Goal: Information Seeking & Learning: Learn about a topic

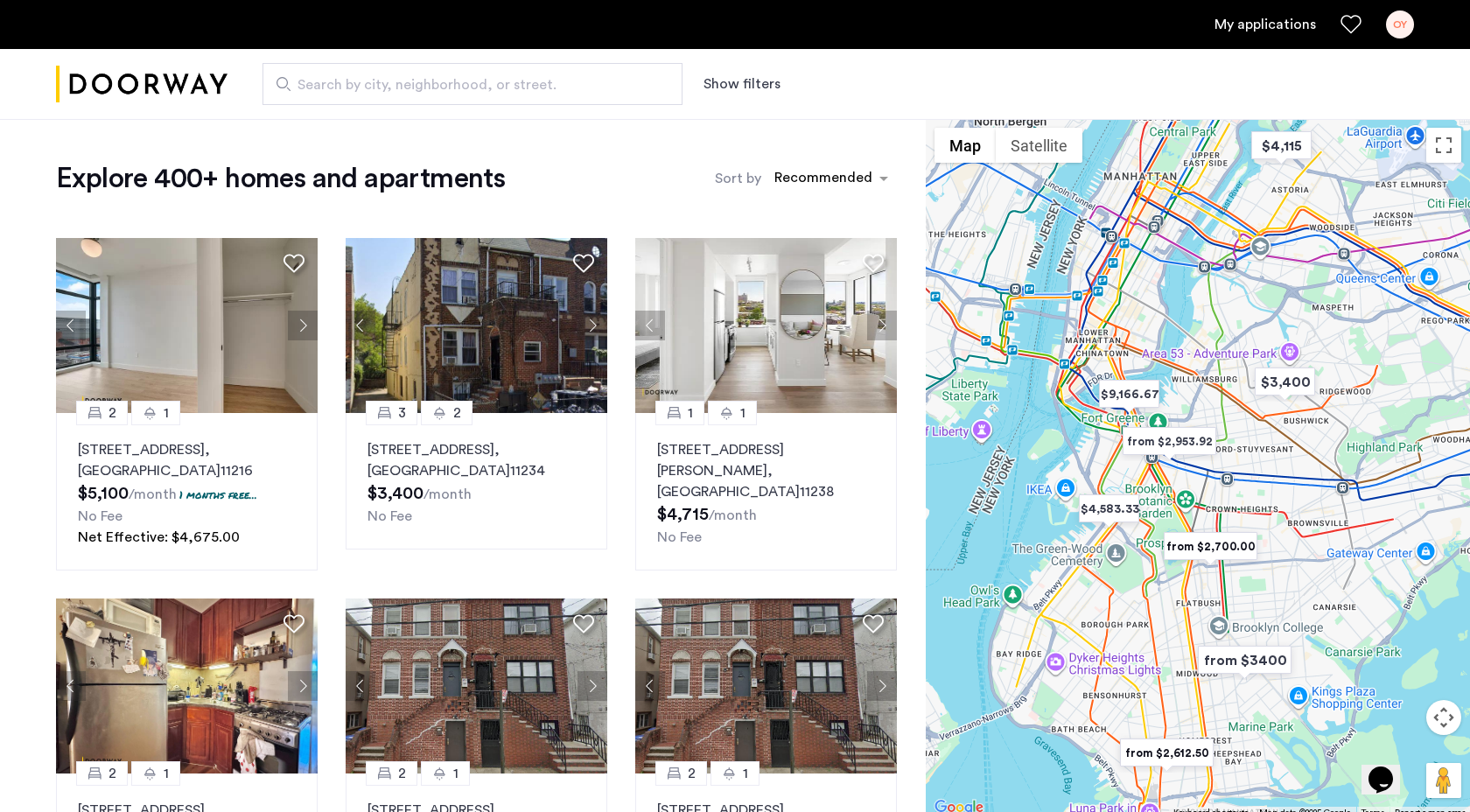
click at [743, 77] on button "Show filters" at bounding box center [742, 84] width 77 height 21
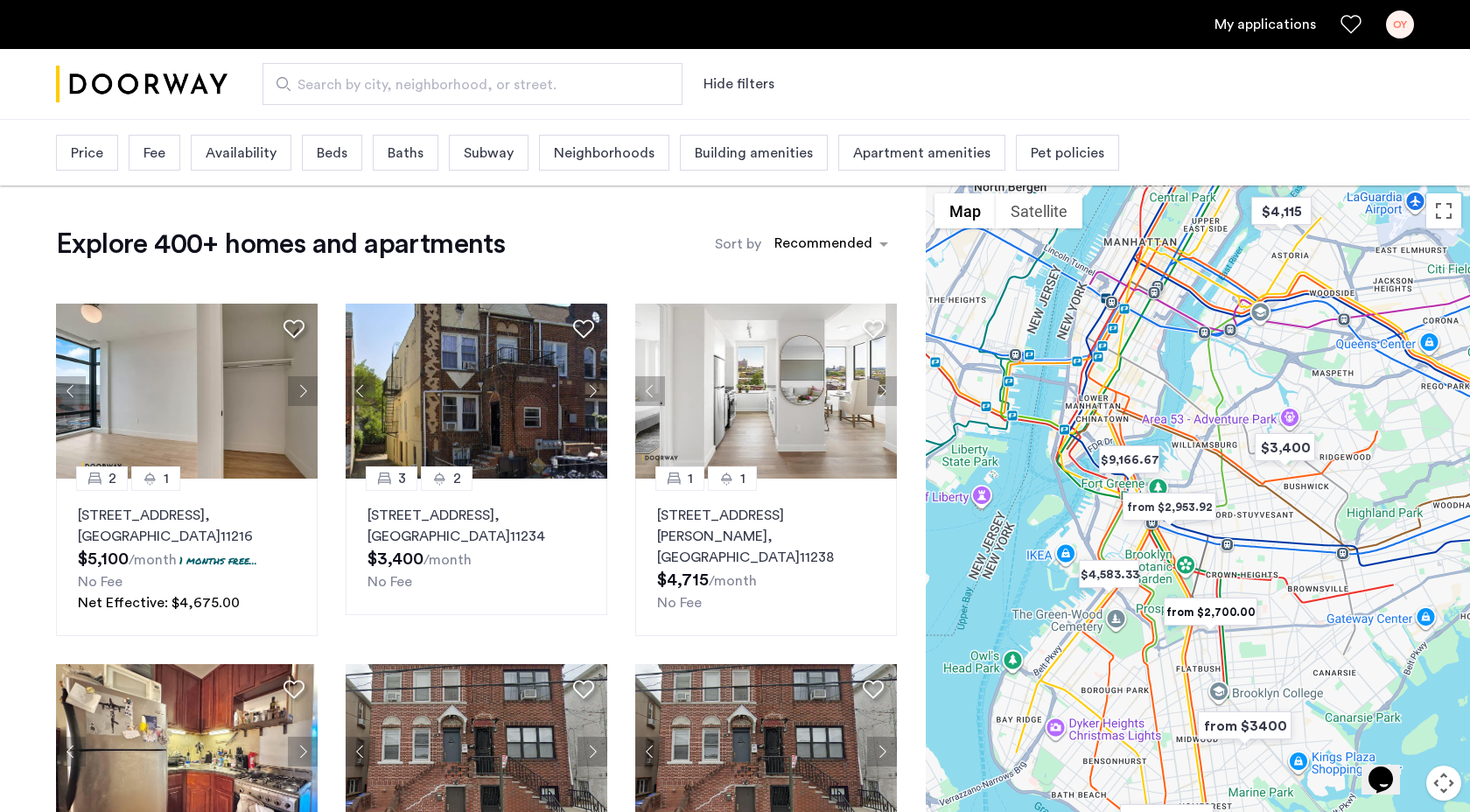
click at [389, 162] on span "Baths" at bounding box center [406, 153] width 36 height 21
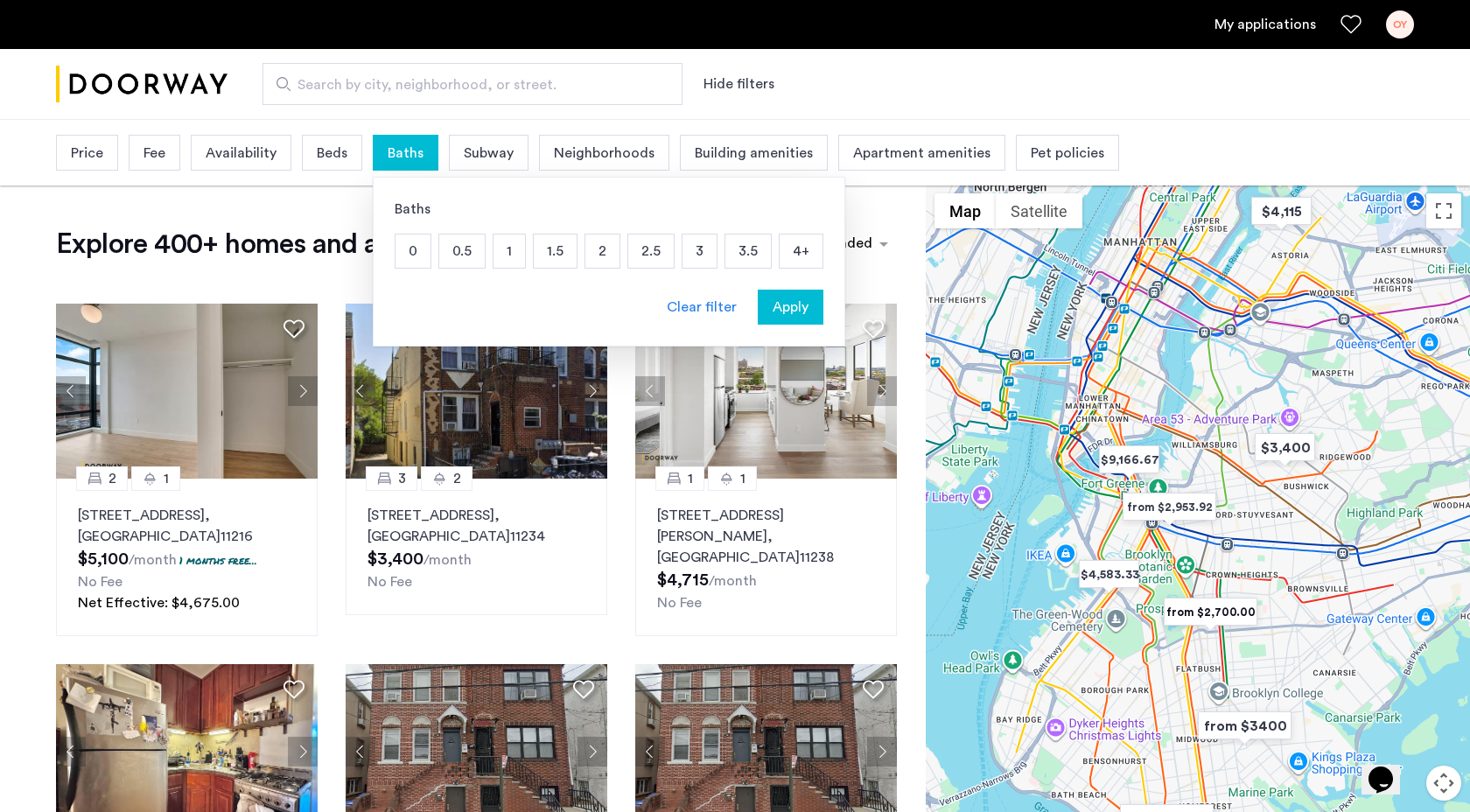
click at [501, 258] on p "1" at bounding box center [509, 250] width 31 height 33
click at [810, 317] on button "Apply" at bounding box center [791, 307] width 66 height 35
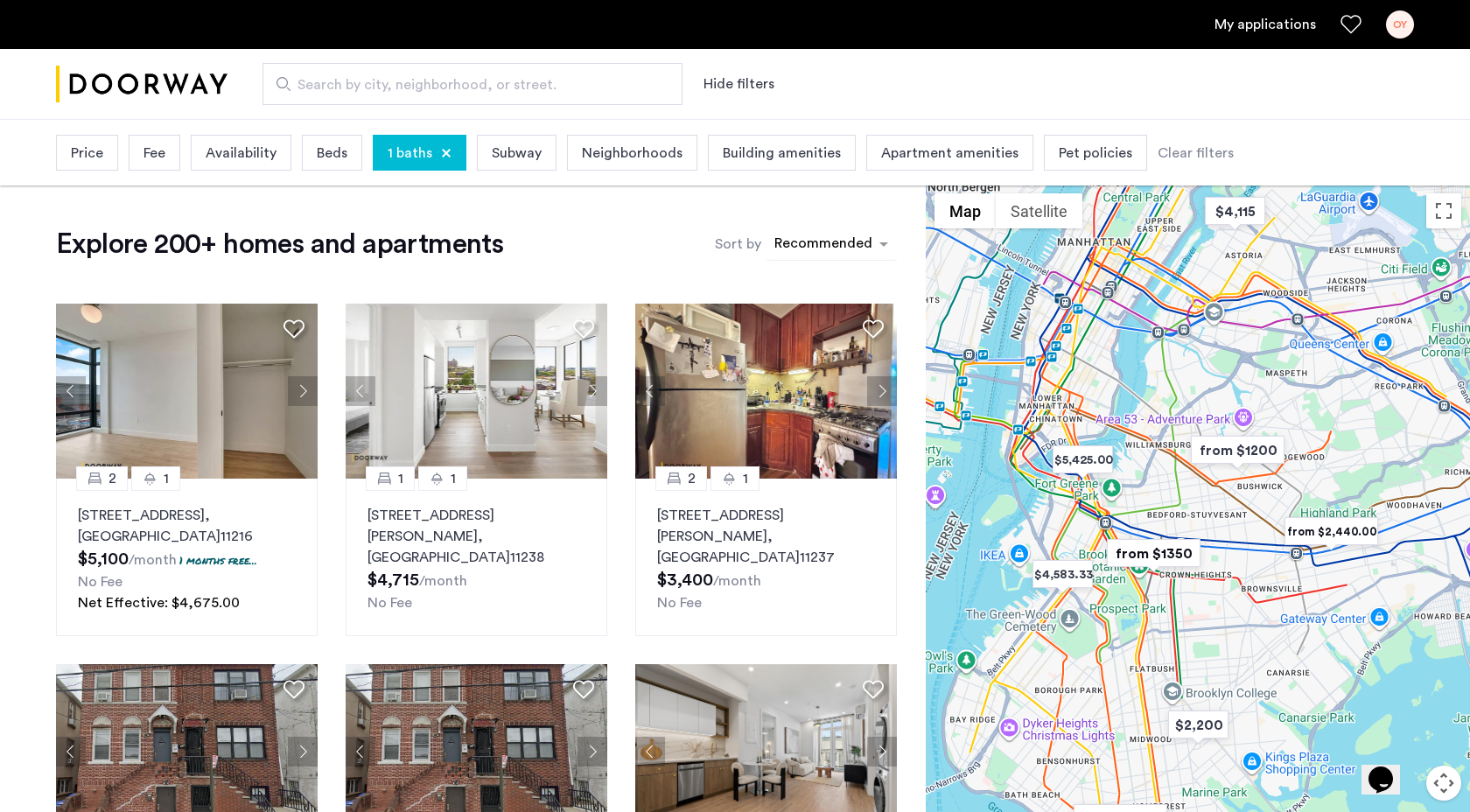
click at [804, 237] on div "sort-apartment" at bounding box center [824, 246] width 103 height 24
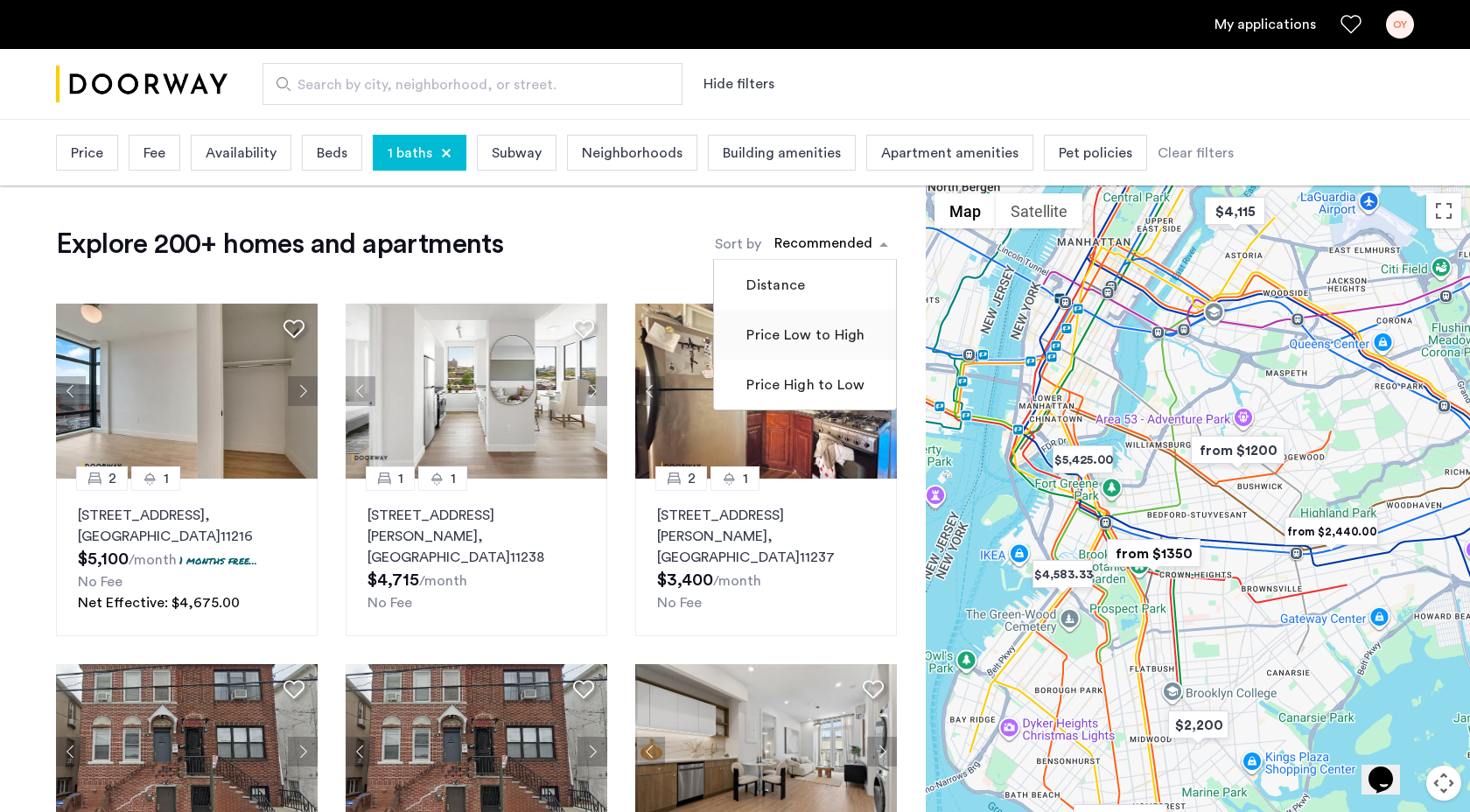
click at [798, 332] on label "Price Low to High" at bounding box center [803, 335] width 121 height 21
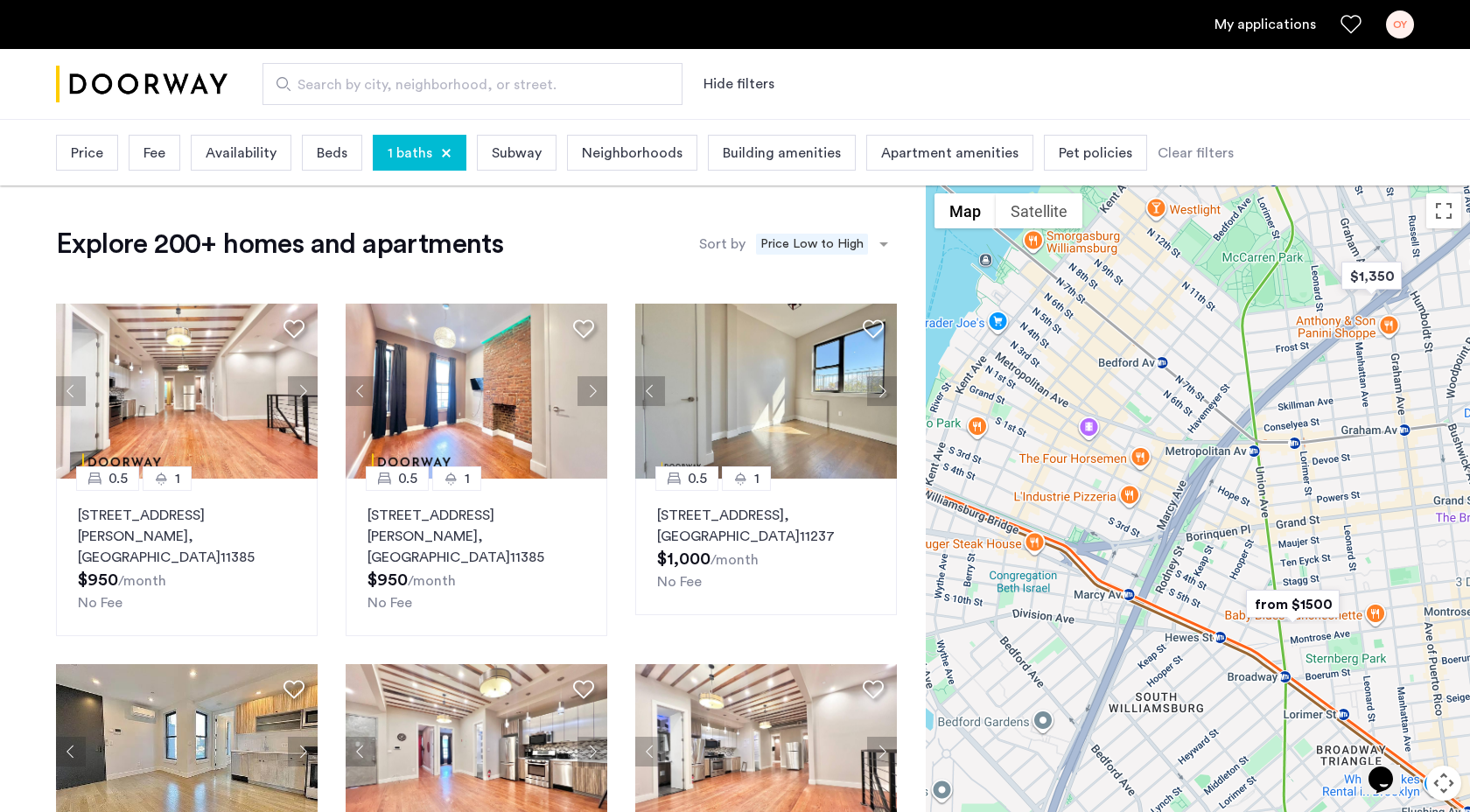
drag, startPoint x: 1307, startPoint y: 611, endPoint x: 1123, endPoint y: 414, distance: 269.6
click at [1123, 414] on div at bounding box center [1198, 534] width 545 height 700
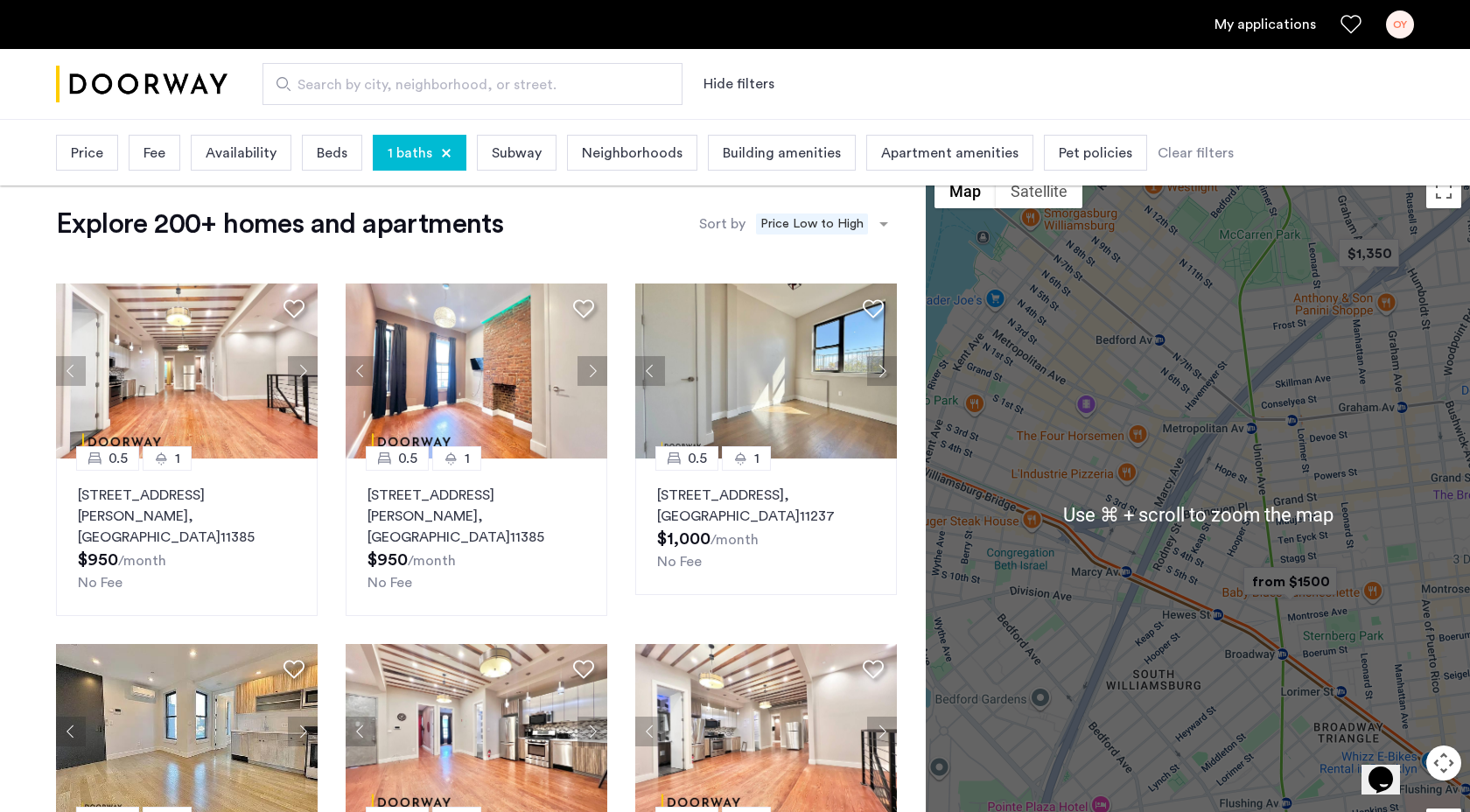
scroll to position [25, 0]
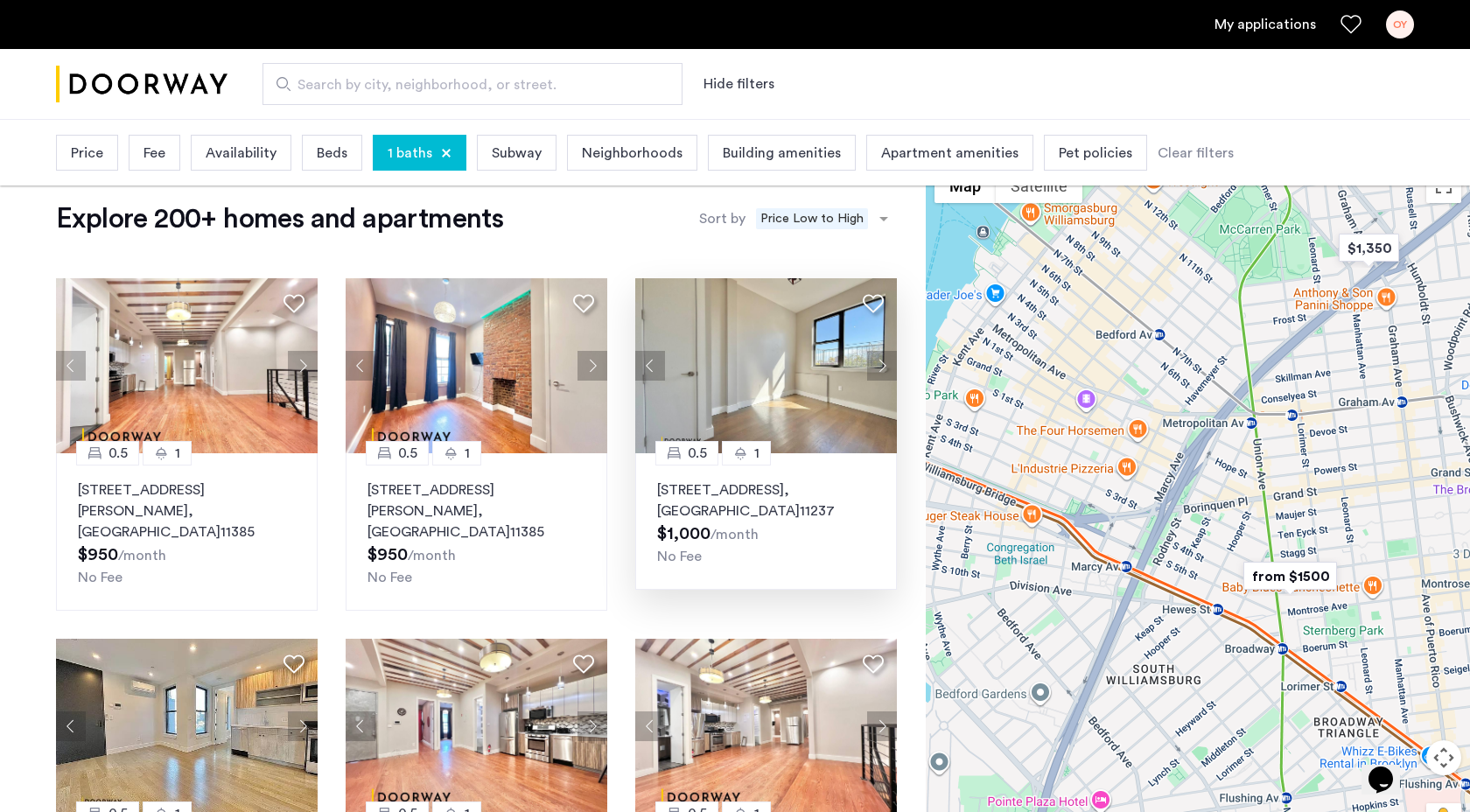
click at [792, 393] on img at bounding box center [767, 365] width 262 height 175
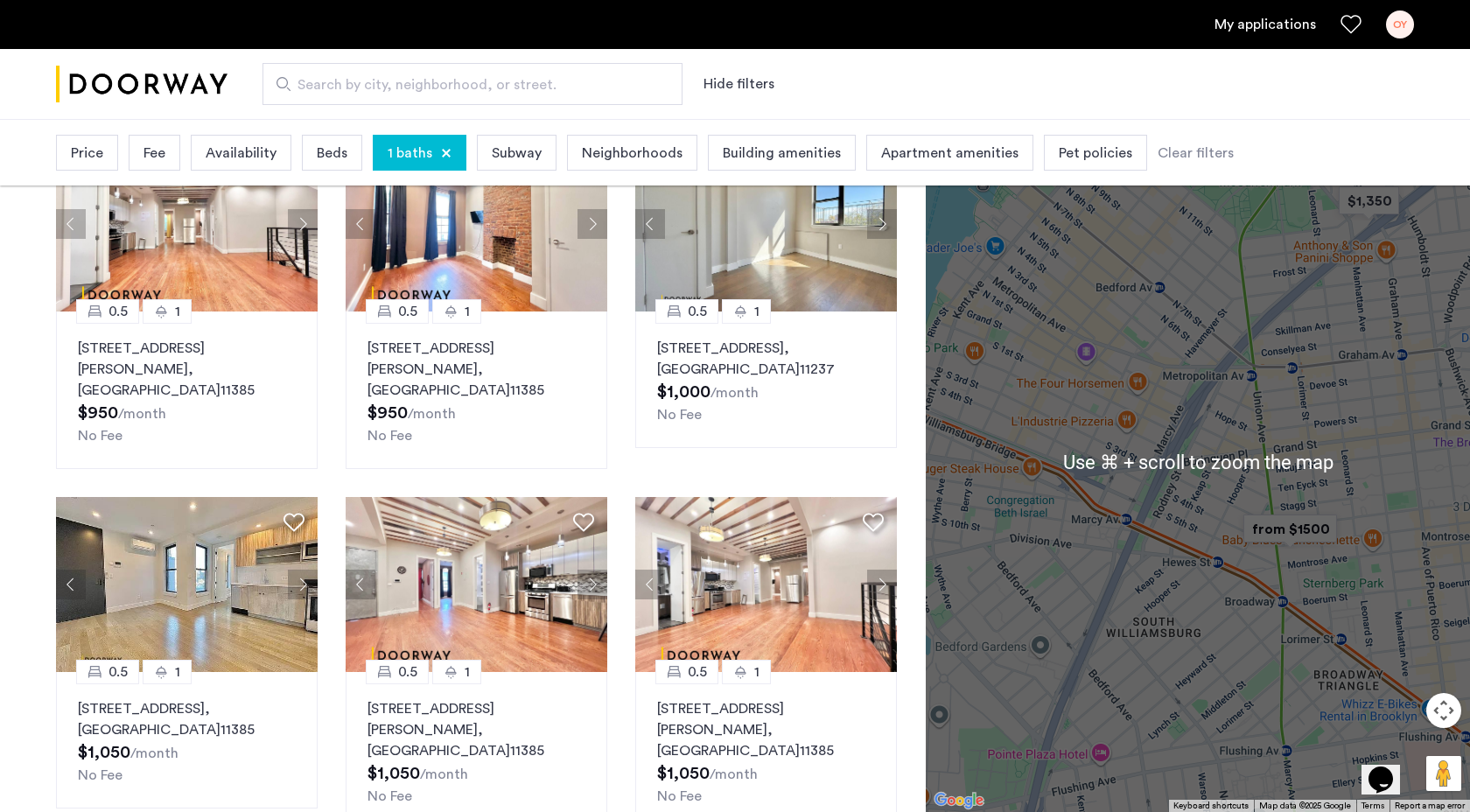
scroll to position [163, 0]
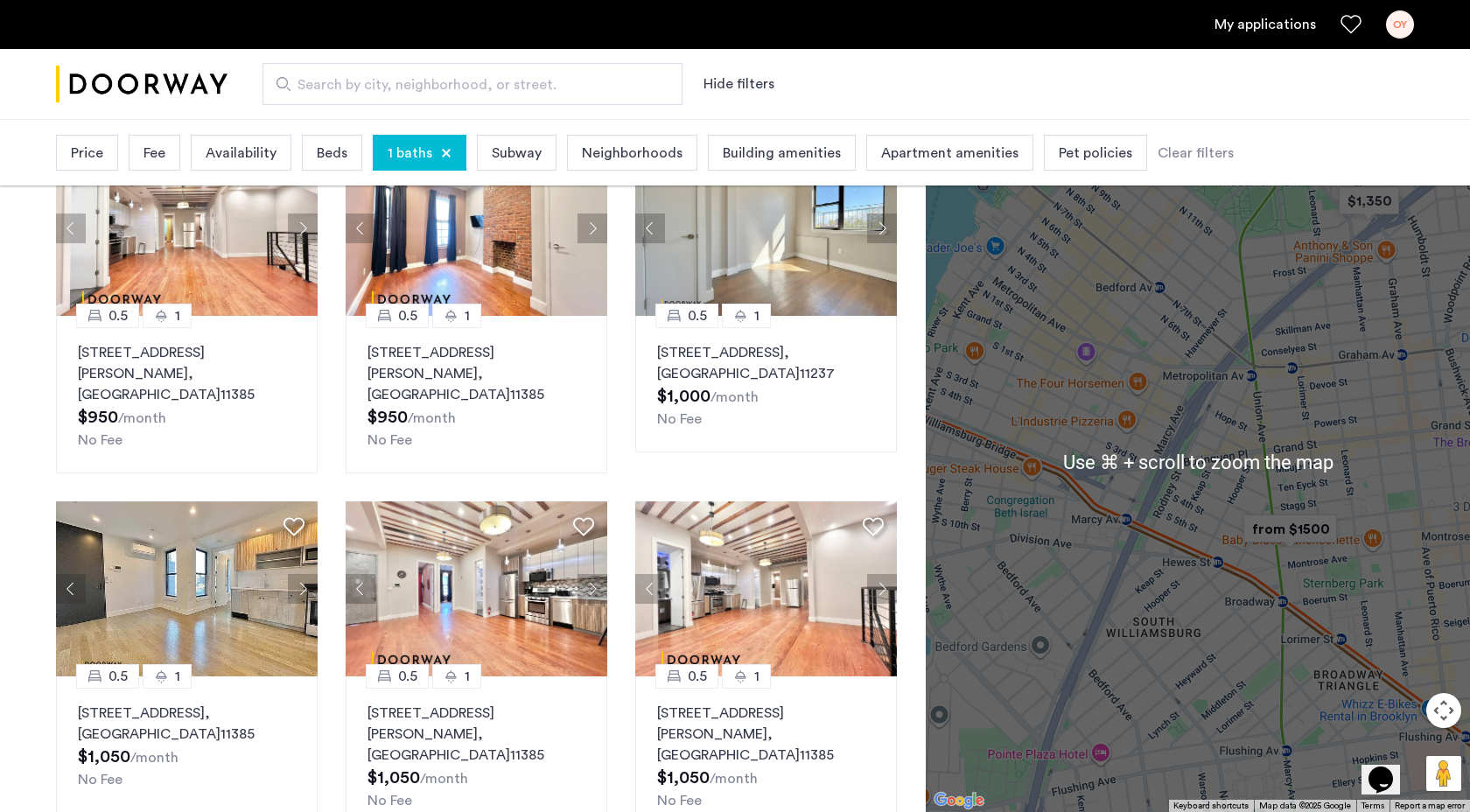
click at [1309, 445] on div at bounding box center [1198, 462] width 545 height 700
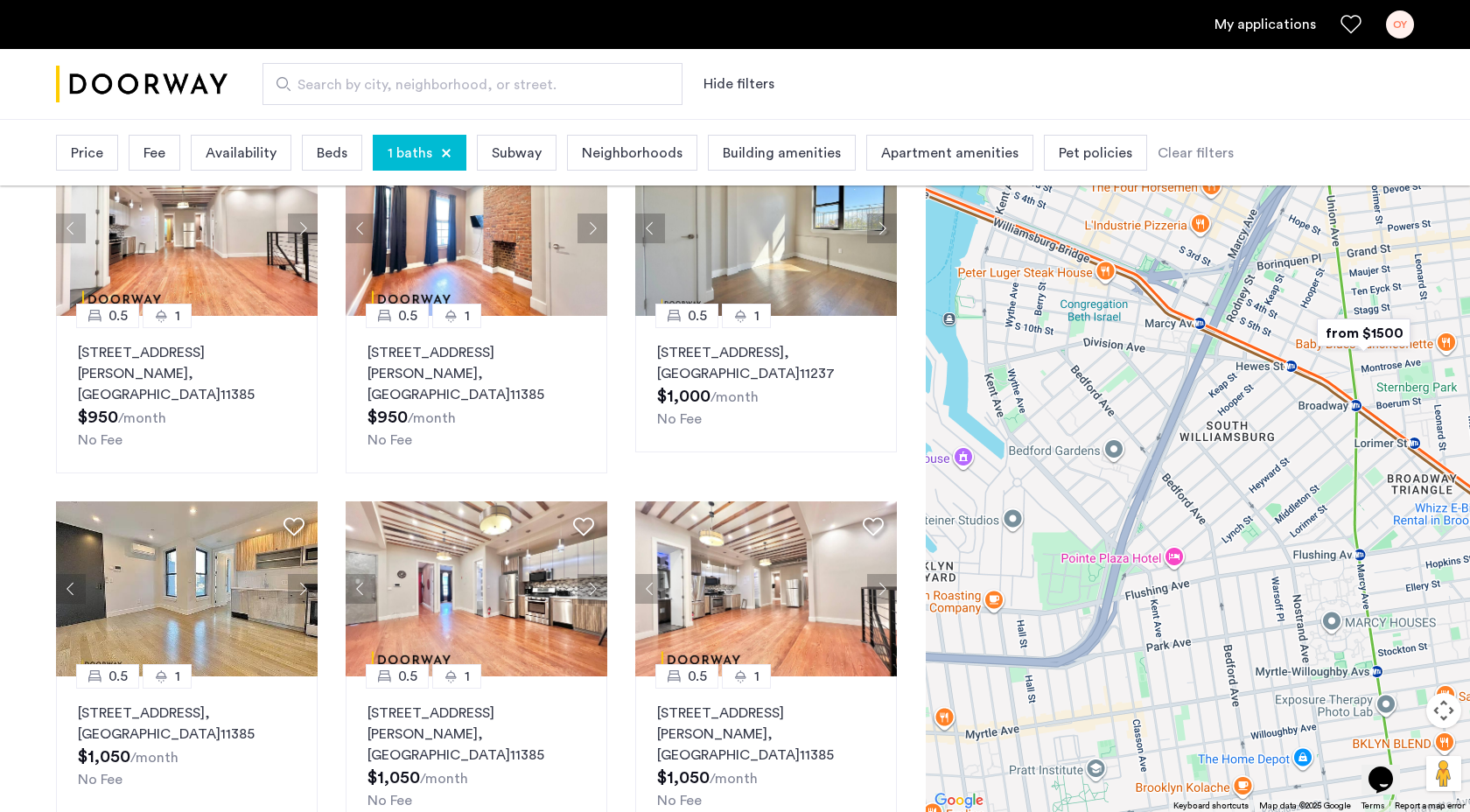
drag, startPoint x: 1273, startPoint y: 549, endPoint x: 1337, endPoint y: 353, distance: 206.2
click at [1337, 353] on div at bounding box center [1198, 462] width 545 height 700
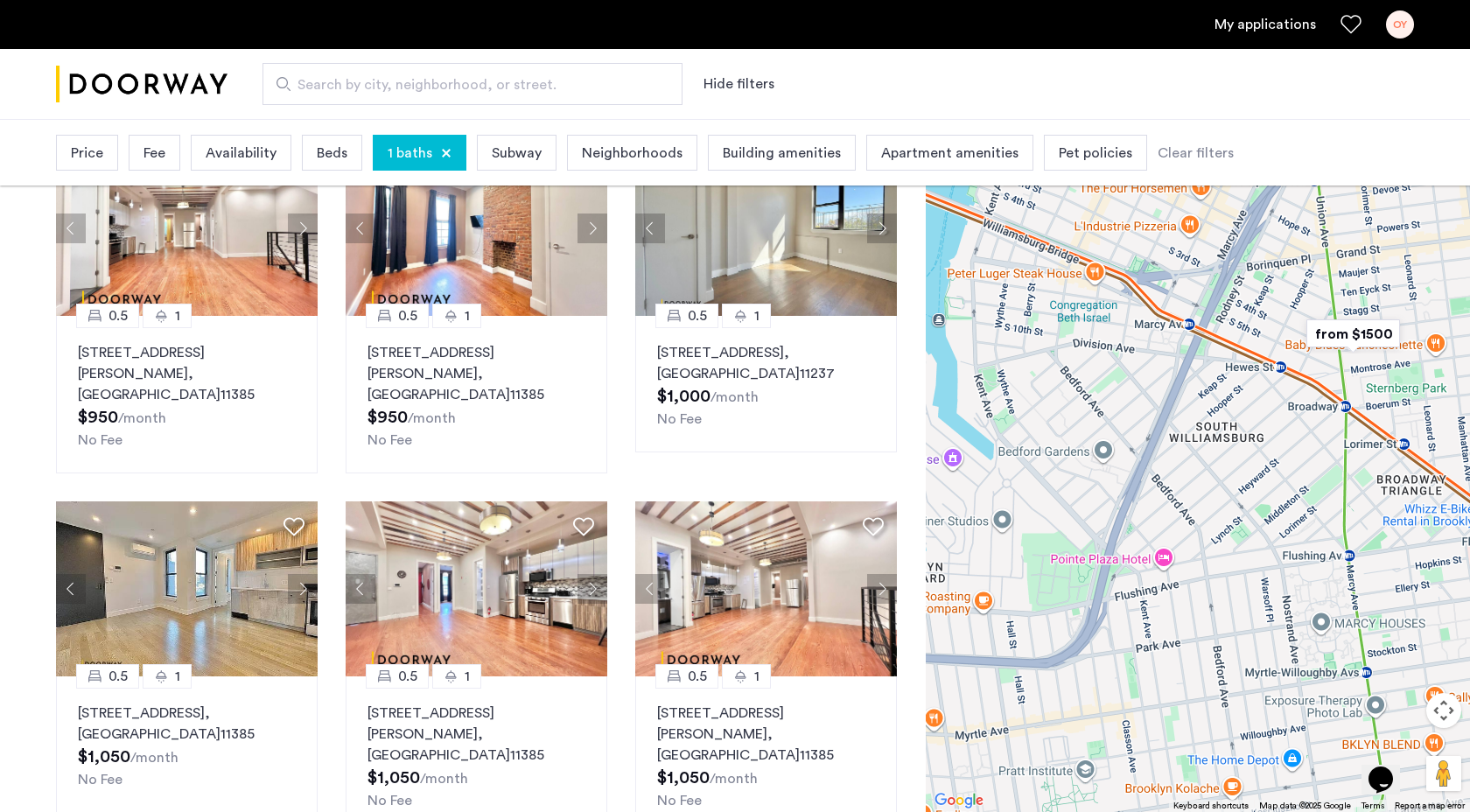
click at [1369, 332] on img "from $1500" at bounding box center [1353, 333] width 108 height 39
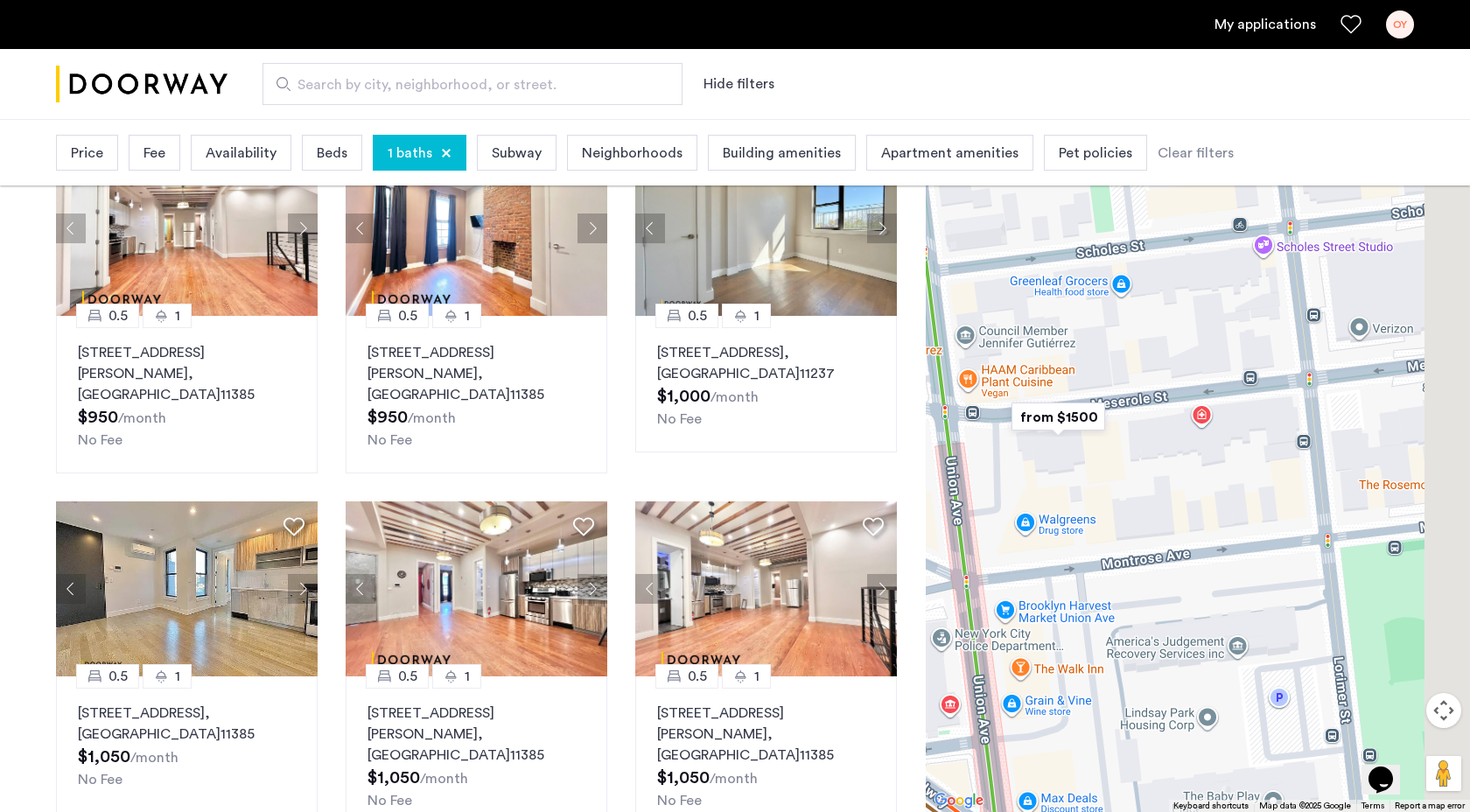
drag, startPoint x: 1414, startPoint y: 442, endPoint x: 1072, endPoint y: 473, distance: 343.4
click at [1072, 473] on div "To navigate, press the arrow keys." at bounding box center [1198, 462] width 545 height 700
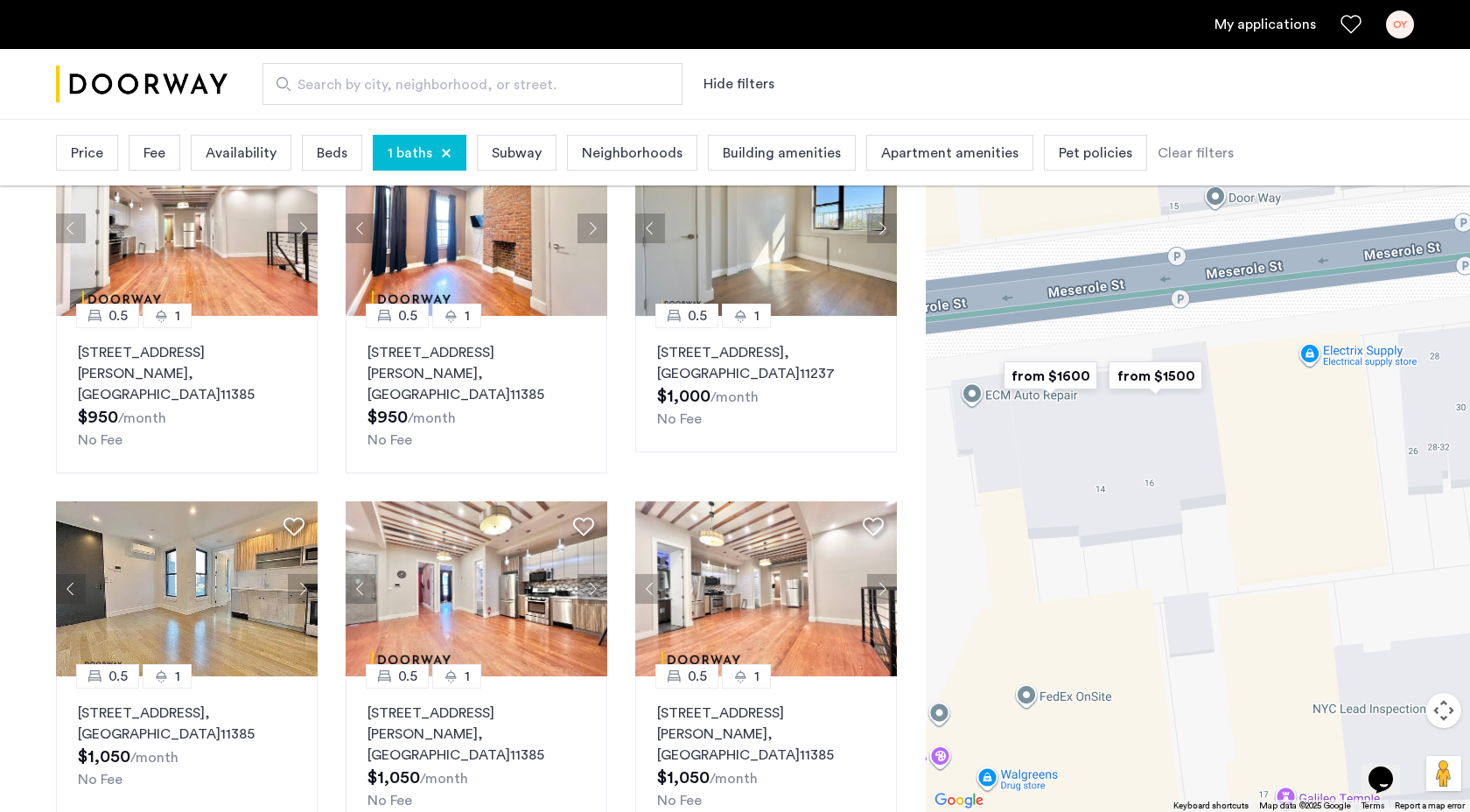
drag, startPoint x: 1054, startPoint y: 423, endPoint x: 1162, endPoint y: 452, distance: 111.8
click at [1162, 452] on div "To navigate, press the arrow keys." at bounding box center [1198, 462] width 545 height 700
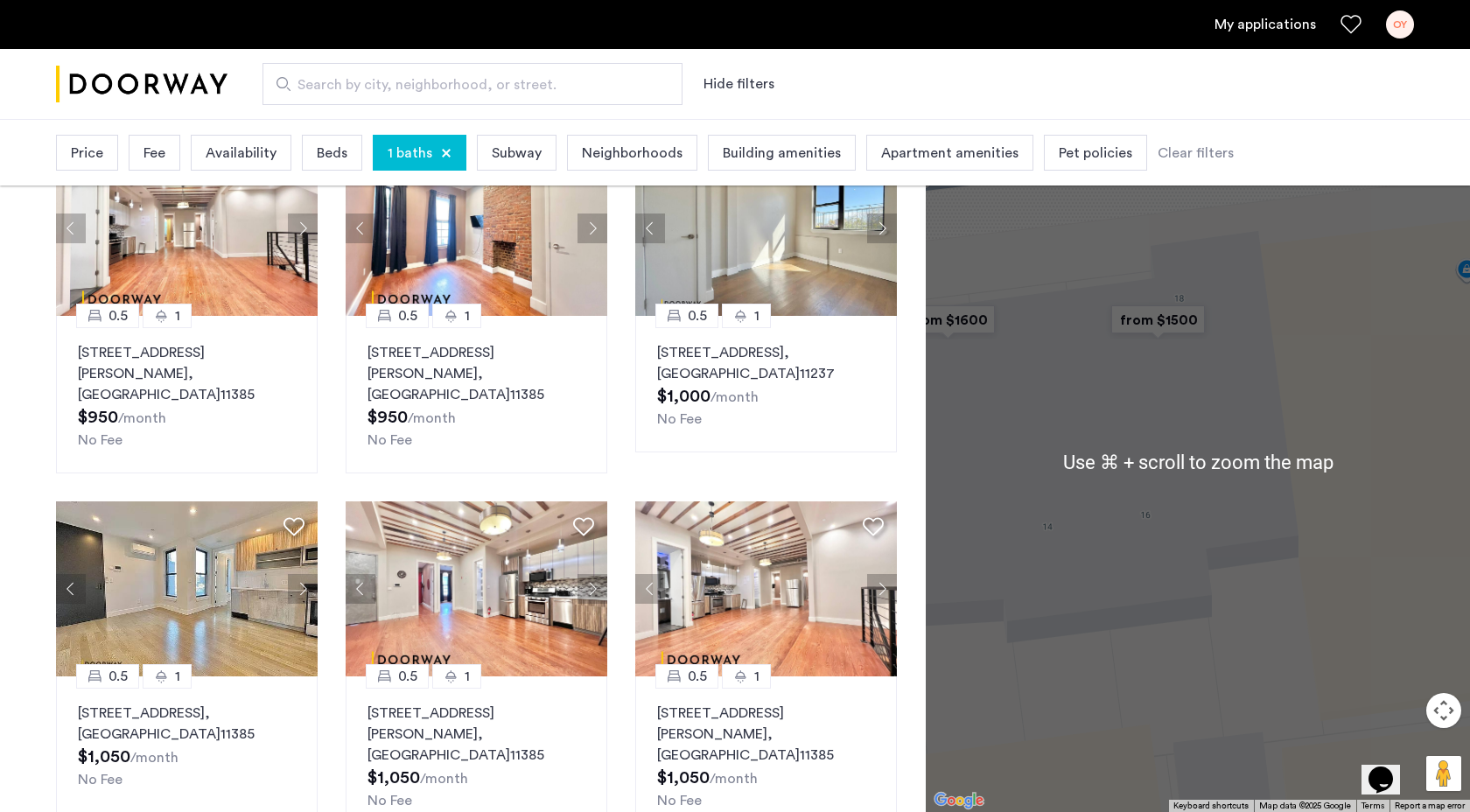
scroll to position [144, 0]
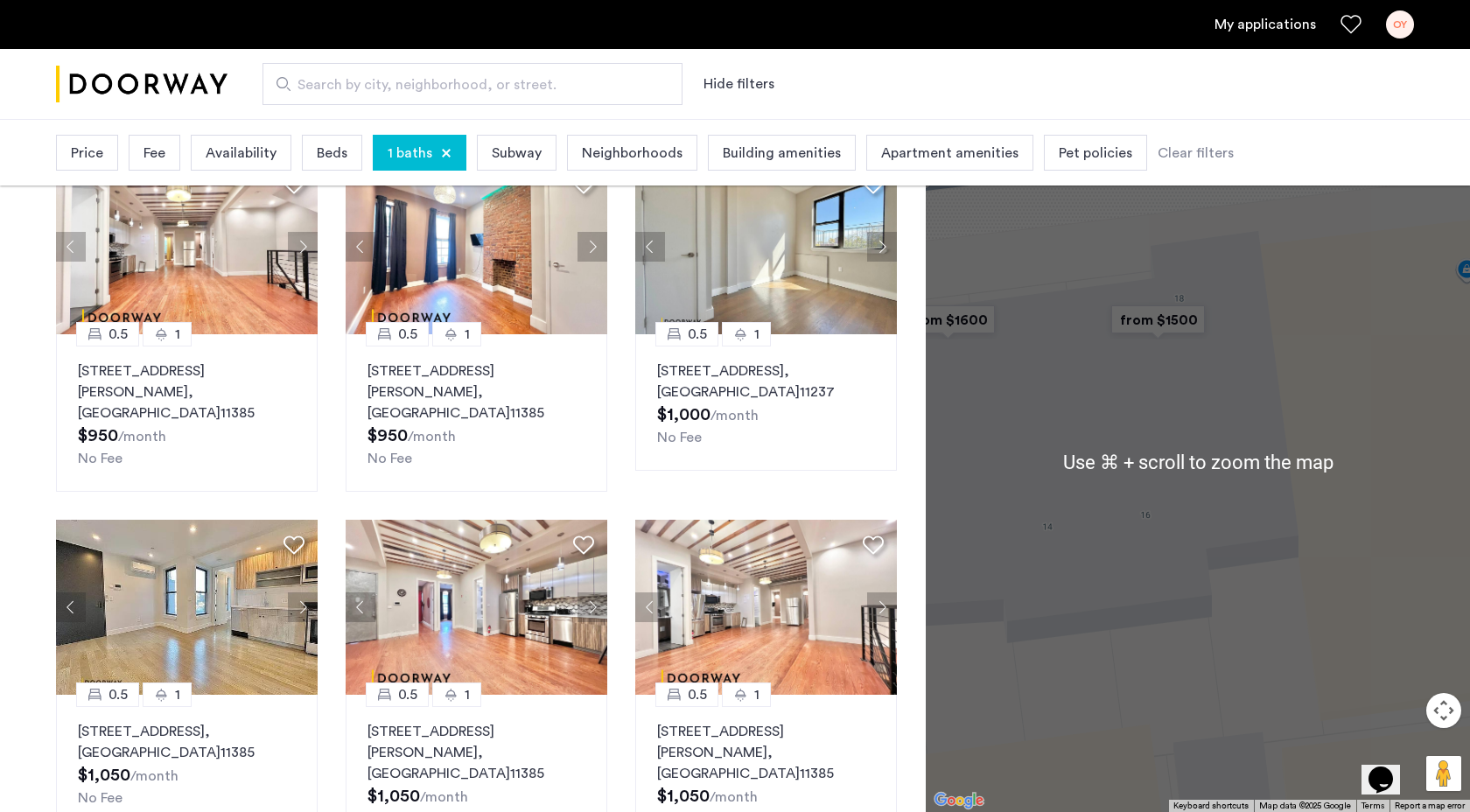
click at [981, 321] on img "from $1600" at bounding box center [948, 320] width 108 height 39
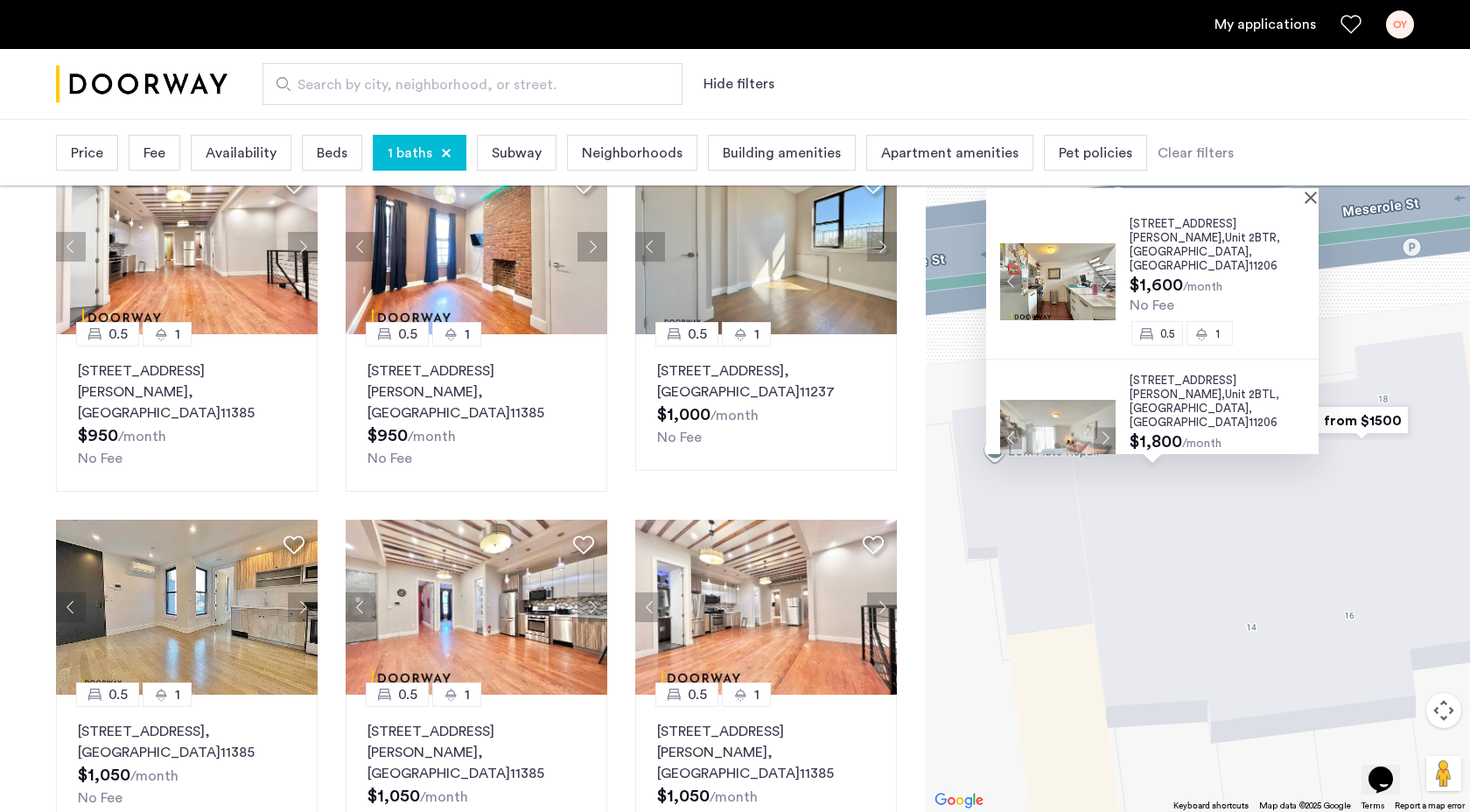
click at [1372, 429] on img "from $1500" at bounding box center [1361, 421] width 108 height 39
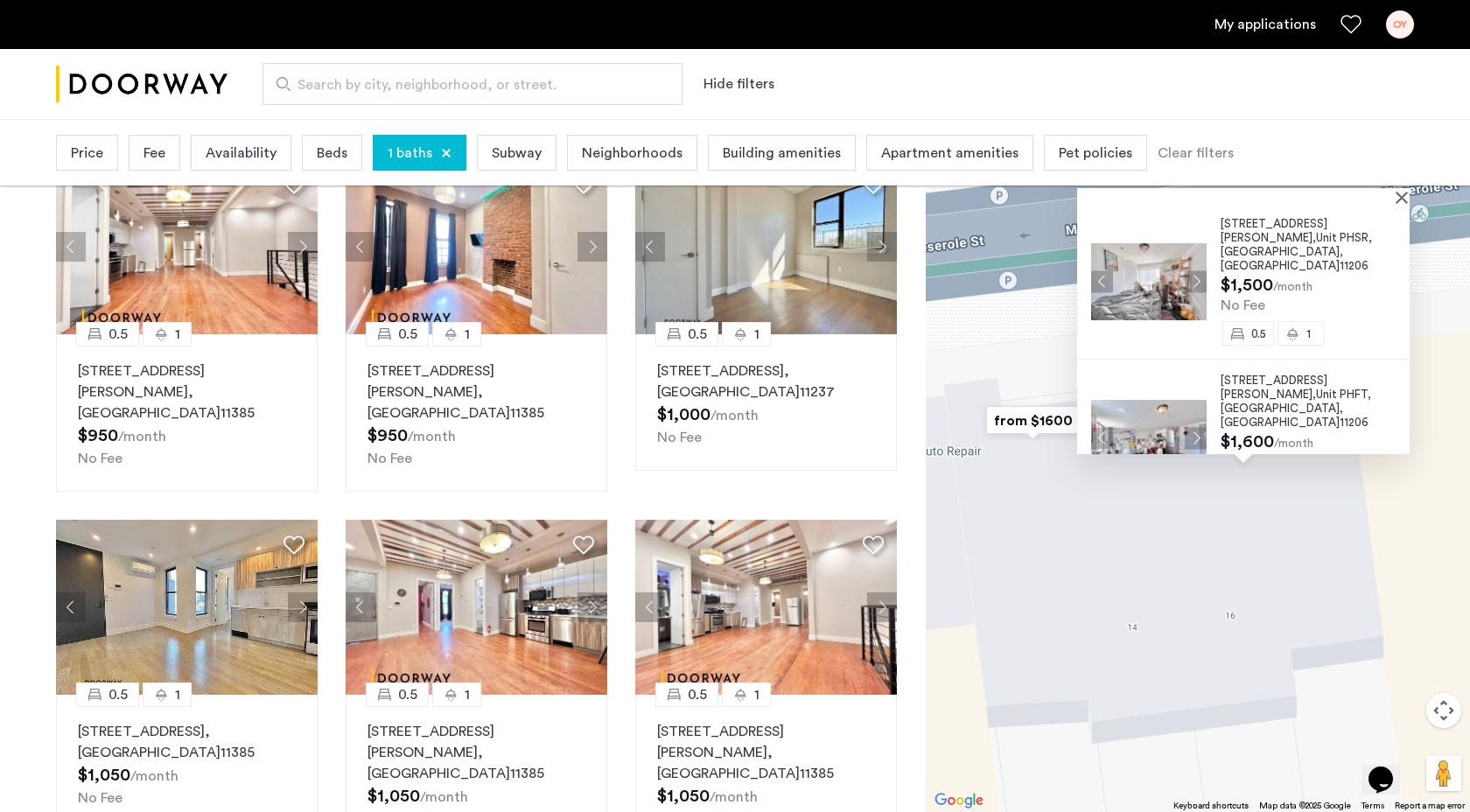
click at [1229, 246] on span "Brooklyn" at bounding box center [1279, 251] width 119 height 12
click at [1027, 427] on img "from $1600" at bounding box center [1032, 421] width 108 height 39
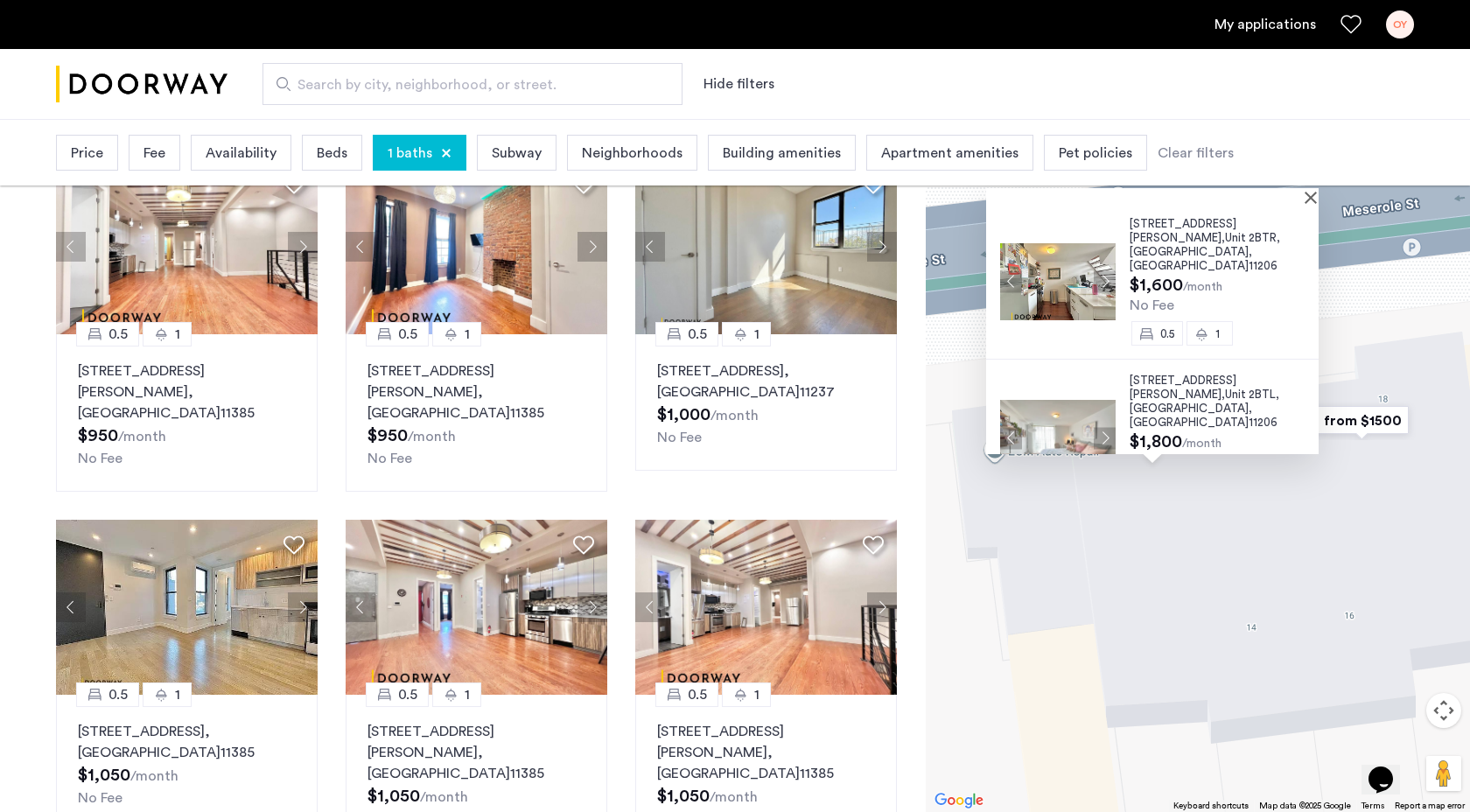
click at [1154, 276] on span "$1,600" at bounding box center [1156, 285] width 53 height 18
click at [1136, 222] on span "12 Meserole Street," at bounding box center [1183, 230] width 107 height 25
click at [1070, 404] on img at bounding box center [1058, 439] width 116 height 77
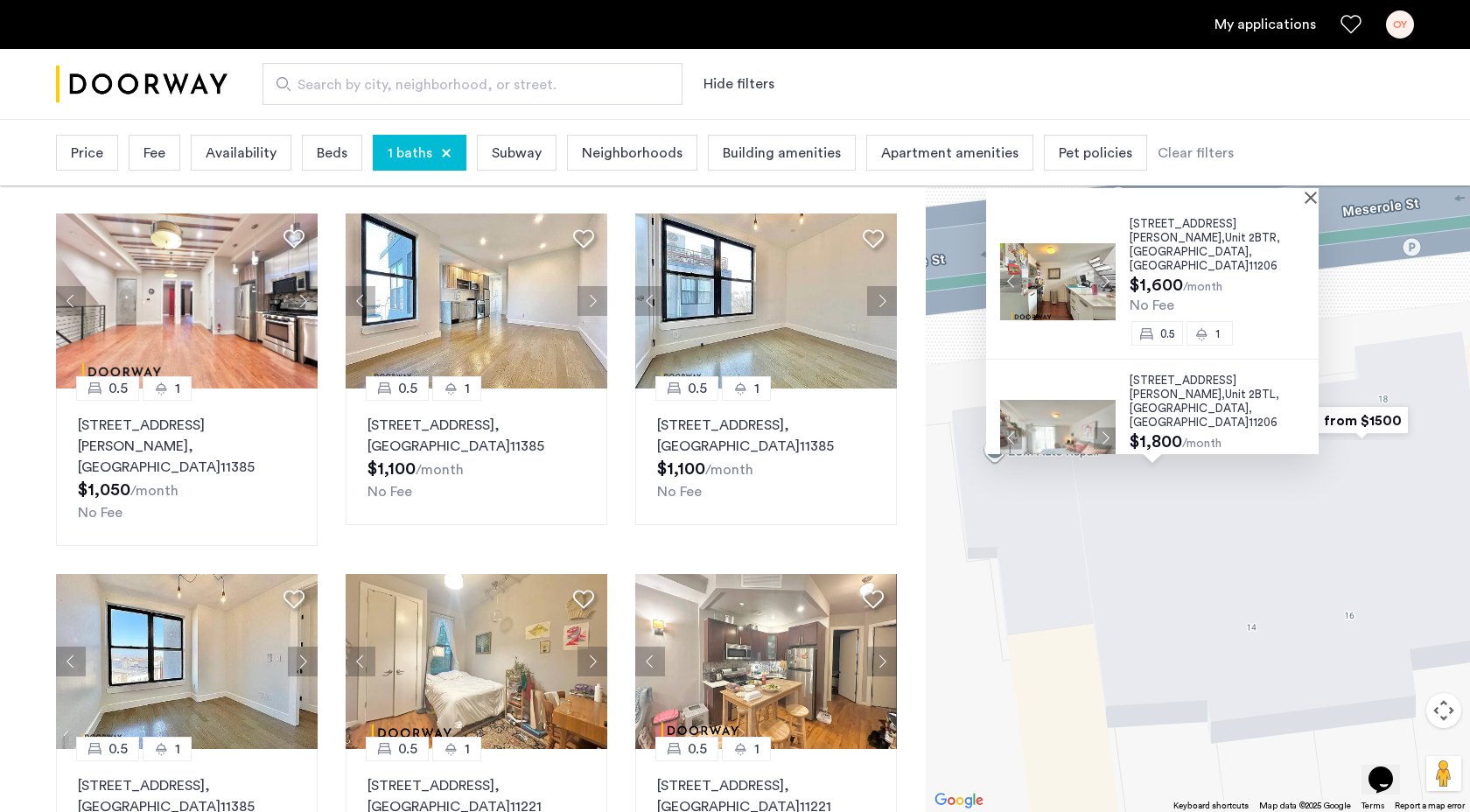
scroll to position [1202, 0]
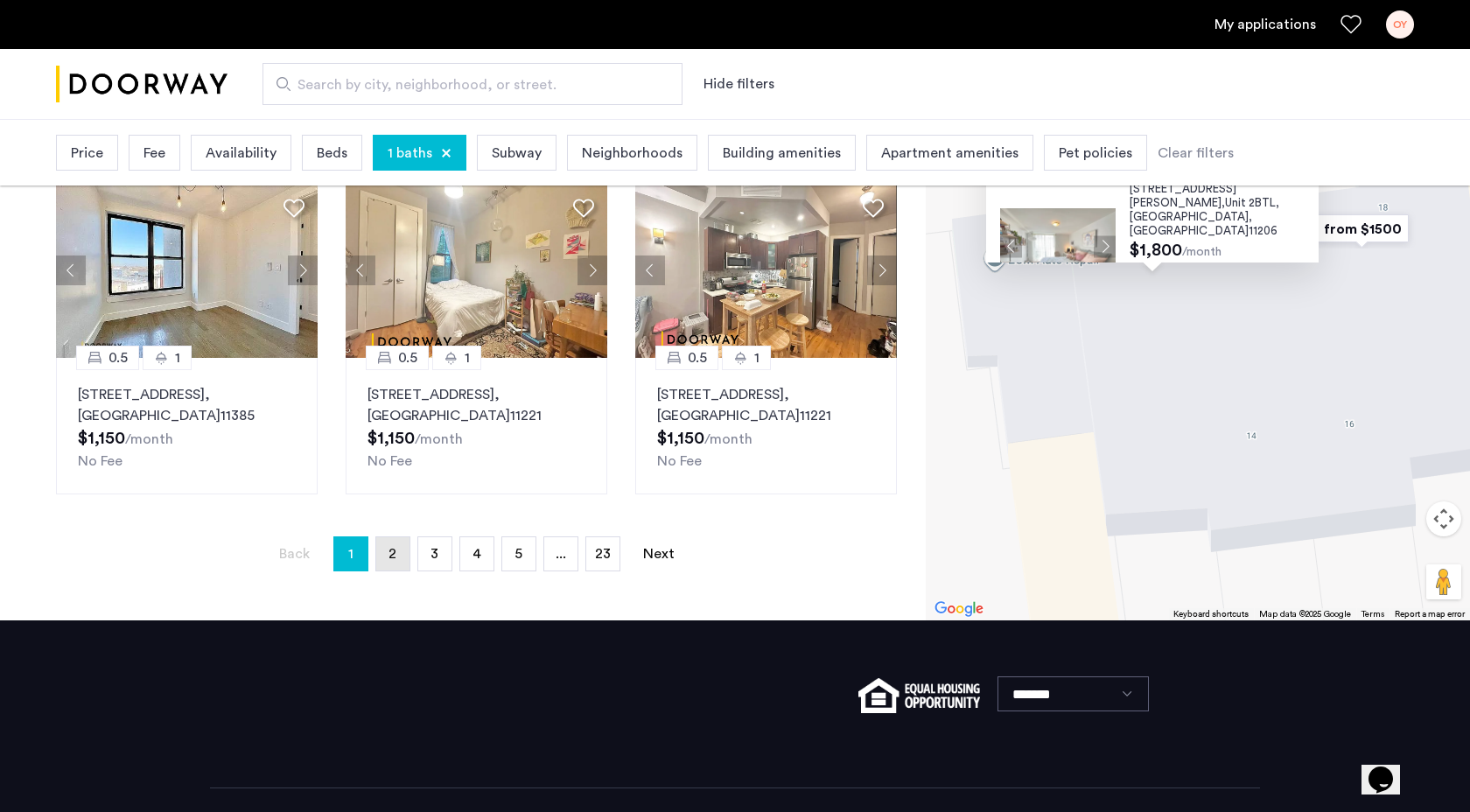
click at [404, 537] on link "page 2" at bounding box center [392, 554] width 33 height 33
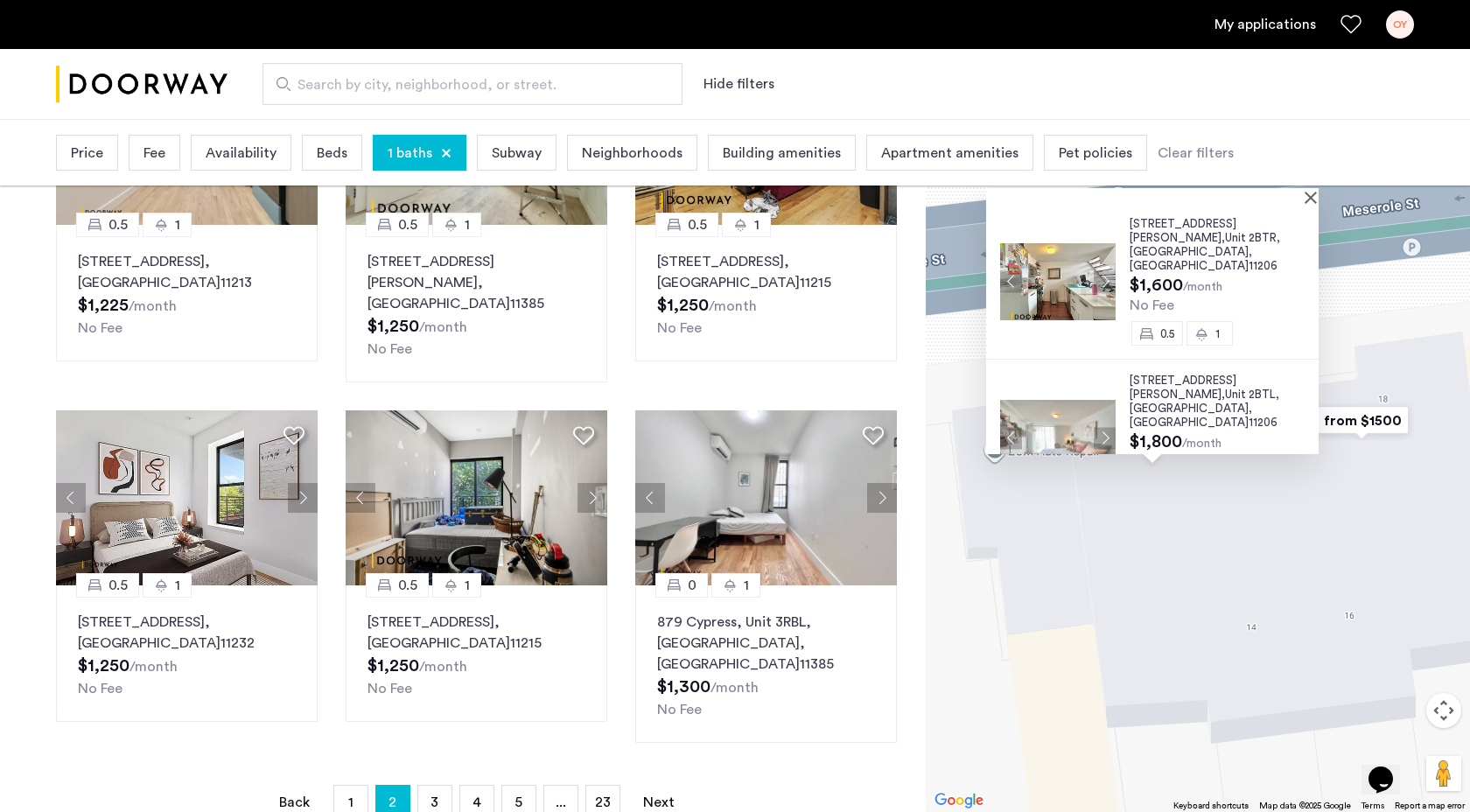
scroll to position [1139, 0]
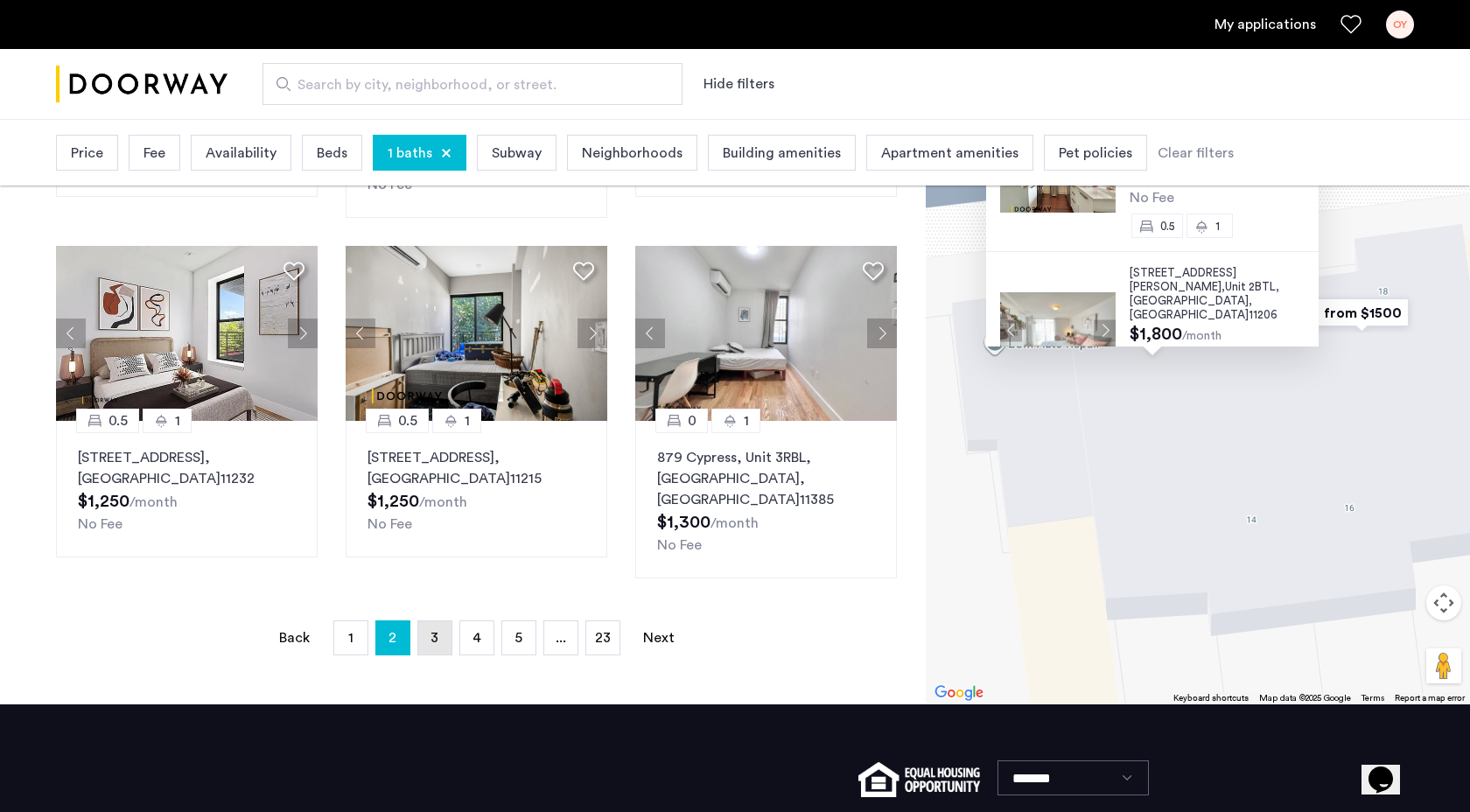
click at [434, 631] on span "3" at bounding box center [434, 638] width 8 height 14
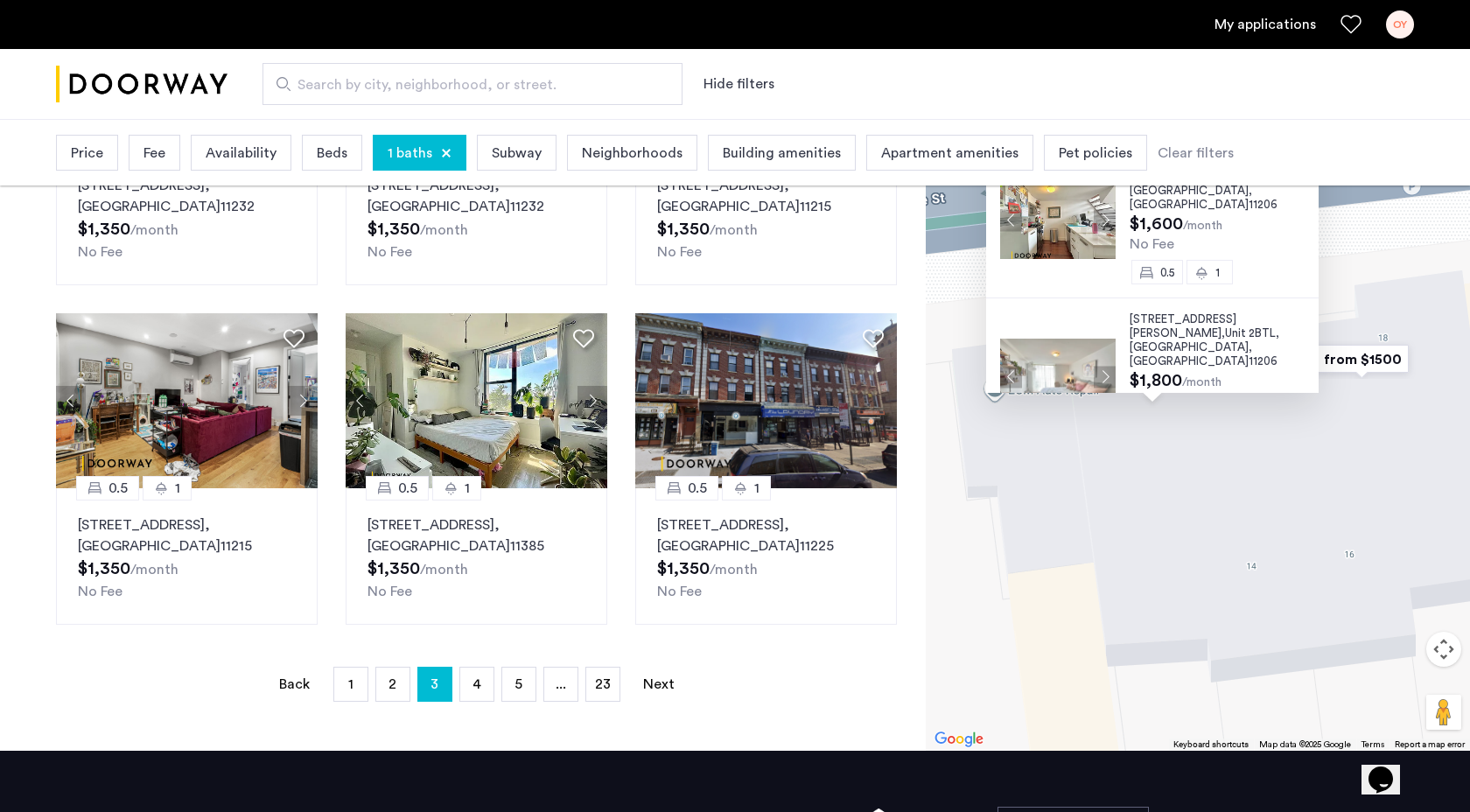
scroll to position [1068, 0]
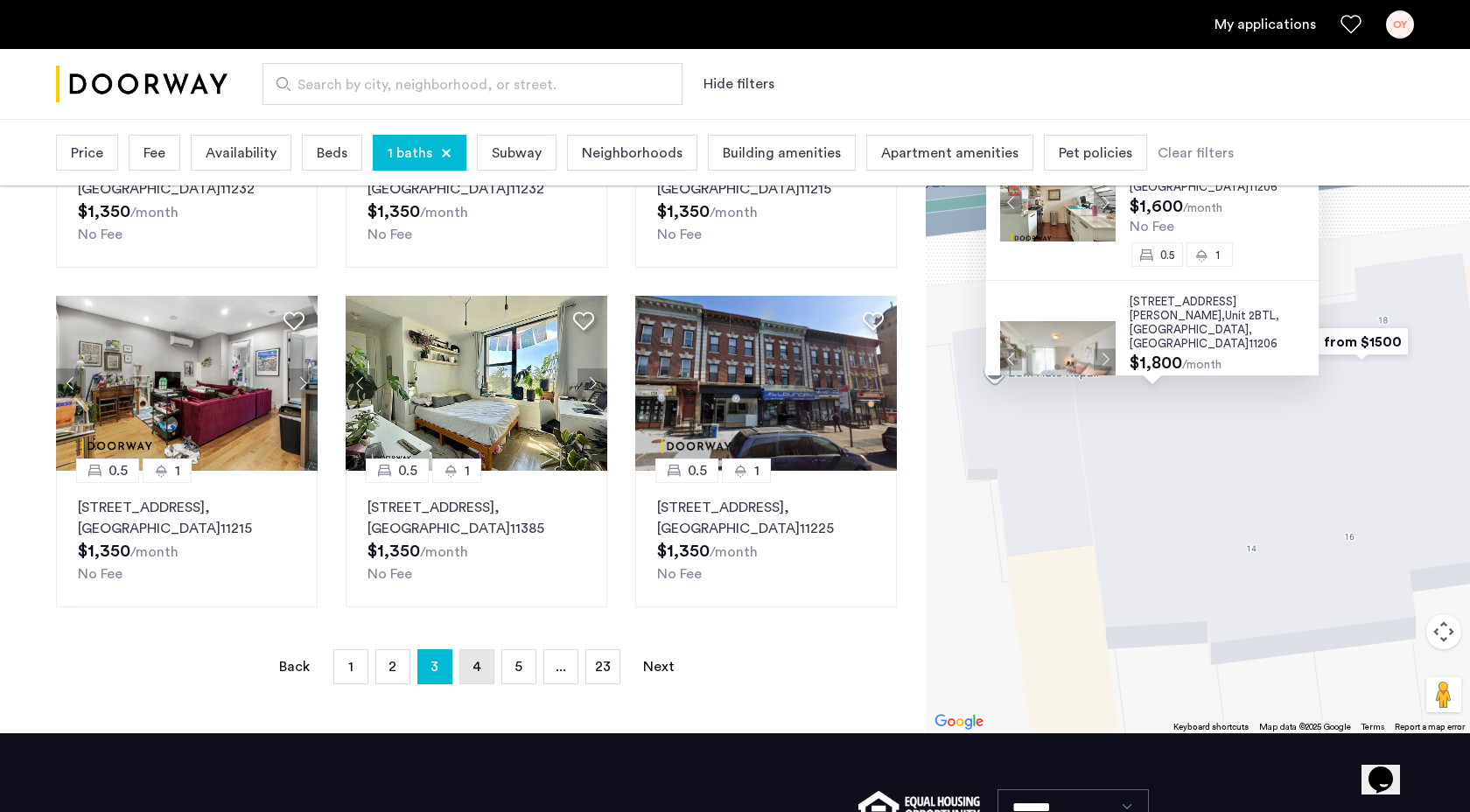
click at [484, 650] on link "page 4" at bounding box center [476, 666] width 33 height 33
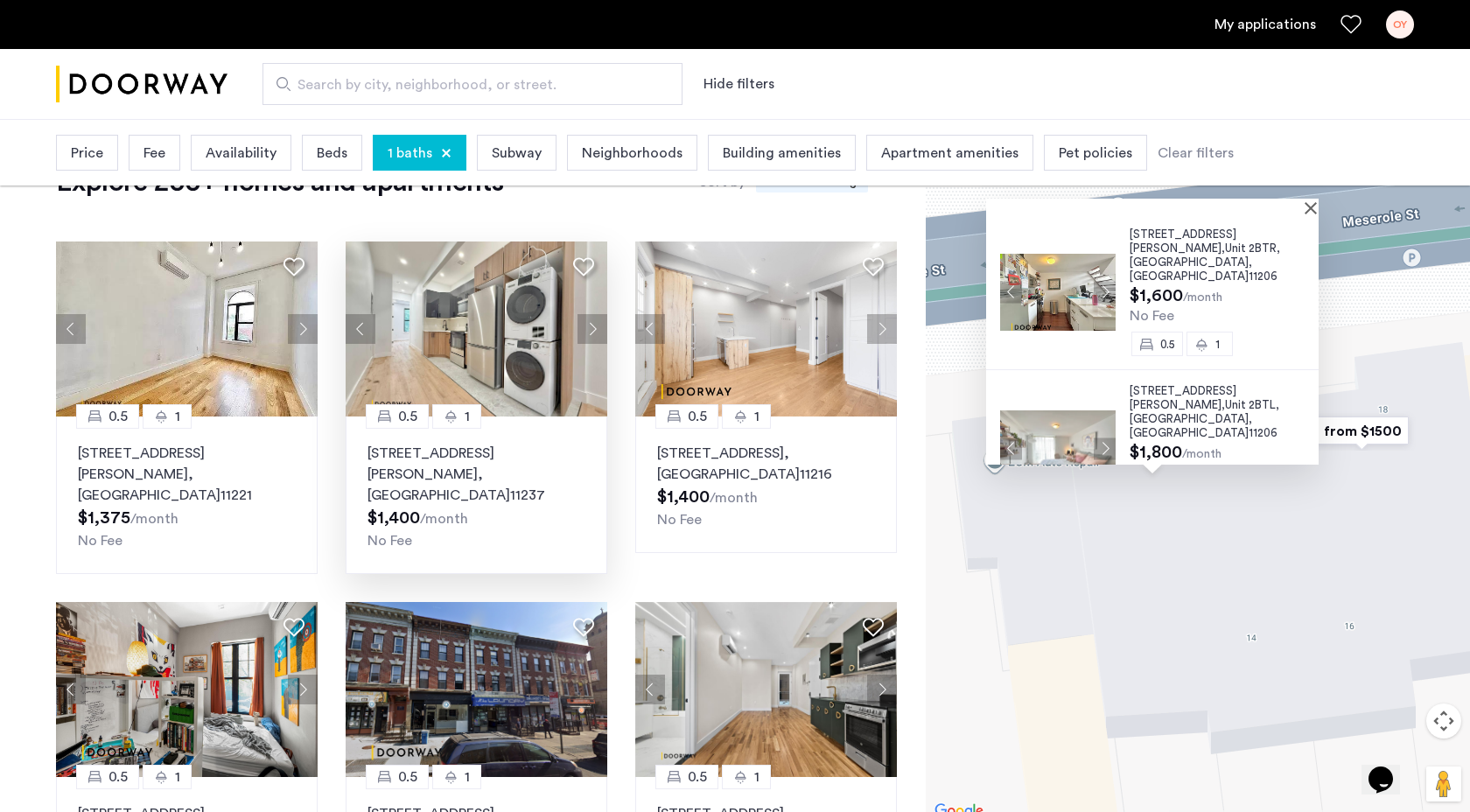
scroll to position [65, 0]
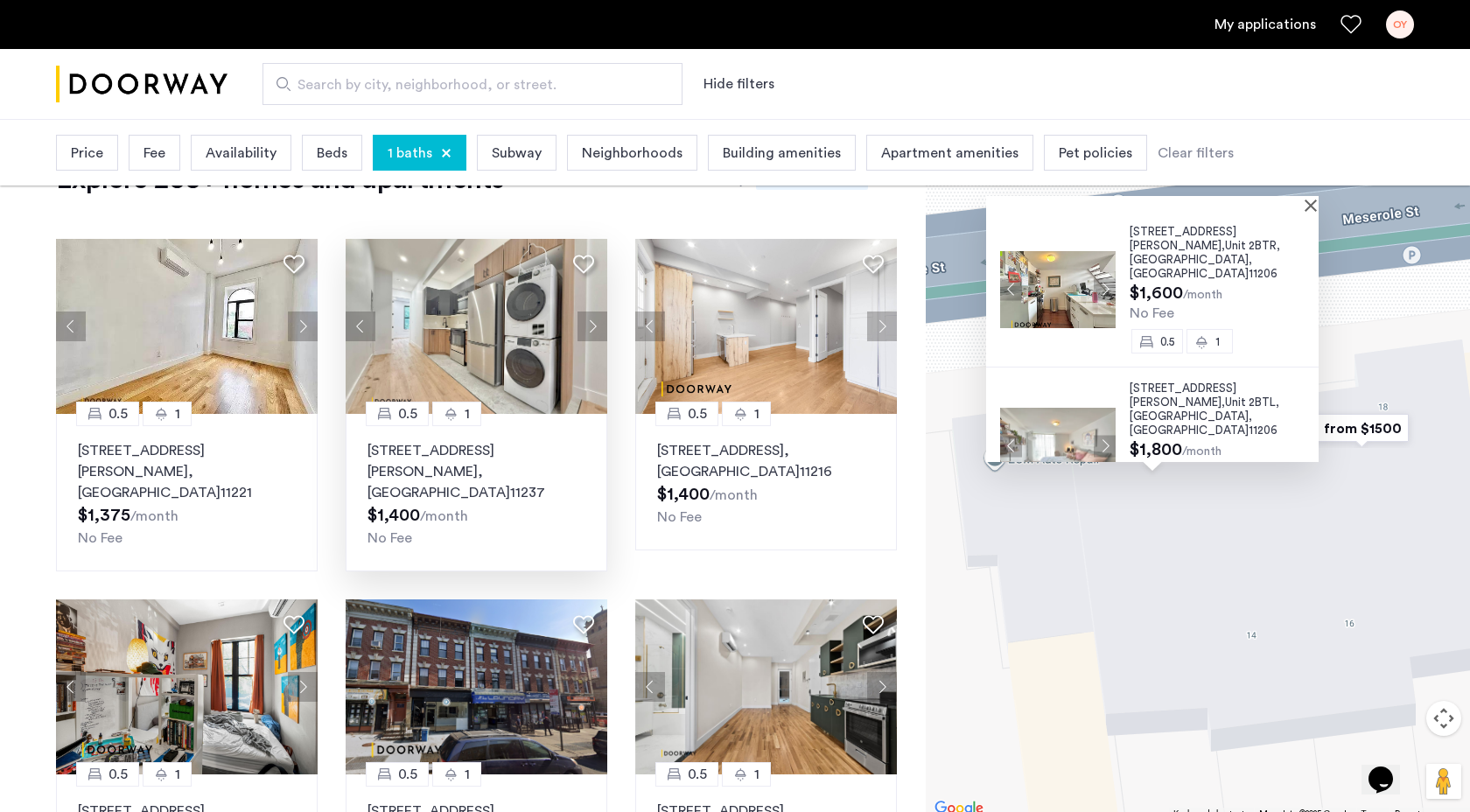
click at [431, 463] on p "1118 Willoughby Avenue, Unit 3LBR, Brooklyn , NY 11237" at bounding box center [476, 472] width 218 height 63
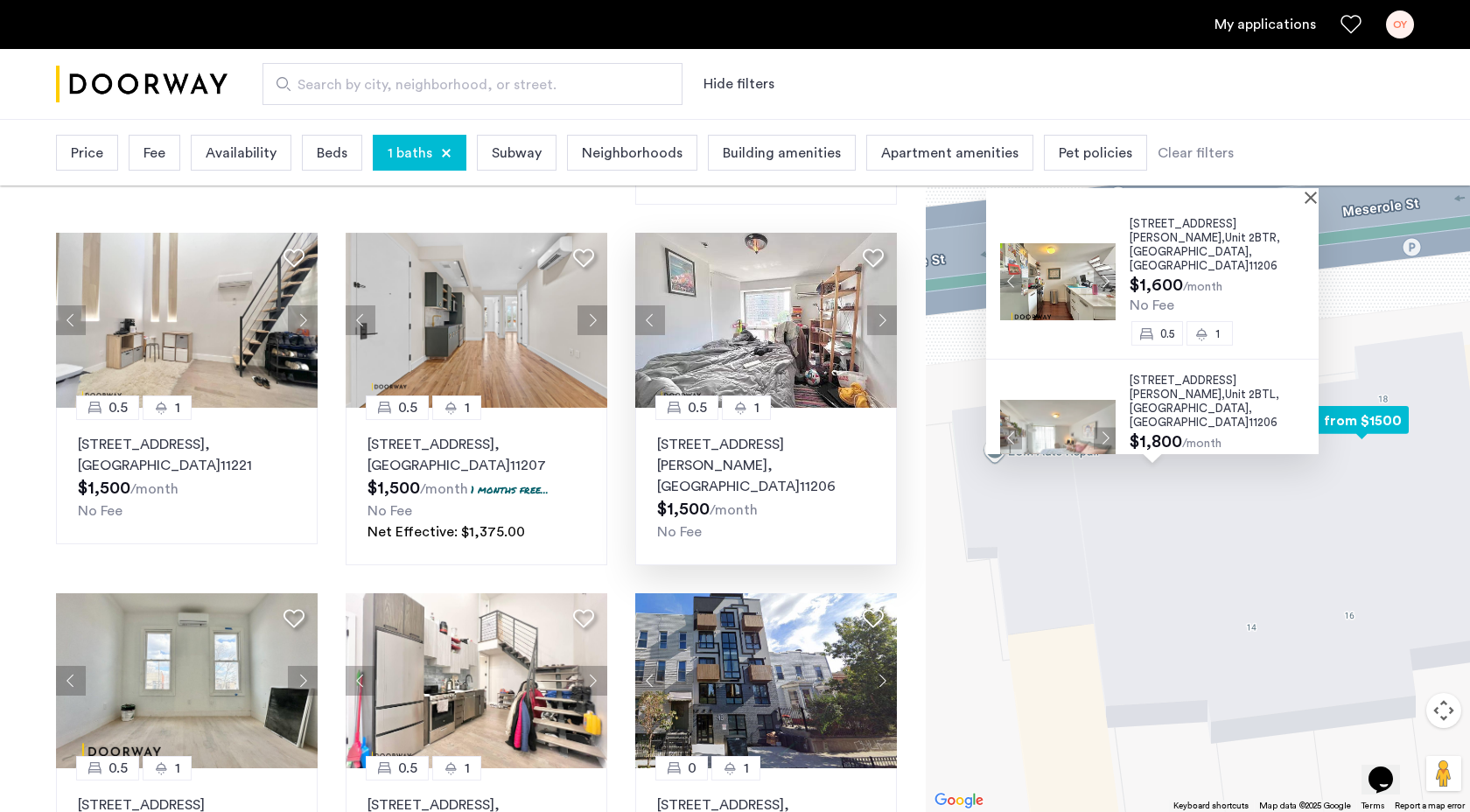
scroll to position [796, 0]
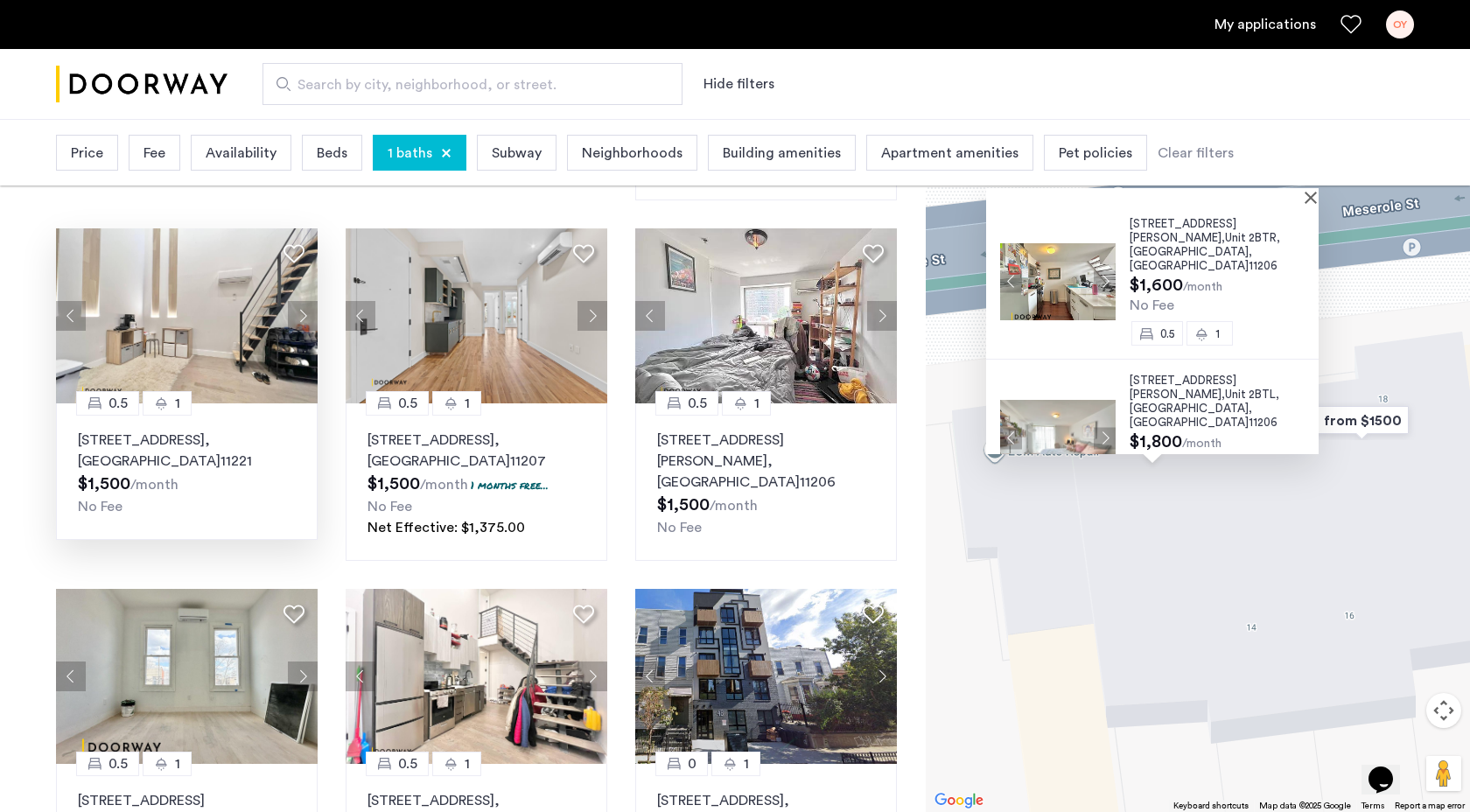
click at [138, 303] on img at bounding box center [187, 316] width 262 height 175
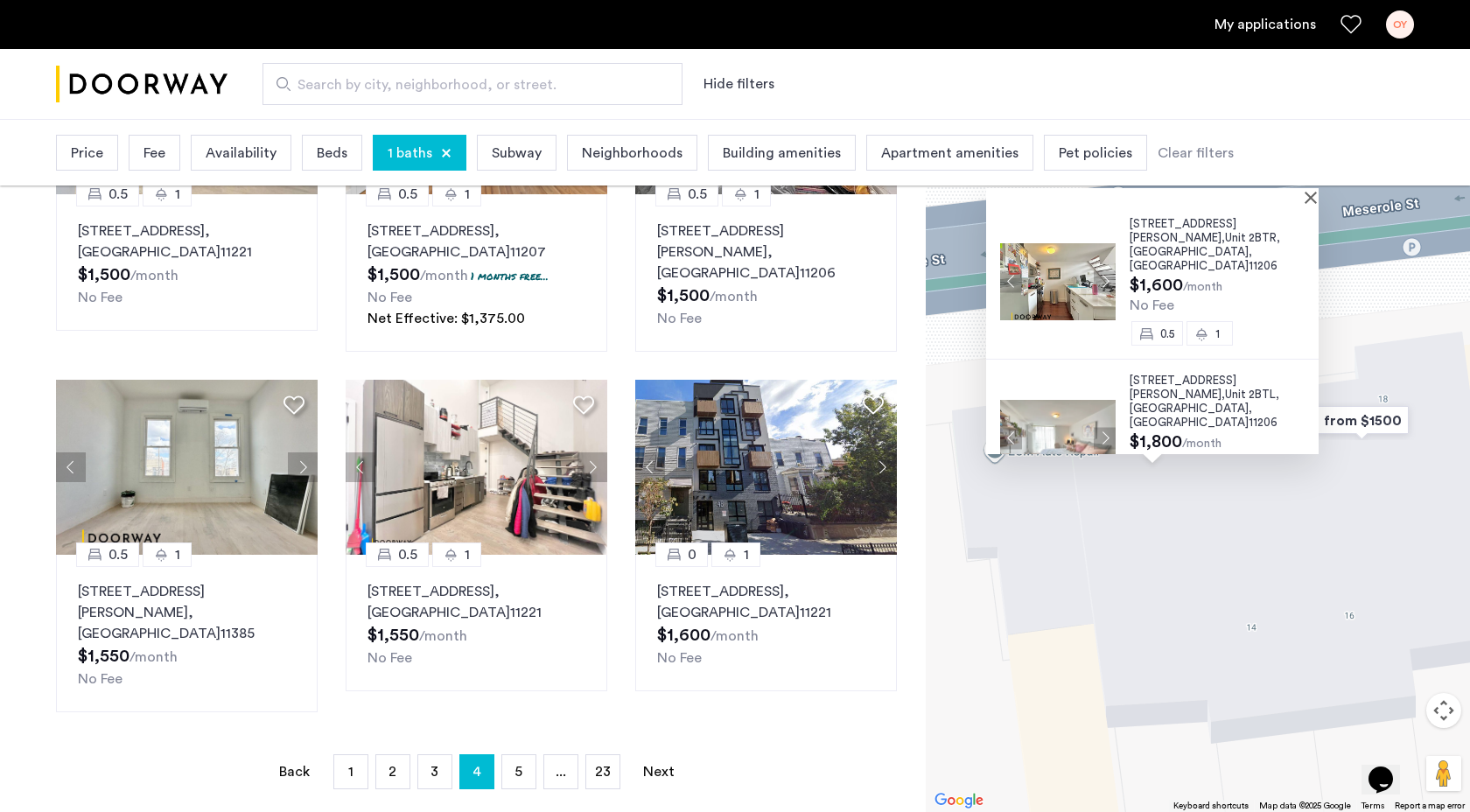
scroll to position [1056, 0]
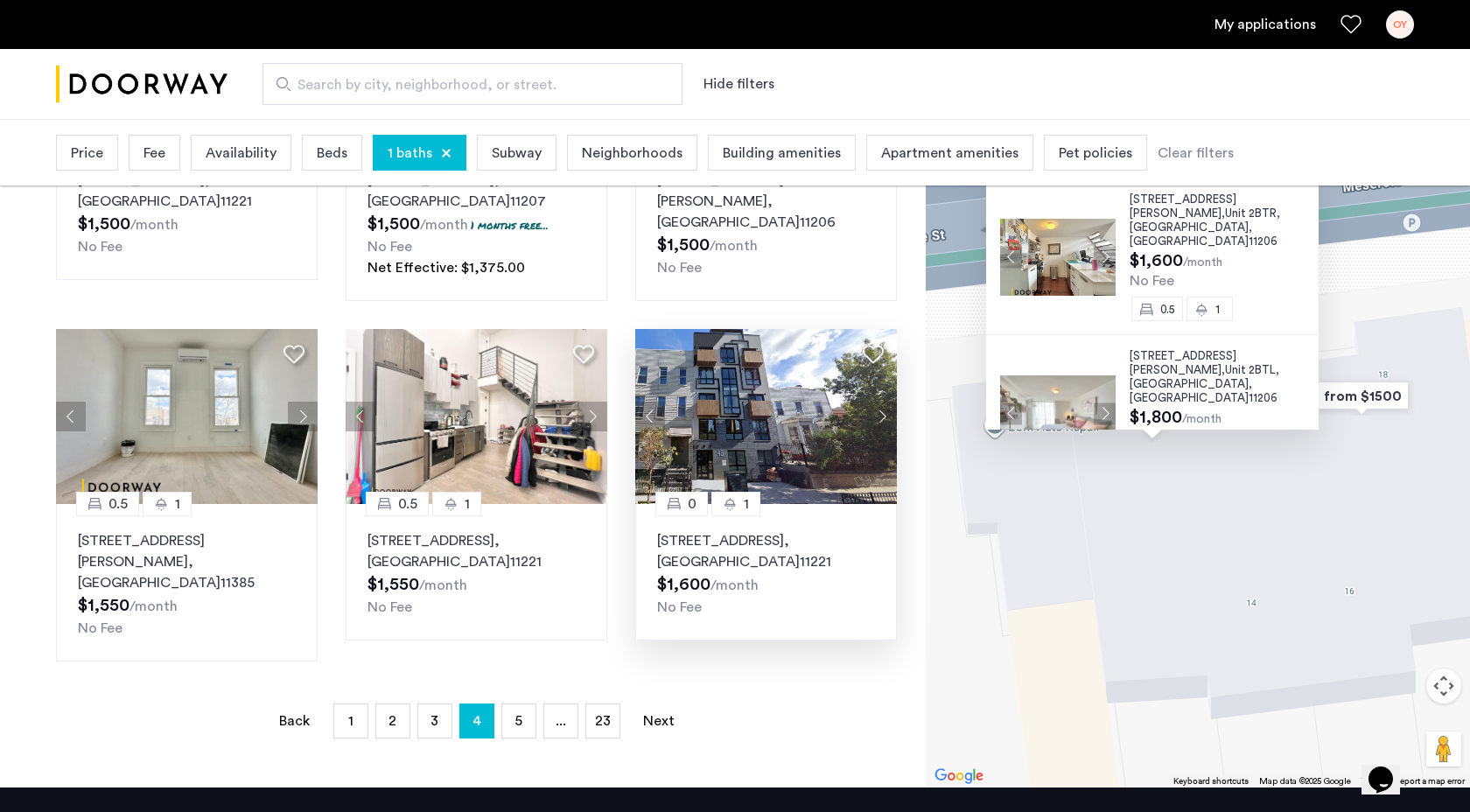
click at [728, 534] on span ", [GEOGRAPHIC_DATA]" at bounding box center [728, 551] width 143 height 35
click at [517, 714] on span "5" at bounding box center [518, 721] width 8 height 14
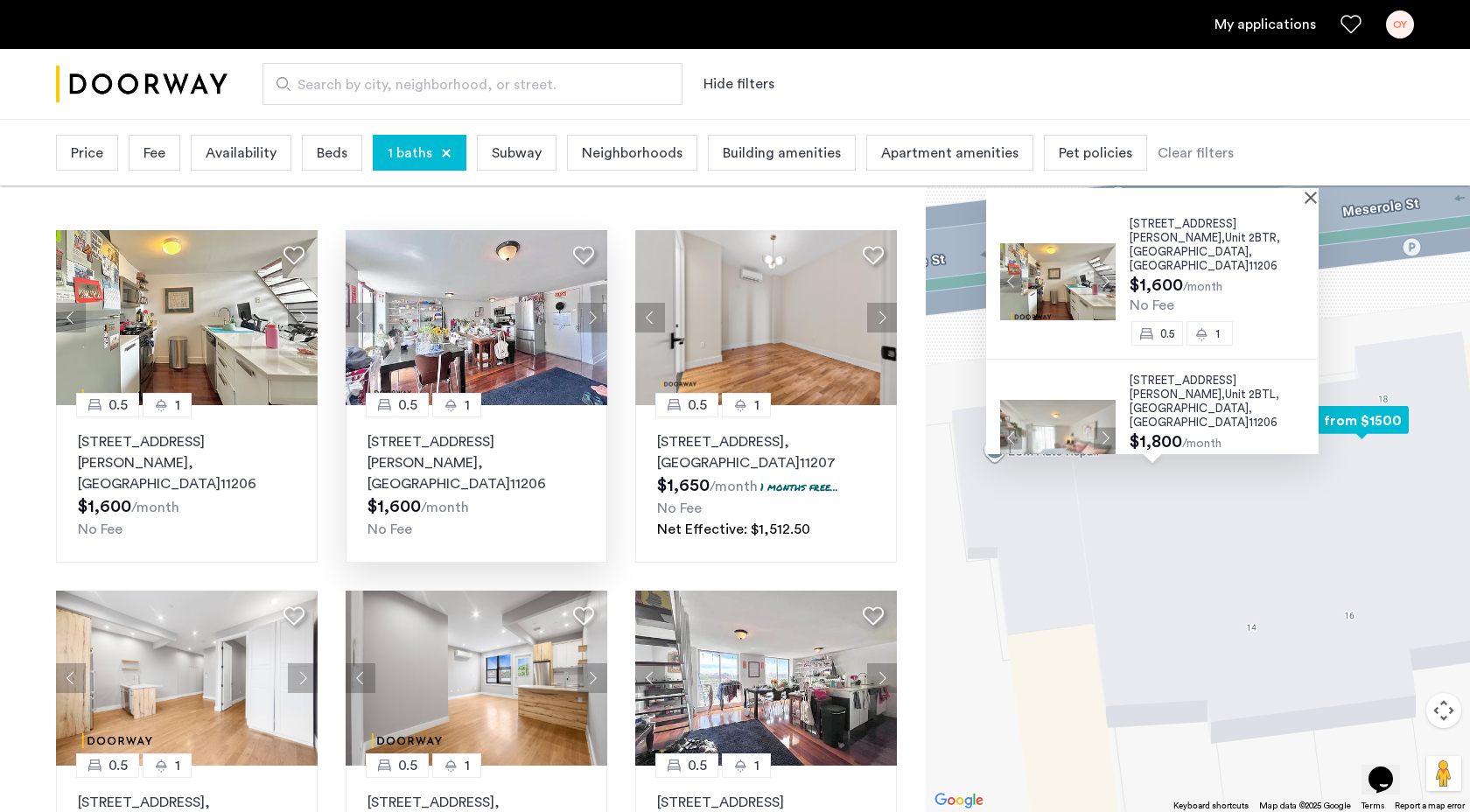
scroll to position [74, 0]
click at [883, 309] on button "Next apartment" at bounding box center [882, 316] width 29 height 29
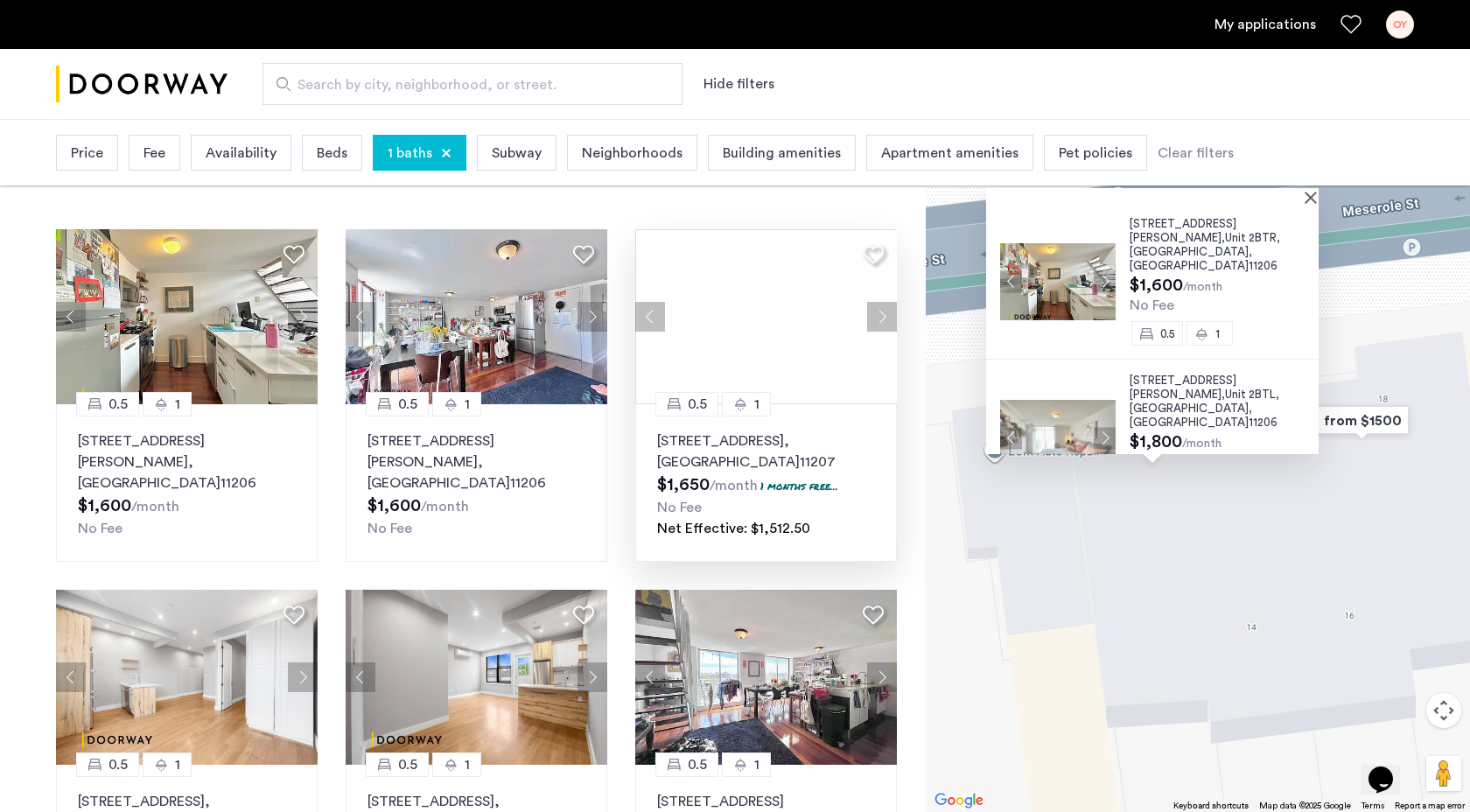
click at [882, 308] on div at bounding box center [766, 316] width 261 height 175
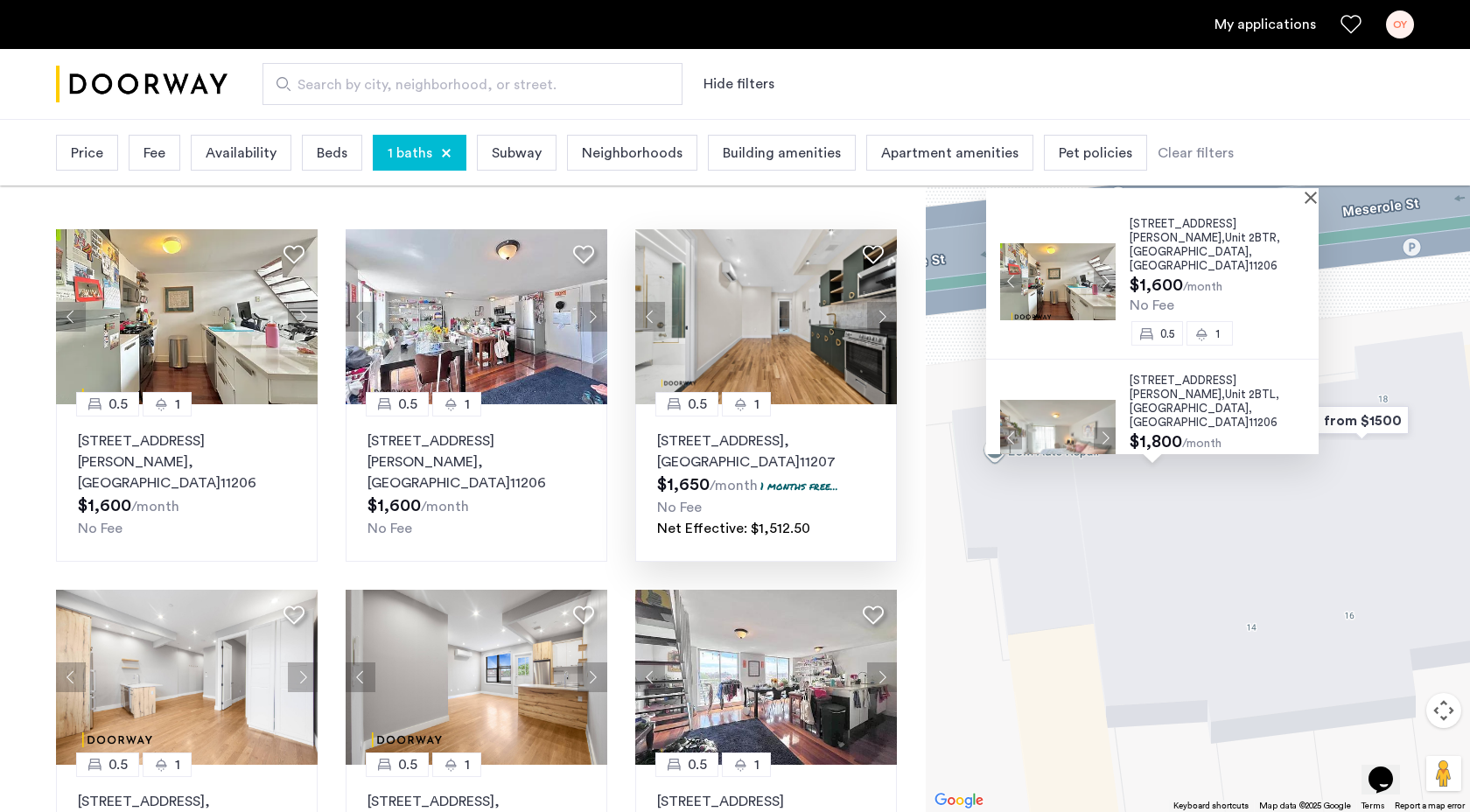
click at [882, 308] on button "Next apartment" at bounding box center [882, 316] width 29 height 29
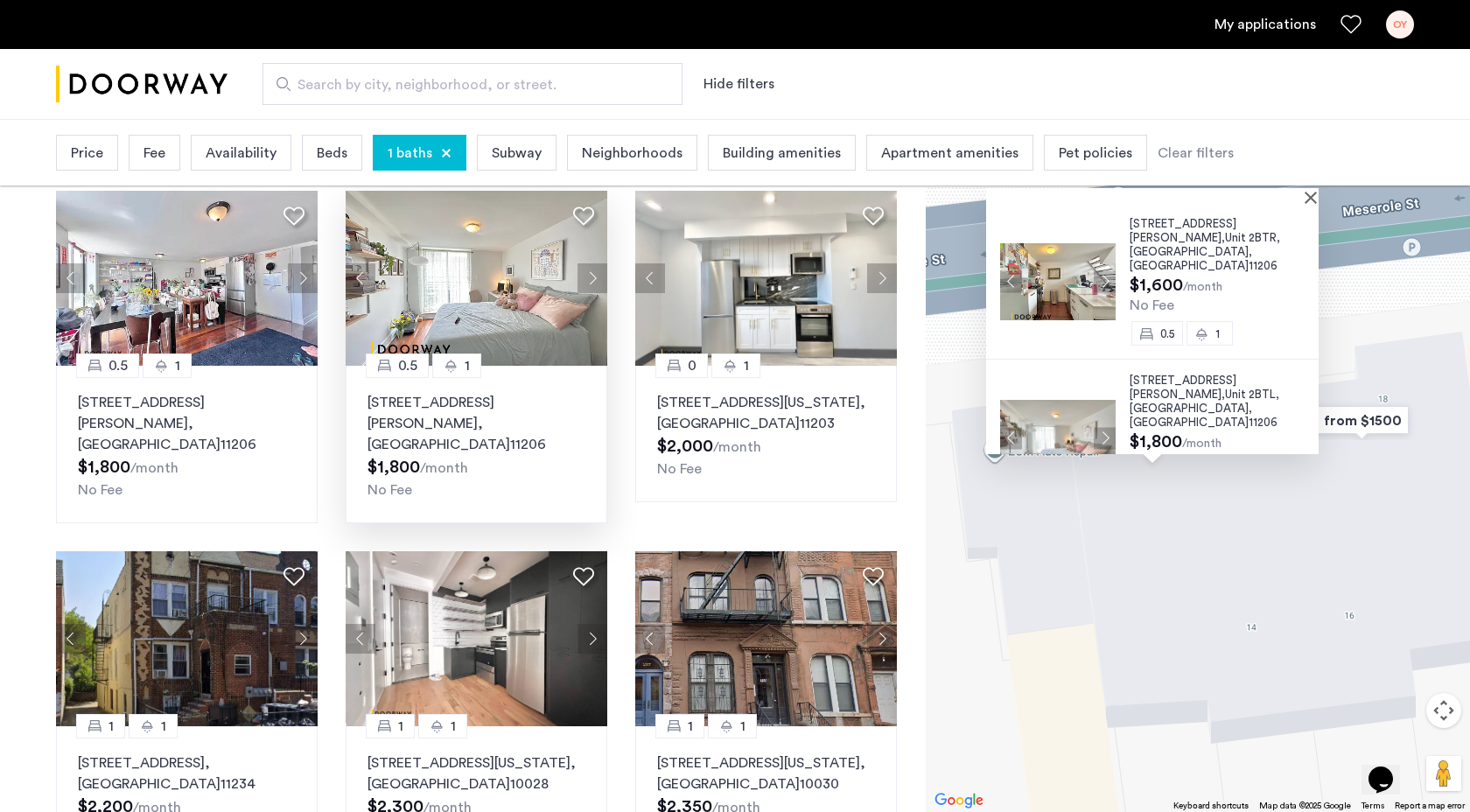
scroll to position [1050, 0]
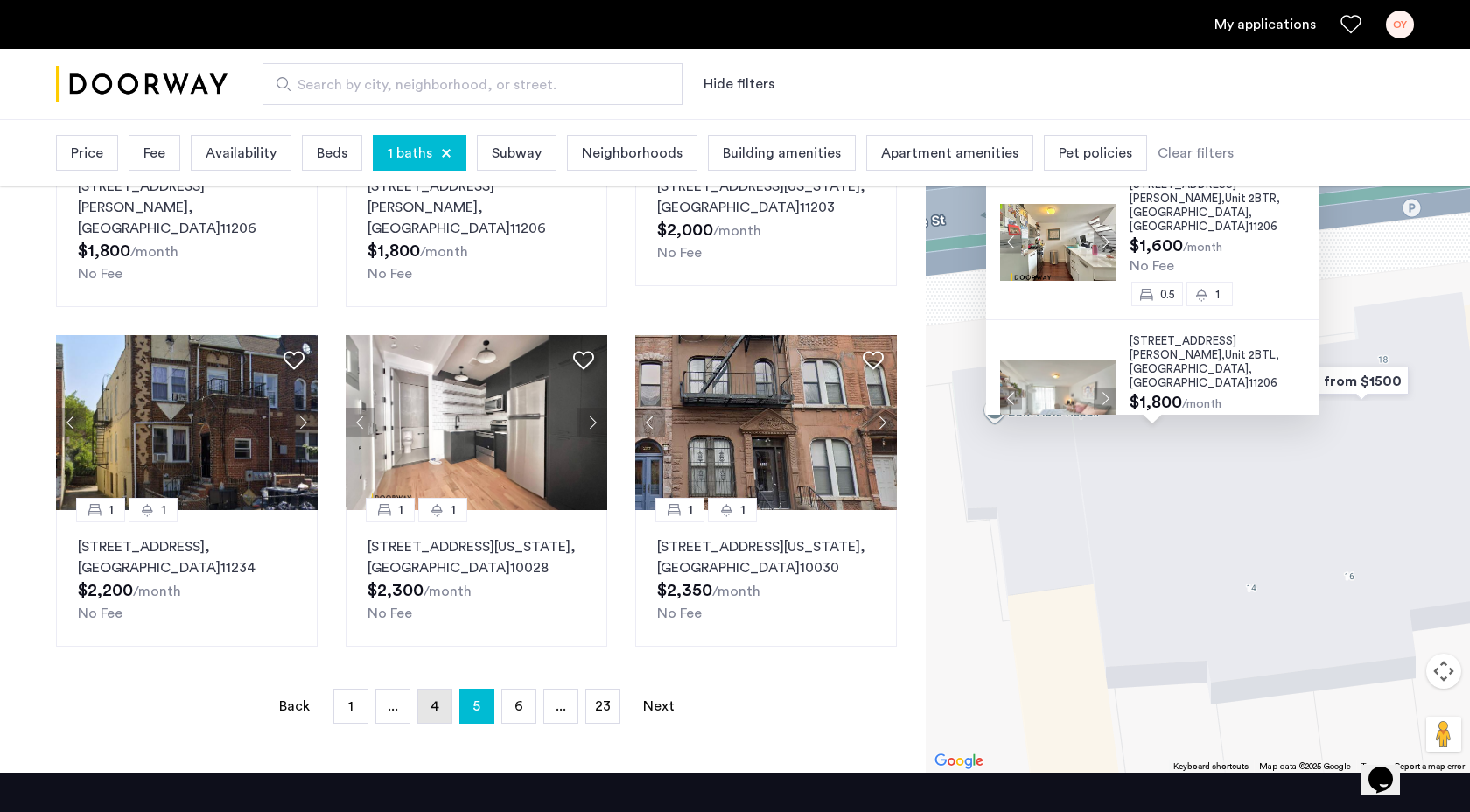
click at [441, 689] on link "page 4" at bounding box center [434, 705] width 33 height 33
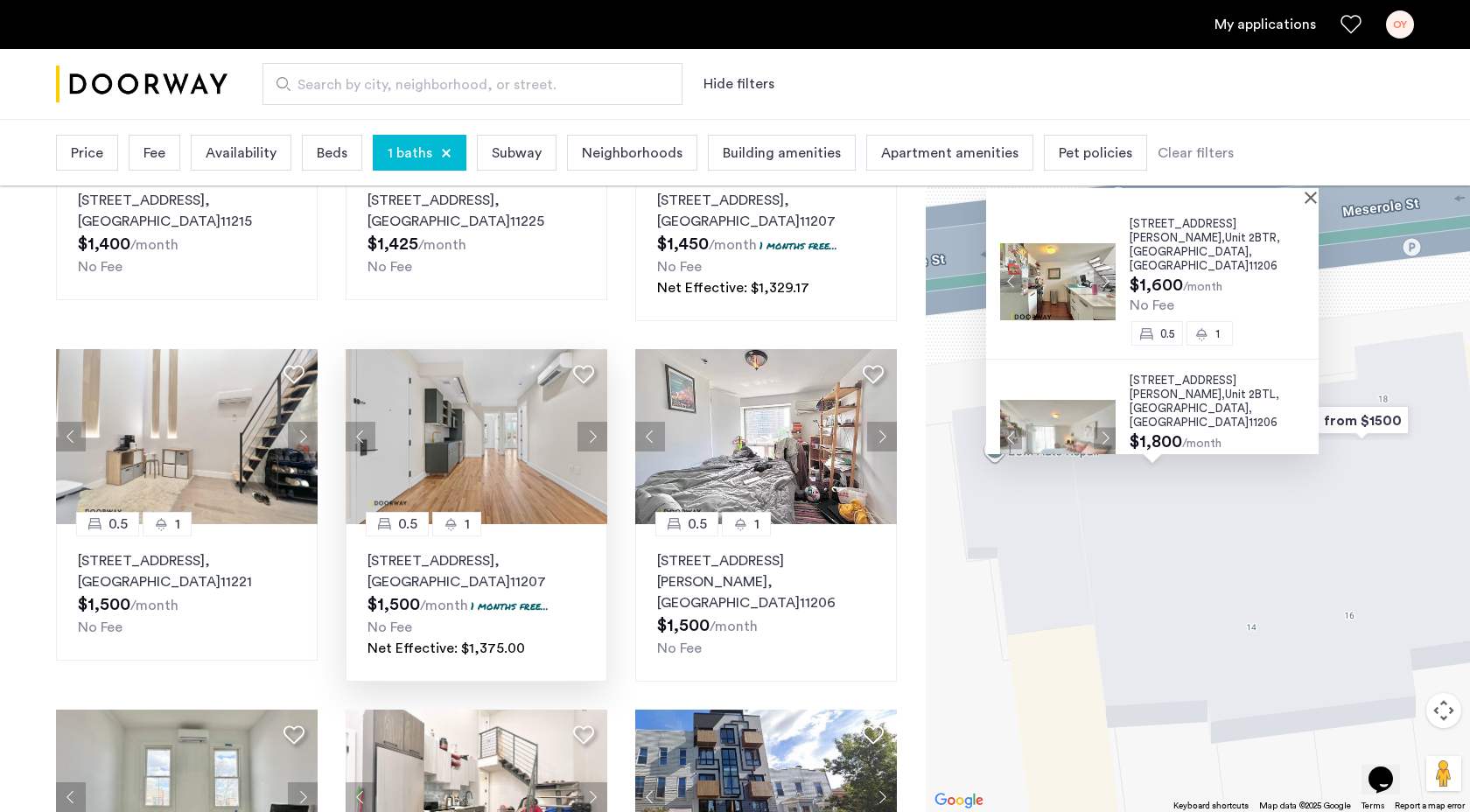
scroll to position [673, 0]
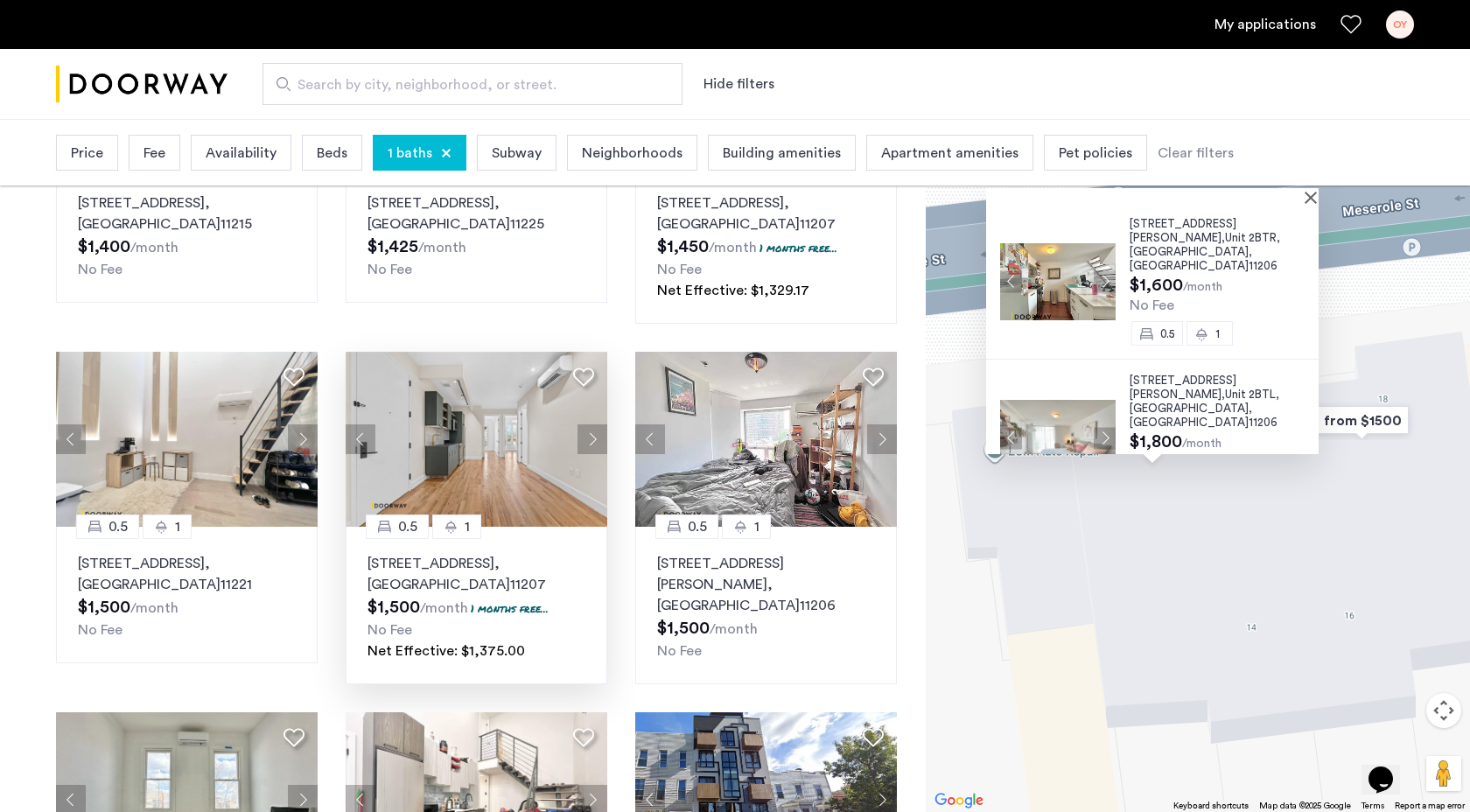
click at [469, 397] on img at bounding box center [477, 439] width 262 height 175
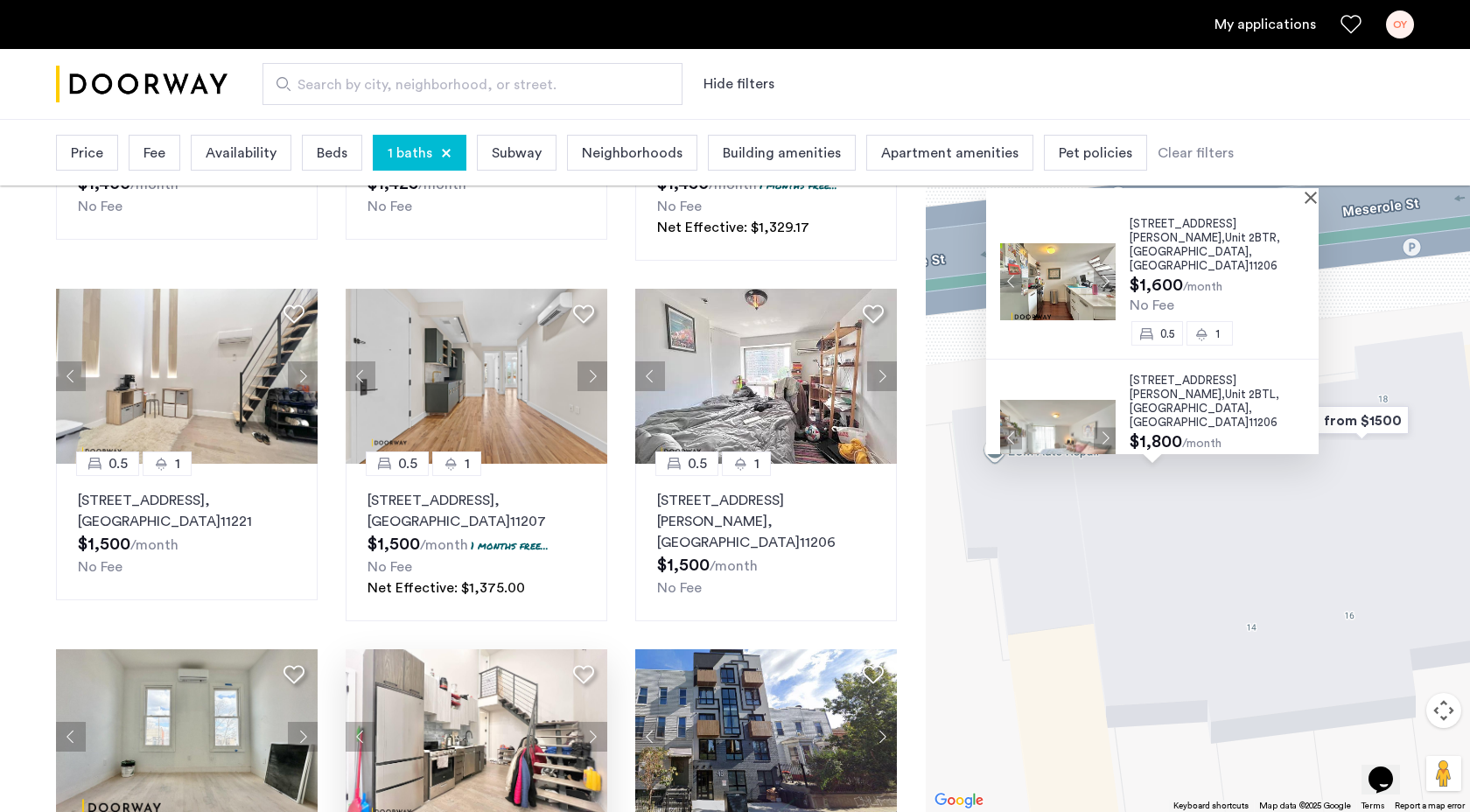
scroll to position [702, 0]
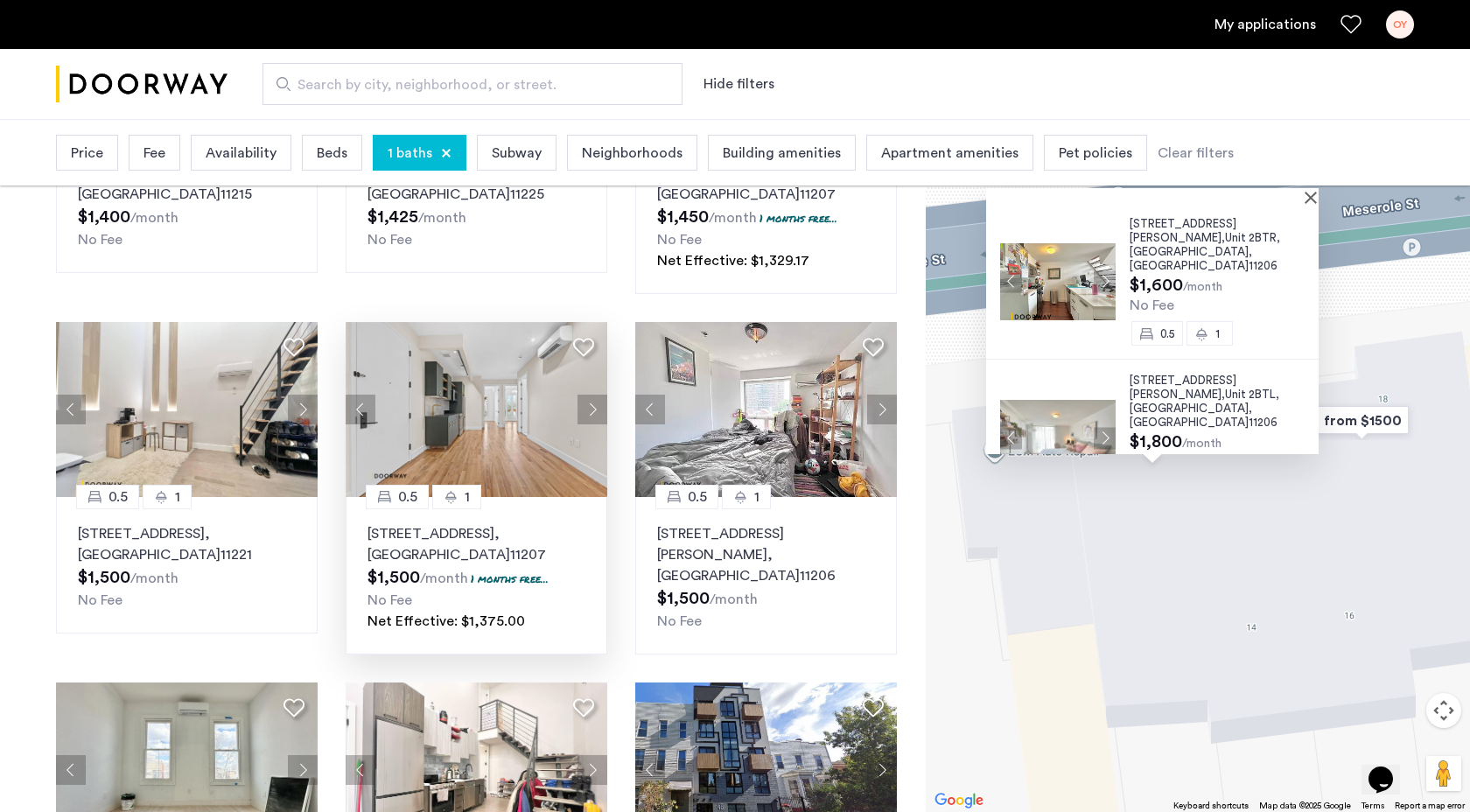
click at [498, 380] on img at bounding box center [477, 409] width 262 height 175
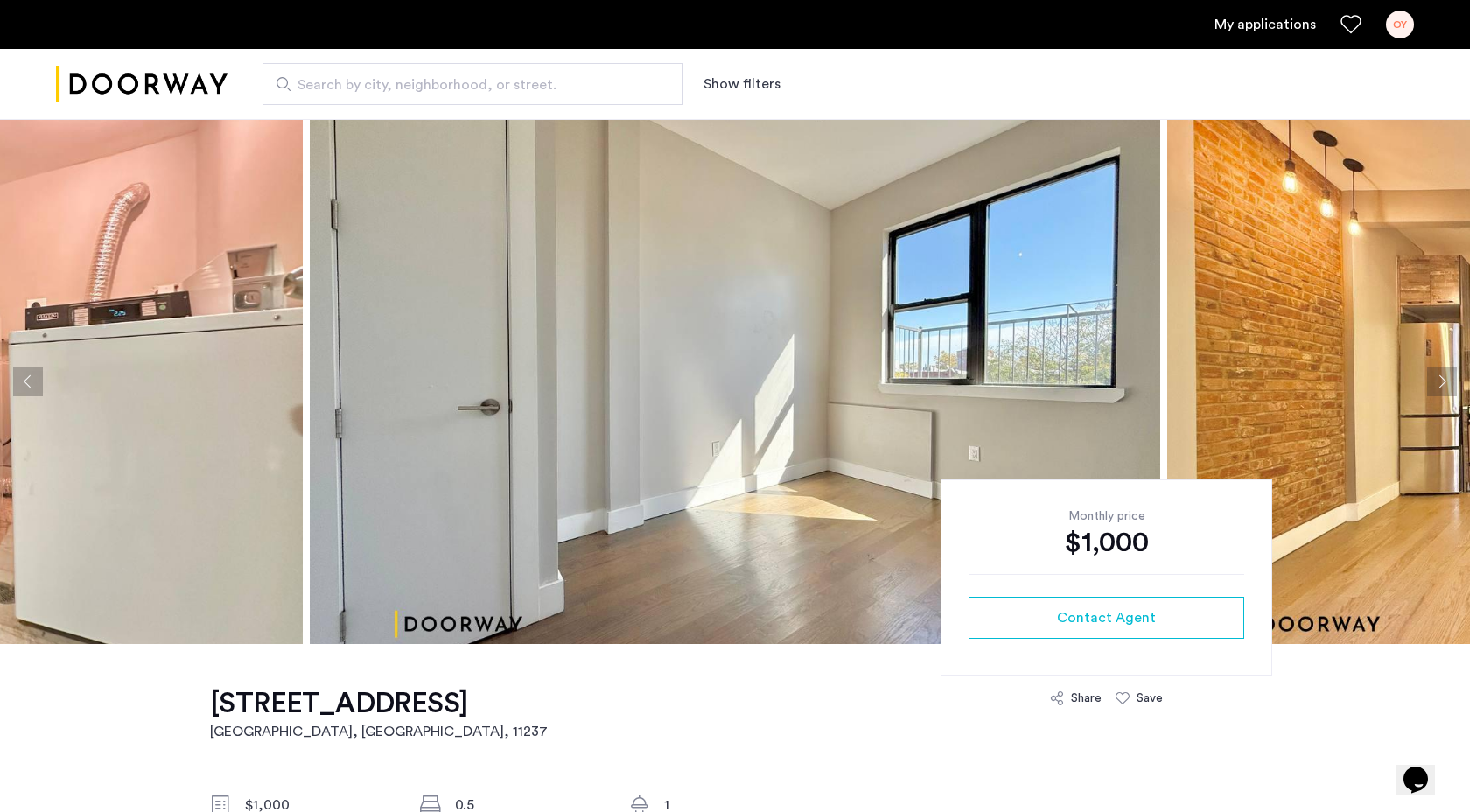
click at [1447, 385] on button "Next apartment" at bounding box center [1441, 381] width 29 height 29
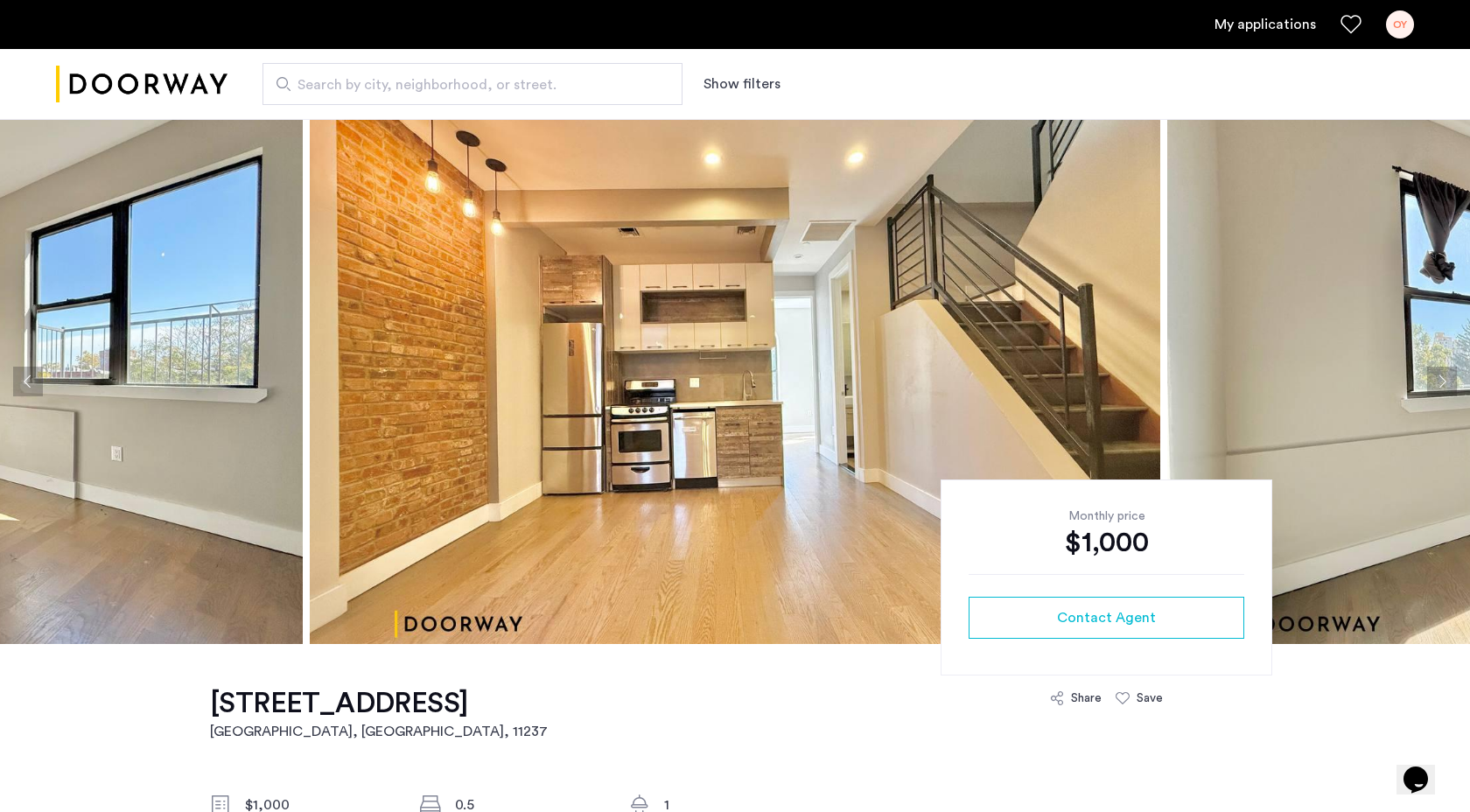
click at [1443, 383] on button "Next apartment" at bounding box center [1441, 381] width 29 height 29
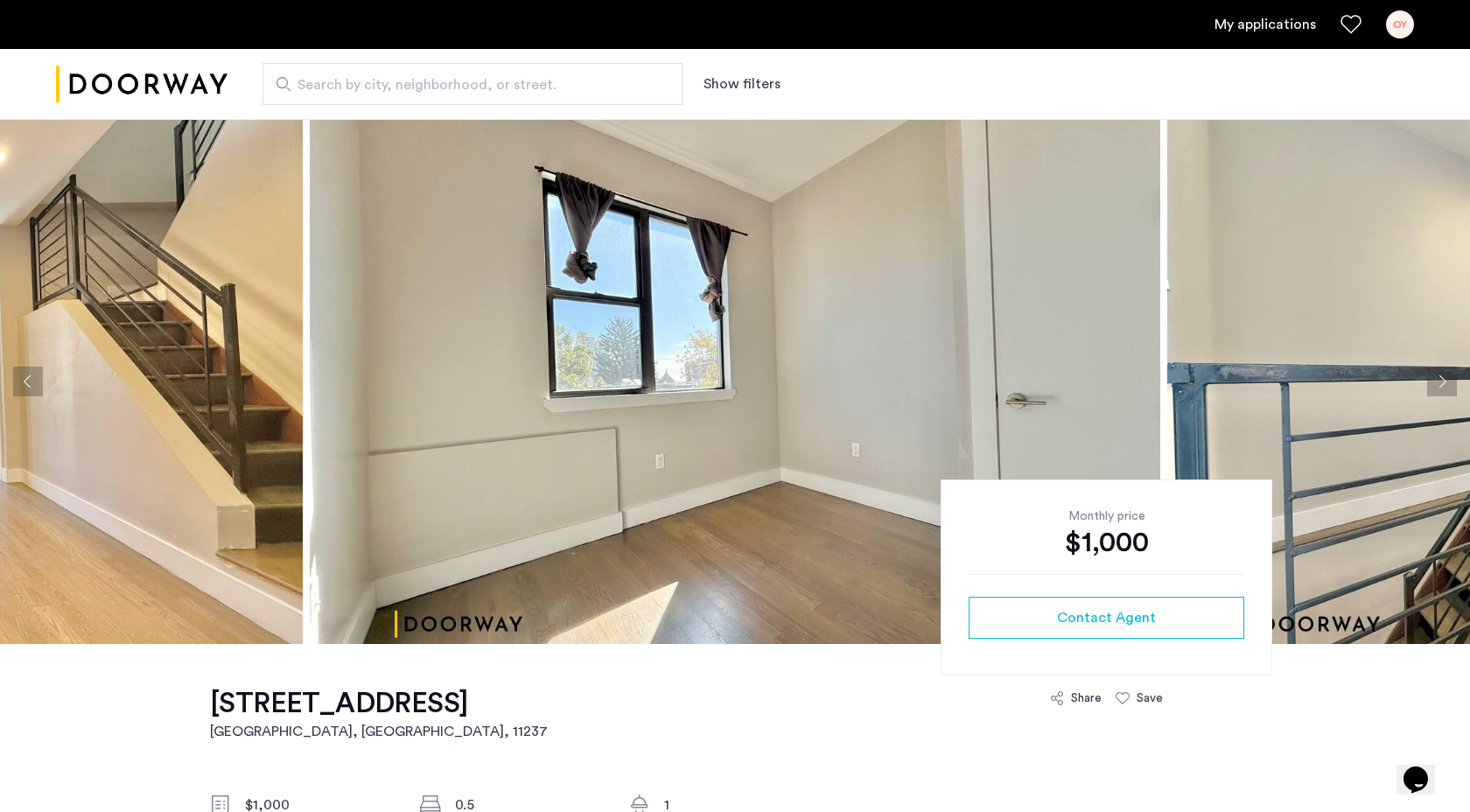
click at [1443, 383] on button "Next apartment" at bounding box center [1441, 381] width 29 height 29
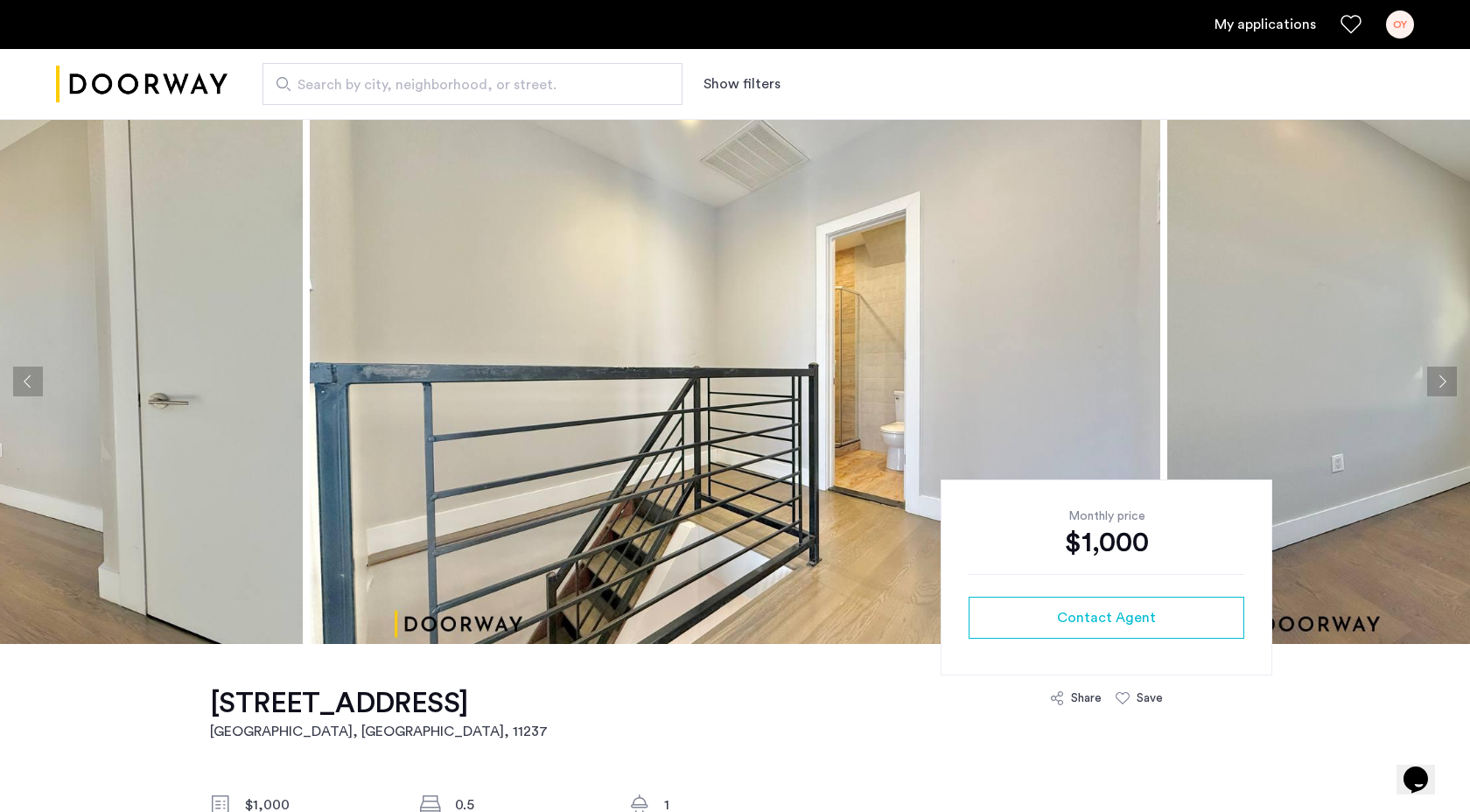
click at [1443, 383] on button "Next apartment" at bounding box center [1441, 381] width 29 height 29
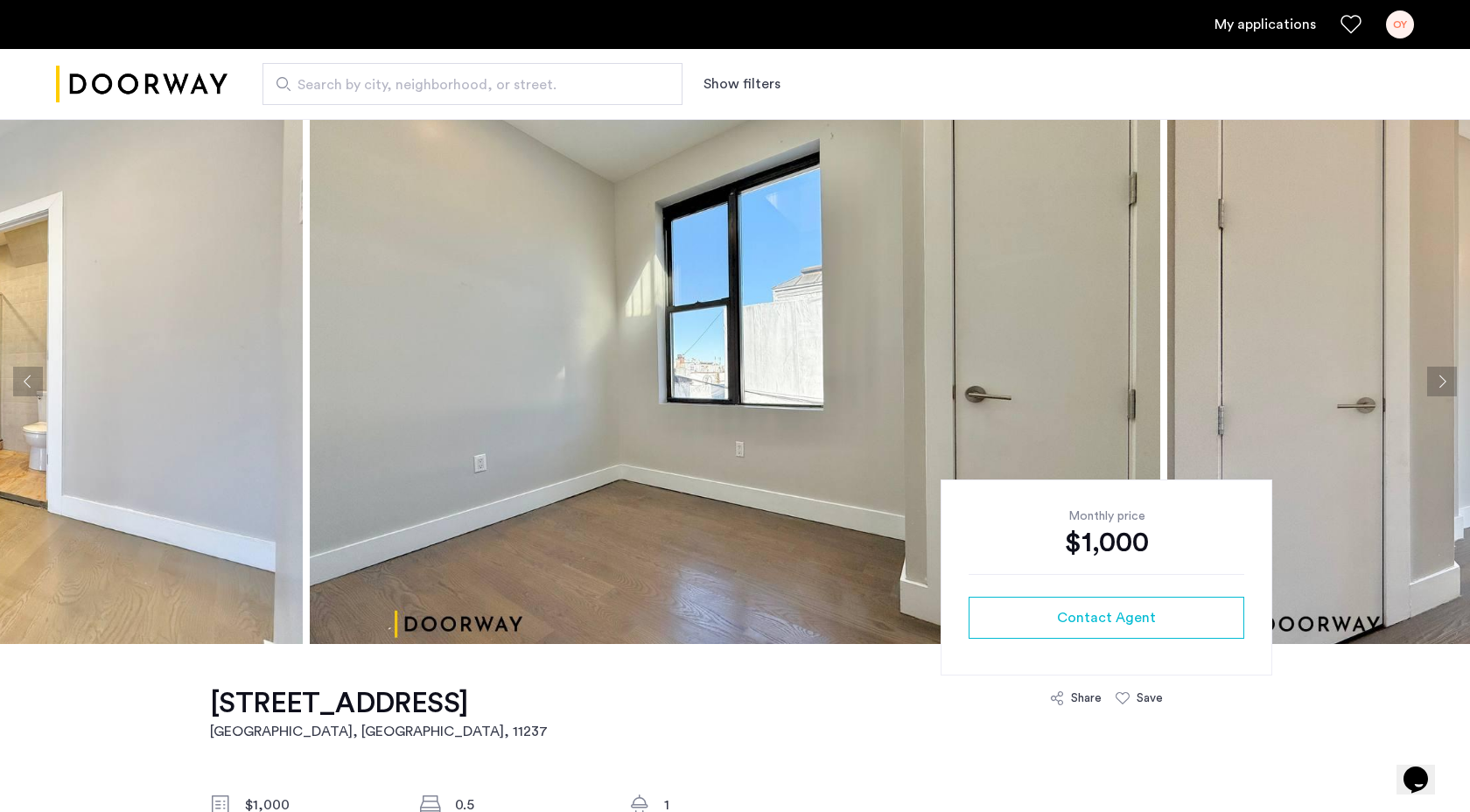
click at [1443, 383] on button "Next apartment" at bounding box center [1441, 381] width 29 height 29
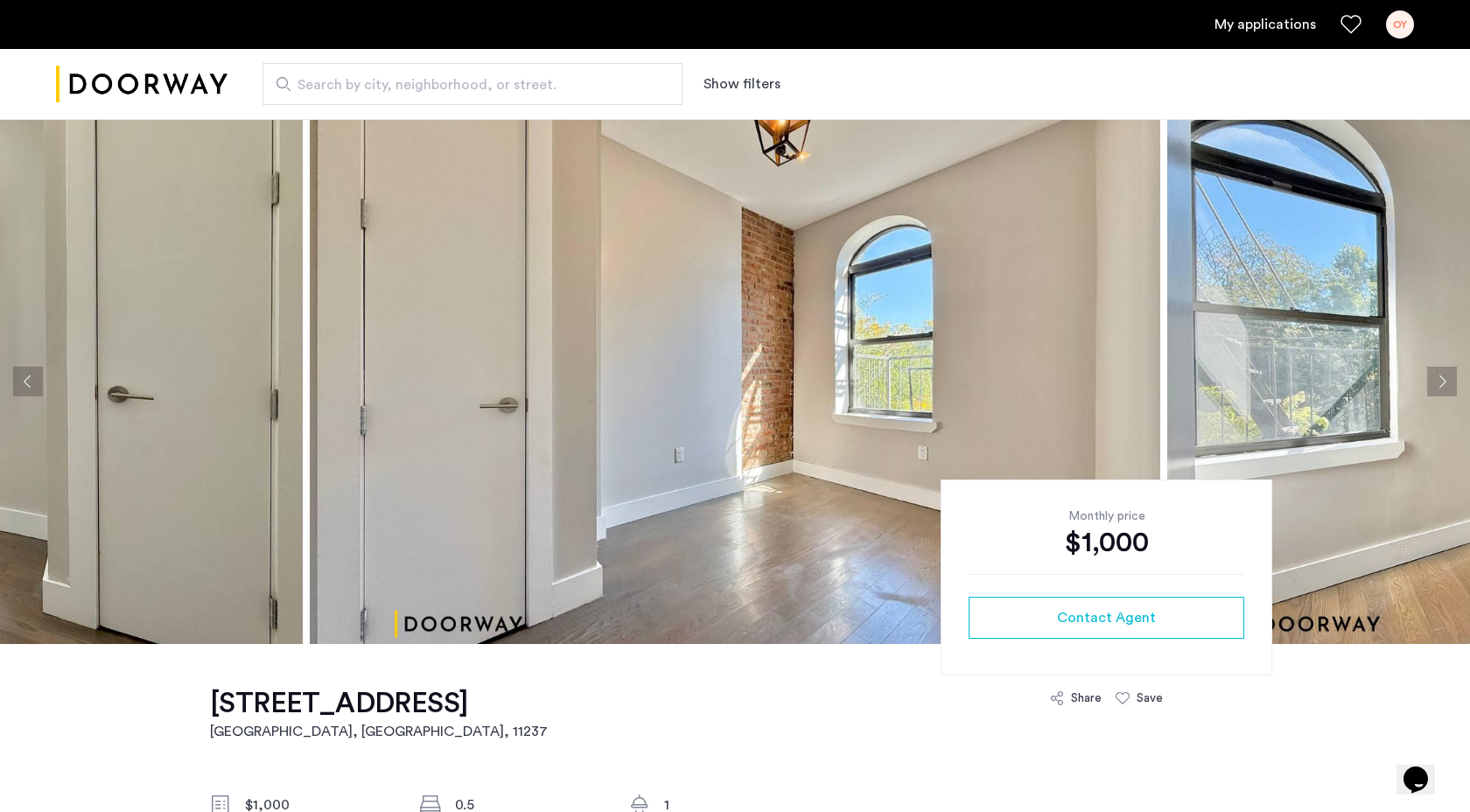
click at [1443, 384] on button "Next apartment" at bounding box center [1441, 381] width 29 height 29
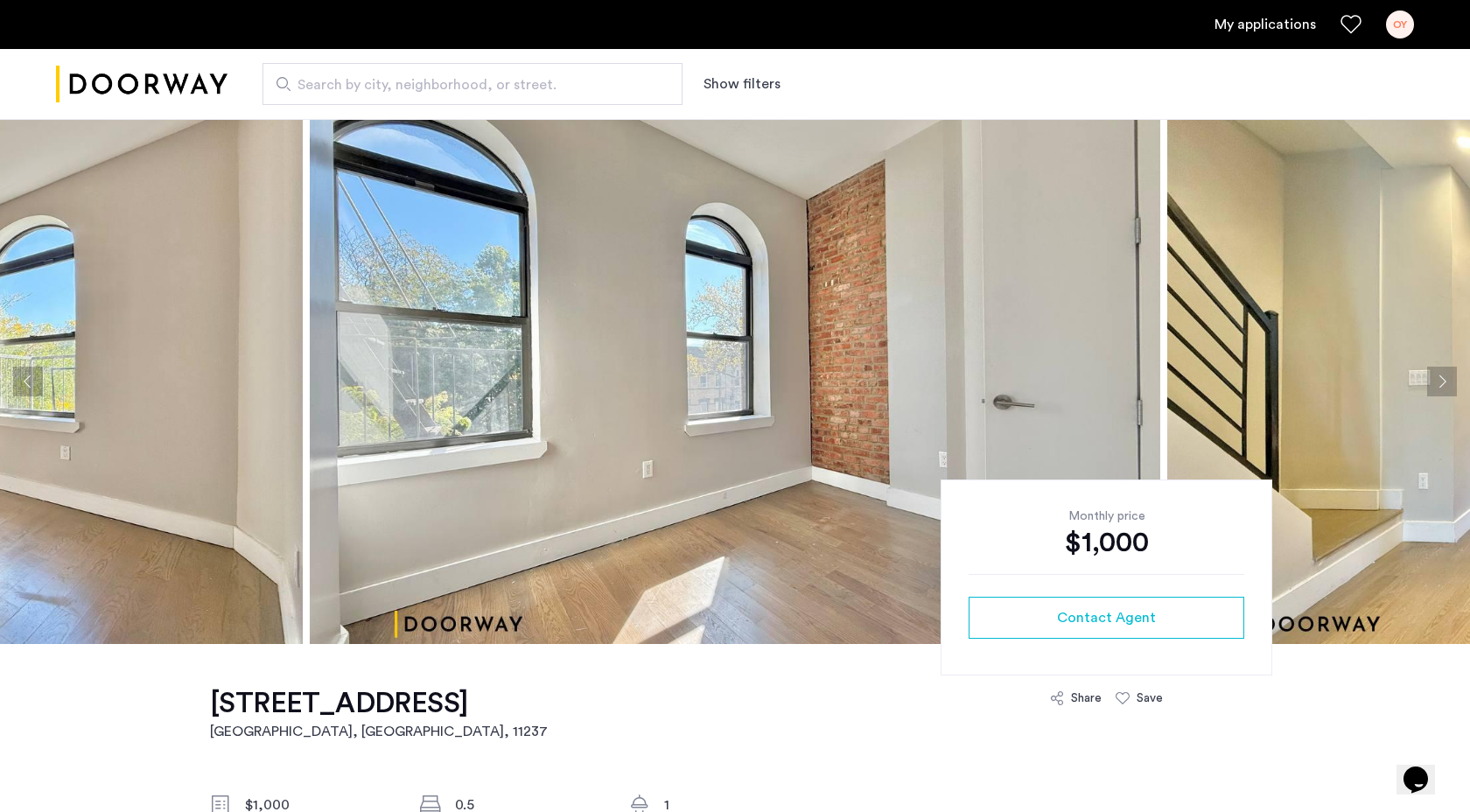
click at [1445, 384] on button "Next apartment" at bounding box center [1441, 381] width 29 height 29
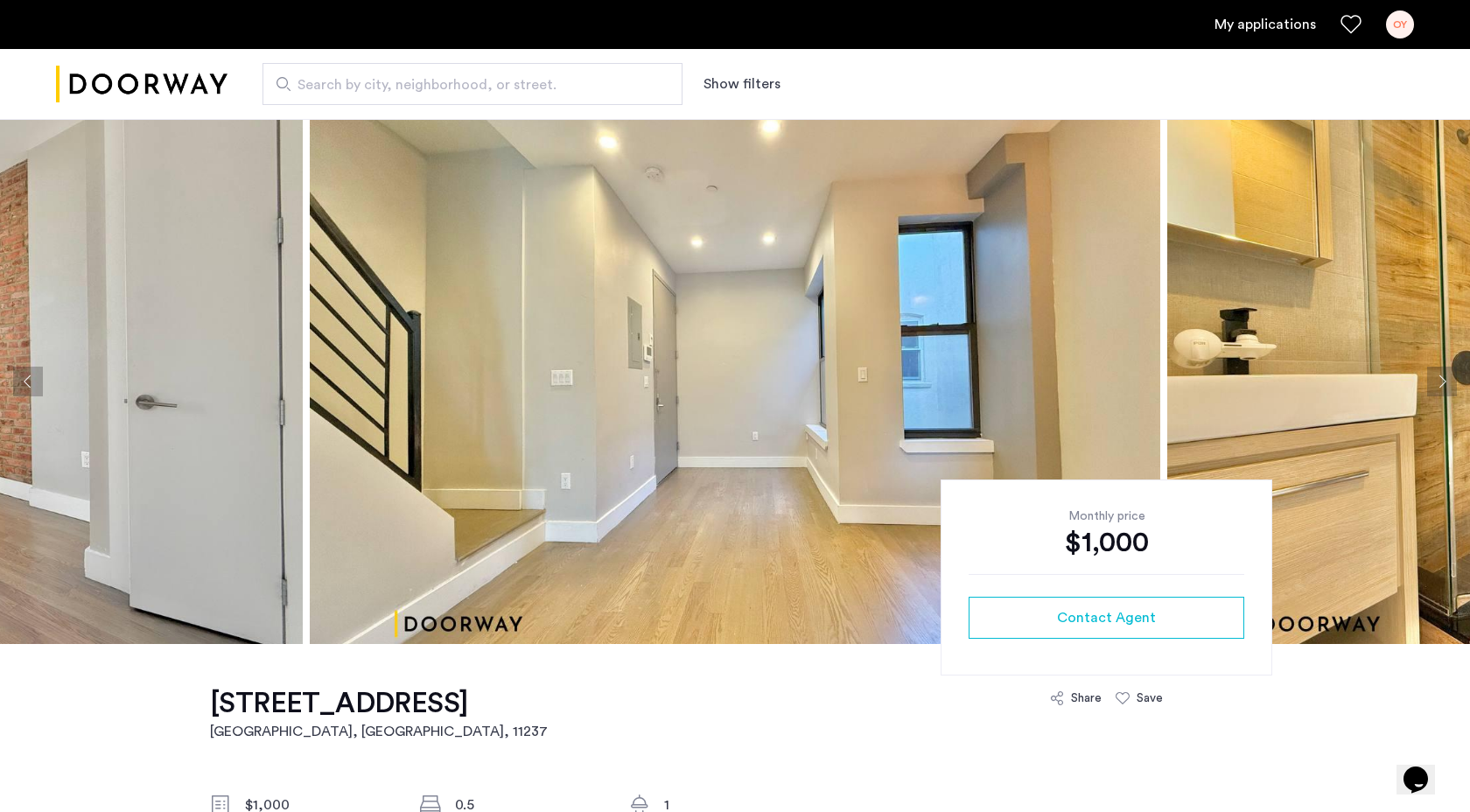
click at [1445, 384] on button "Next apartment" at bounding box center [1441, 381] width 29 height 29
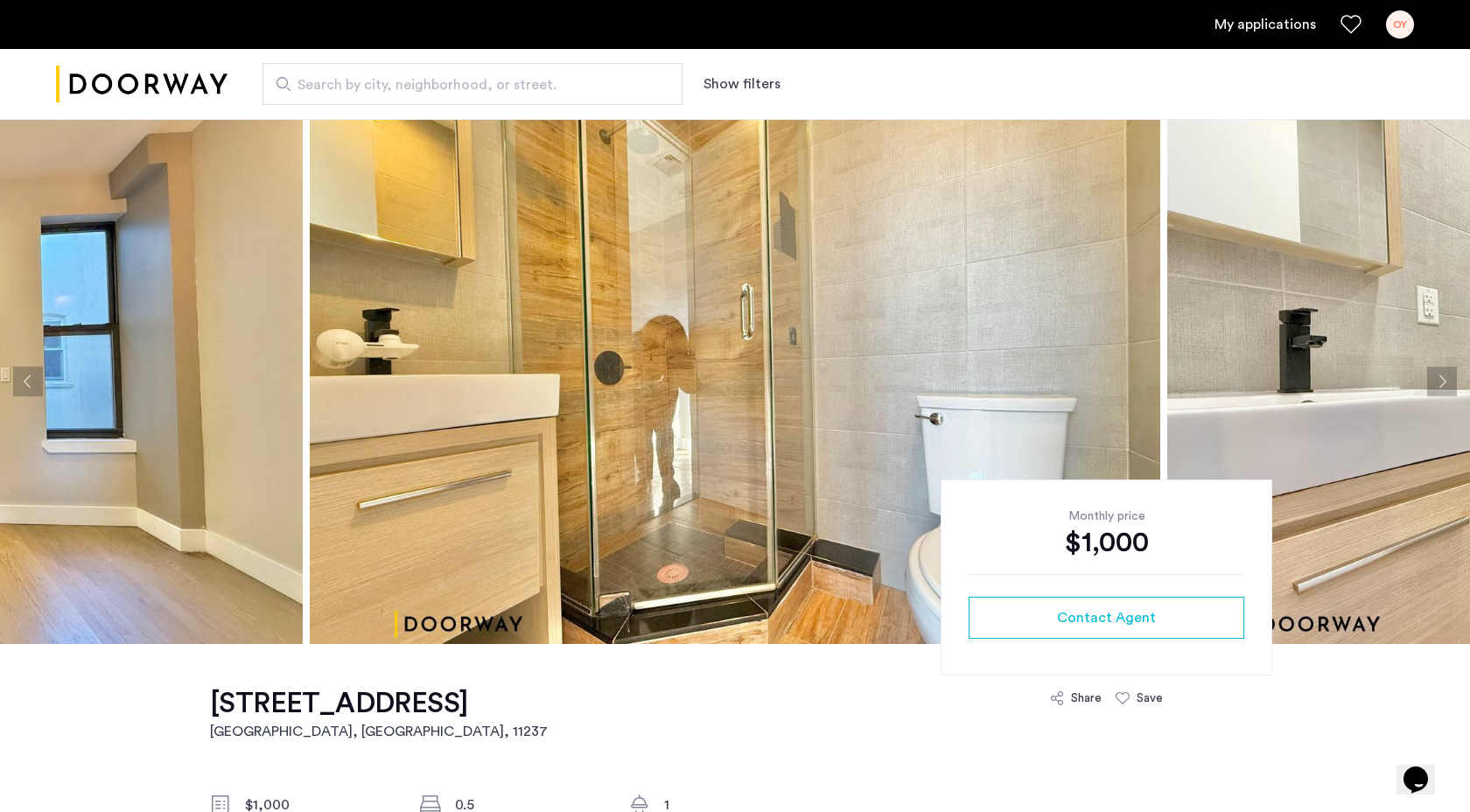
click at [1445, 384] on button "Next apartment" at bounding box center [1441, 381] width 29 height 29
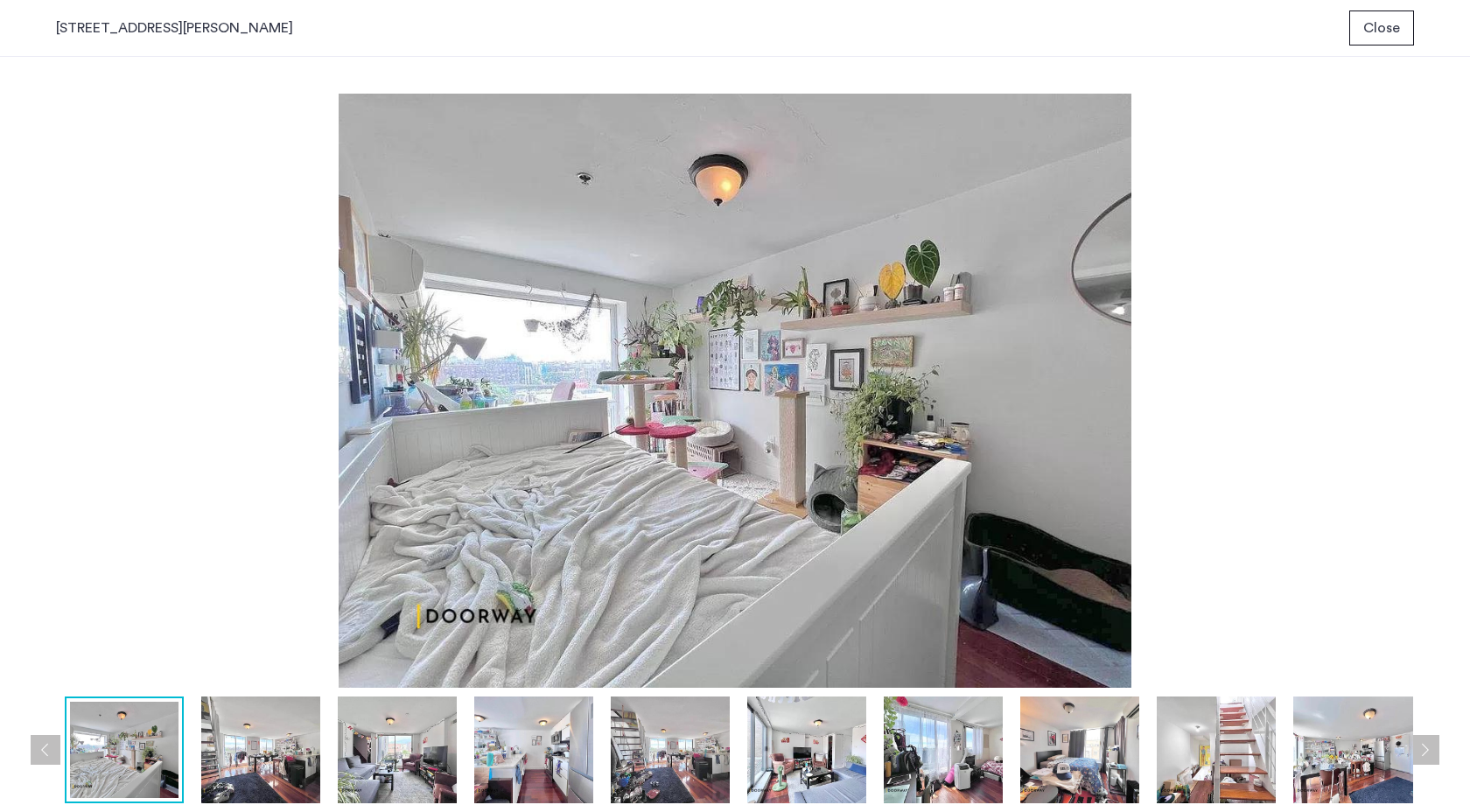
click at [283, 739] on img at bounding box center [260, 750] width 119 height 107
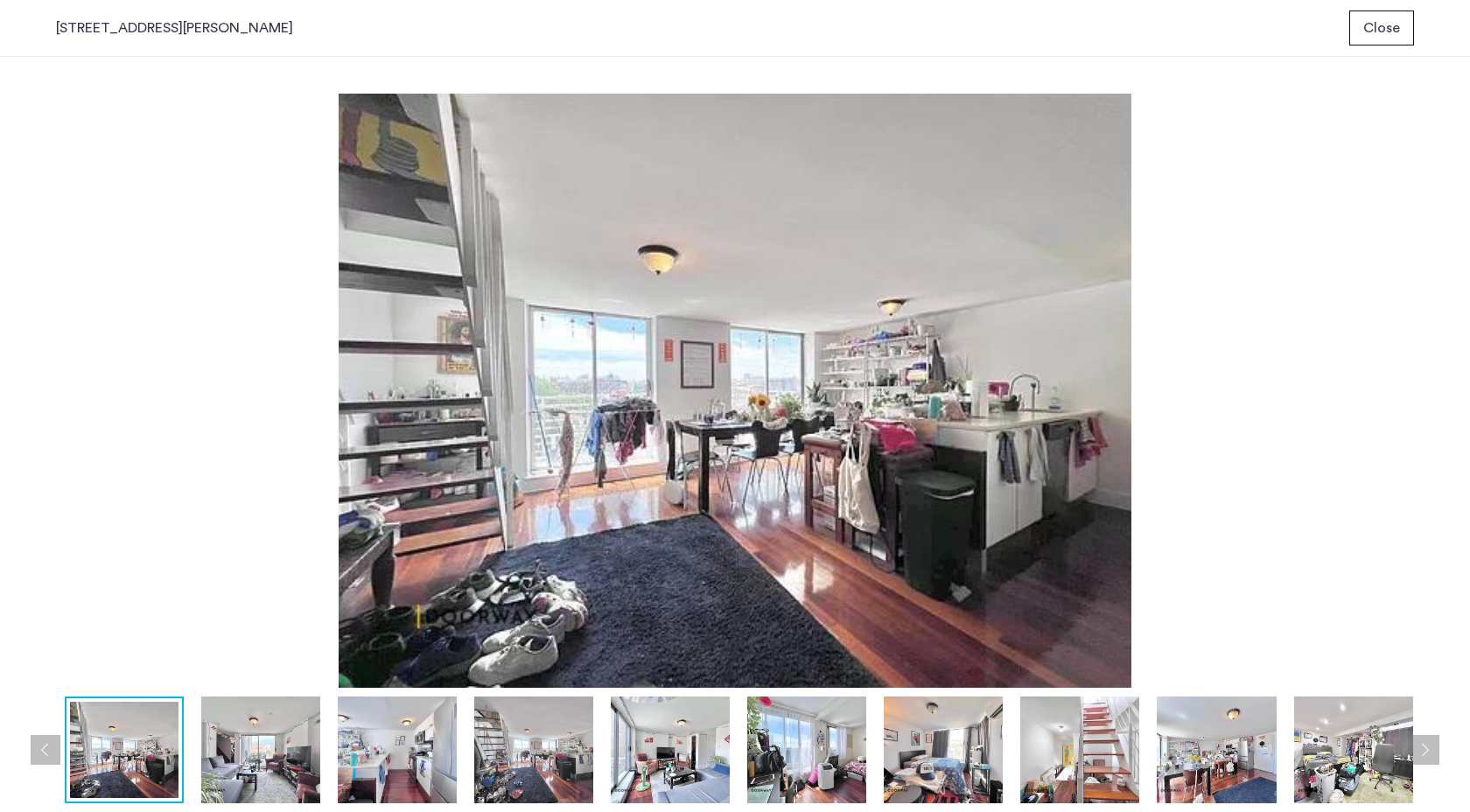
click at [388, 759] on img at bounding box center [397, 750] width 119 height 107
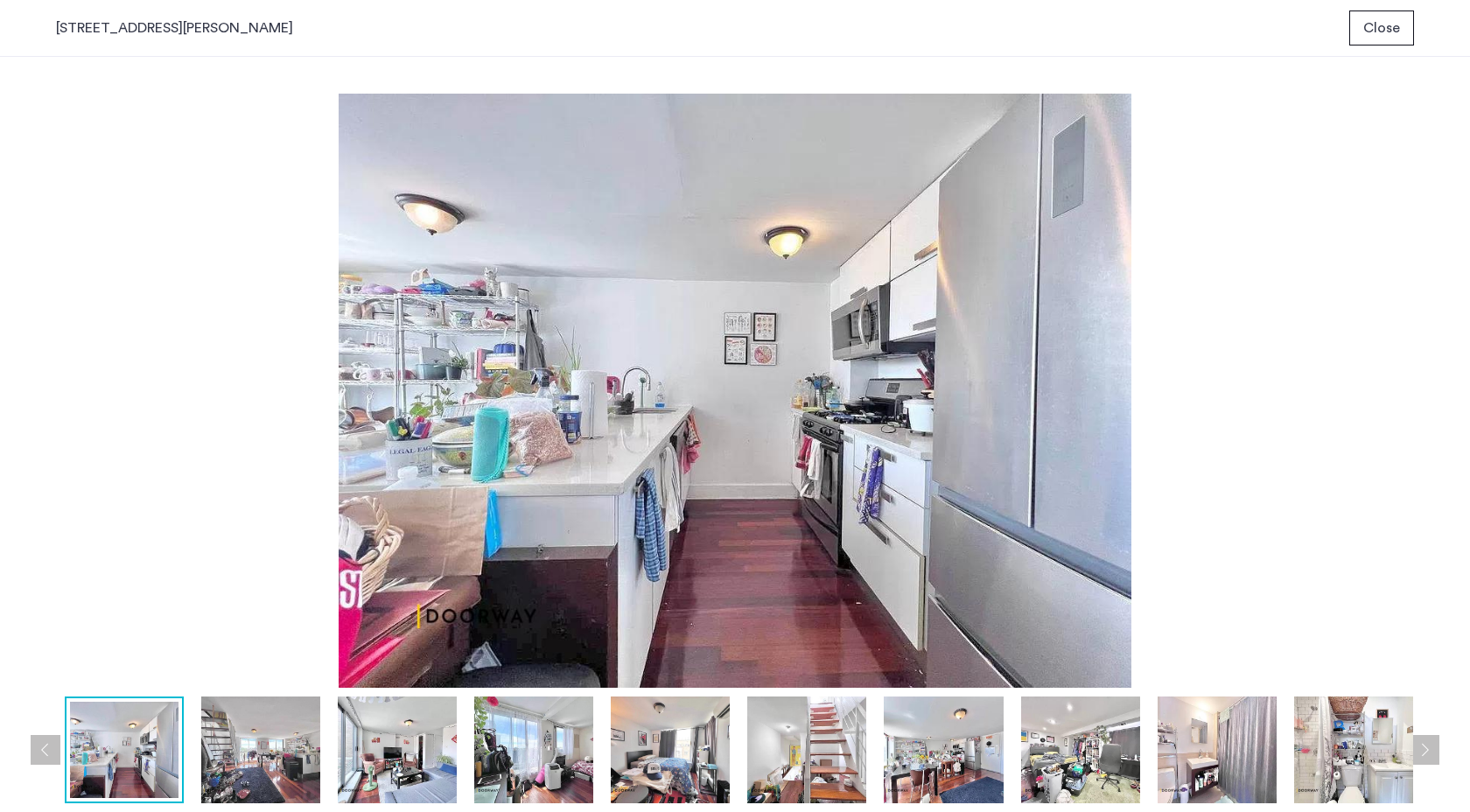
click at [543, 754] on img at bounding box center [533, 750] width 119 height 107
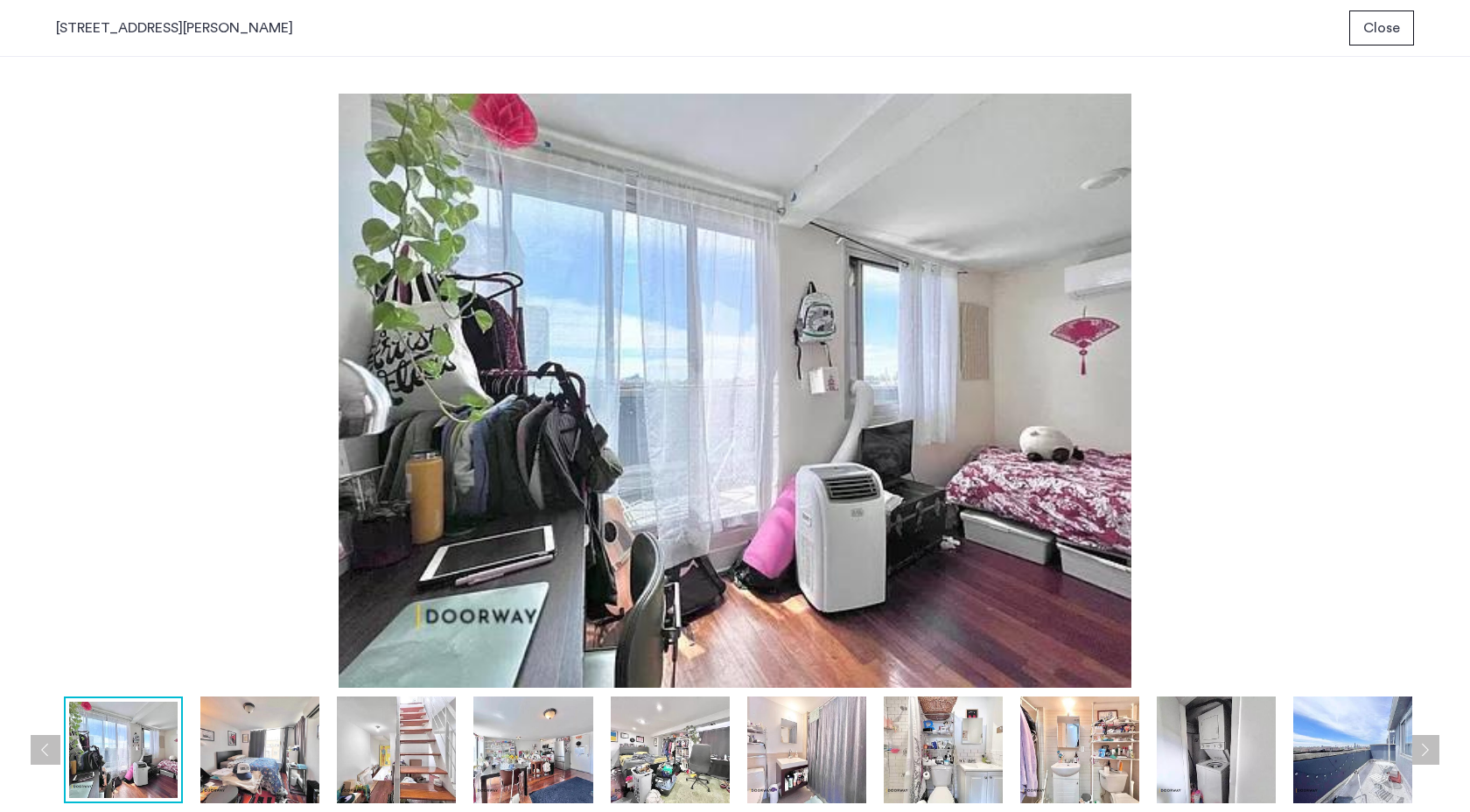
click at [667, 750] on img at bounding box center [669, 750] width 119 height 107
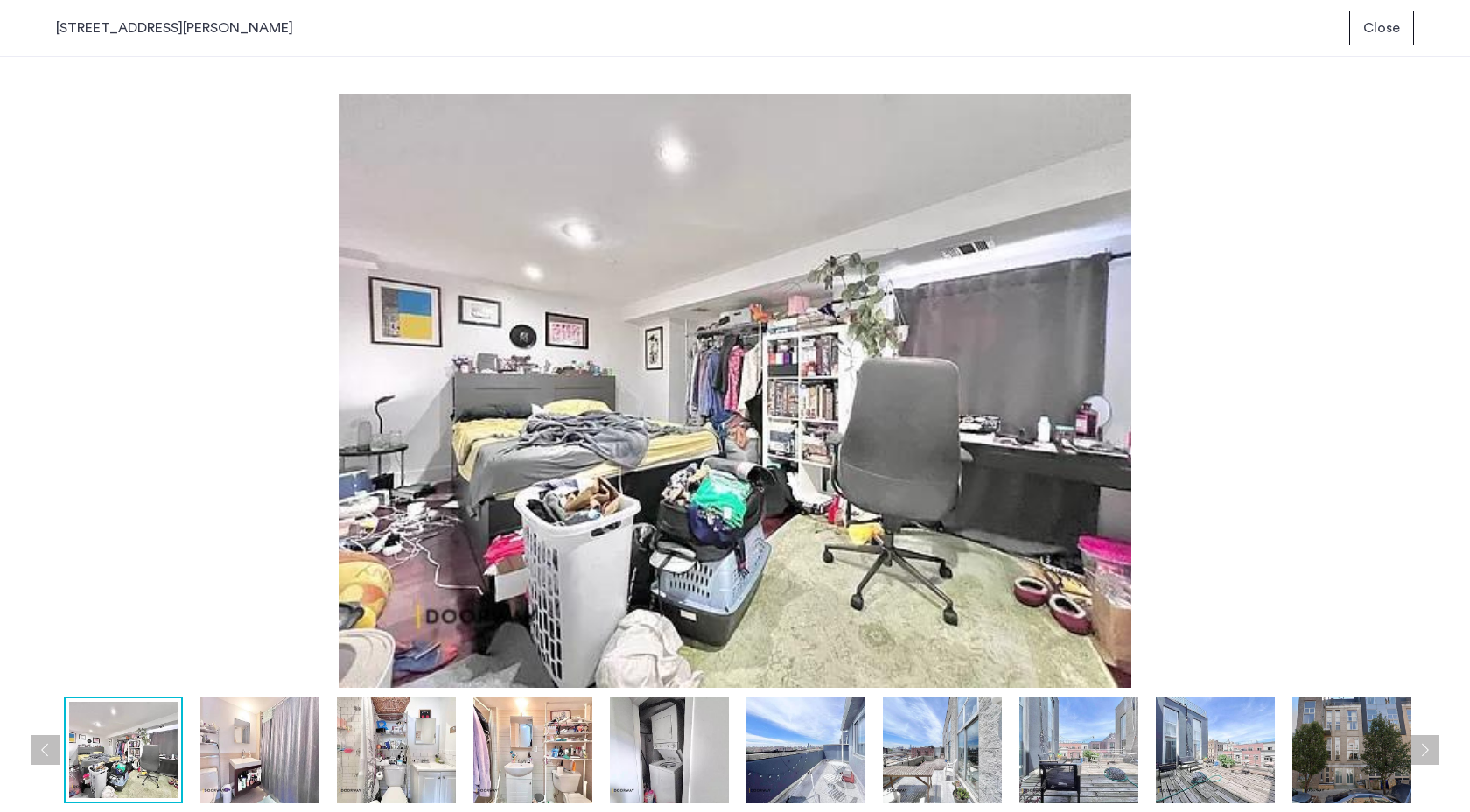
click at [801, 760] on img at bounding box center [805, 750] width 119 height 107
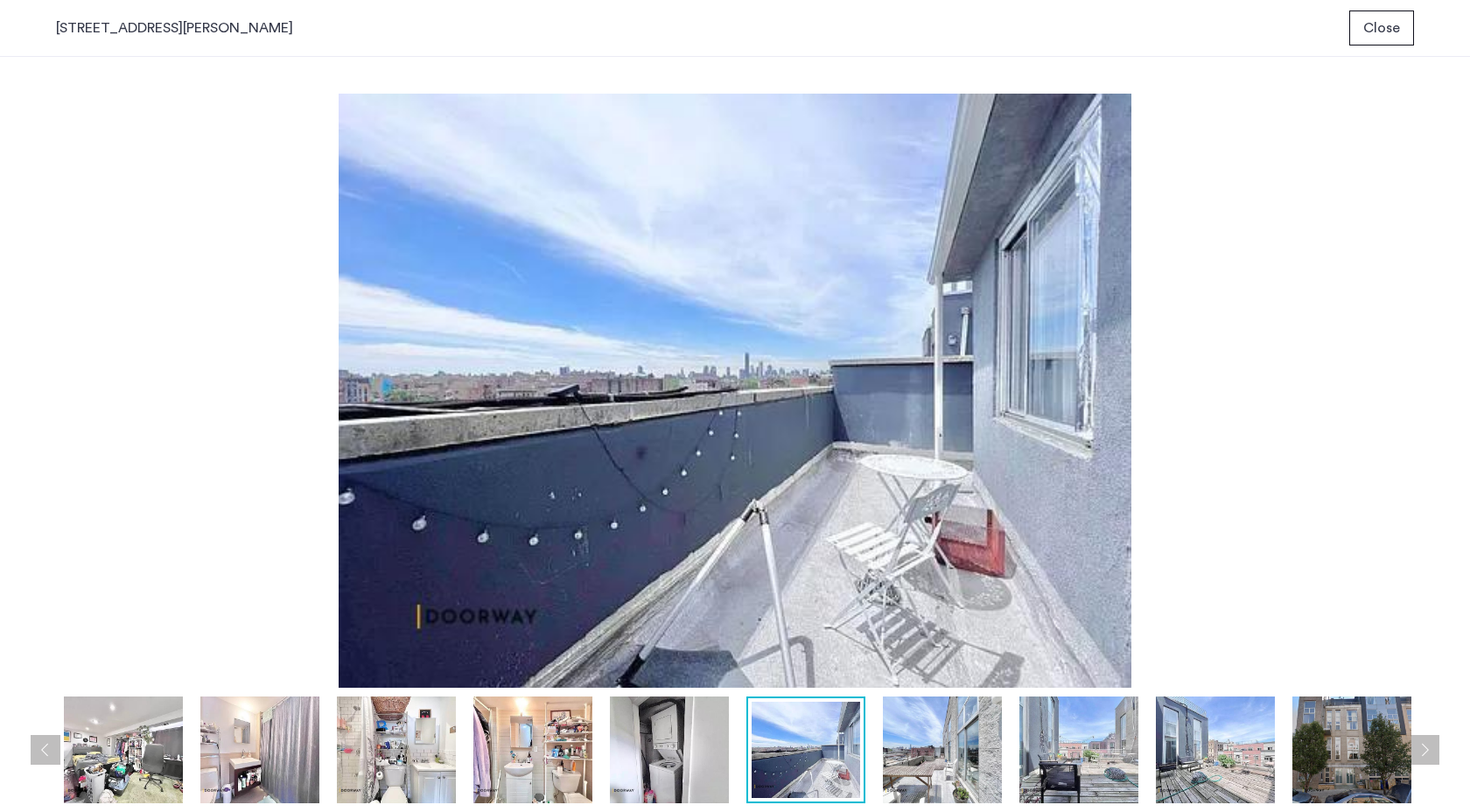
click at [704, 769] on img at bounding box center [669, 750] width 119 height 107
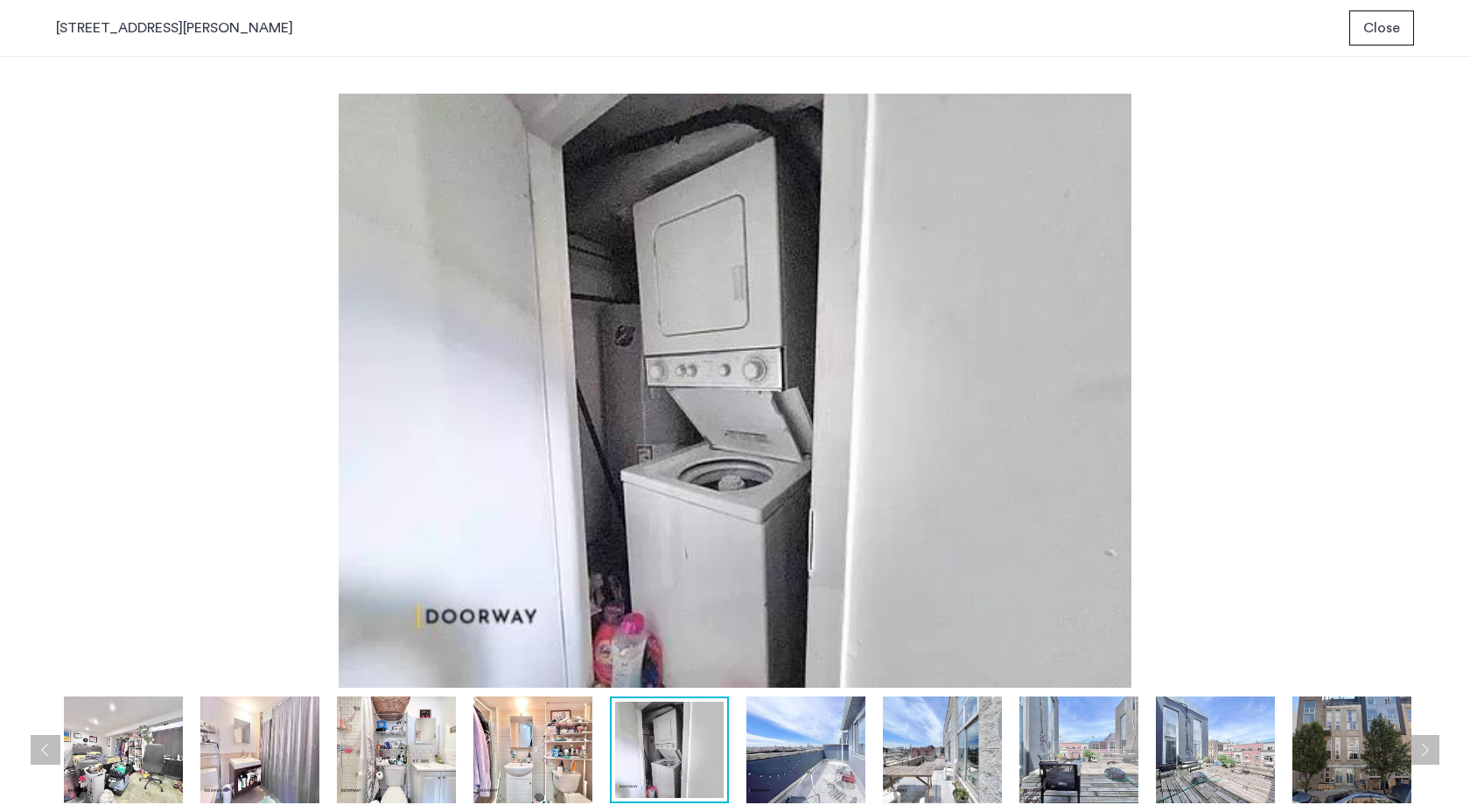
click at [560, 768] on img at bounding box center [532, 750] width 119 height 107
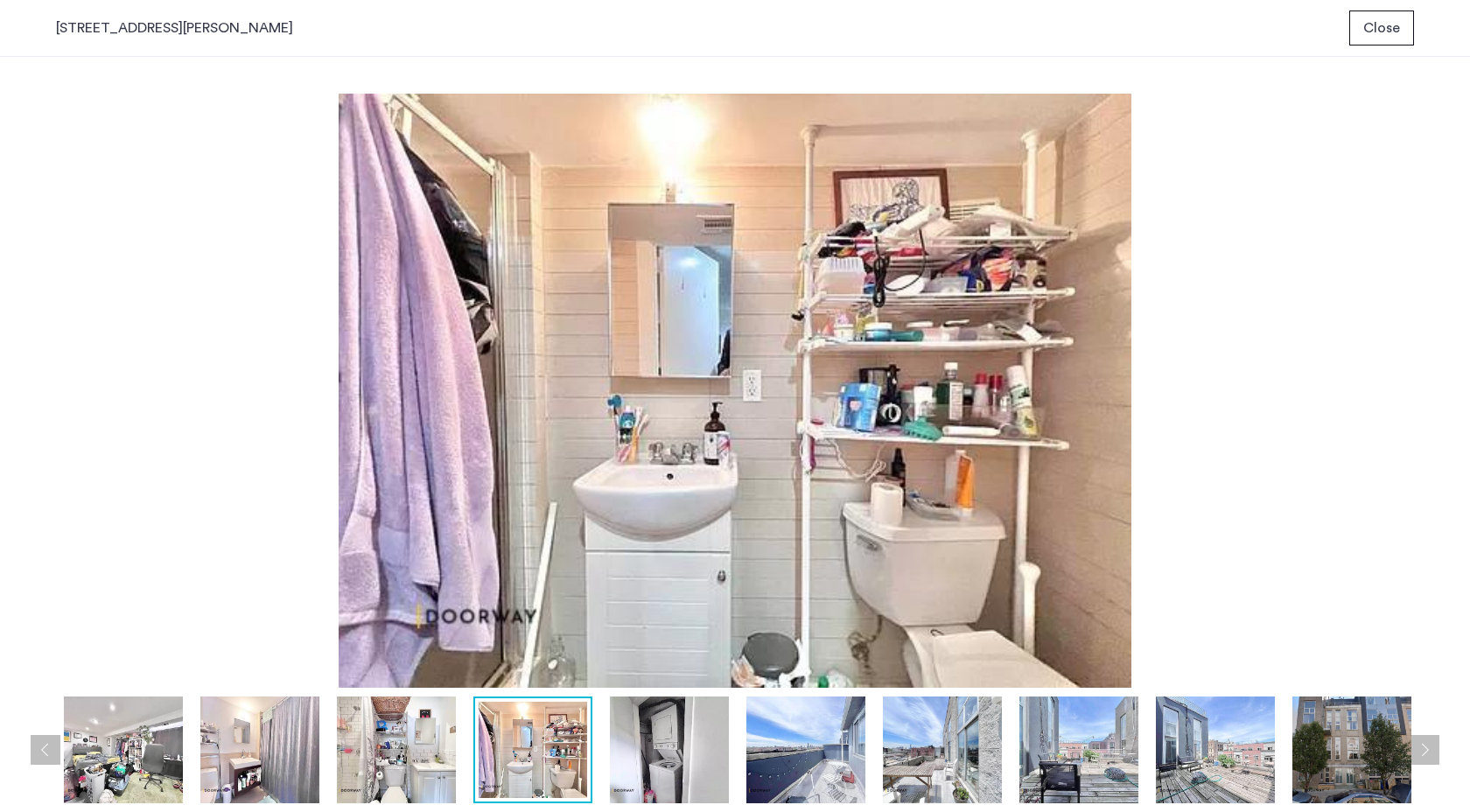
click at [815, 772] on img at bounding box center [805, 750] width 119 height 107
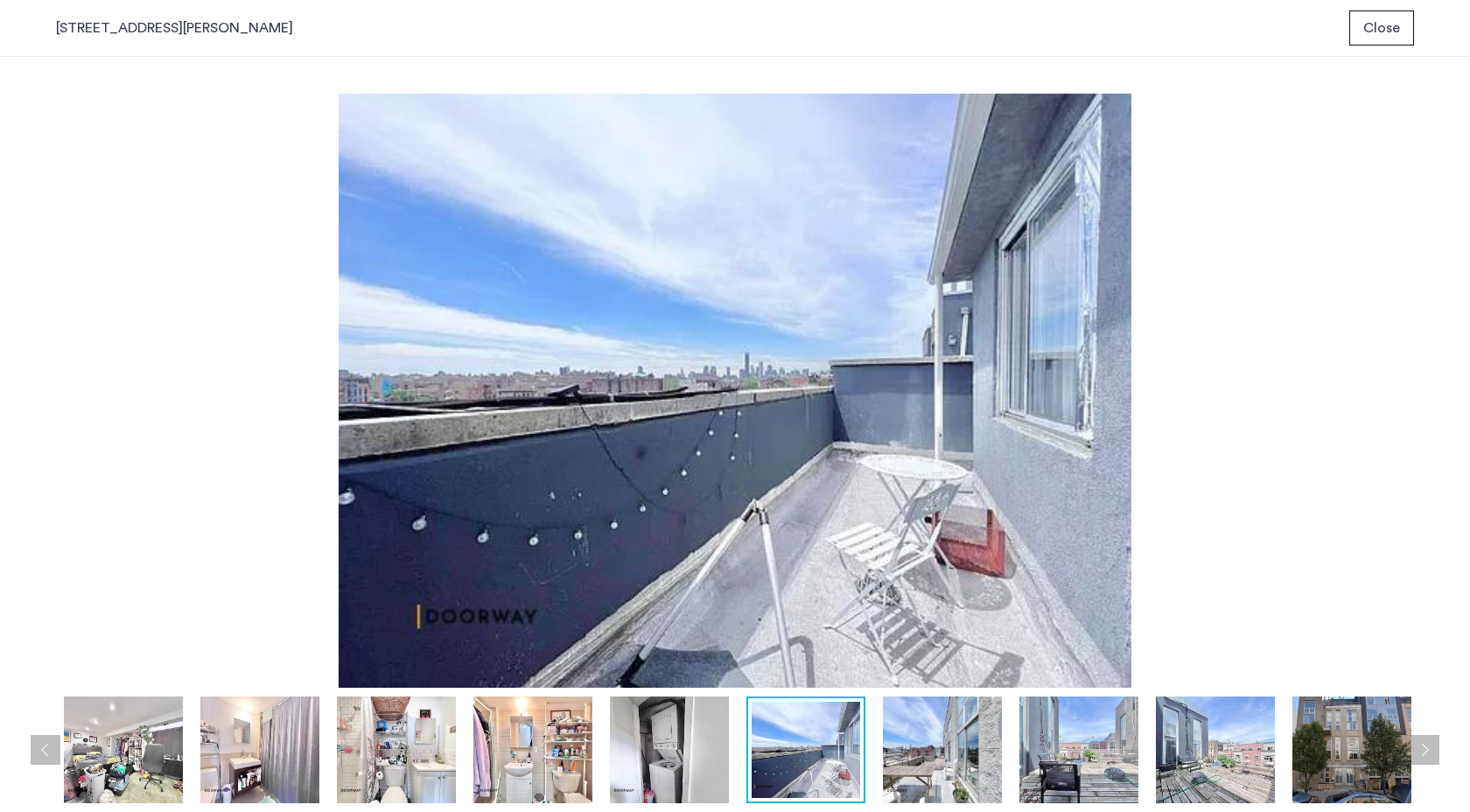
click at [1391, 30] on span "Close" at bounding box center [1381, 29] width 37 height 21
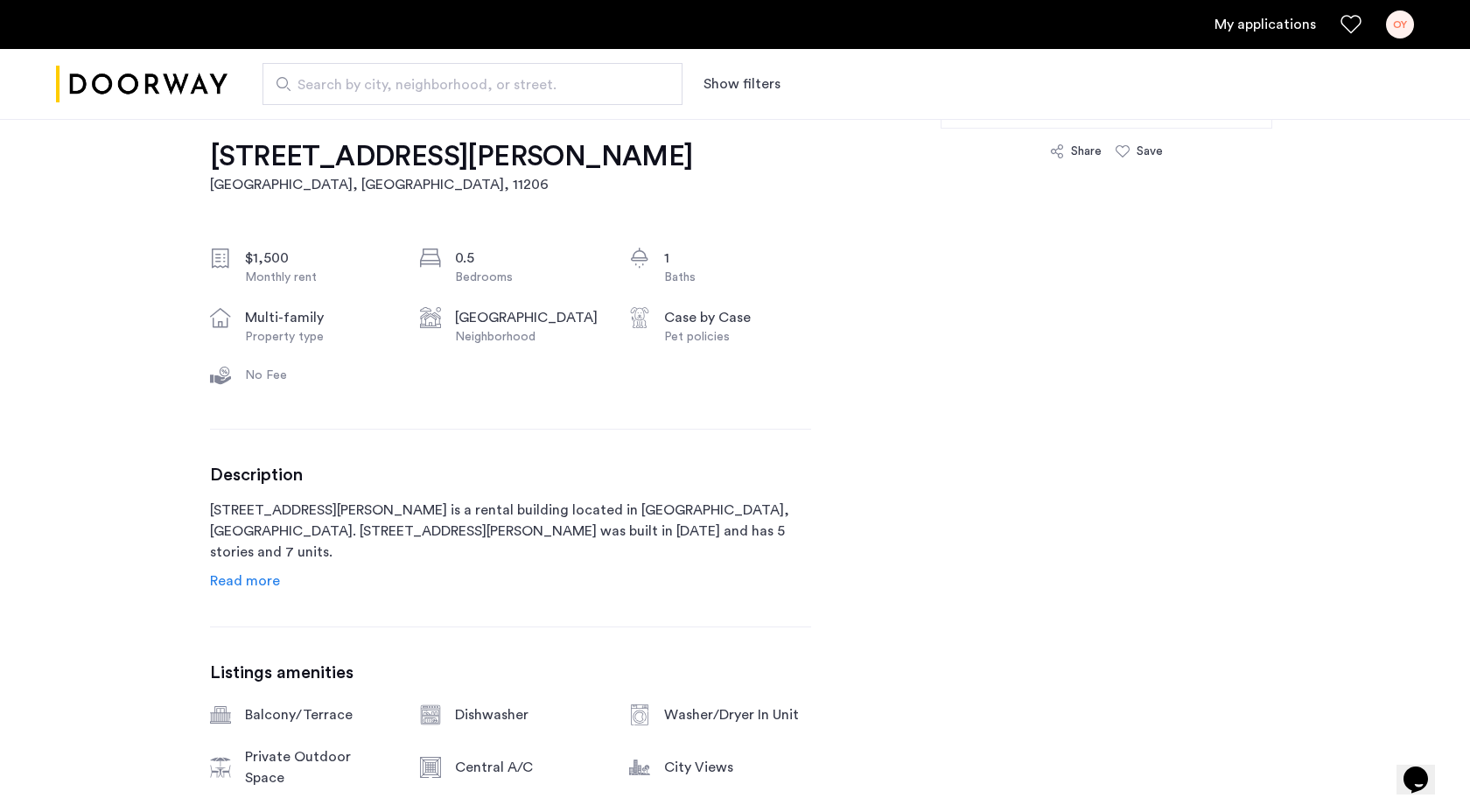
scroll to position [565, 0]
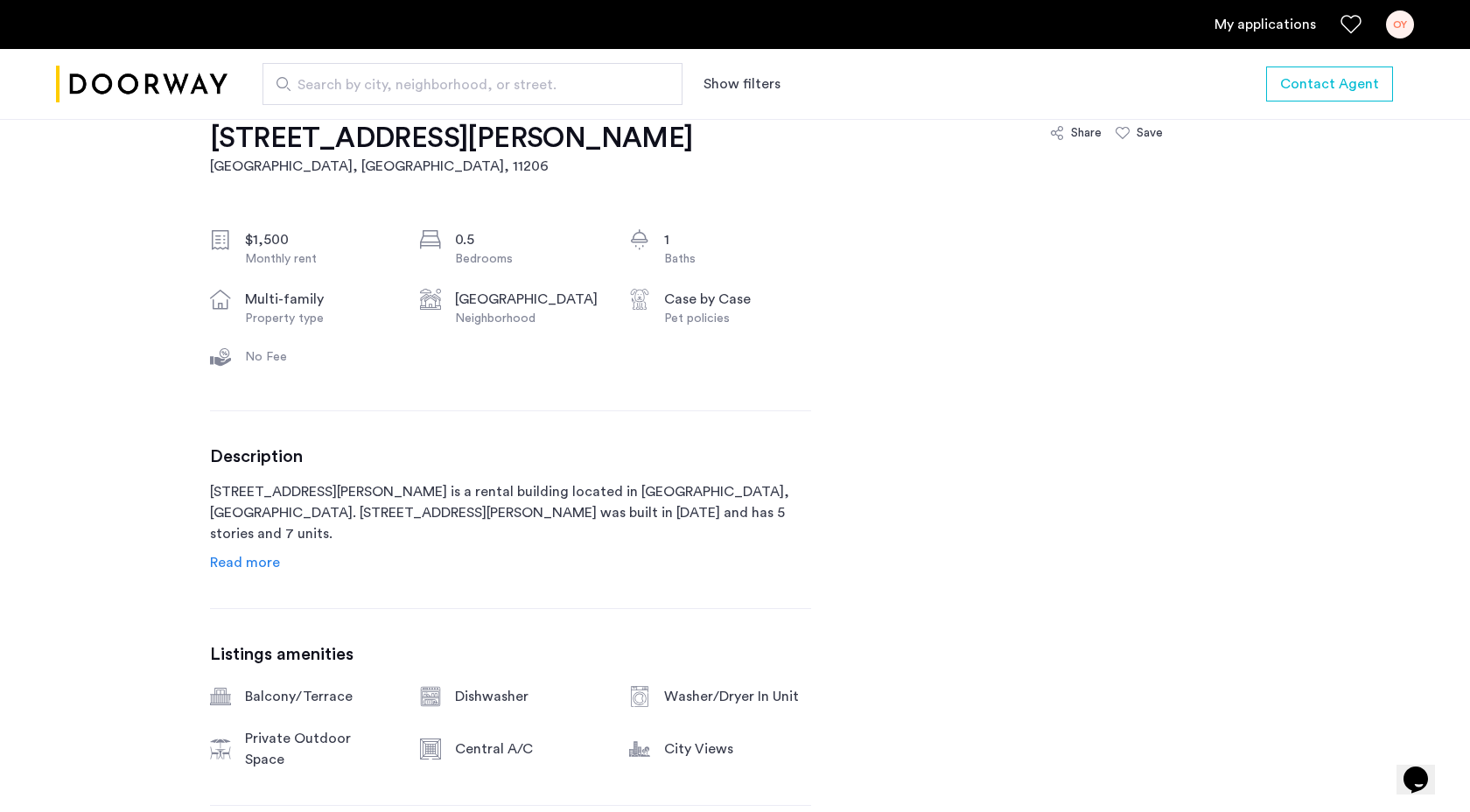
click at [273, 555] on span "Read more" at bounding box center [245, 562] width 70 height 14
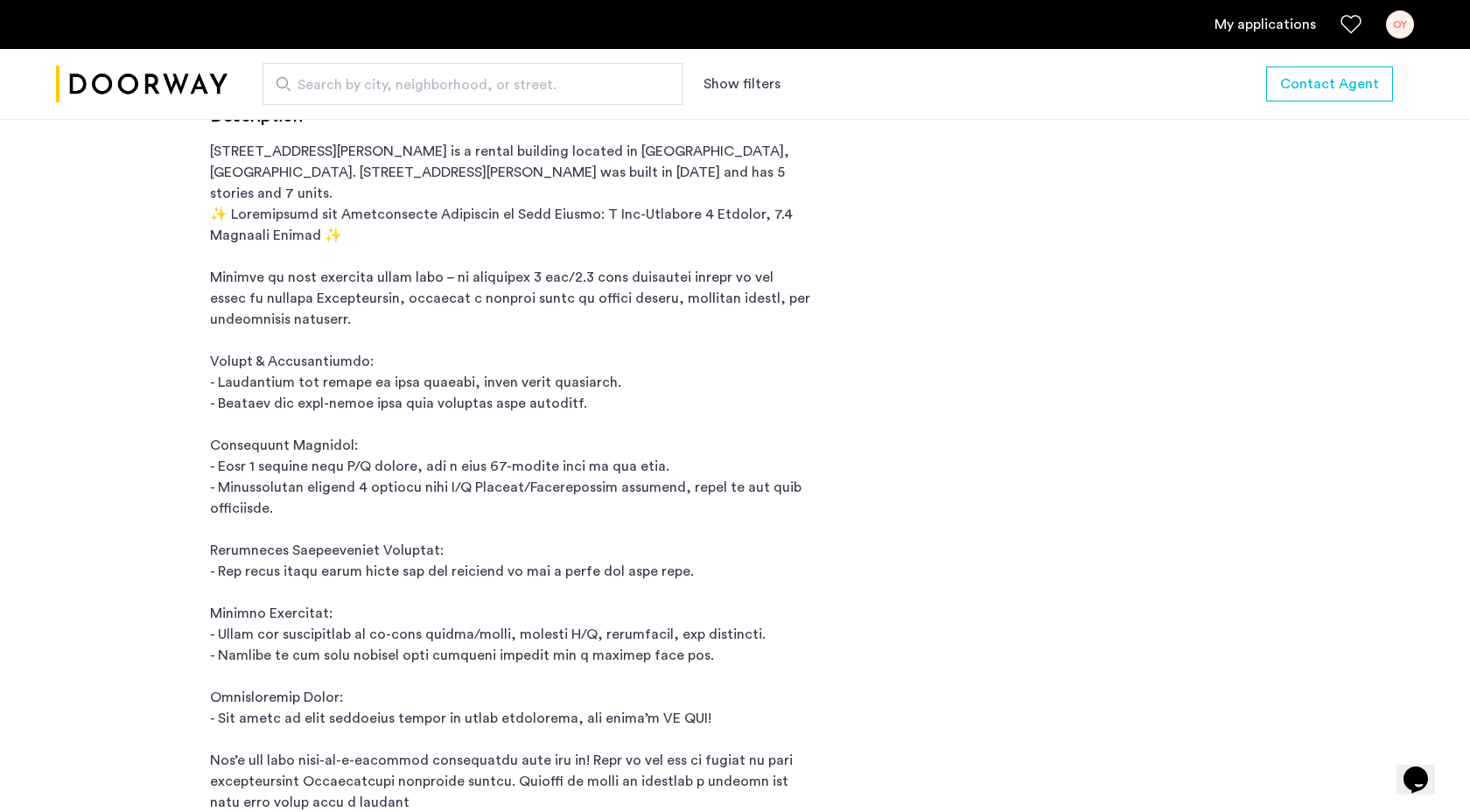
scroll to position [925, 0]
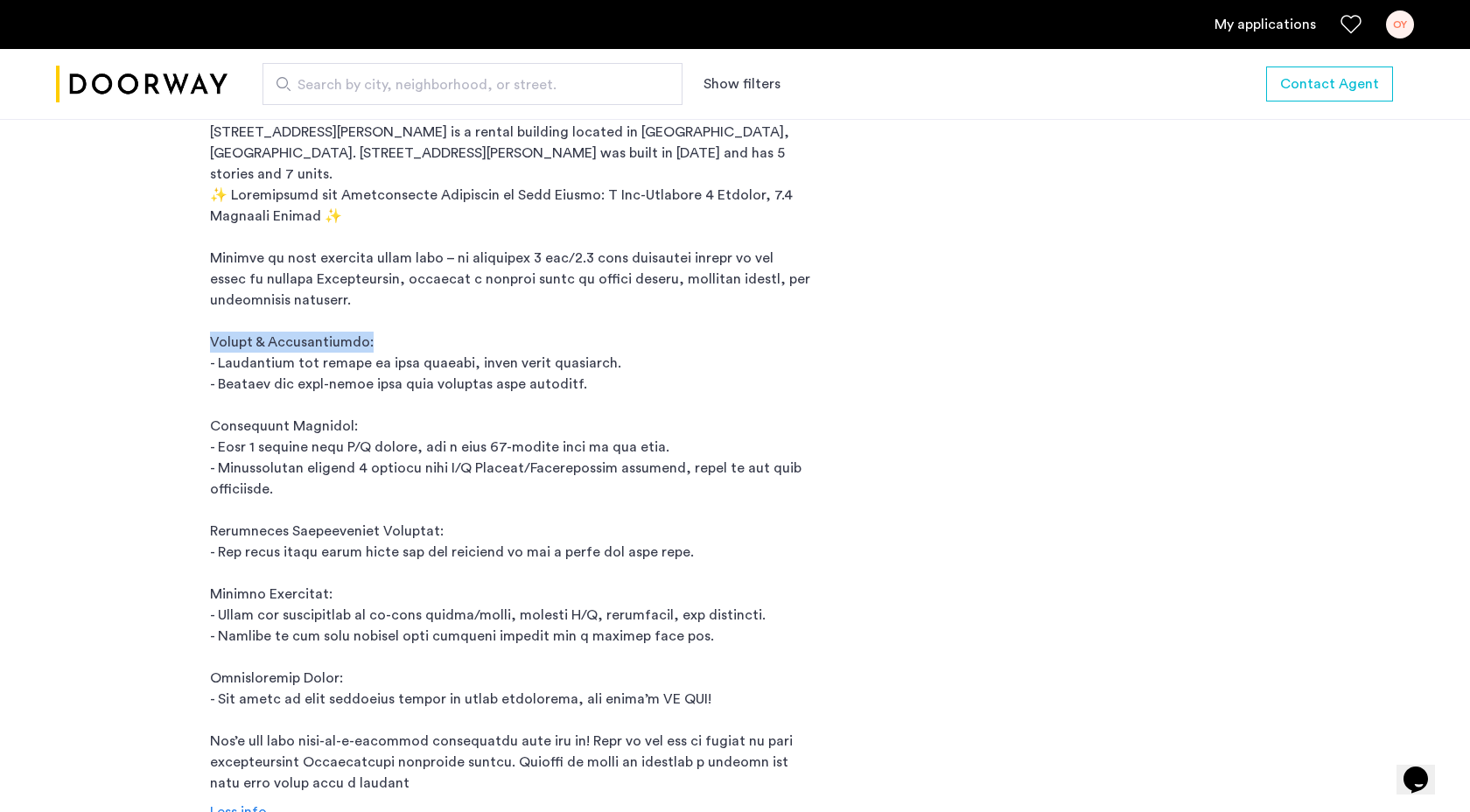
drag, startPoint x: 207, startPoint y: 315, endPoint x: 387, endPoint y: 323, distance: 180.2
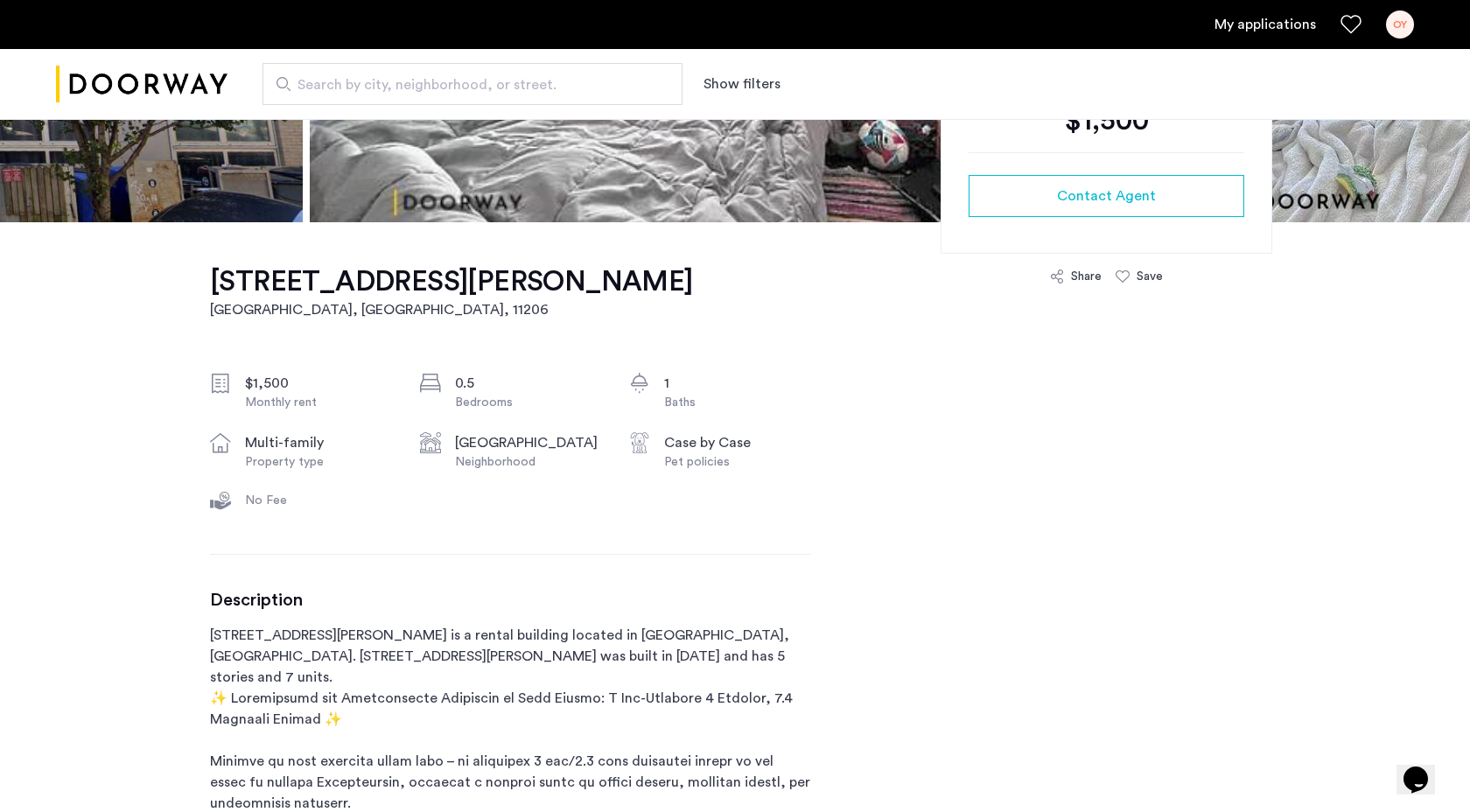
scroll to position [324, 0]
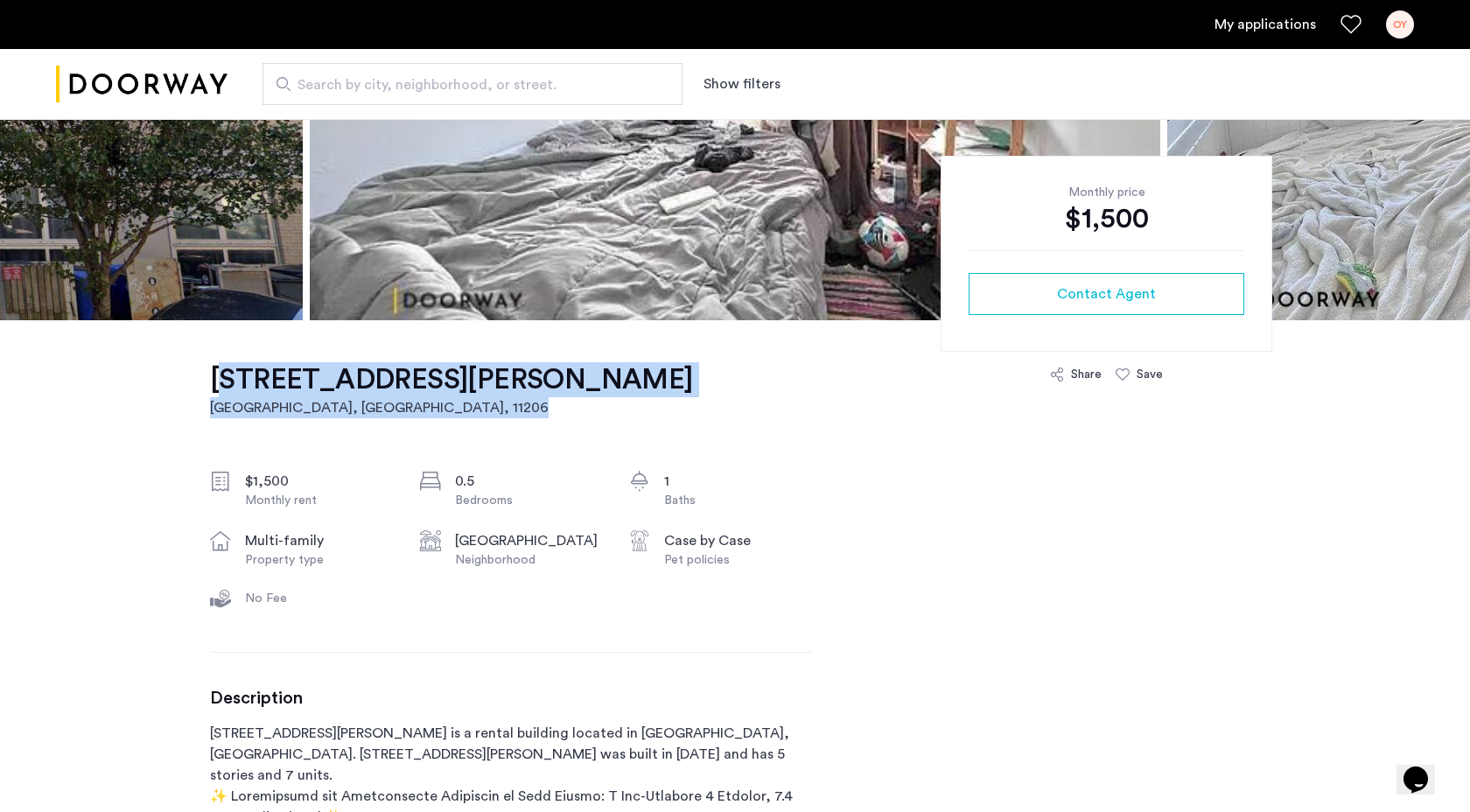
drag, startPoint x: 207, startPoint y: 375, endPoint x: 597, endPoint y: 385, distance: 390.1
copy link "16 Meserole Street, Unit PHSR Brooklyn, NY , 11206"
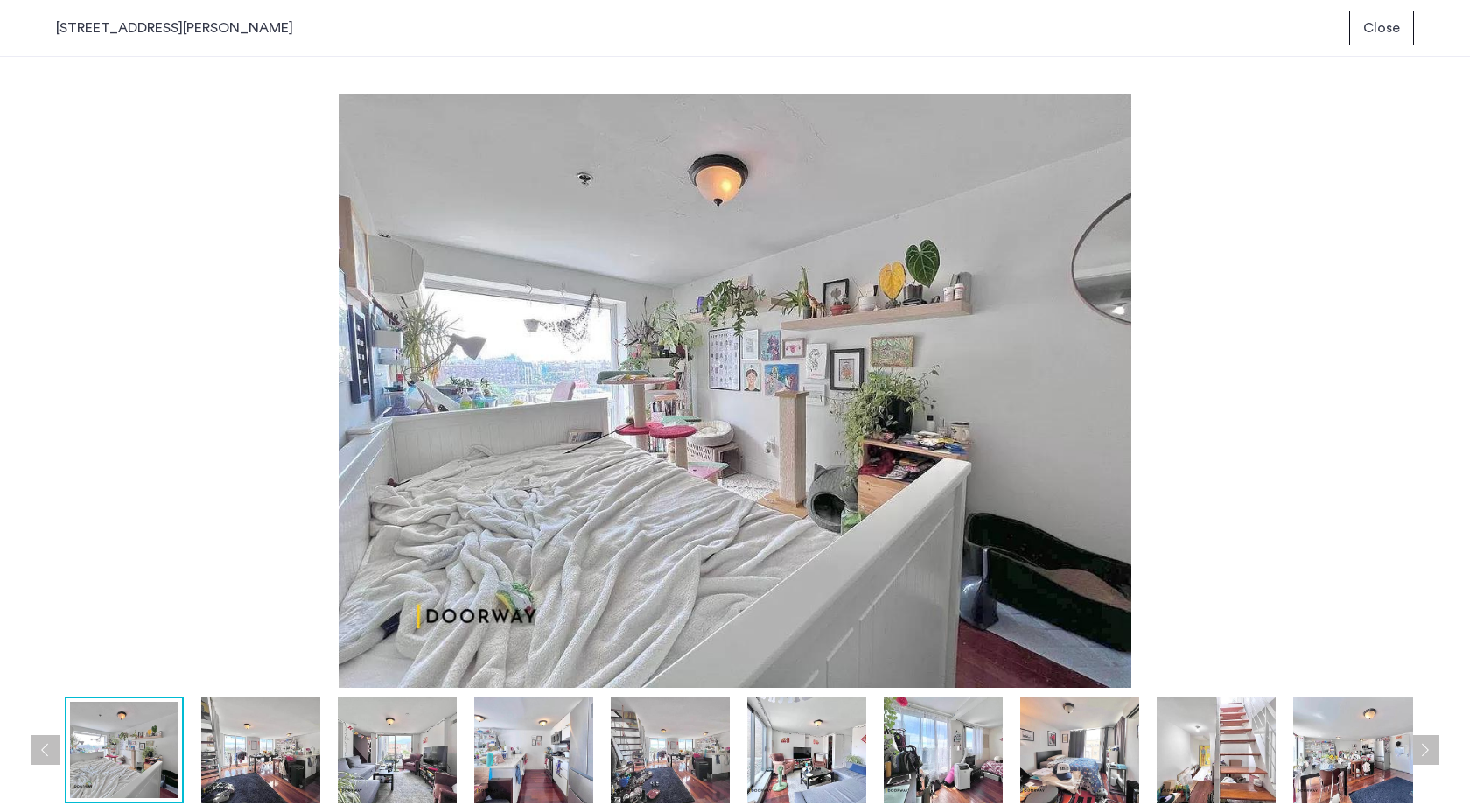
click at [1387, 24] on span "Close" at bounding box center [1381, 29] width 37 height 21
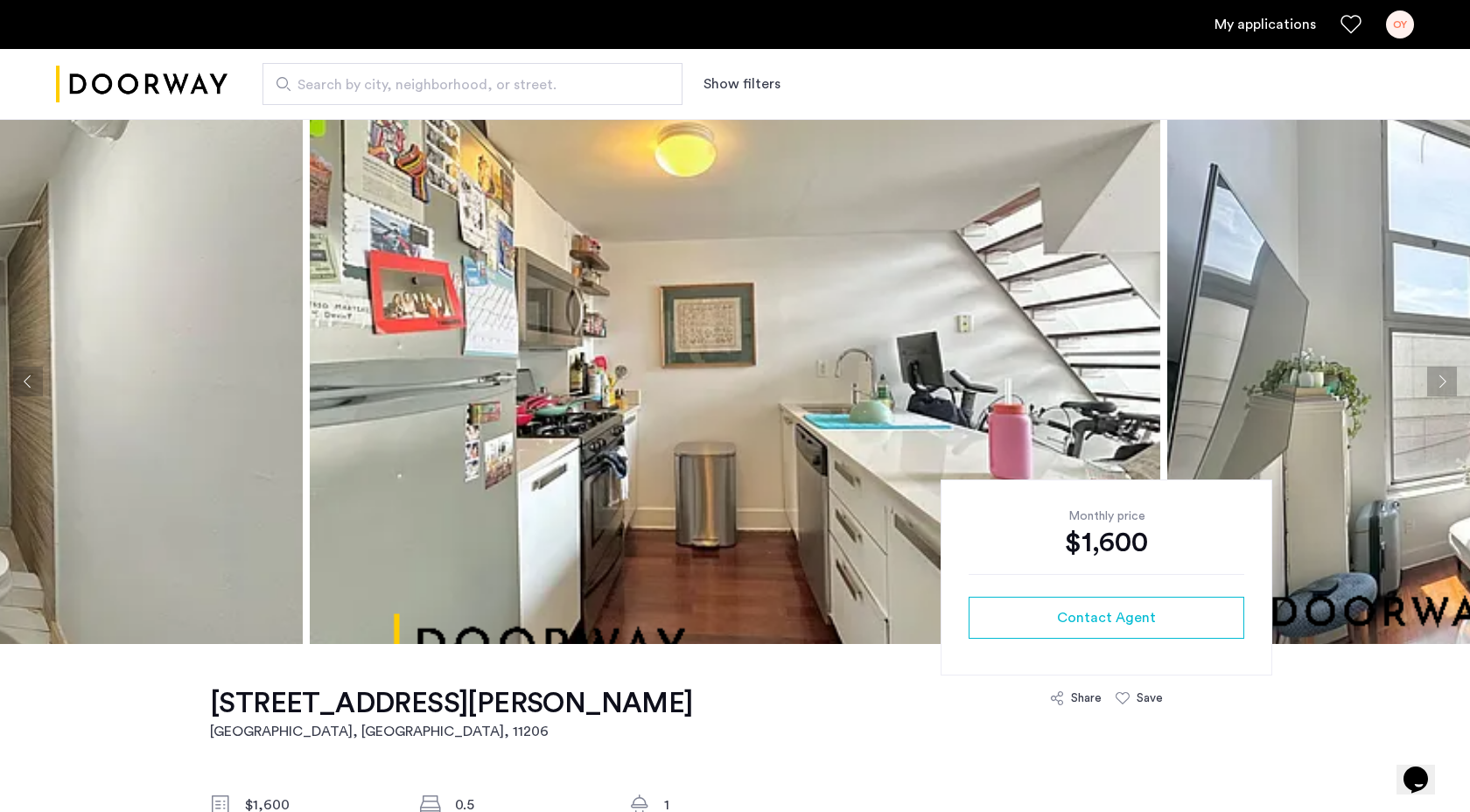
click at [1445, 387] on button "Next apartment" at bounding box center [1441, 381] width 29 height 29
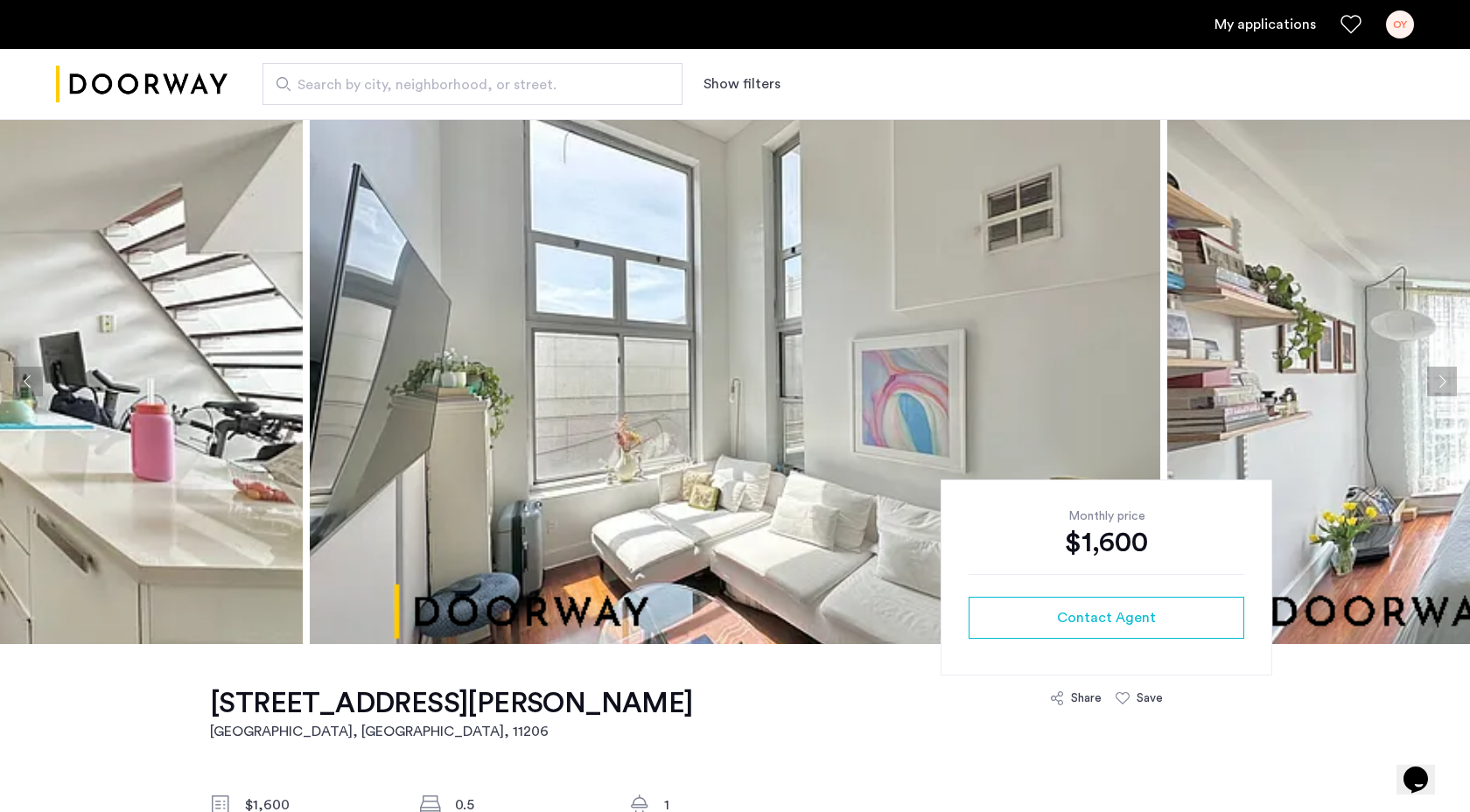
click at [1445, 387] on button "Next apartment" at bounding box center [1441, 381] width 29 height 29
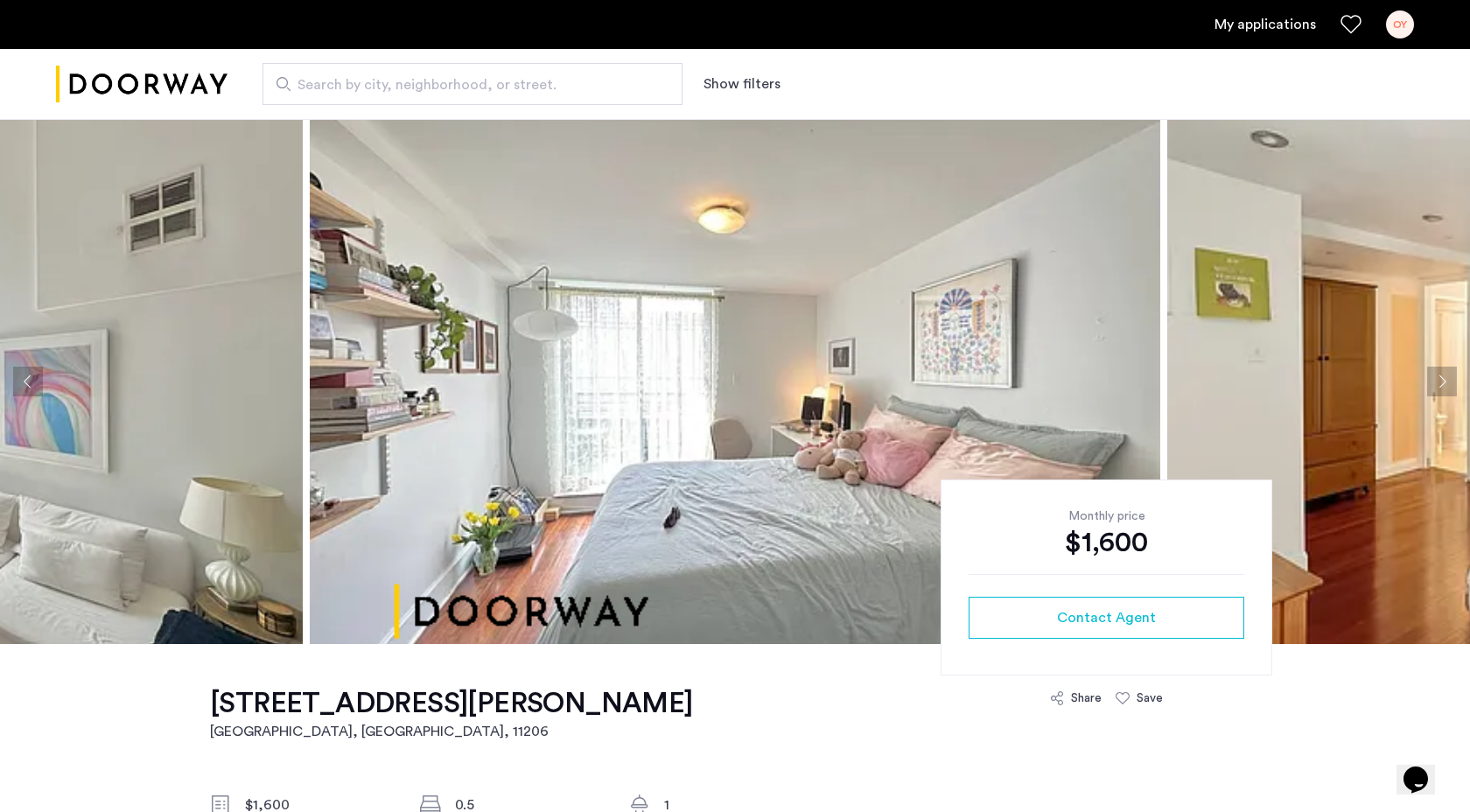
click at [1445, 388] on button "Next apartment" at bounding box center [1441, 381] width 29 height 29
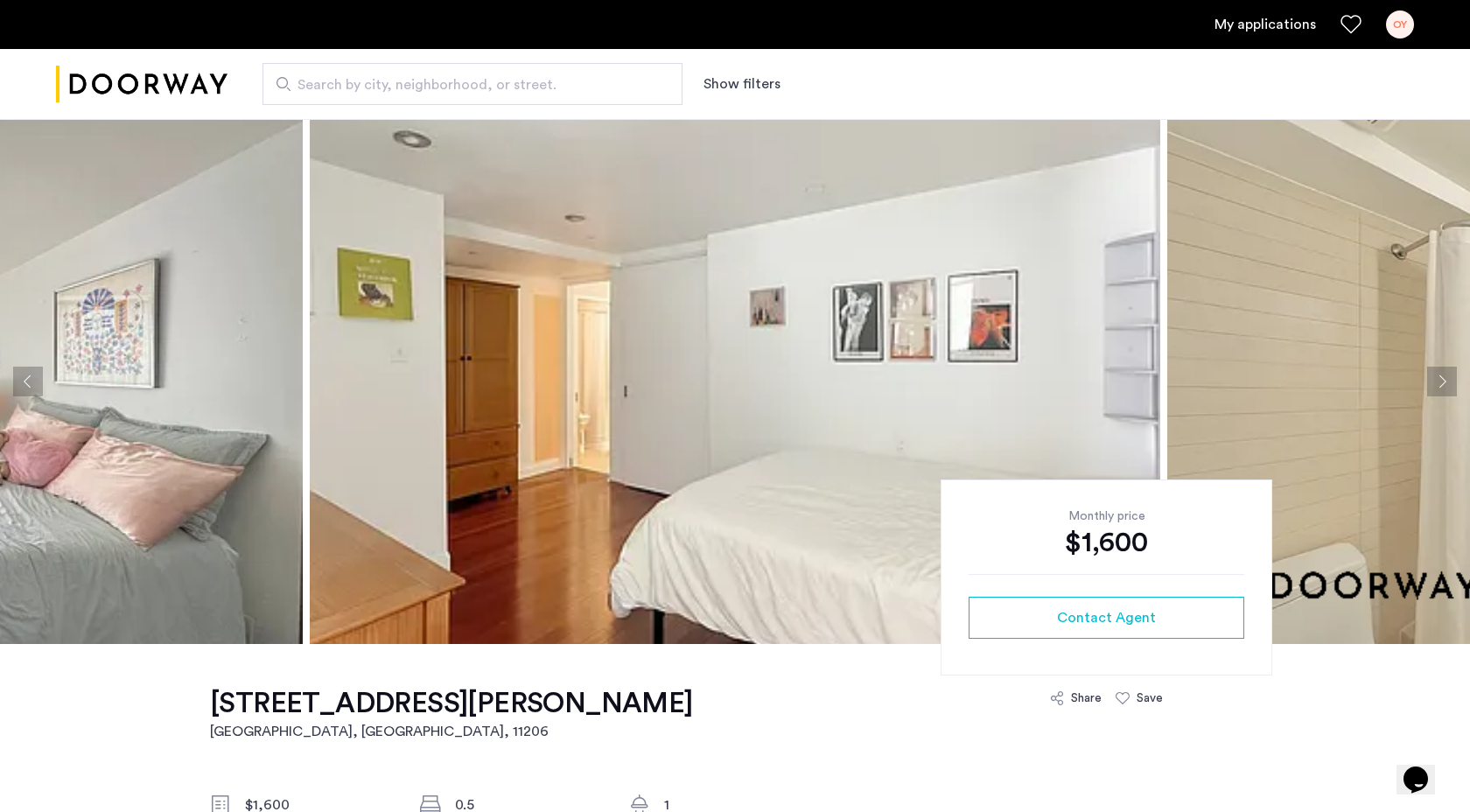
click at [1445, 388] on button "Next apartment" at bounding box center [1441, 381] width 29 height 29
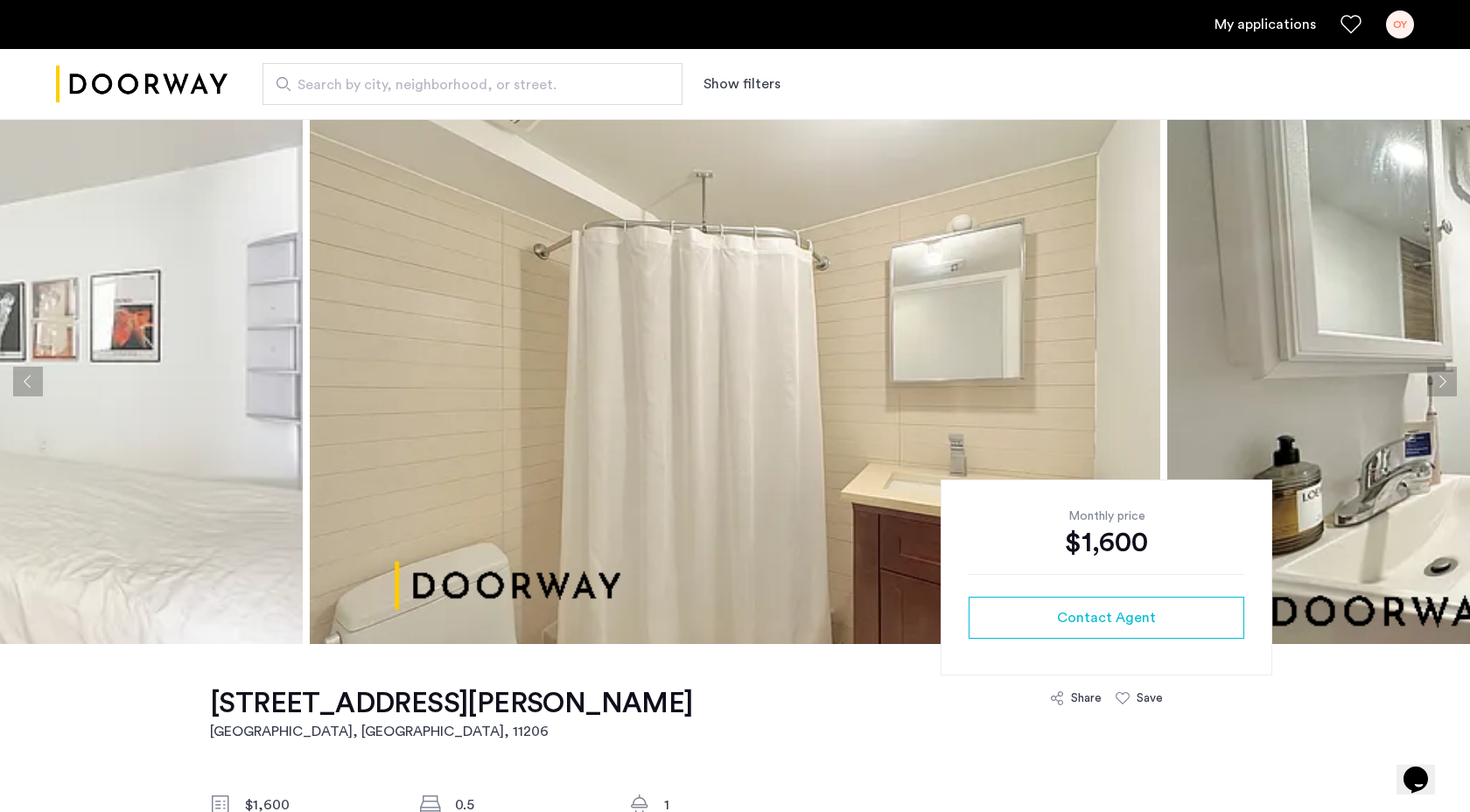
click at [1445, 388] on button "Next apartment" at bounding box center [1441, 381] width 29 height 29
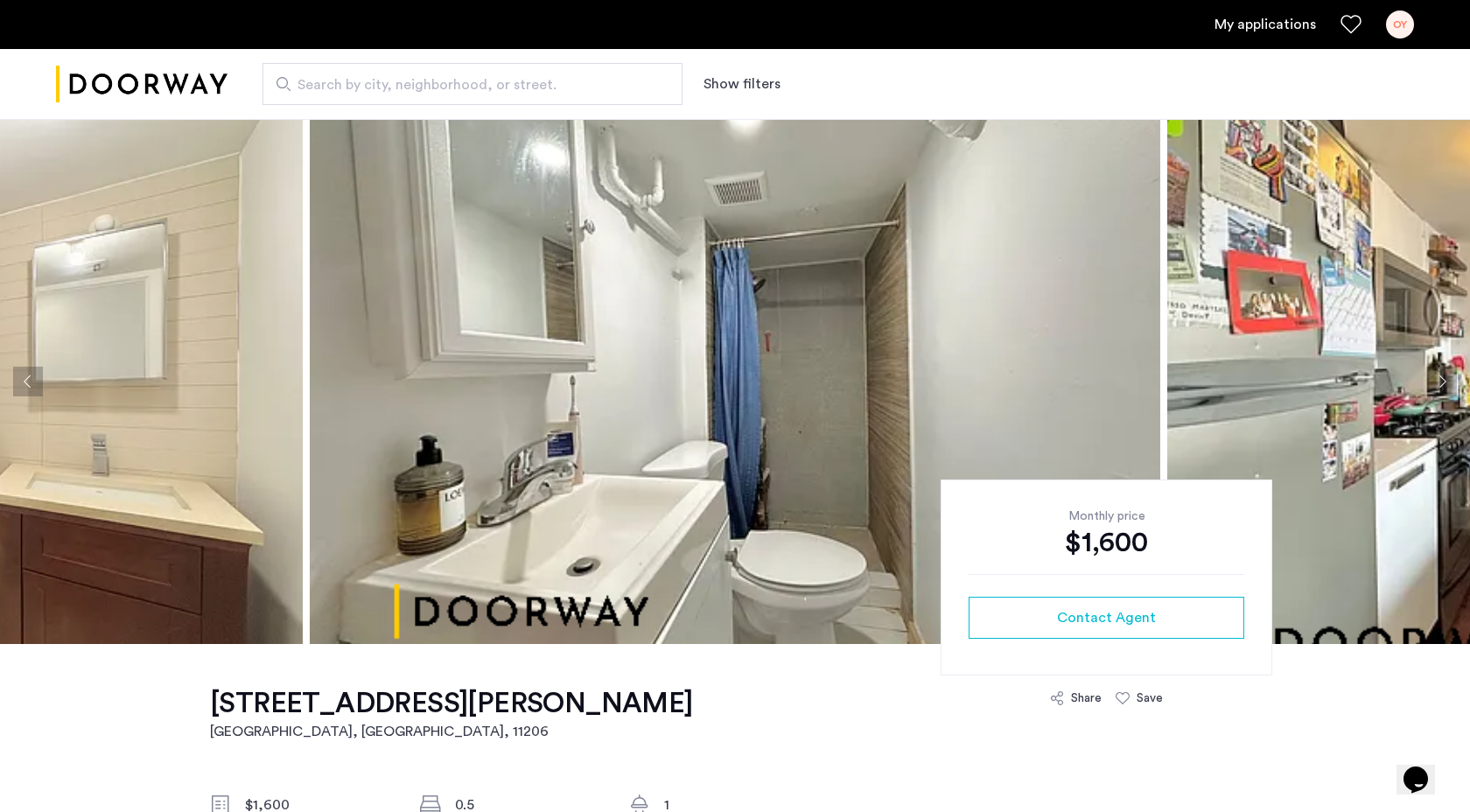
click at [1445, 388] on button "Next apartment" at bounding box center [1441, 381] width 29 height 29
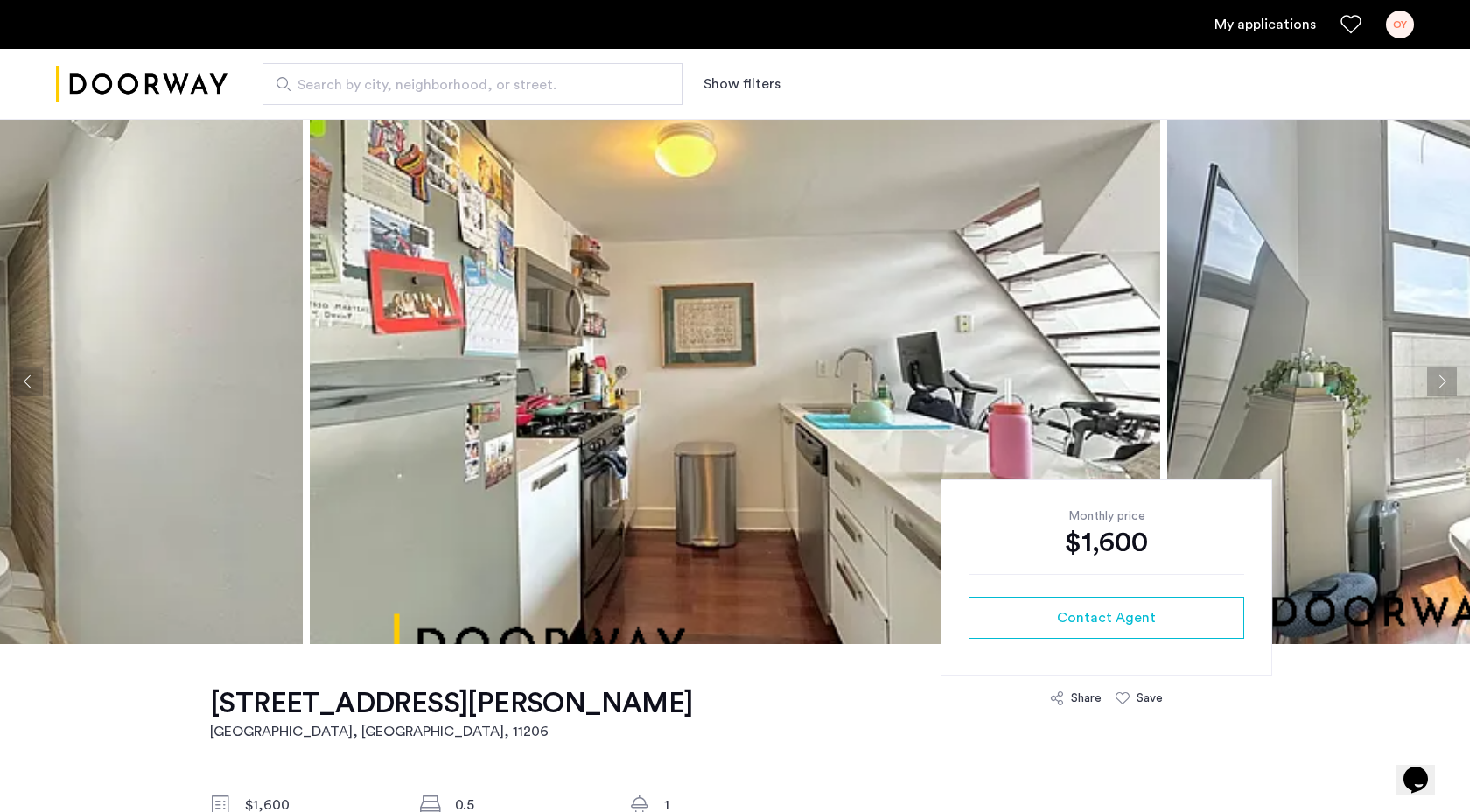
click at [1445, 388] on button "Next apartment" at bounding box center [1441, 381] width 29 height 29
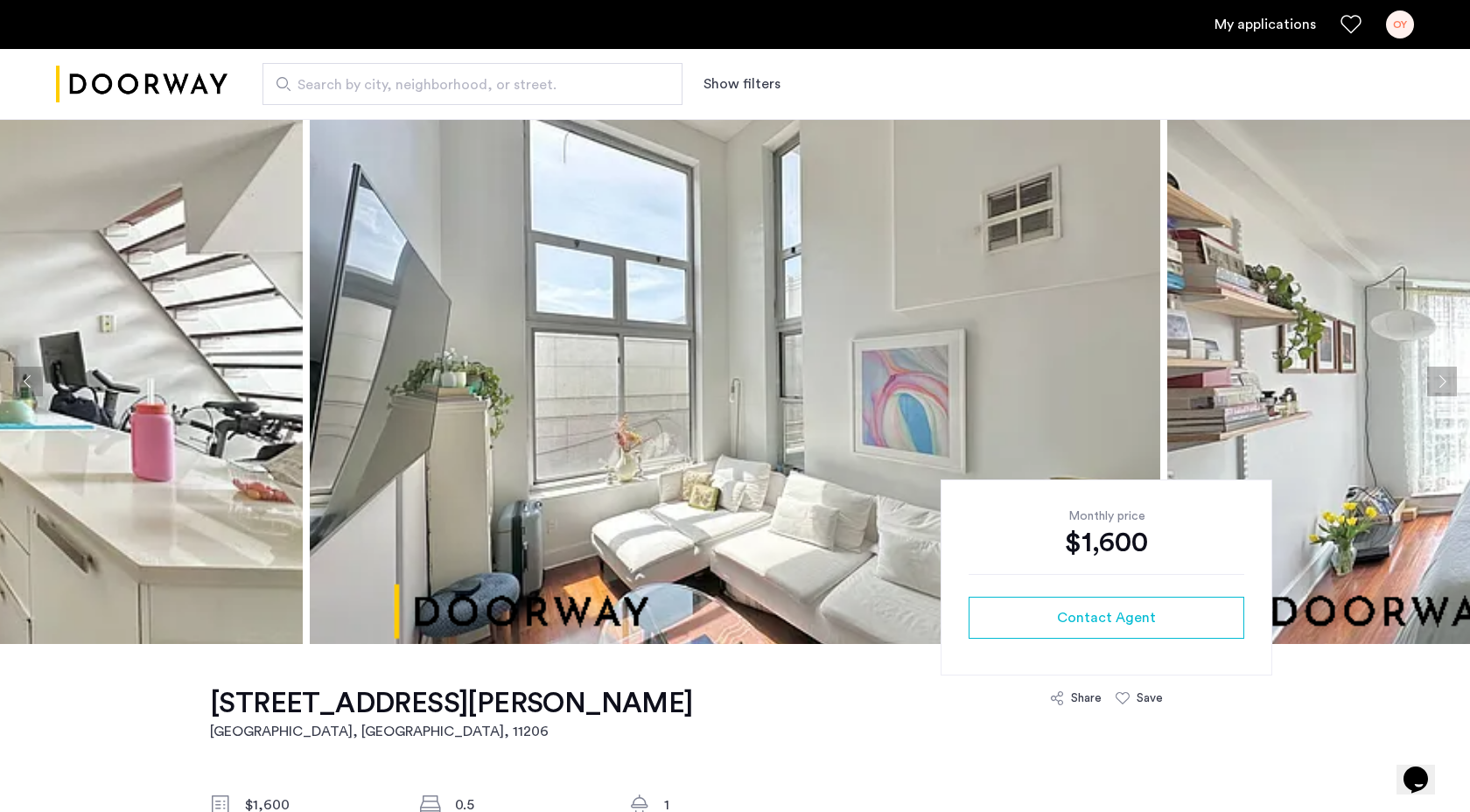
click at [1445, 388] on button "Next apartment" at bounding box center [1441, 381] width 29 height 29
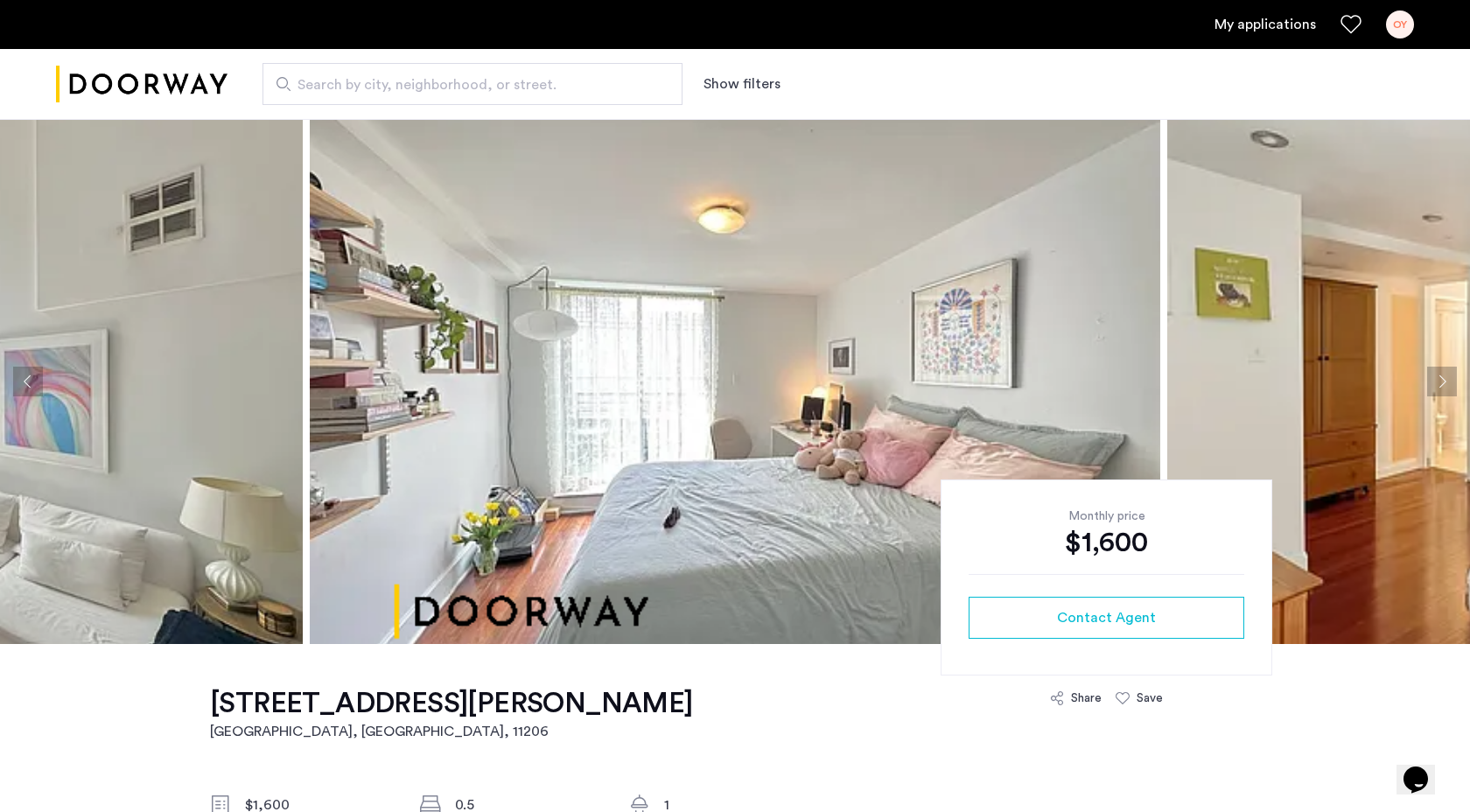
click at [1445, 389] on button "Next apartment" at bounding box center [1441, 381] width 29 height 29
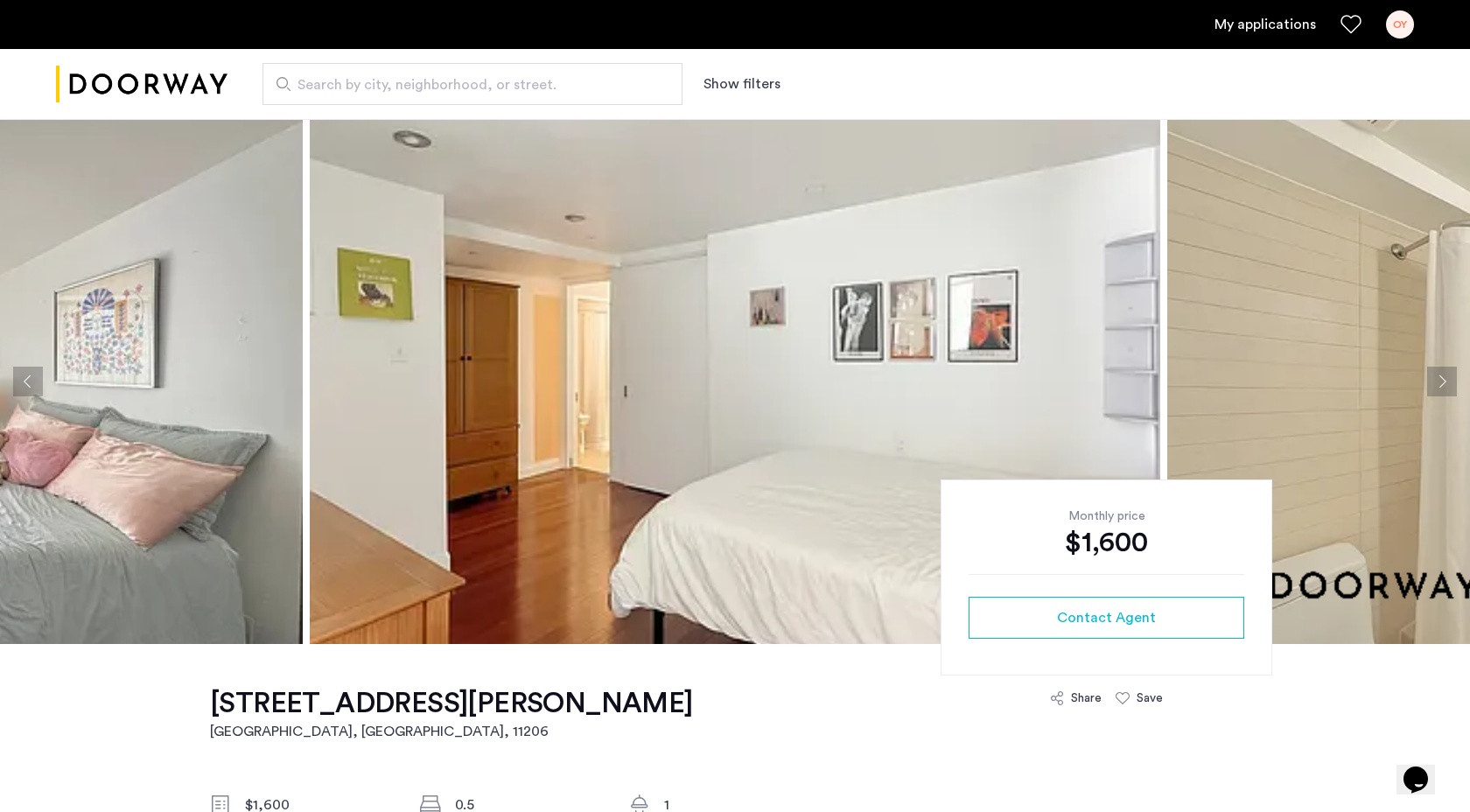
click at [1444, 390] on button "Next apartment" at bounding box center [1441, 381] width 29 height 29
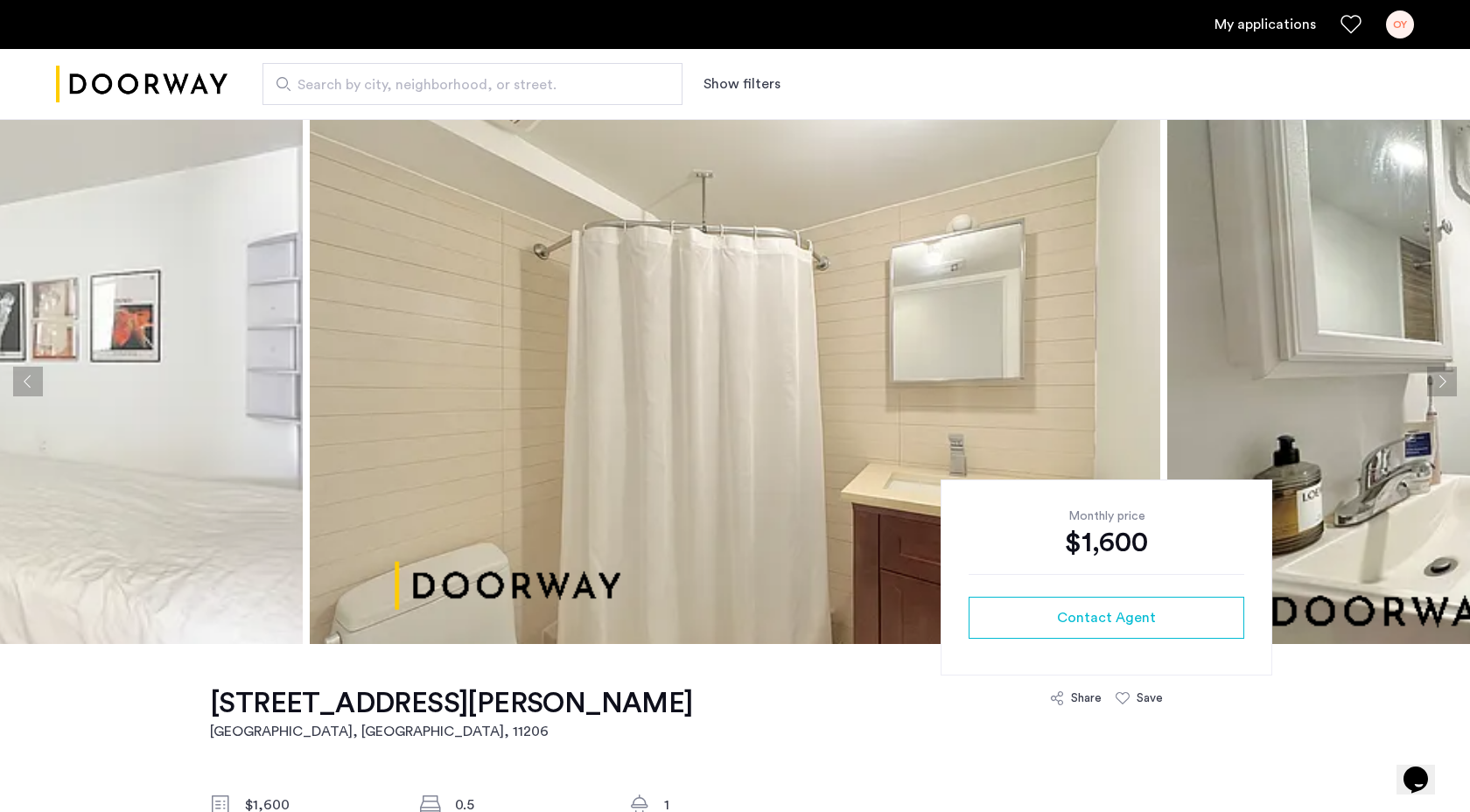
click at [1443, 390] on button "Next apartment" at bounding box center [1441, 381] width 29 height 29
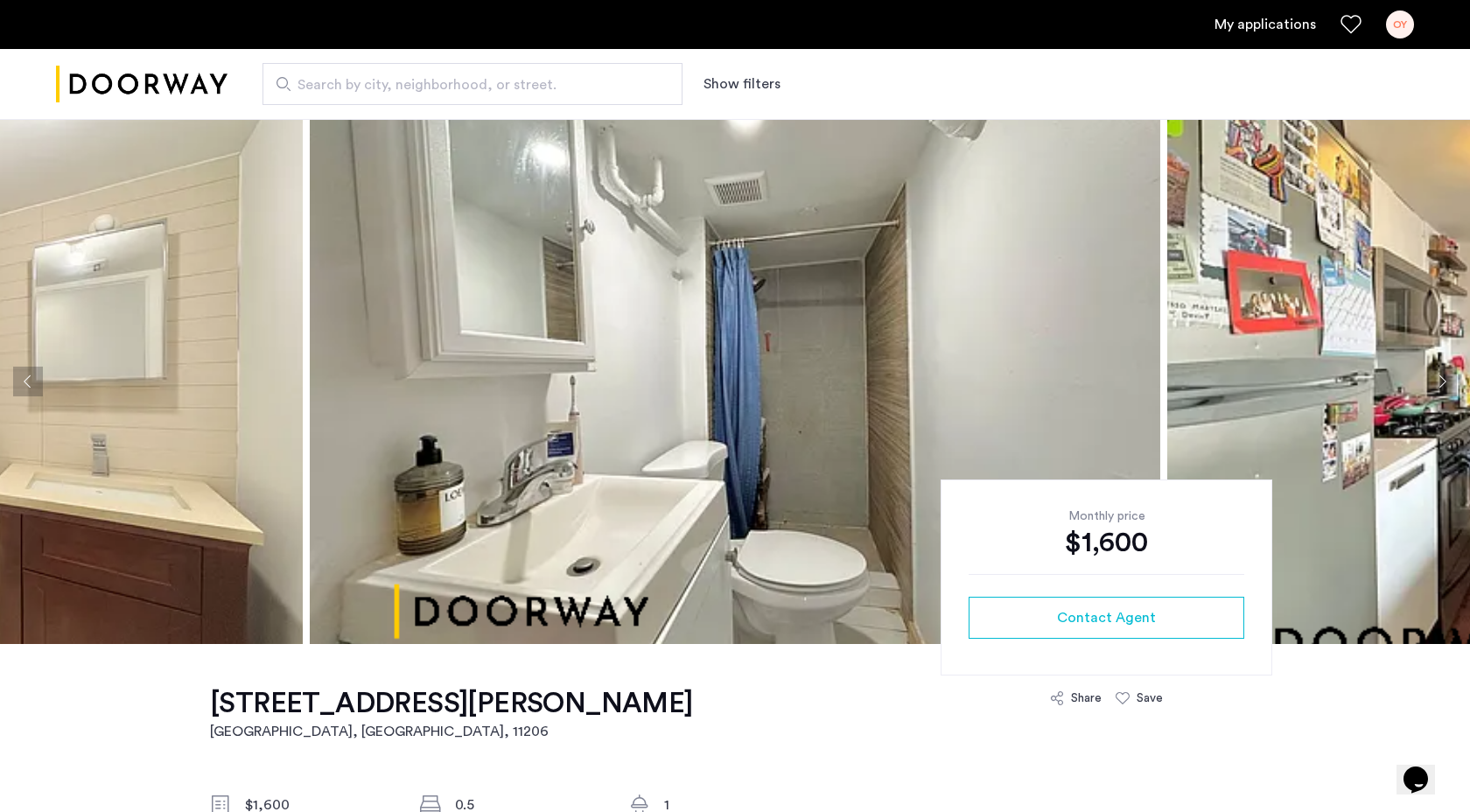
click at [1440, 373] on button "Next apartment" at bounding box center [1441, 381] width 29 height 29
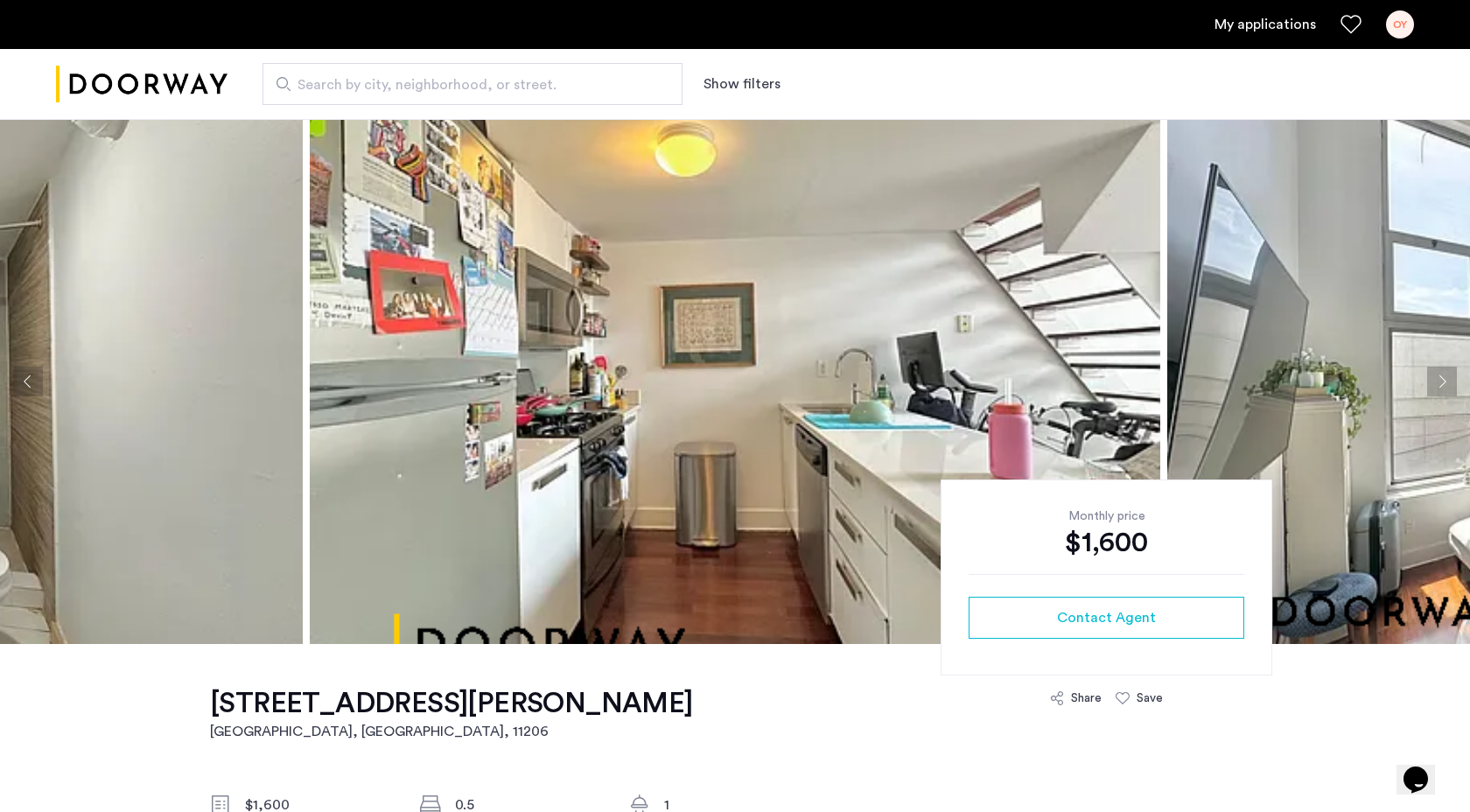
click at [1440, 373] on button "Next apartment" at bounding box center [1441, 381] width 29 height 29
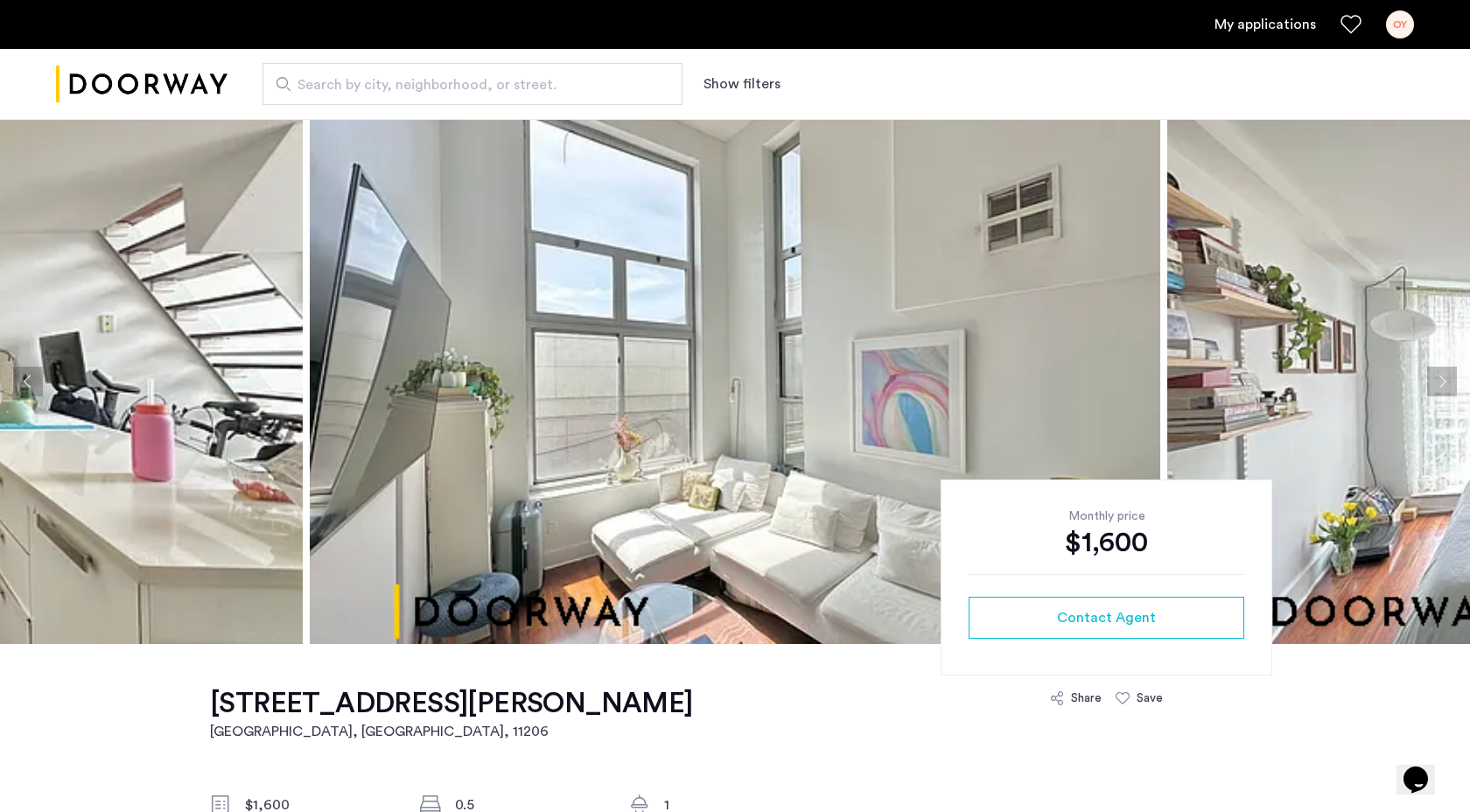
click at [1440, 373] on button "Next apartment" at bounding box center [1441, 381] width 29 height 29
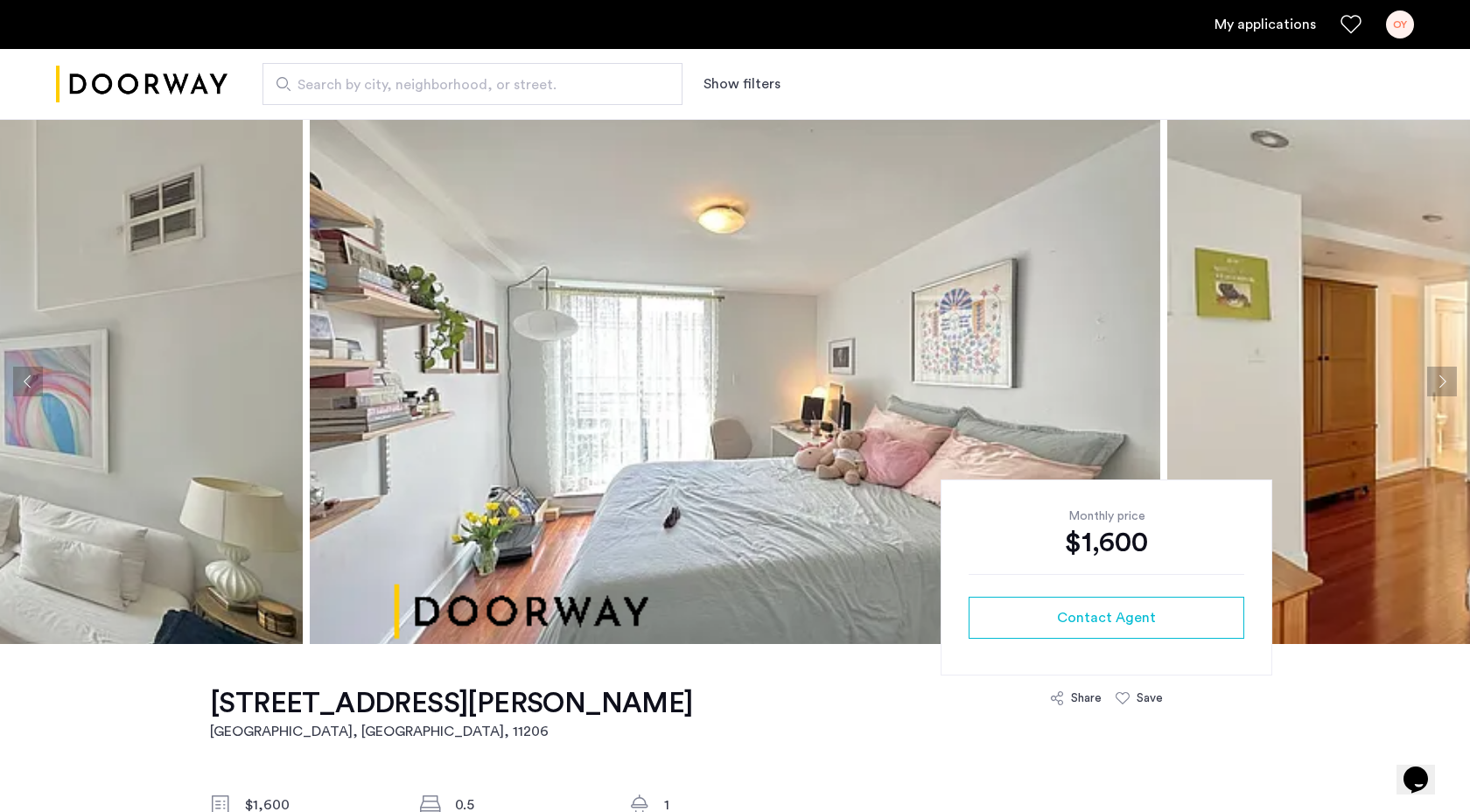
click at [1440, 373] on button "Next apartment" at bounding box center [1441, 381] width 29 height 29
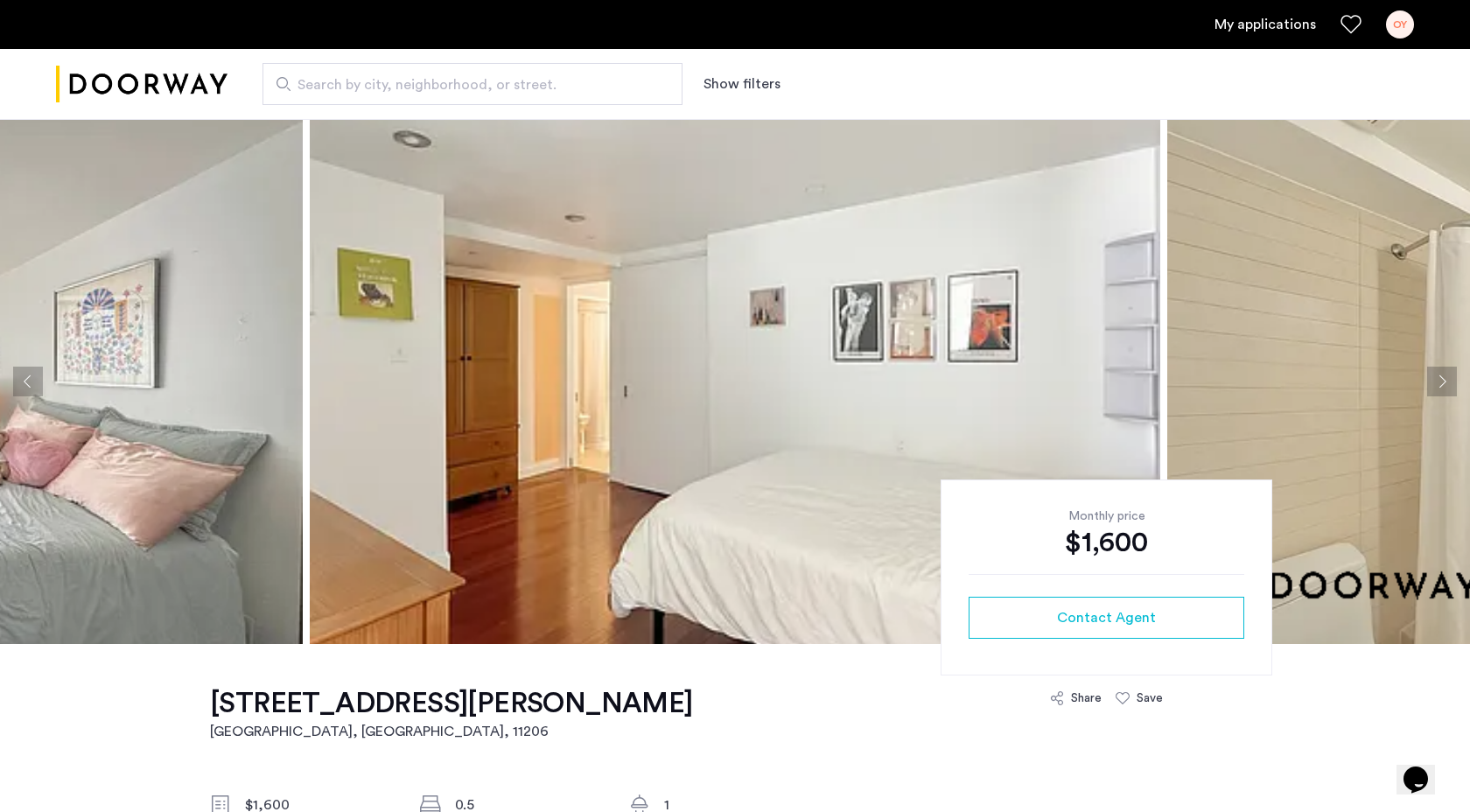
click at [1440, 373] on button "Next apartment" at bounding box center [1441, 381] width 29 height 29
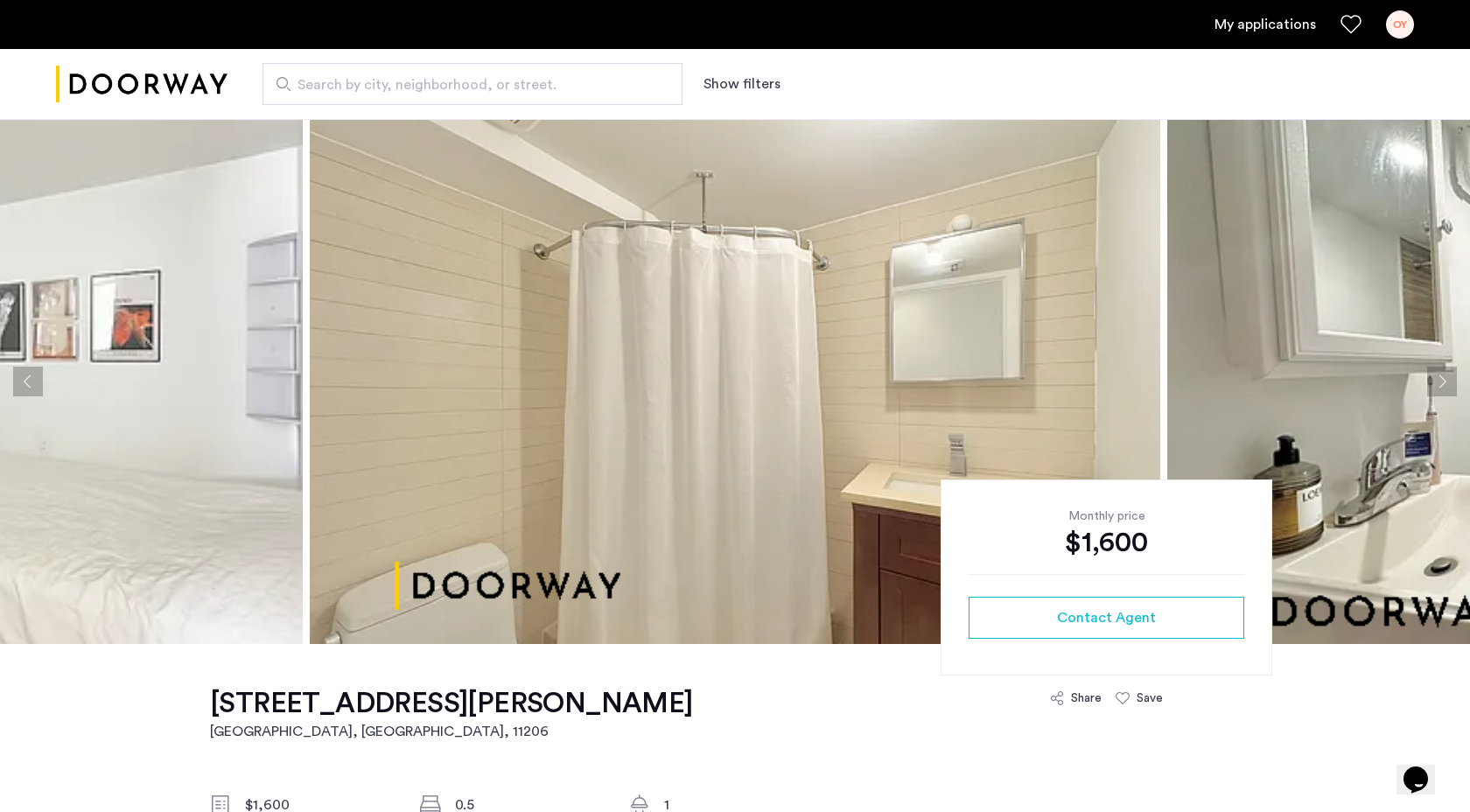
click at [1430, 384] on button "Next apartment" at bounding box center [1441, 381] width 29 height 29
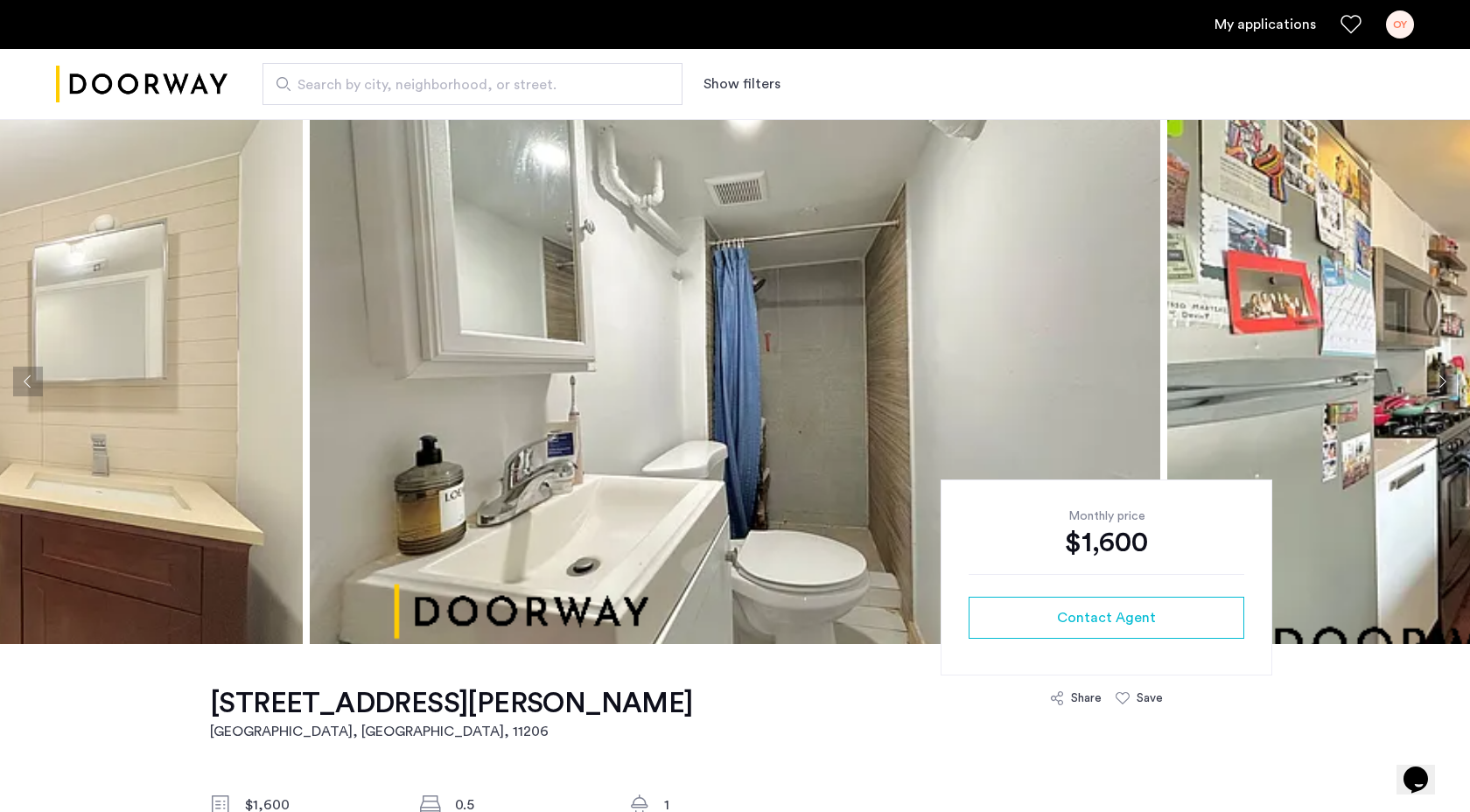
click at [1430, 383] on button "Next apartment" at bounding box center [1441, 381] width 29 height 29
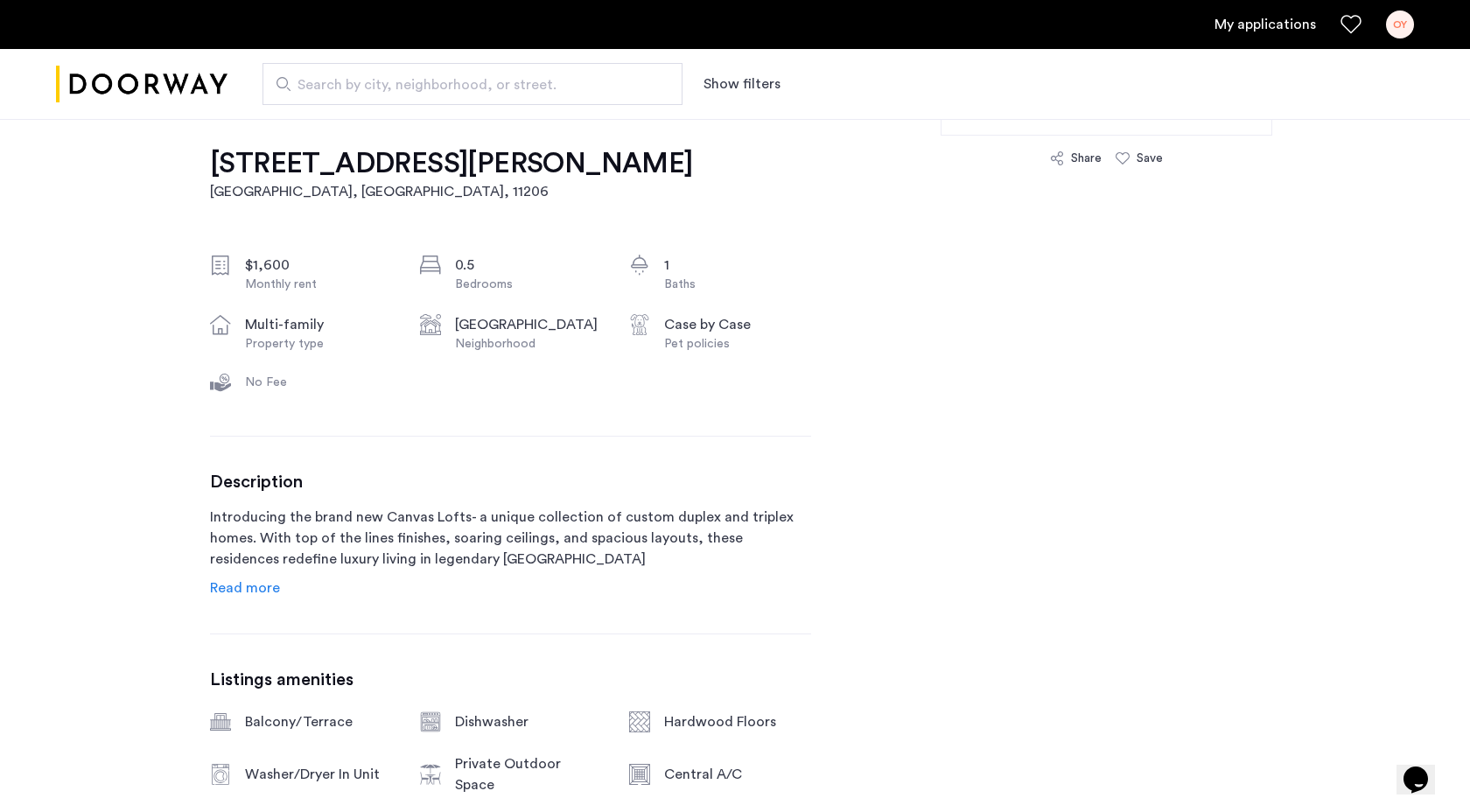
scroll to position [541, 0]
click at [259, 585] on span "Read more" at bounding box center [245, 587] width 70 height 14
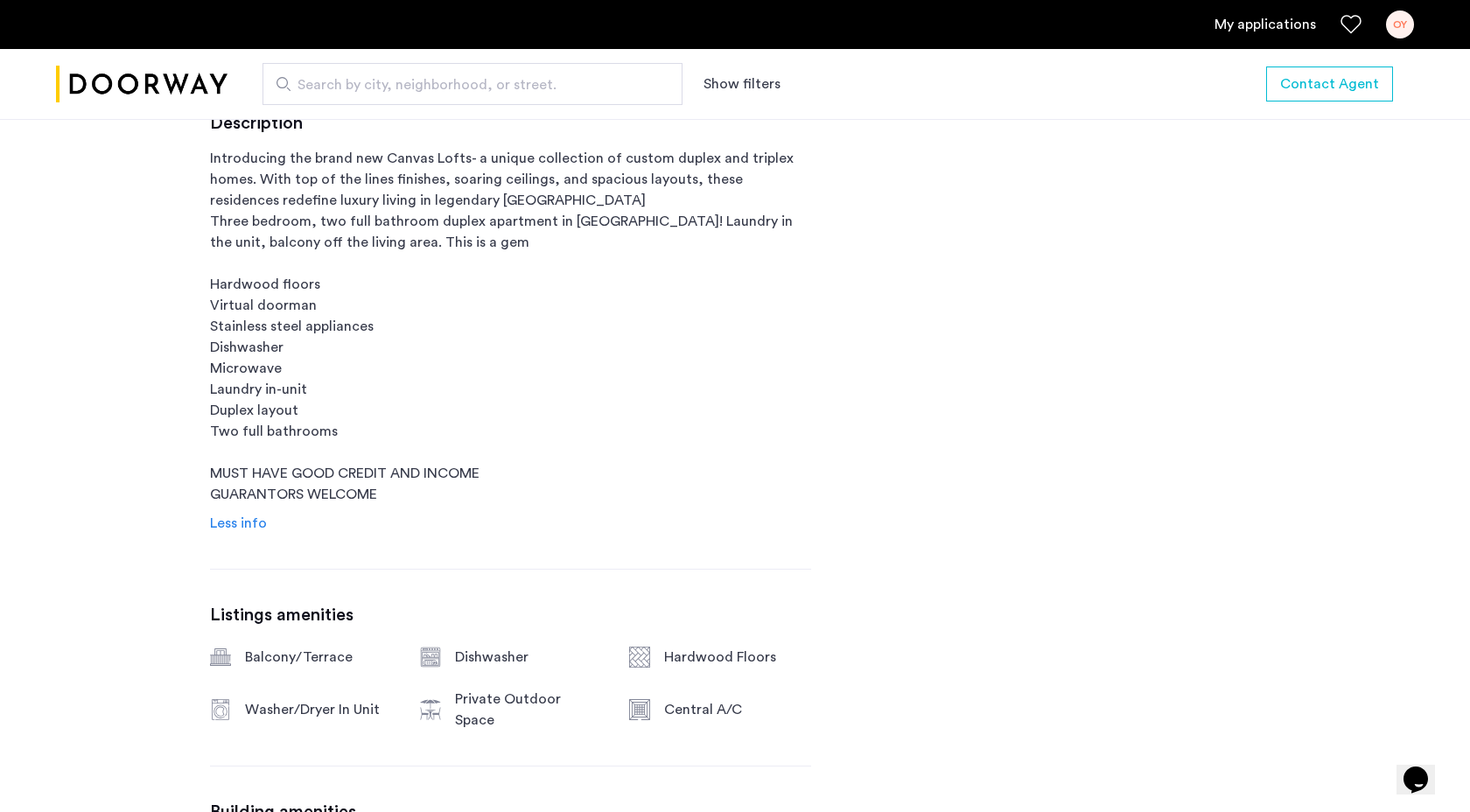
scroll to position [901, 0]
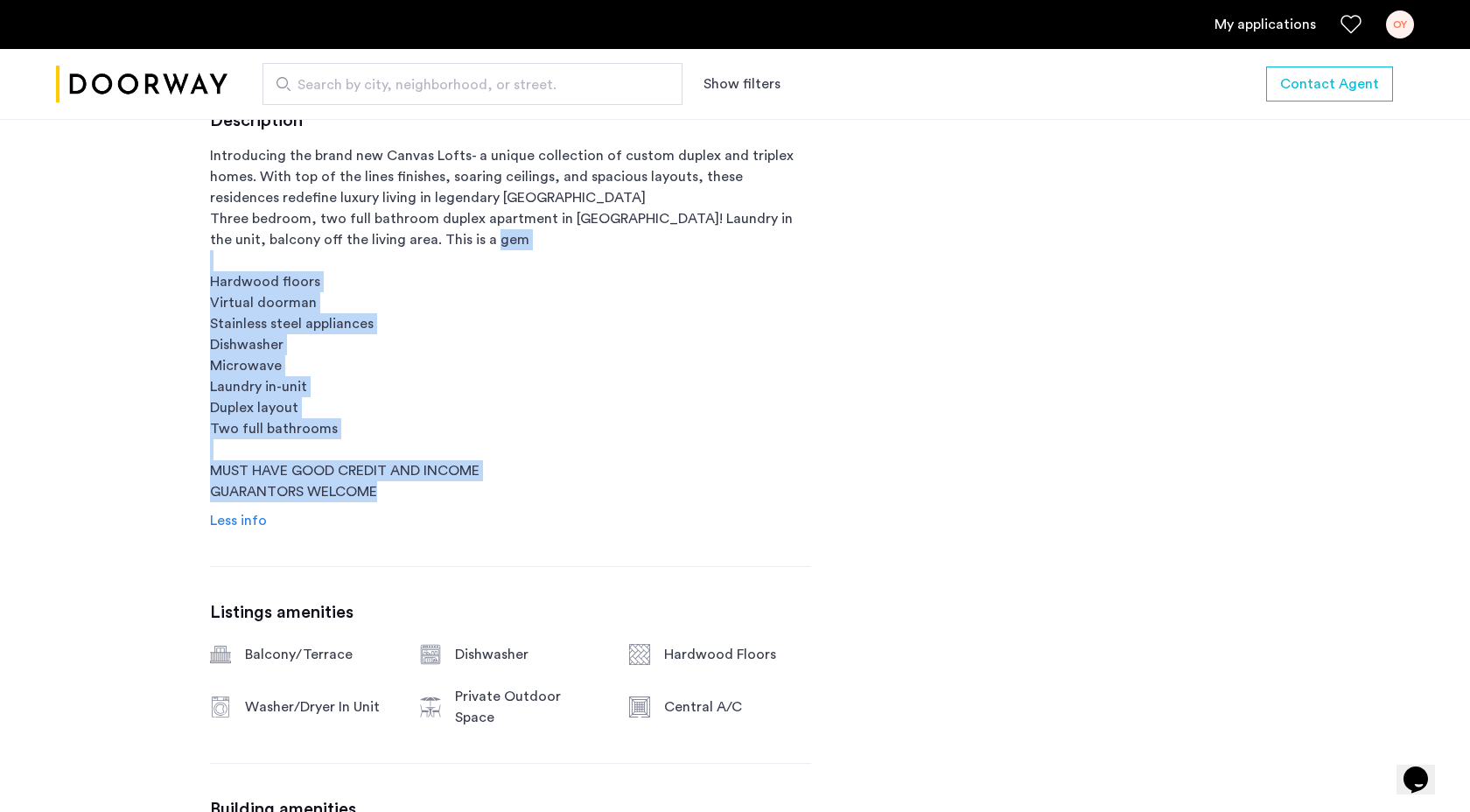
drag, startPoint x: 209, startPoint y: 277, endPoint x: 455, endPoint y: 502, distance: 333.4
click at [455, 502] on div "Description Introducing the brand new Canvas Lofts- a unique collection of cust…" at bounding box center [511, 321] width 601 height 421
click at [431, 396] on p "Introducing the brand new Canvas Lofts- a unique collection of custom duplex an…" at bounding box center [511, 324] width 601 height 357
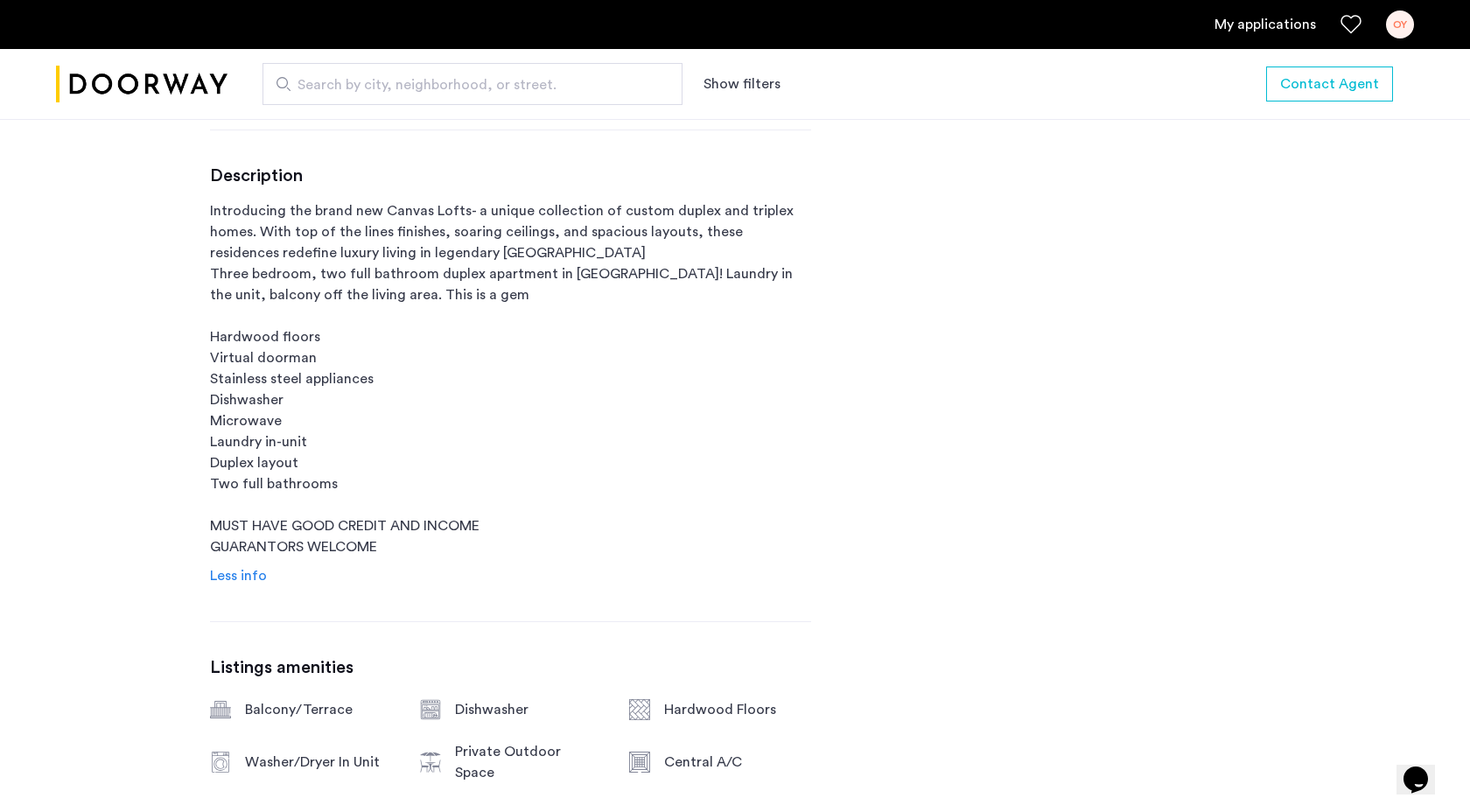
scroll to position [810, 0]
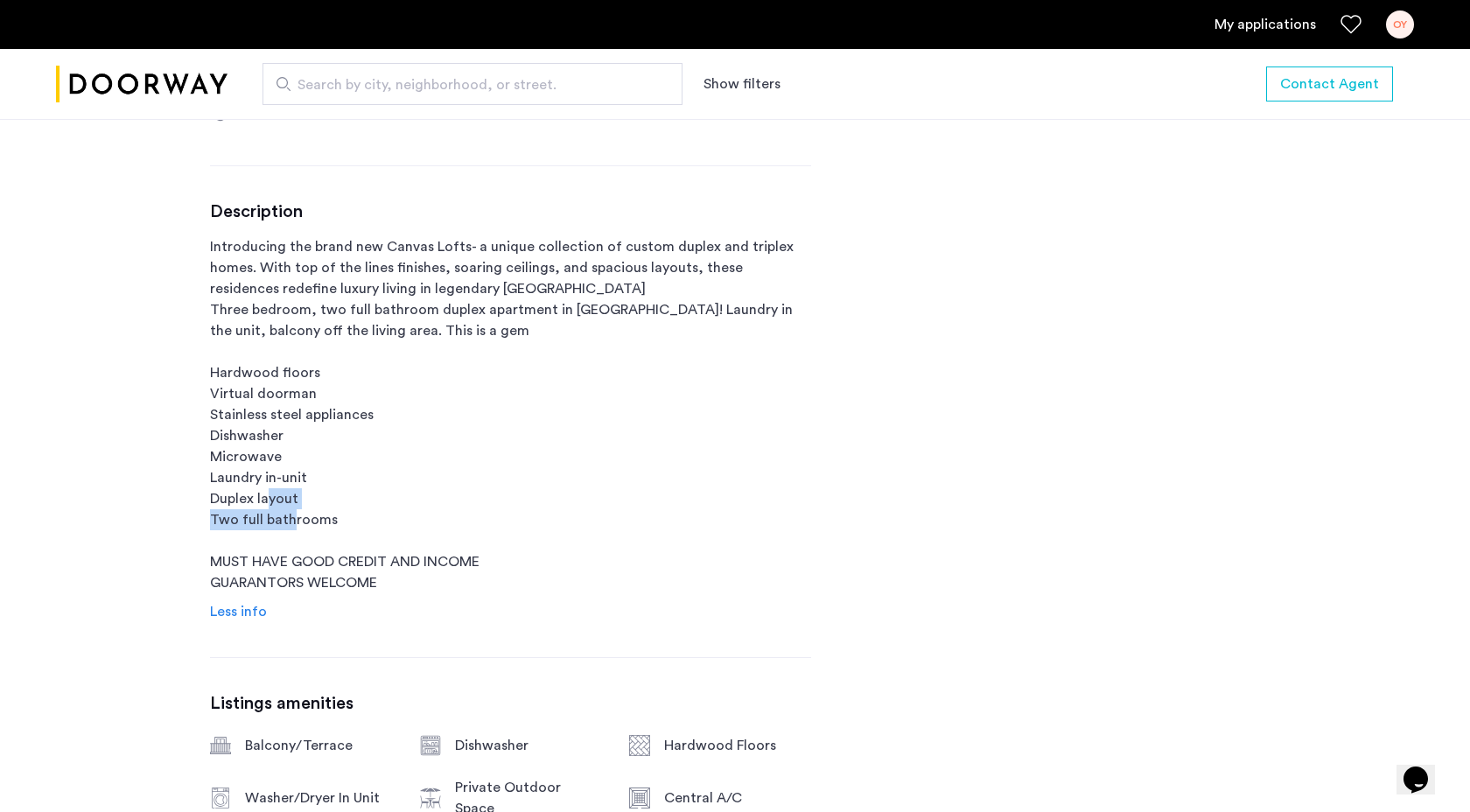
drag, startPoint x: 203, startPoint y: 522, endPoint x: 398, endPoint y: 521, distance: 195.0
click at [398, 521] on p "Introducing the brand new Canvas Lofts- a unique collection of custom duplex an…" at bounding box center [511, 414] width 601 height 357
drag, startPoint x: 398, startPoint y: 521, endPoint x: 192, endPoint y: 517, distance: 206.0
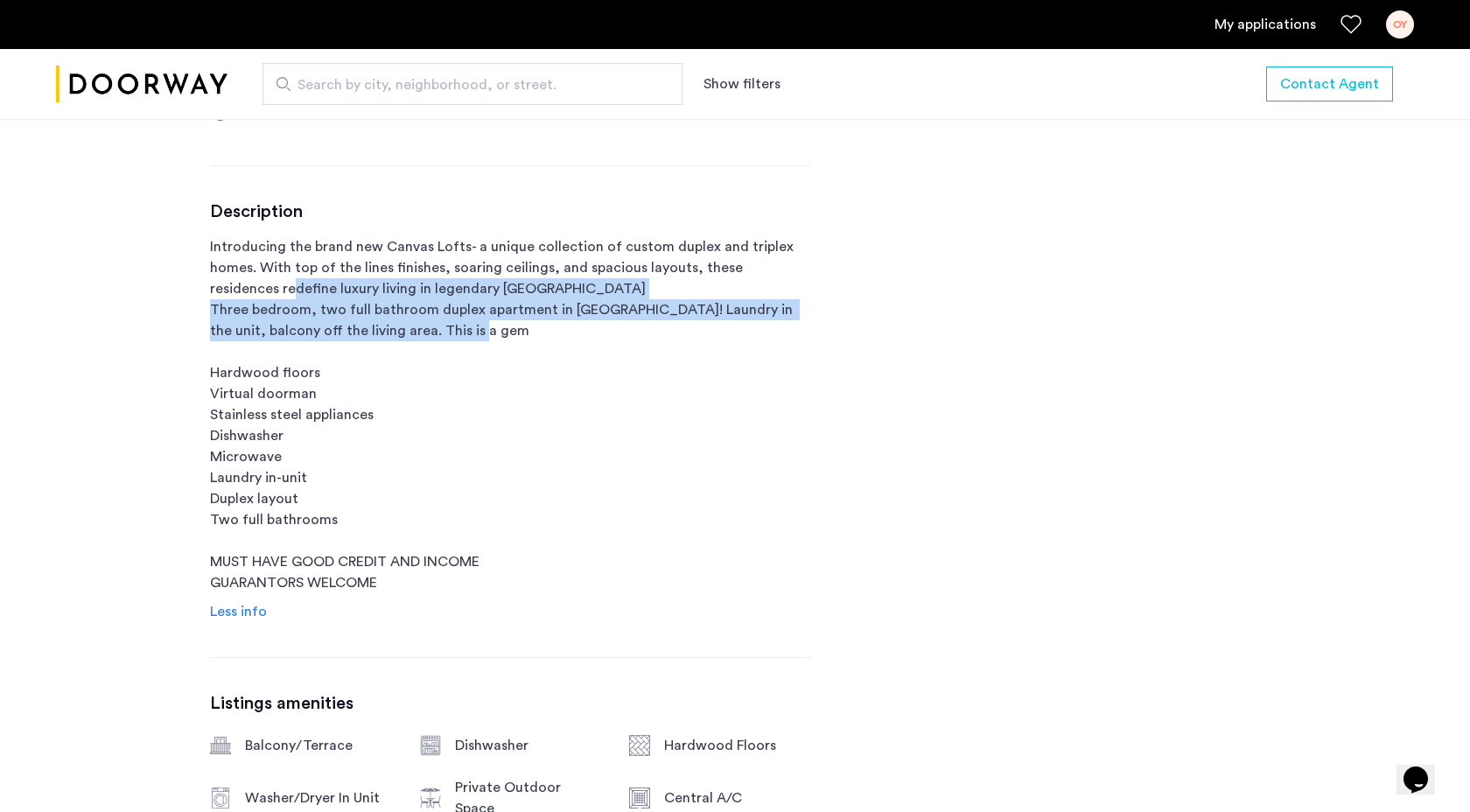
drag, startPoint x: 226, startPoint y: 290, endPoint x: 554, endPoint y: 327, distance: 330.1
click at [554, 328] on p "Introducing the brand new Canvas Lofts- a unique collection of custom duplex an…" at bounding box center [511, 414] width 601 height 357
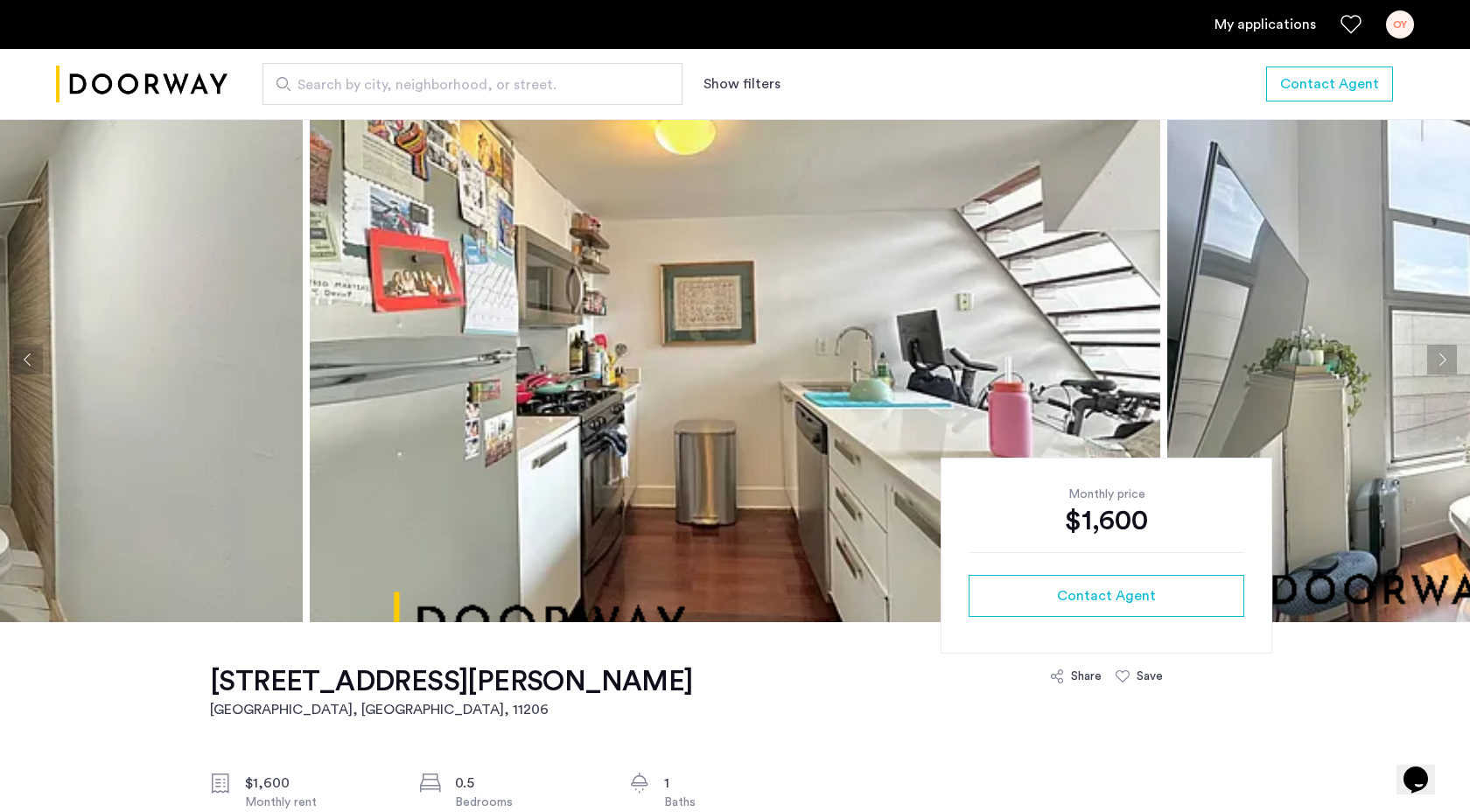
scroll to position [0, 0]
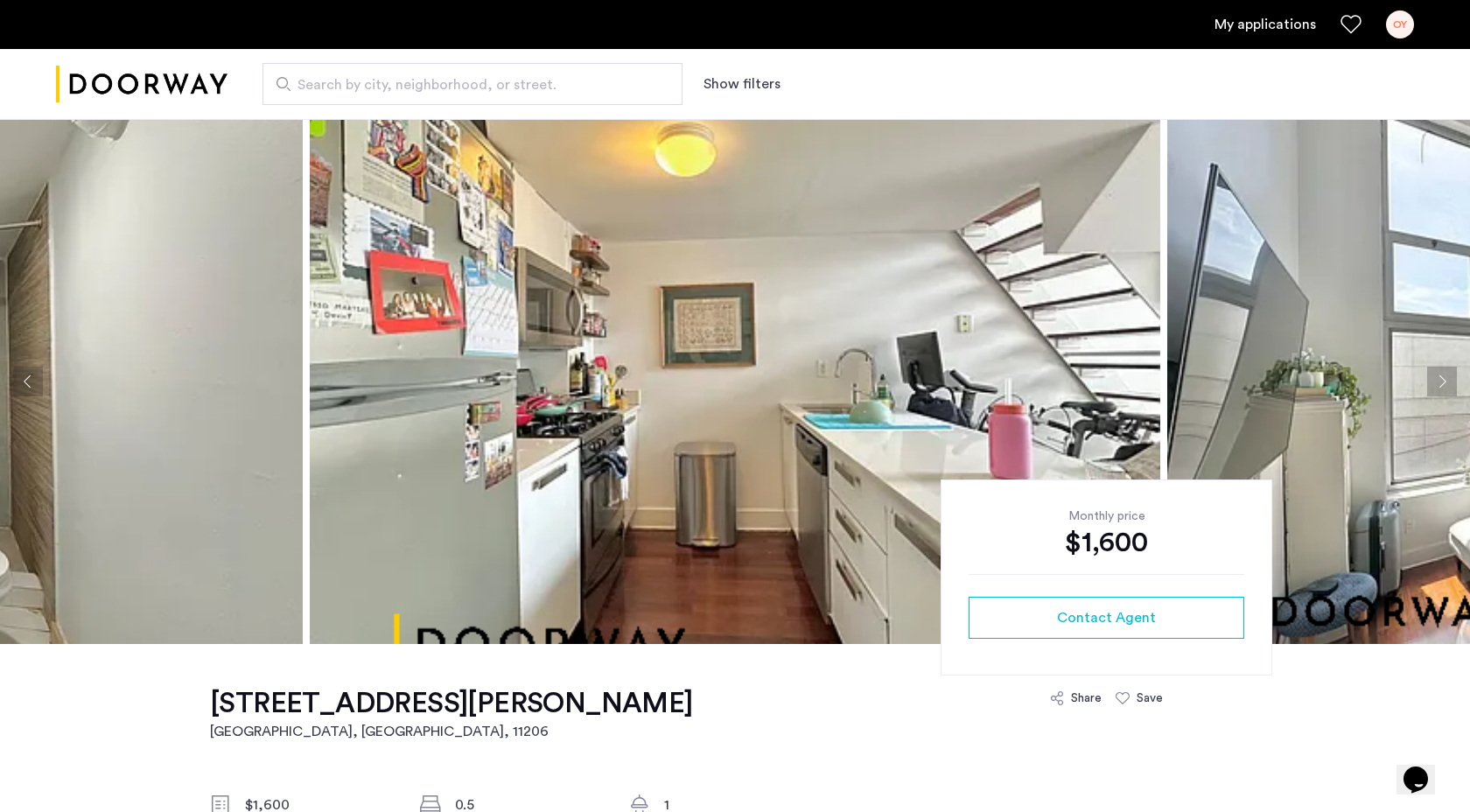
click at [1446, 388] on button "Next apartment" at bounding box center [1441, 381] width 29 height 29
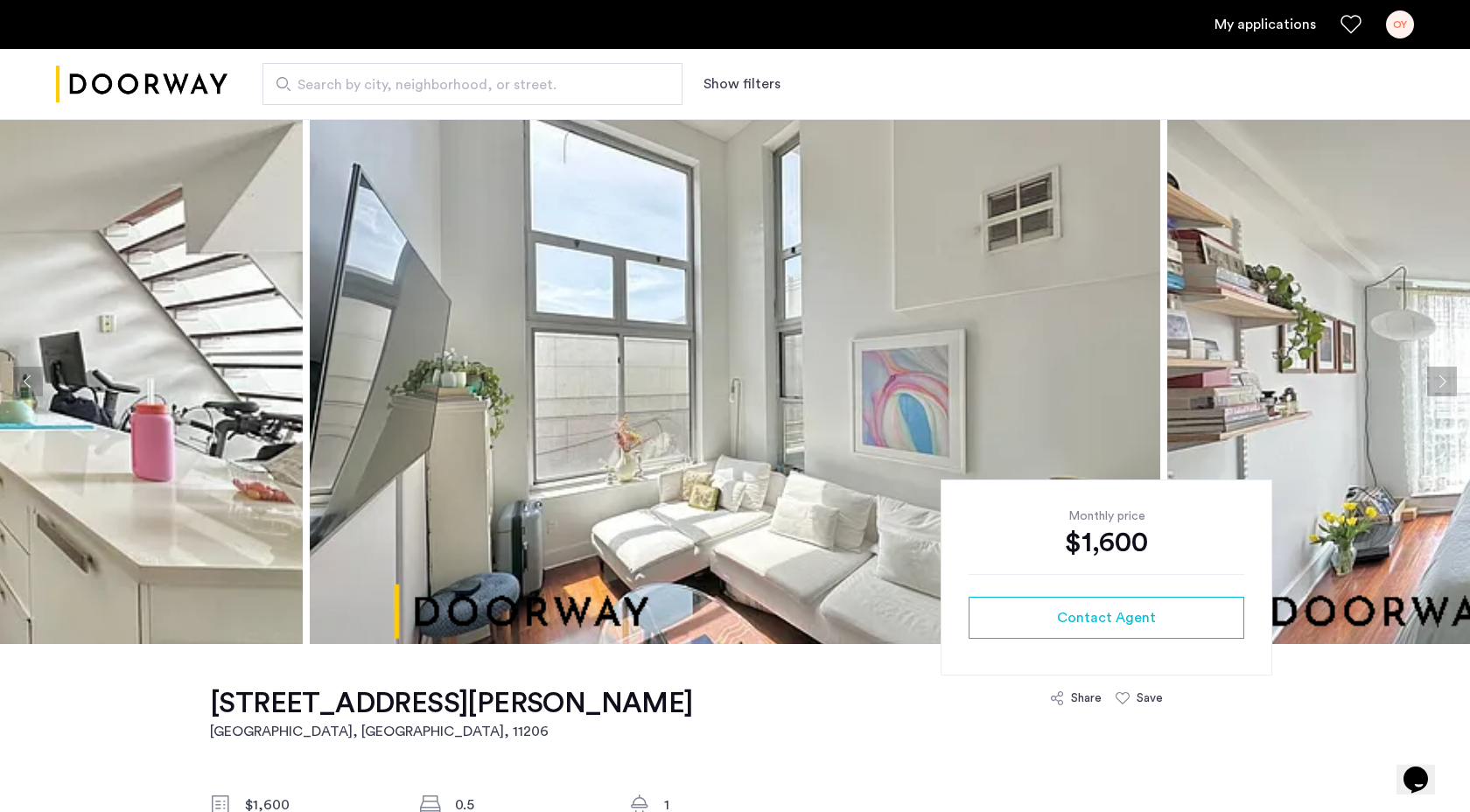
click at [1446, 388] on button "Next apartment" at bounding box center [1441, 381] width 29 height 29
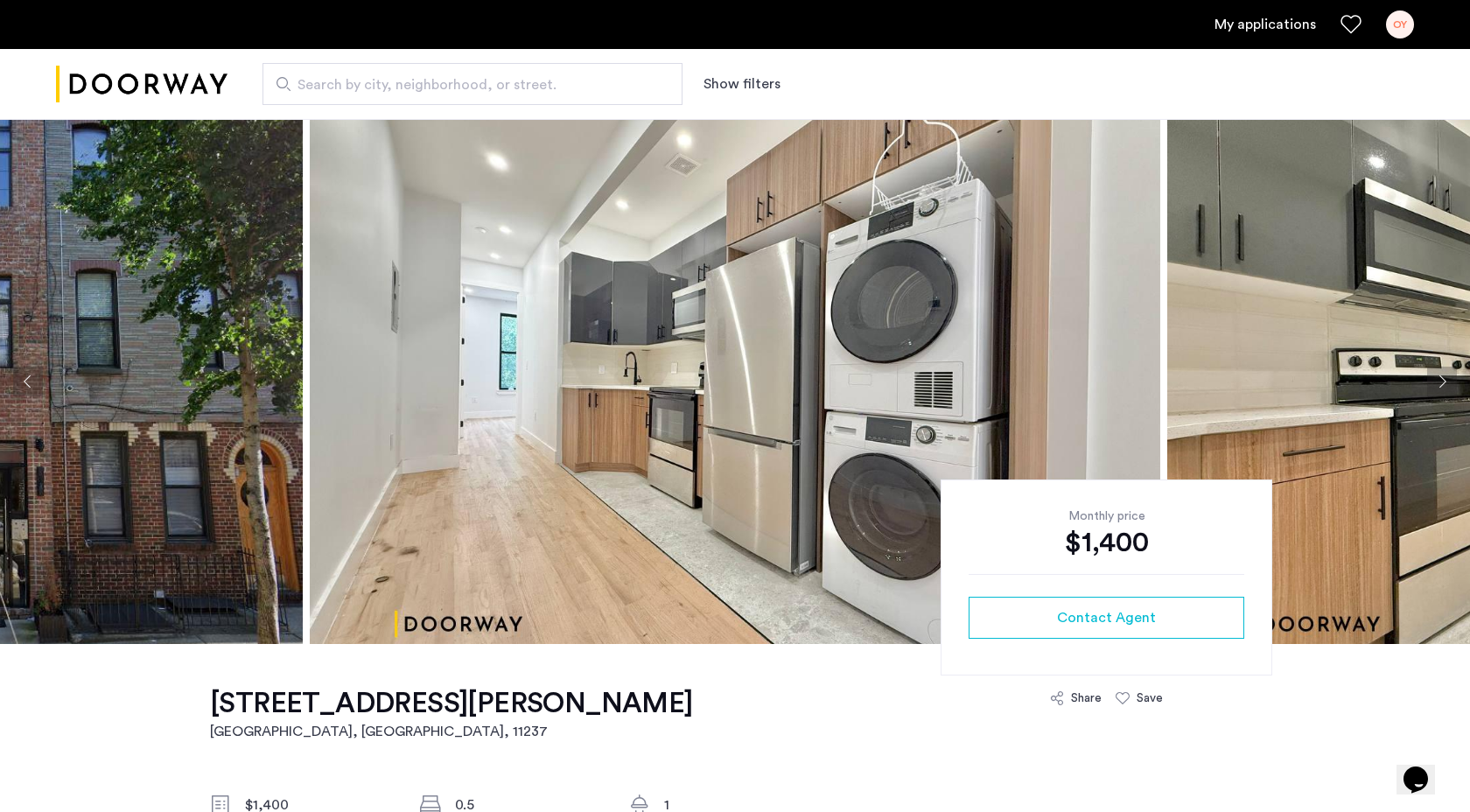
click at [1435, 375] on button "Next apartment" at bounding box center [1441, 381] width 29 height 29
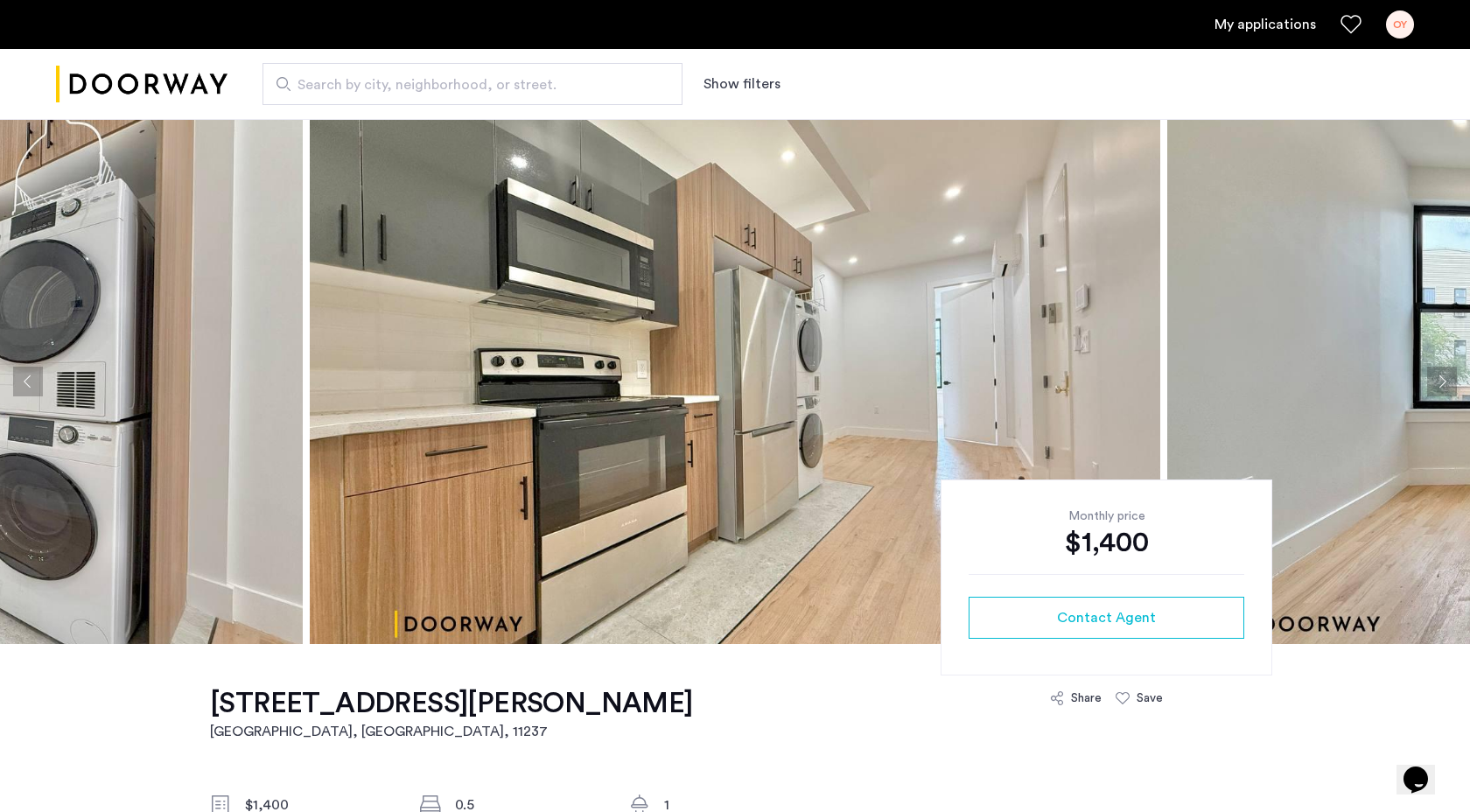
click at [1435, 375] on button "Next apartment" at bounding box center [1441, 381] width 29 height 29
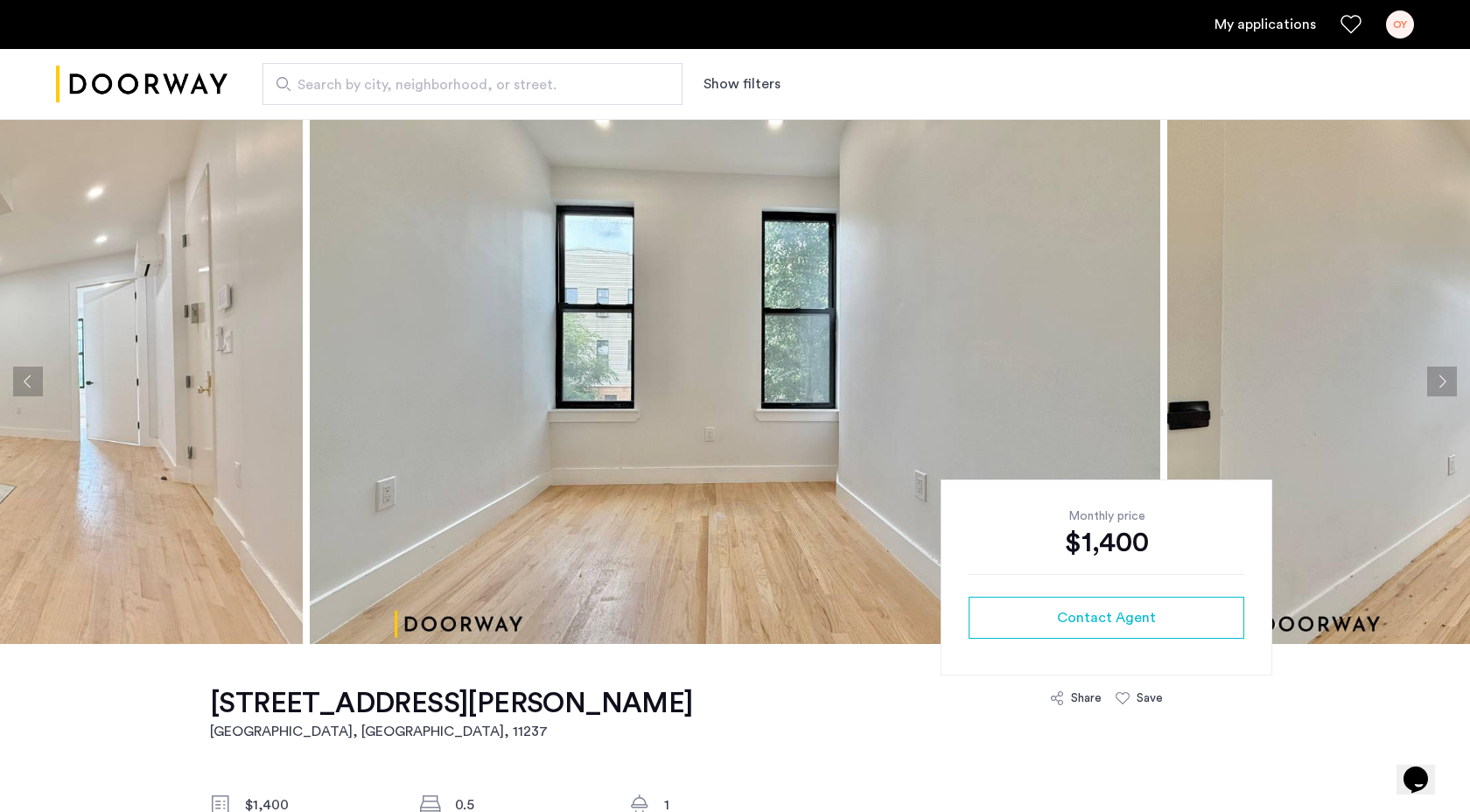
click at [1435, 375] on button "Next apartment" at bounding box center [1441, 381] width 29 height 29
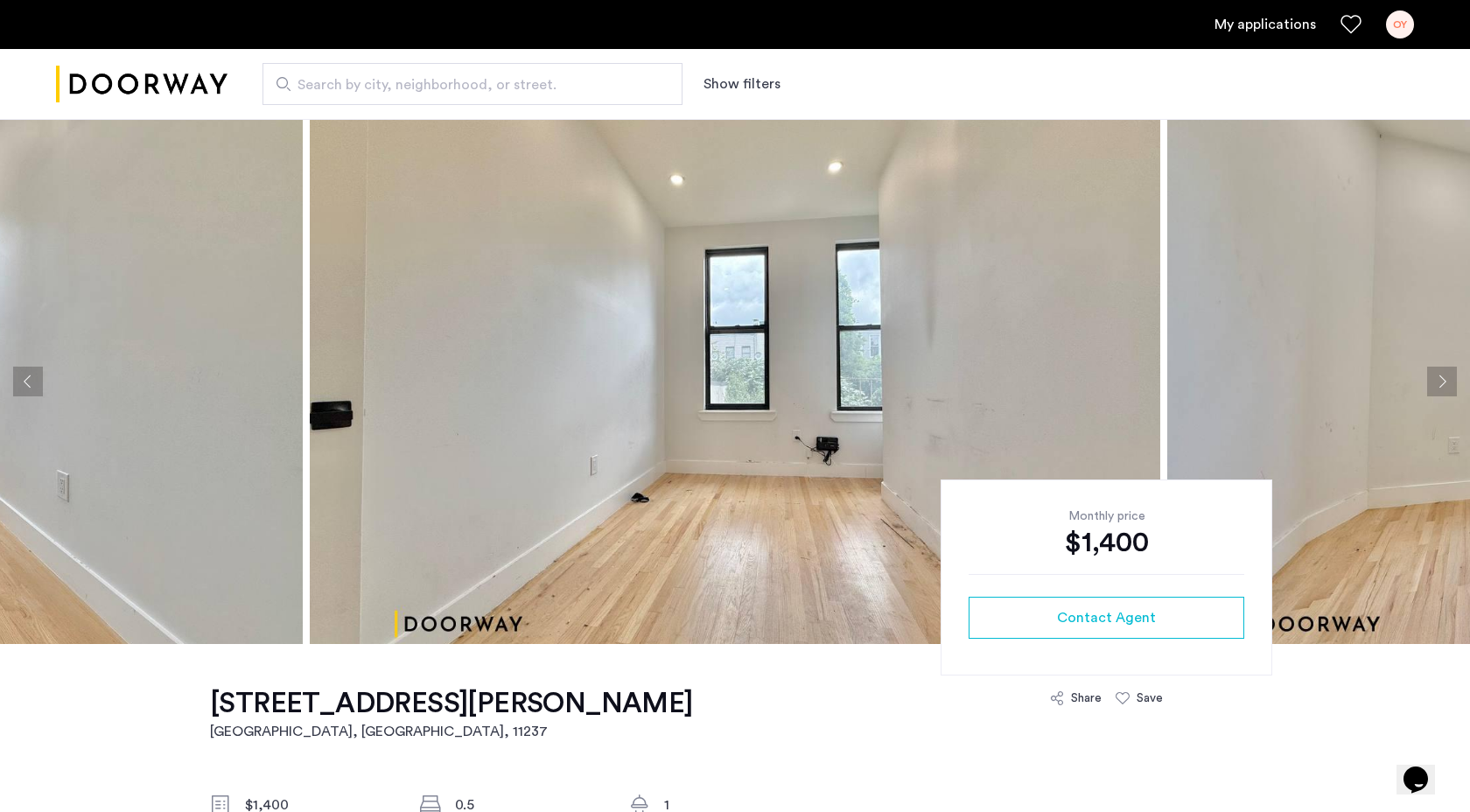
click at [1435, 375] on button "Next apartment" at bounding box center [1441, 381] width 29 height 29
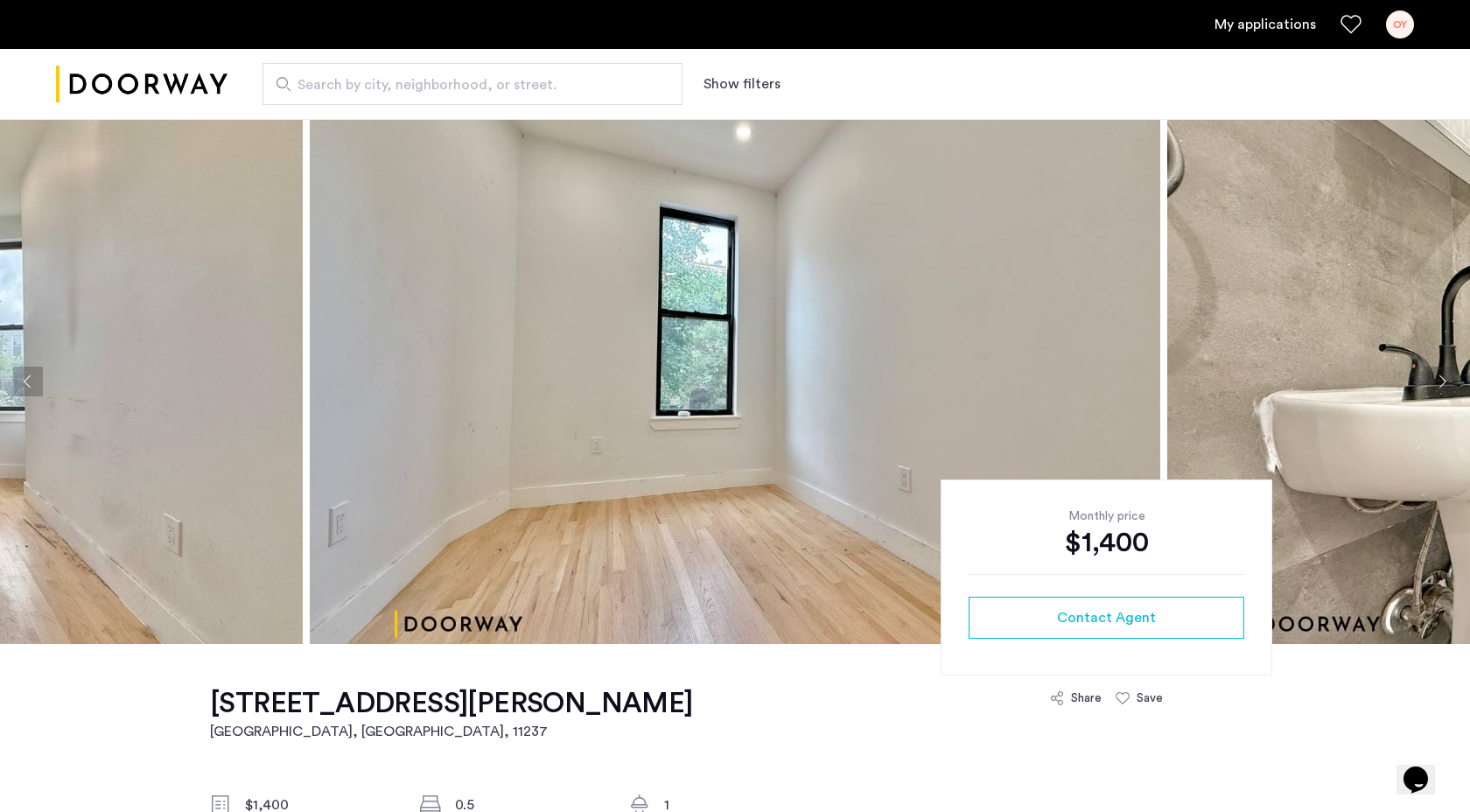
click at [1435, 375] on button "Next apartment" at bounding box center [1441, 381] width 29 height 29
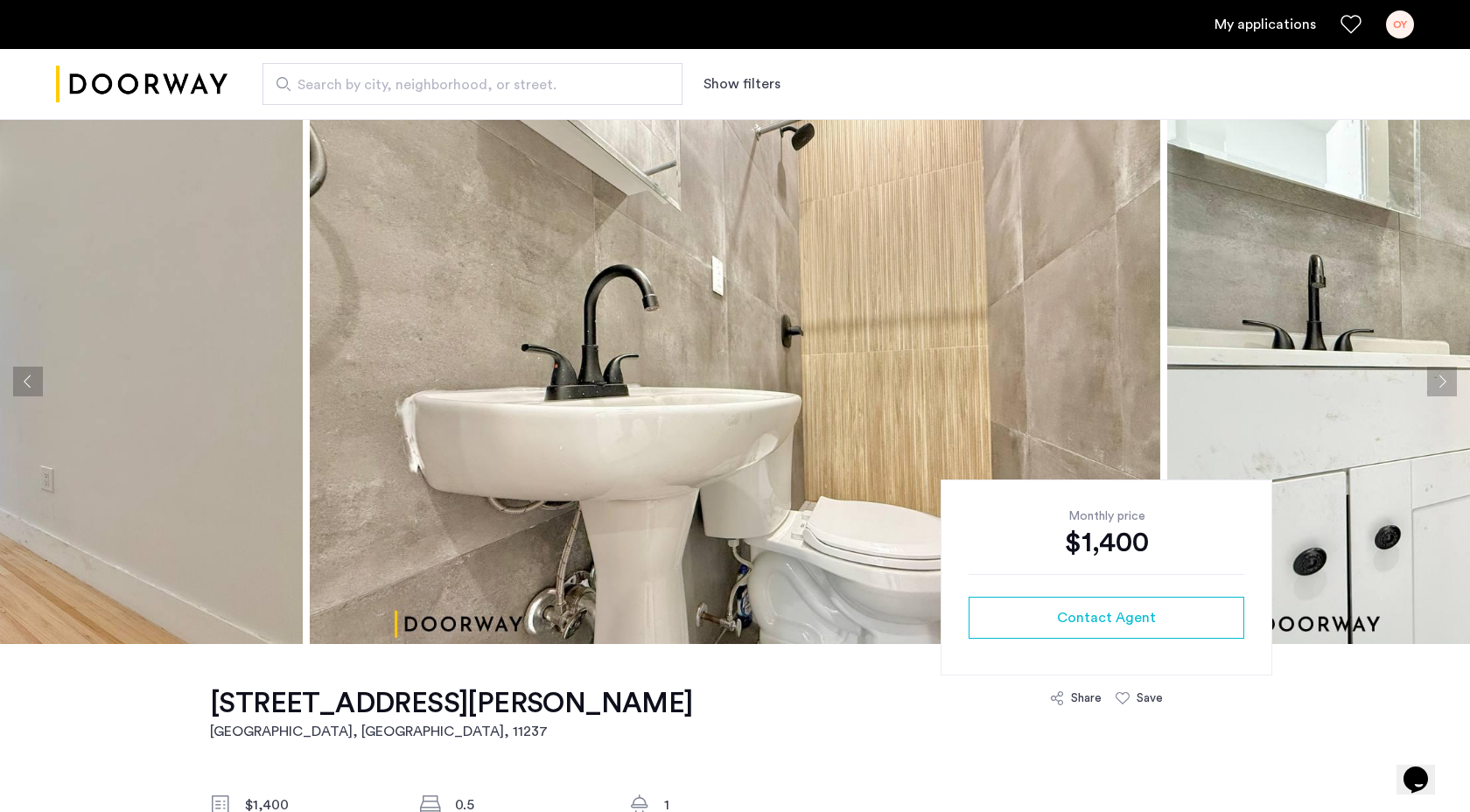
click at [1435, 375] on button "Next apartment" at bounding box center [1441, 381] width 29 height 29
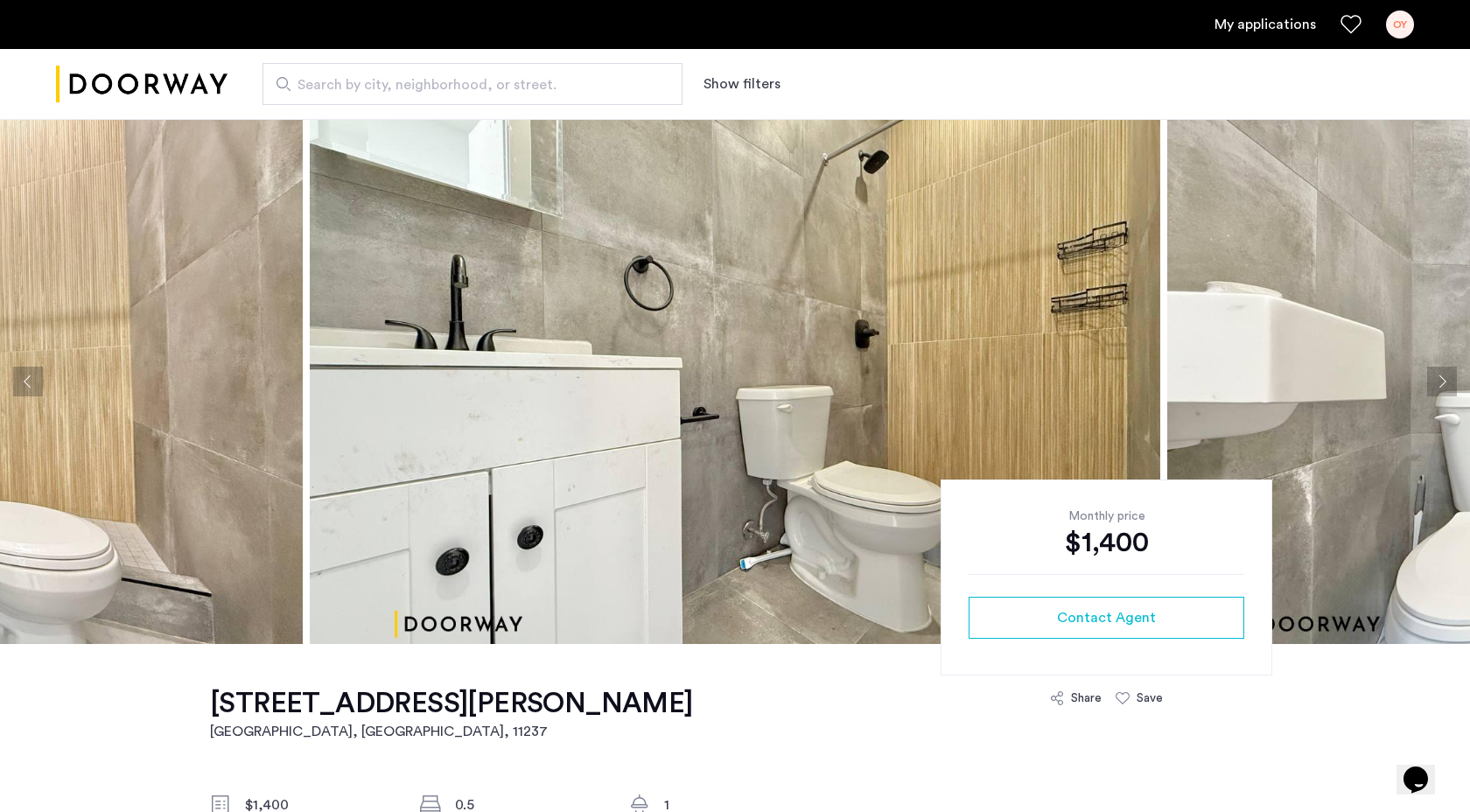
click at [1435, 375] on button "Next apartment" at bounding box center [1441, 381] width 29 height 29
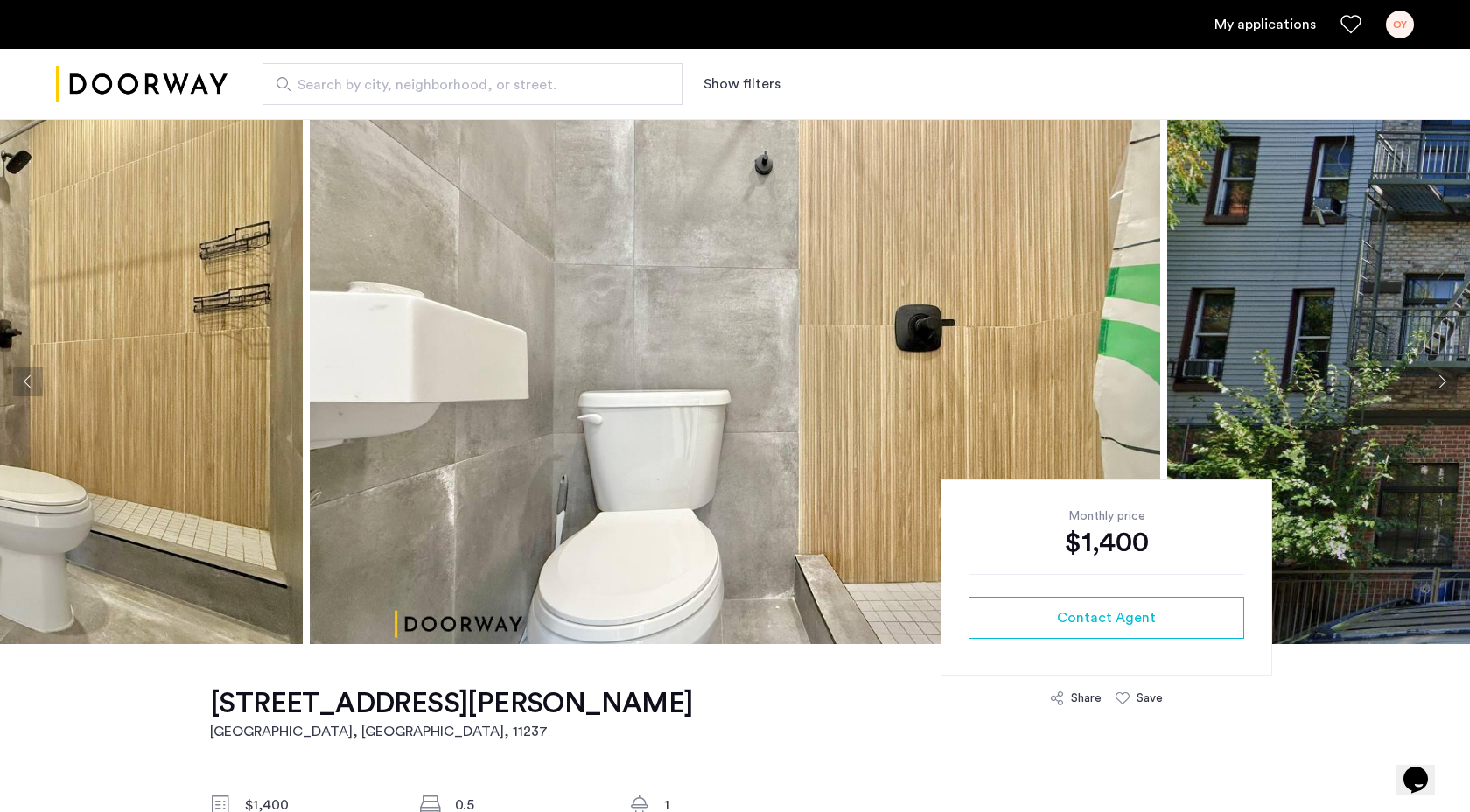
click at [1435, 375] on button "Next apartment" at bounding box center [1441, 381] width 29 height 29
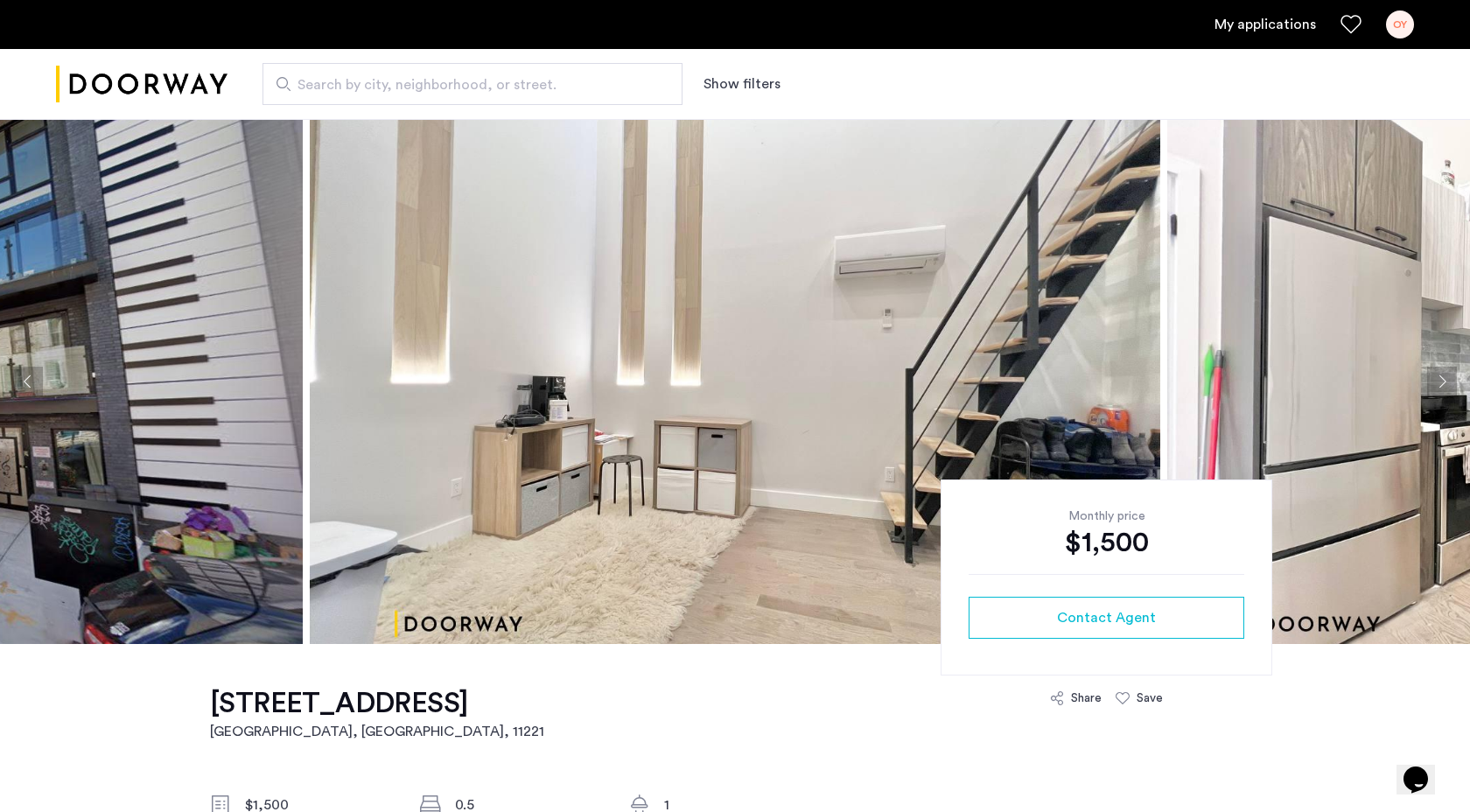
click at [1441, 376] on button "Next apartment" at bounding box center [1441, 381] width 29 height 29
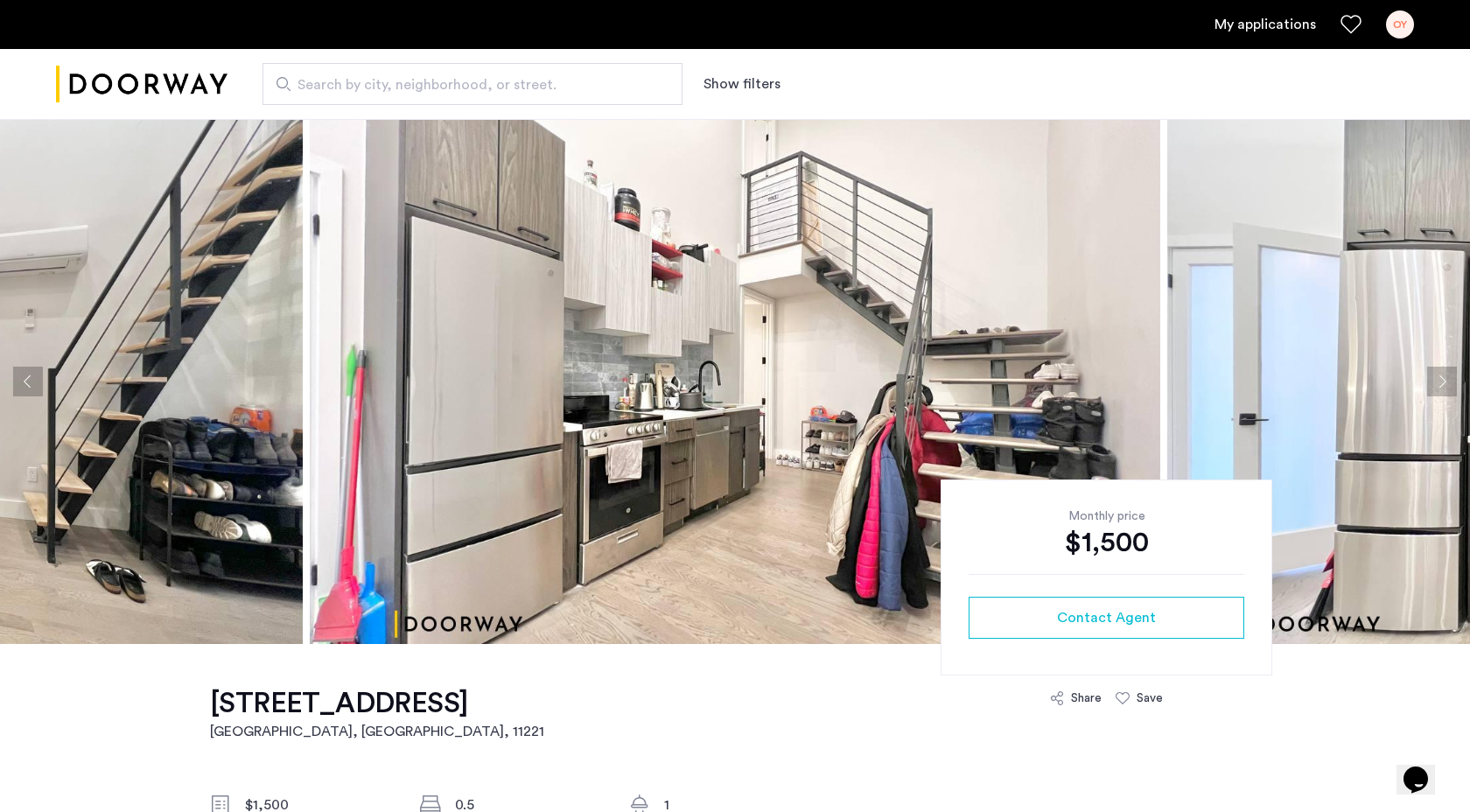
click at [1448, 381] on button "Next apartment" at bounding box center [1441, 381] width 29 height 29
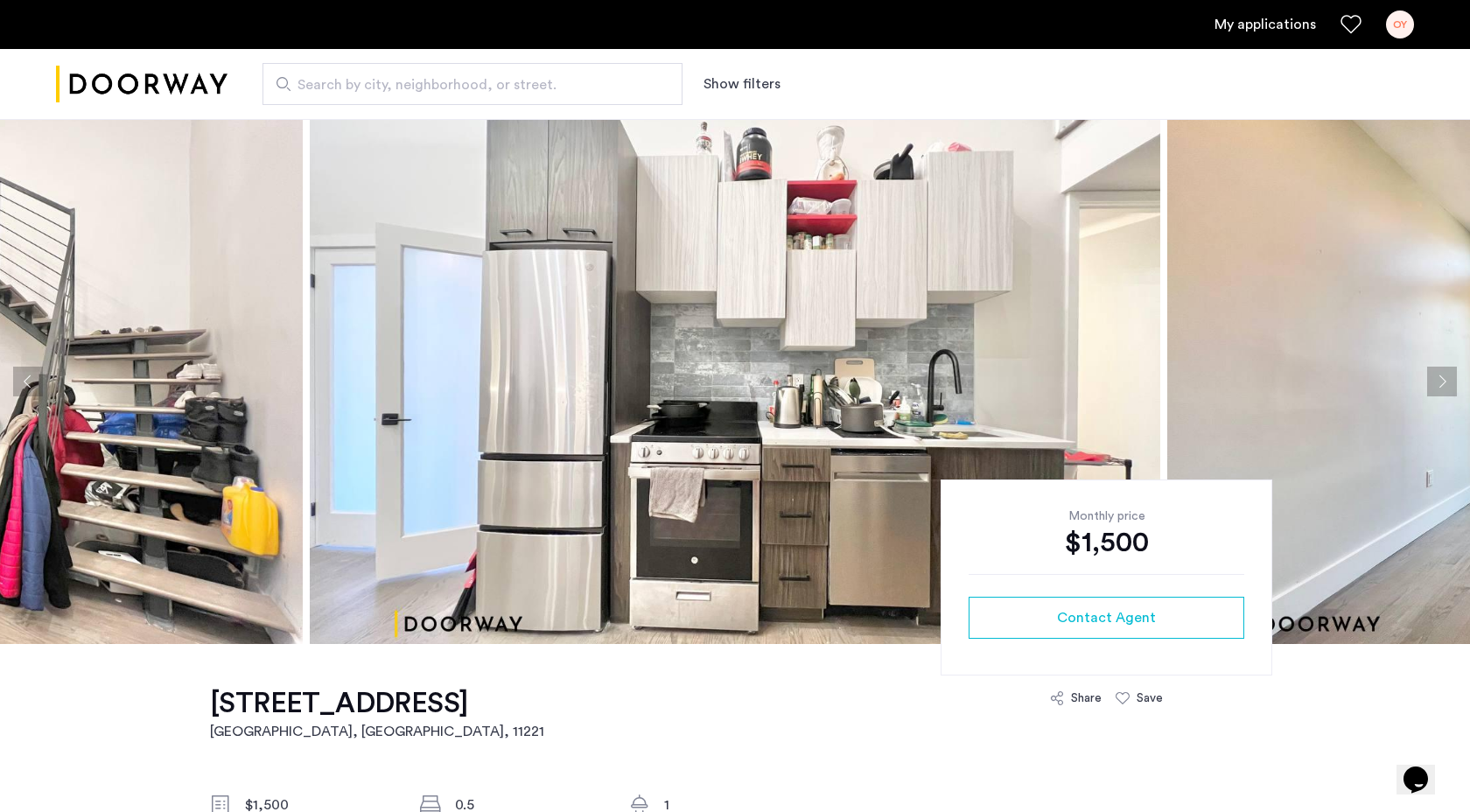
click at [1448, 382] on button "Next apartment" at bounding box center [1441, 381] width 29 height 29
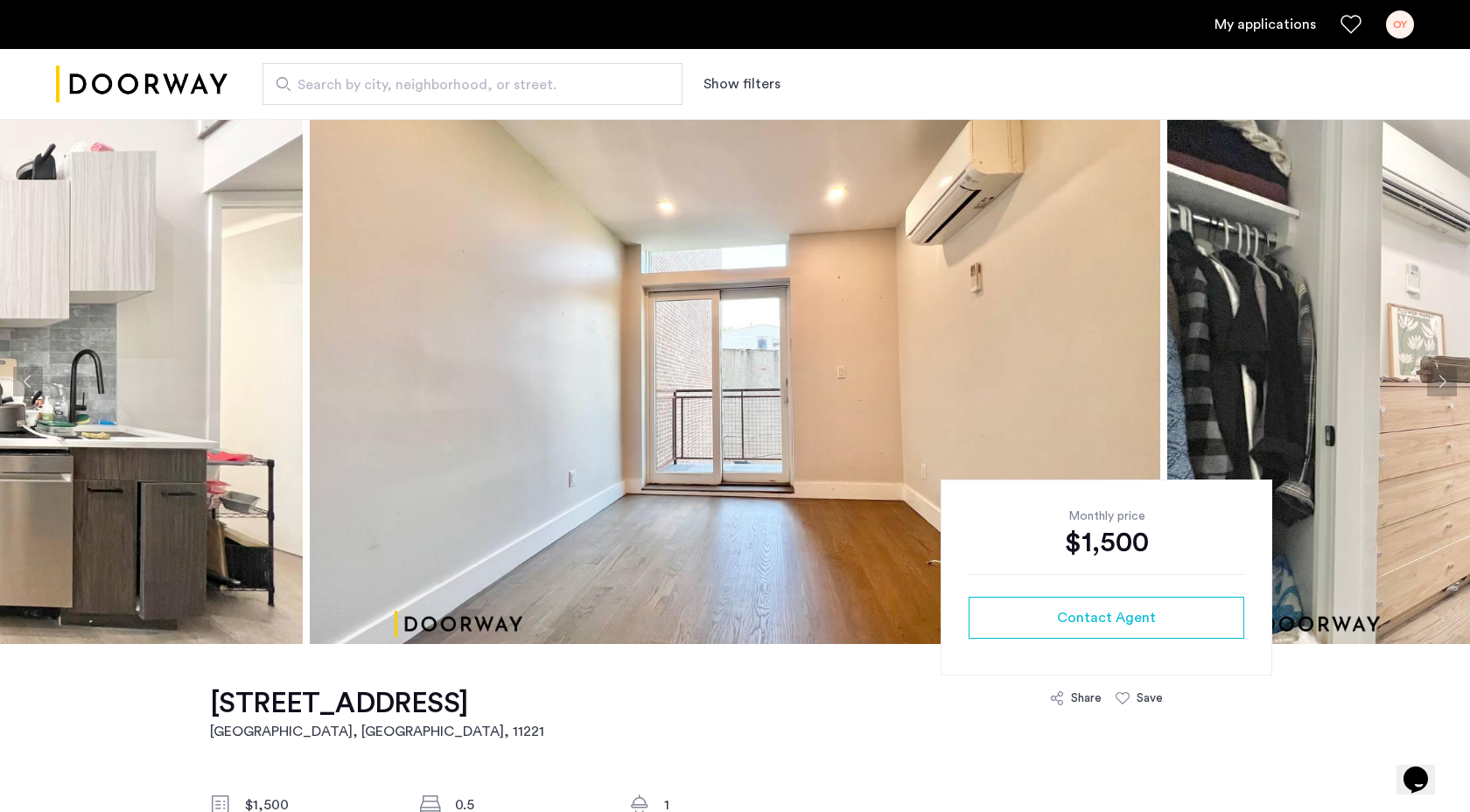
click at [1448, 382] on button "Next apartment" at bounding box center [1441, 381] width 29 height 29
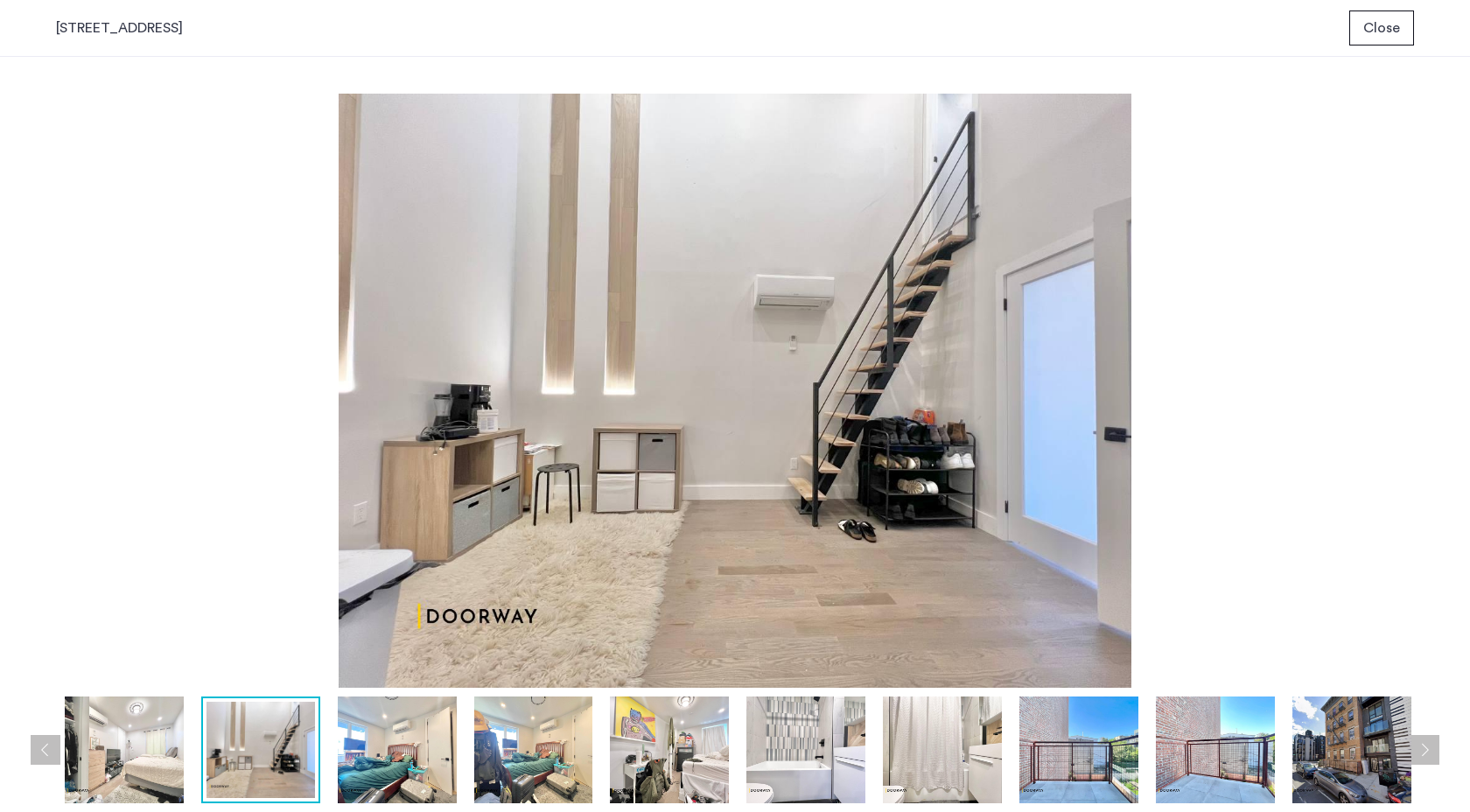
click at [390, 780] on img at bounding box center [397, 750] width 119 height 107
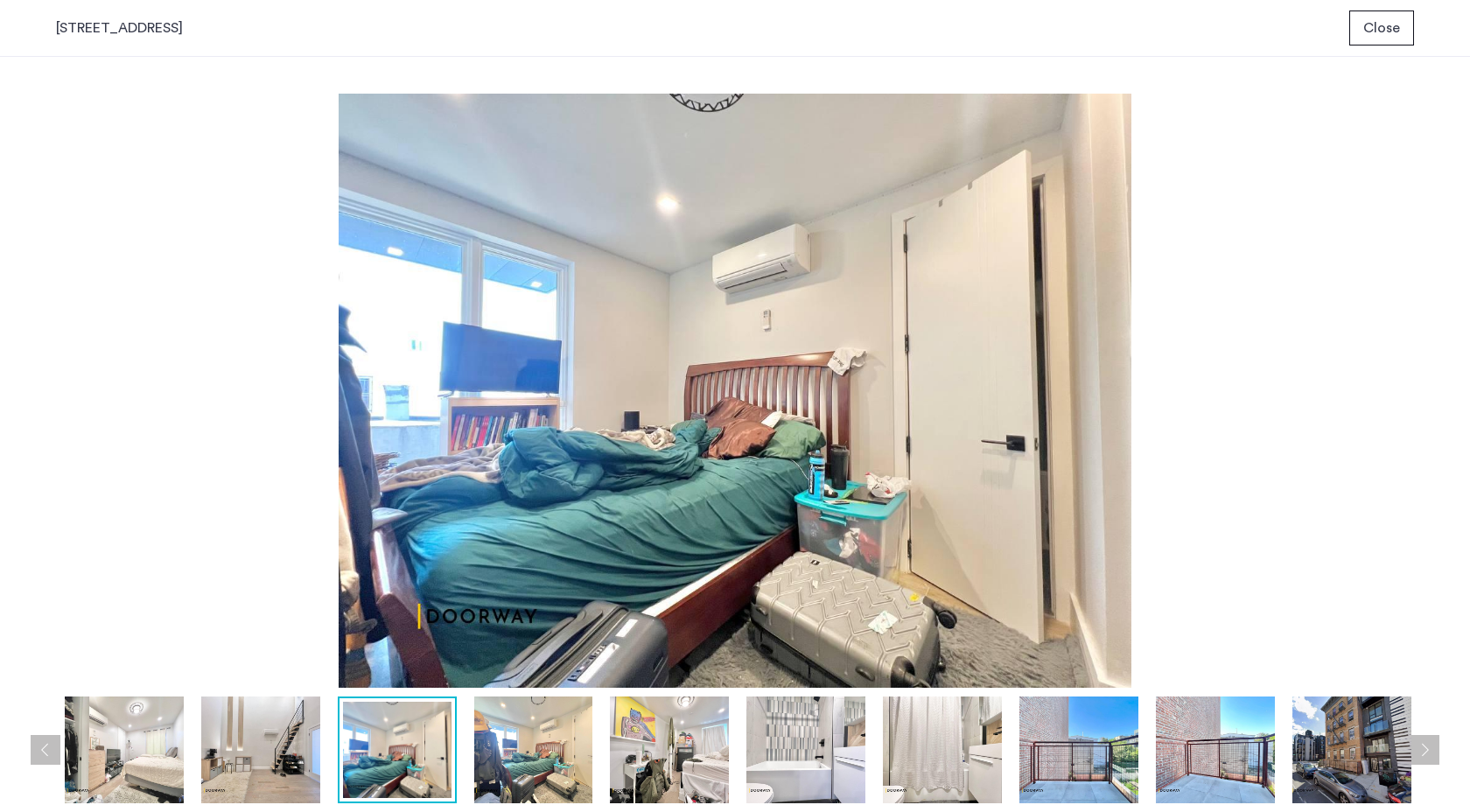
click at [498, 768] on img at bounding box center [533, 750] width 119 height 107
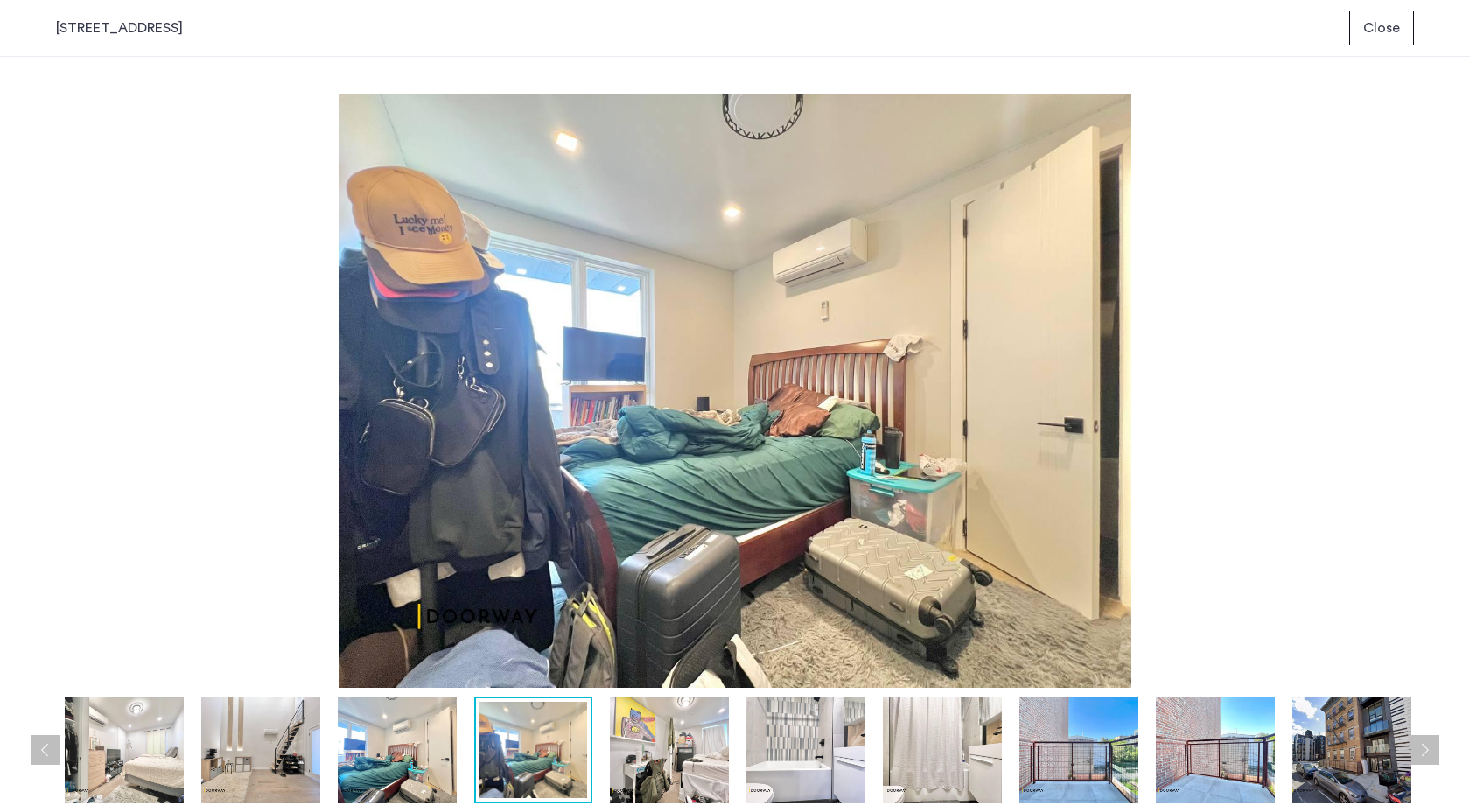
click at [590, 774] on div at bounding box center [533, 750] width 119 height 107
click at [620, 771] on img at bounding box center [669, 750] width 119 height 107
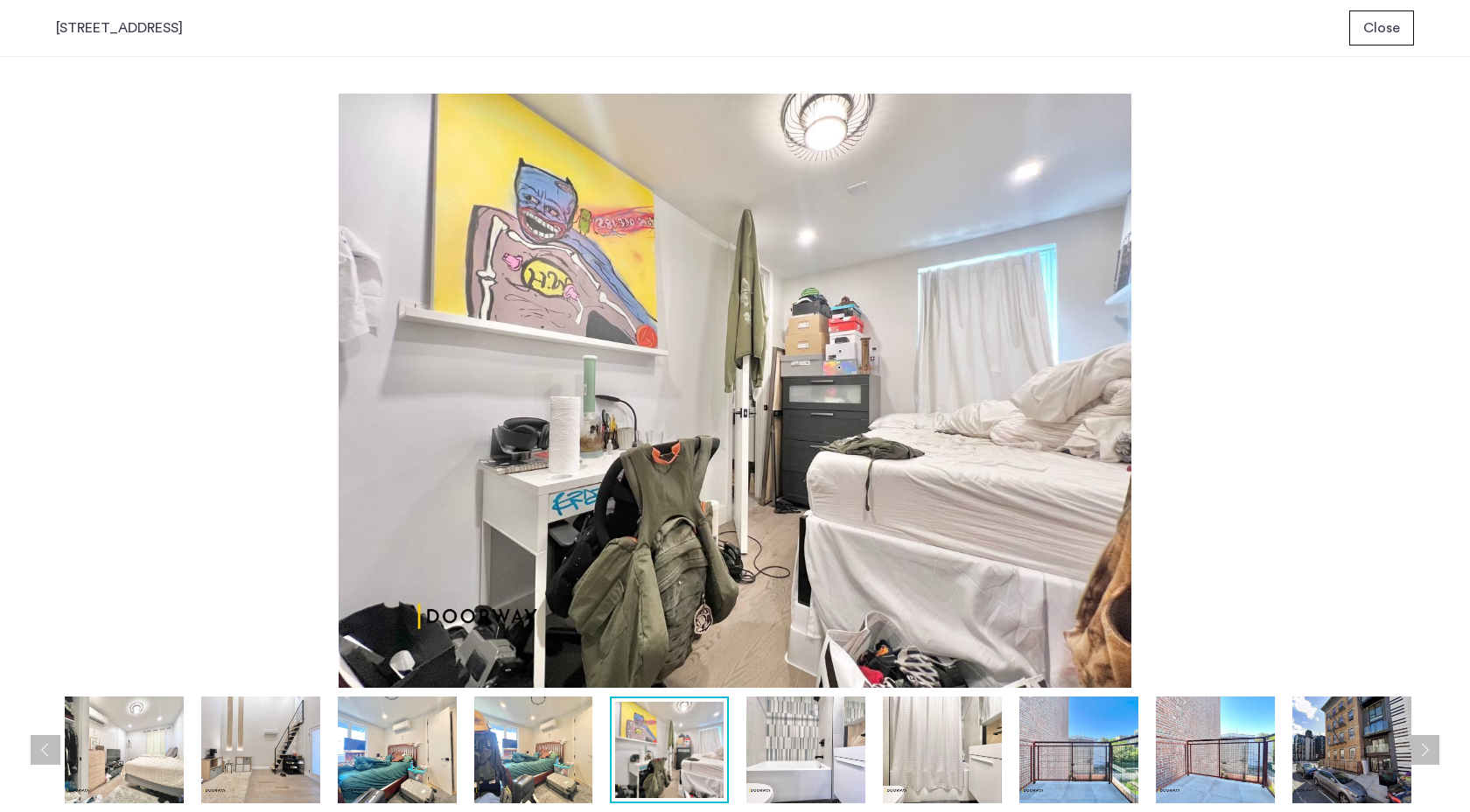
click at [719, 771] on img at bounding box center [669, 750] width 109 height 96
click at [762, 759] on img at bounding box center [805, 750] width 119 height 107
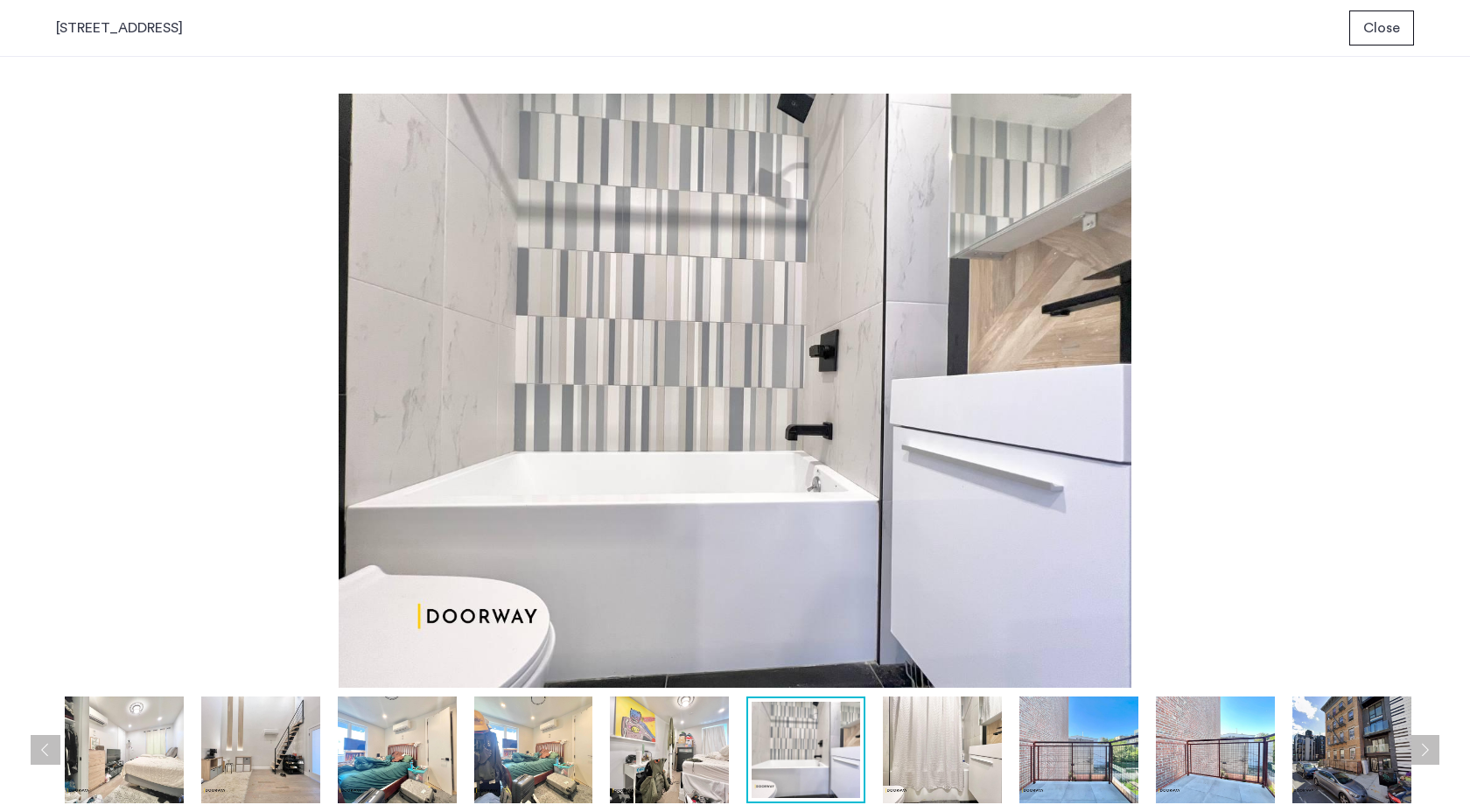
click at [693, 768] on img at bounding box center [669, 750] width 119 height 107
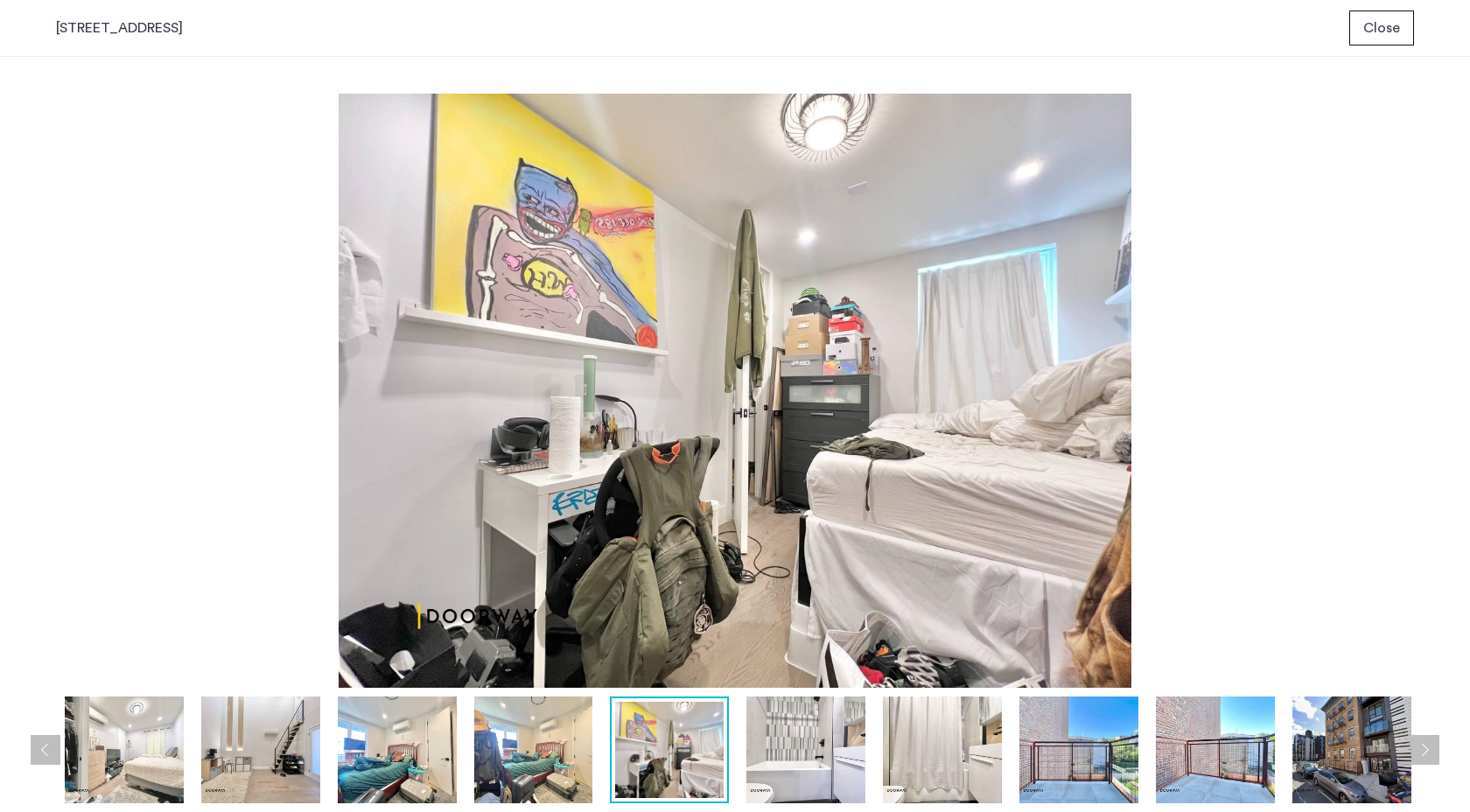
click at [802, 770] on img at bounding box center [805, 750] width 119 height 107
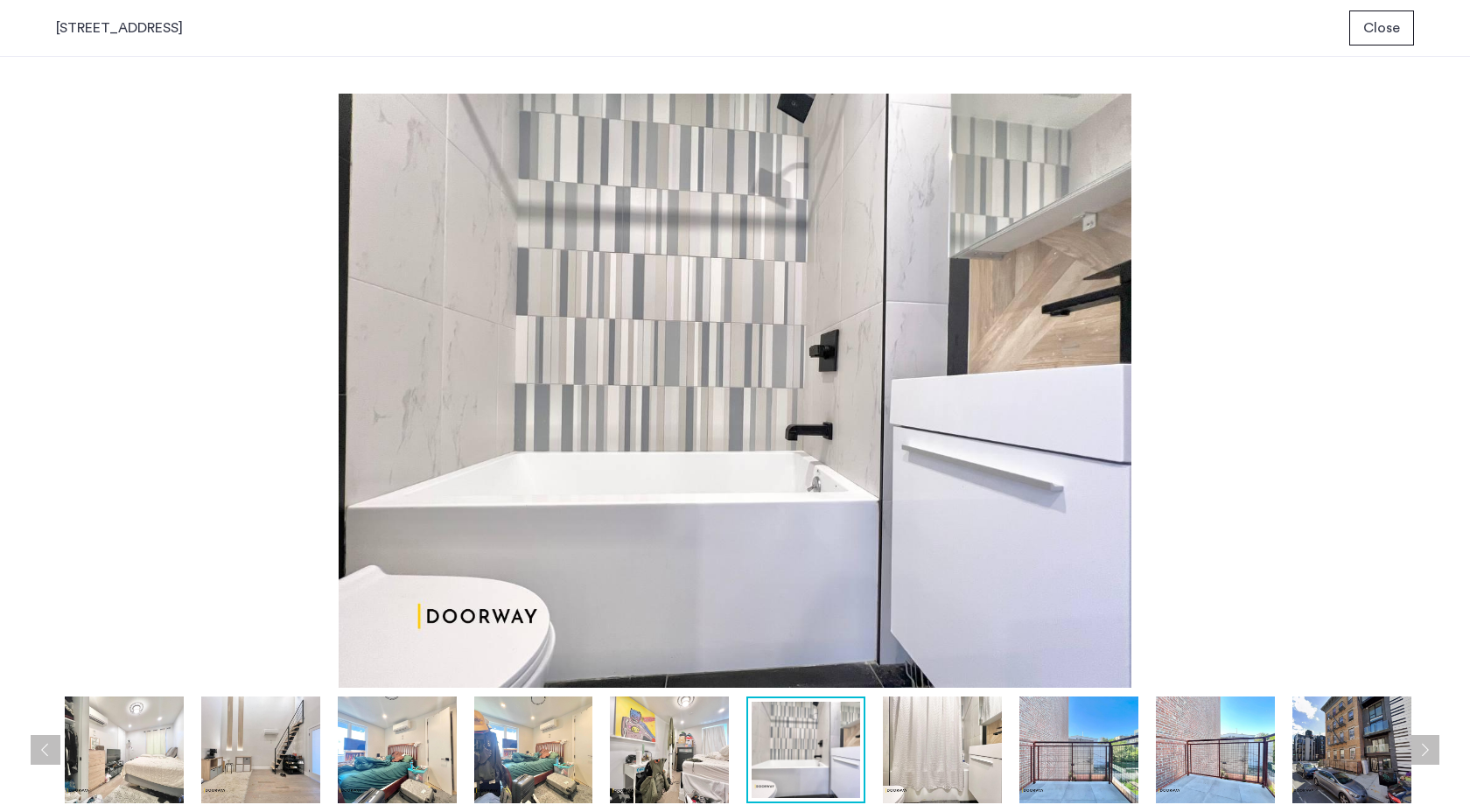
click at [689, 762] on img at bounding box center [669, 750] width 119 height 107
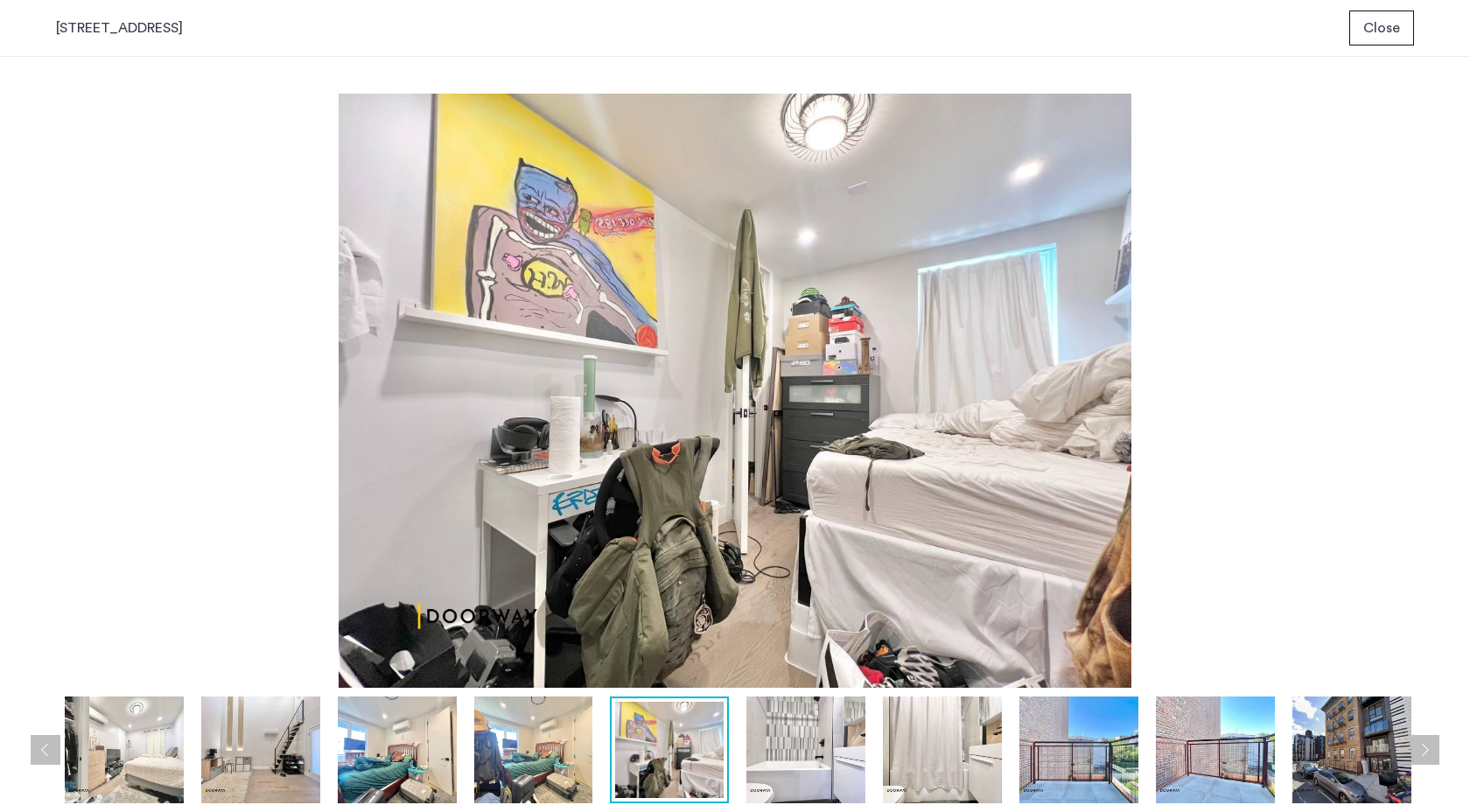
click at [1099, 779] on img at bounding box center [1079, 750] width 119 height 107
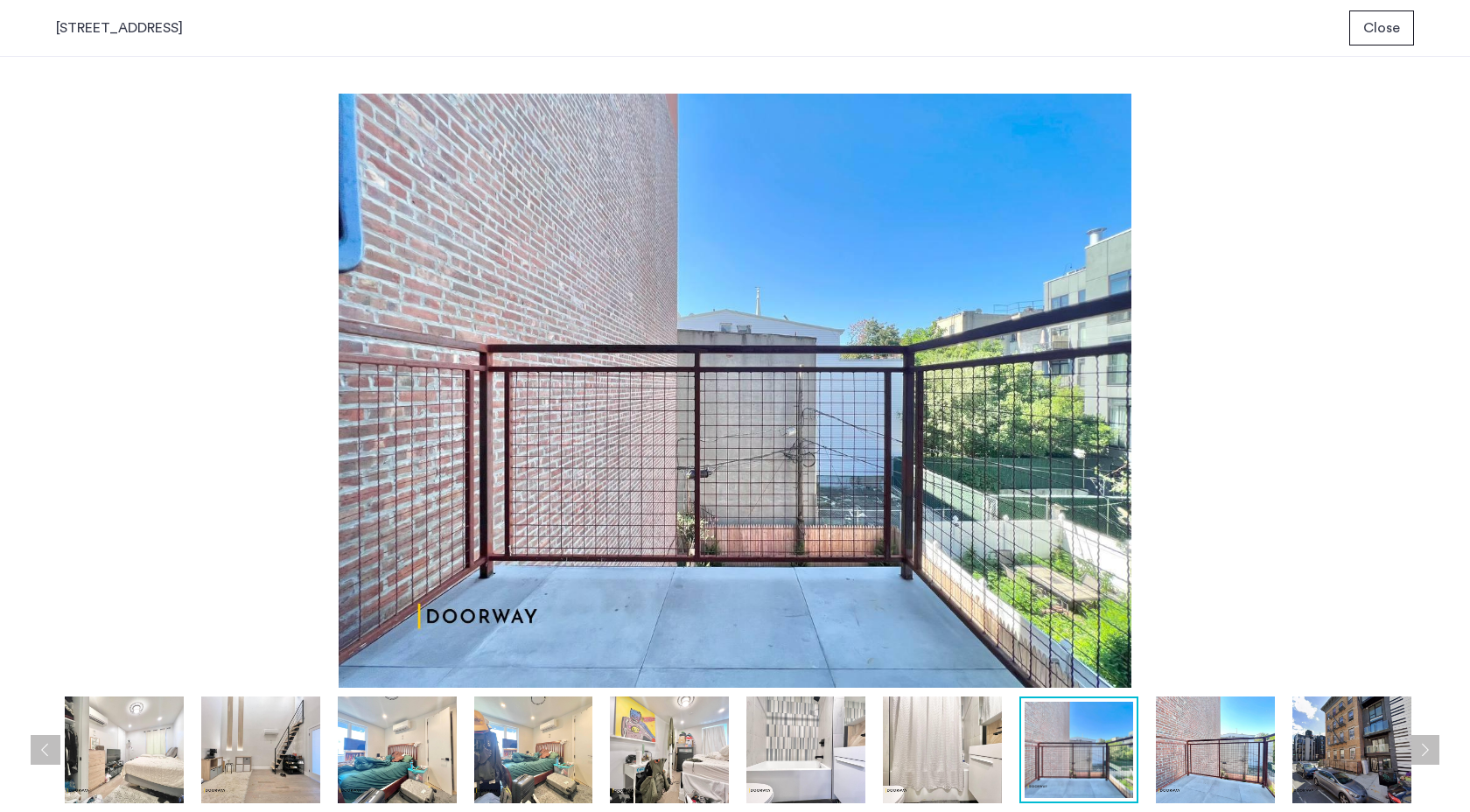
click at [1193, 783] on img at bounding box center [1215, 750] width 119 height 107
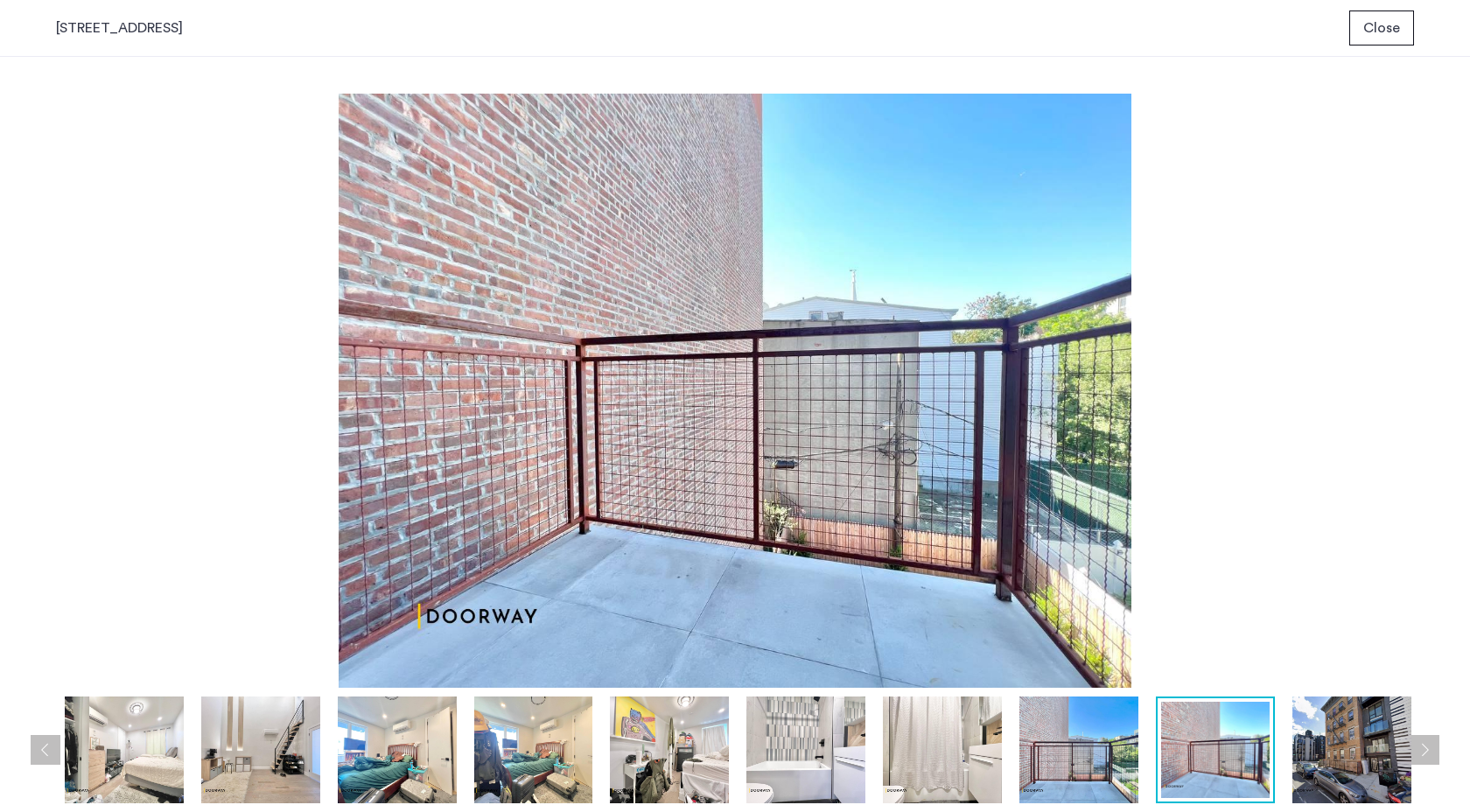
click at [1381, 736] on img at bounding box center [1351, 750] width 119 height 107
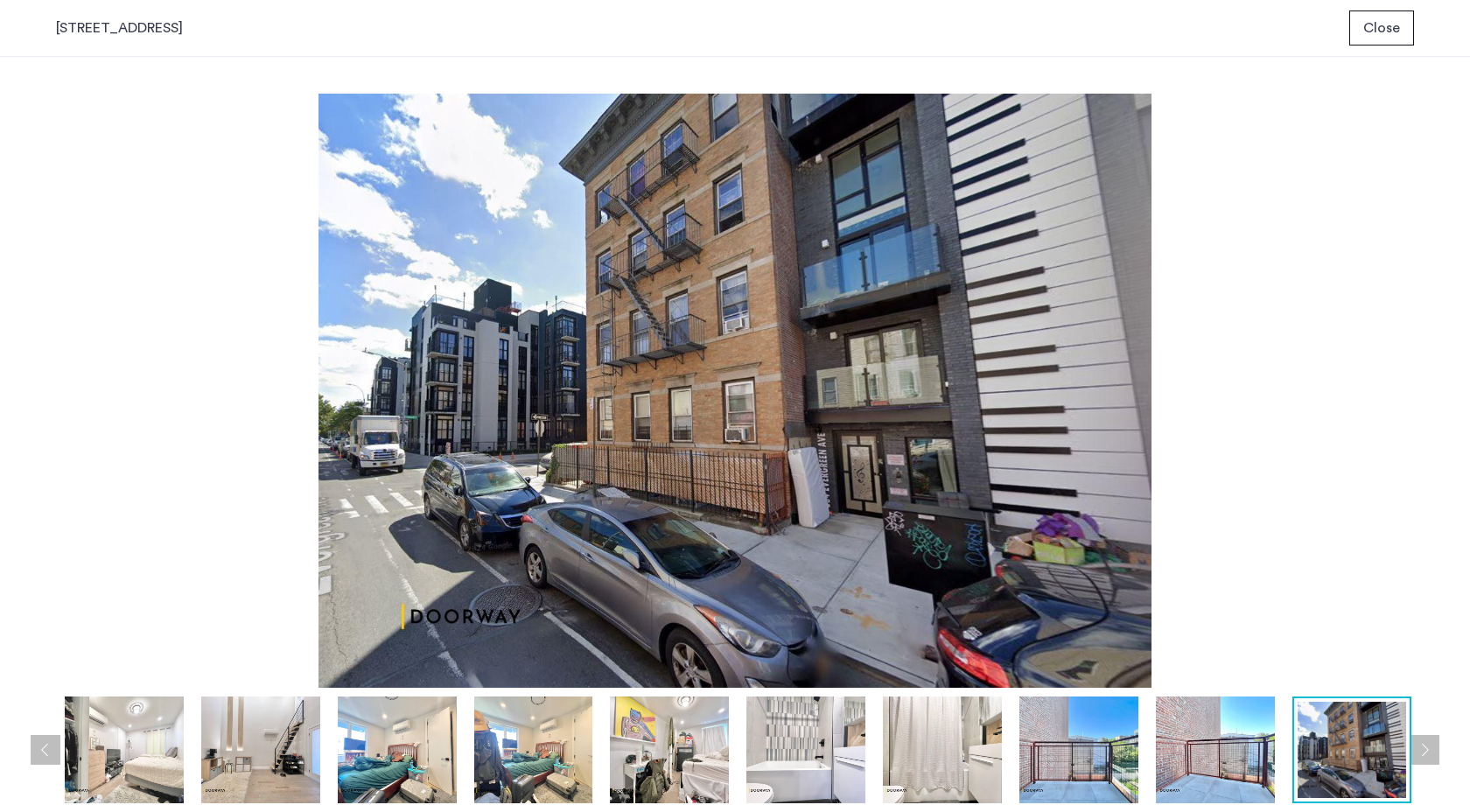
click at [1372, 25] on span "Close" at bounding box center [1381, 29] width 37 height 21
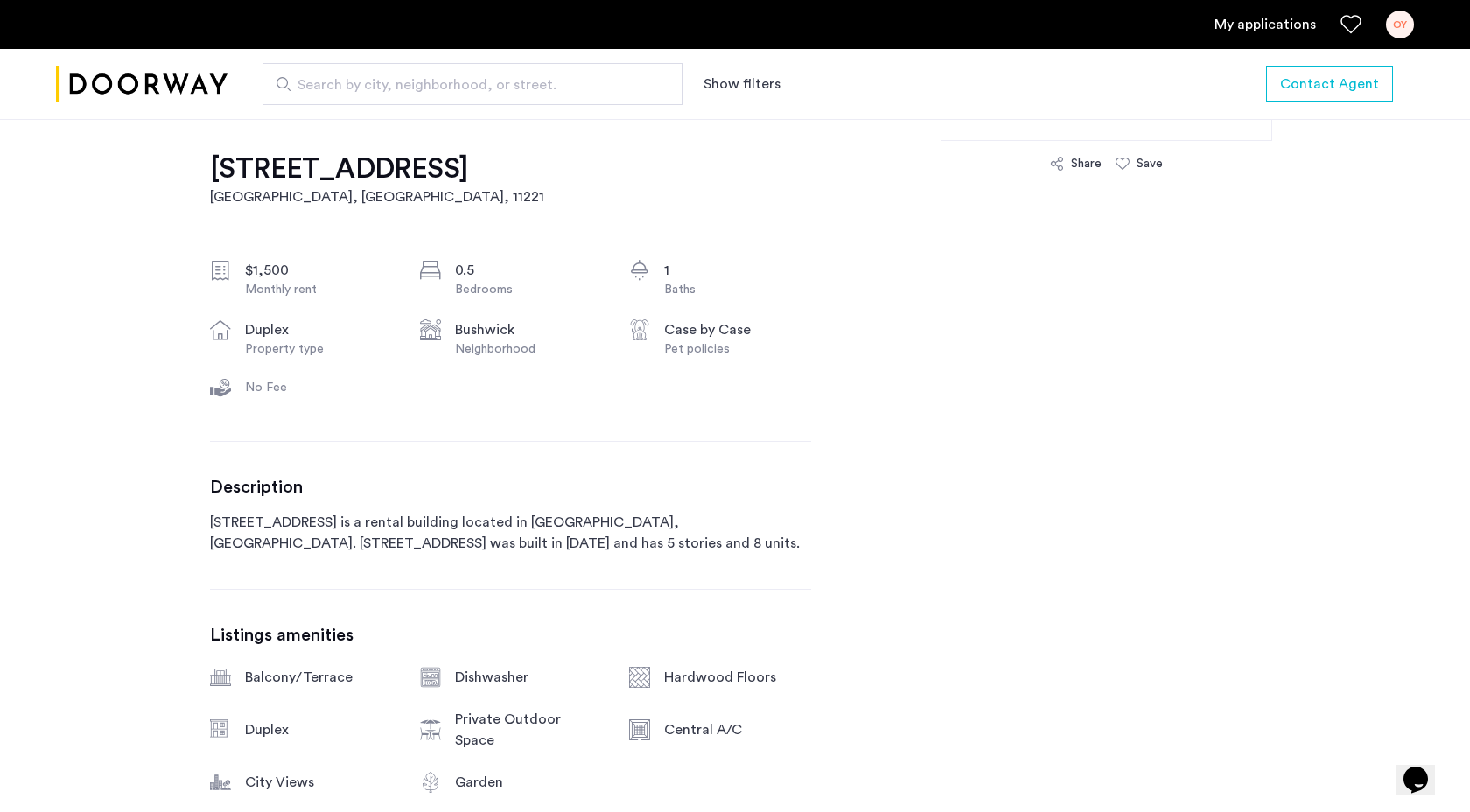
scroll to position [544, 0]
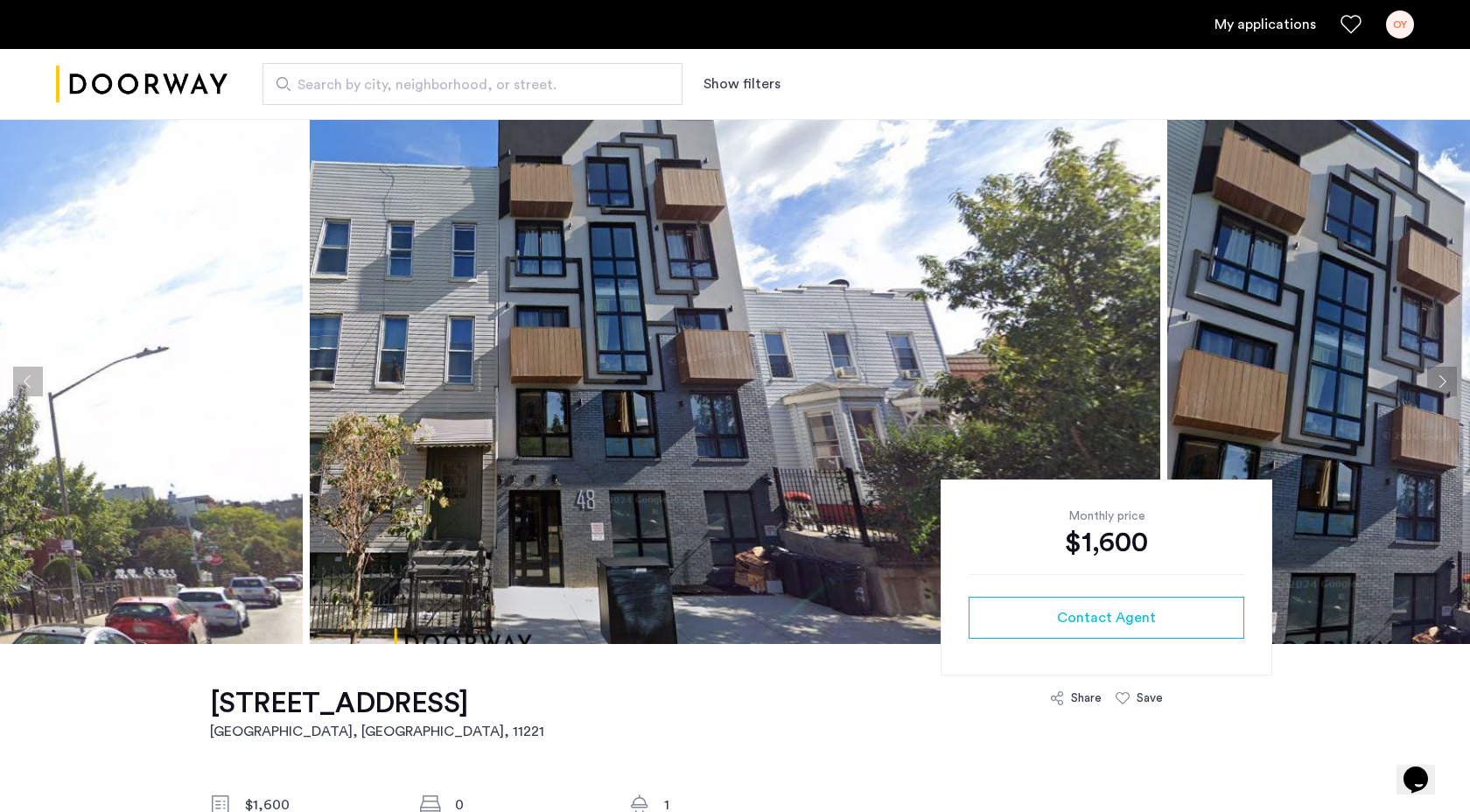
click at [1450, 380] on button "Next apartment" at bounding box center [1441, 381] width 29 height 29
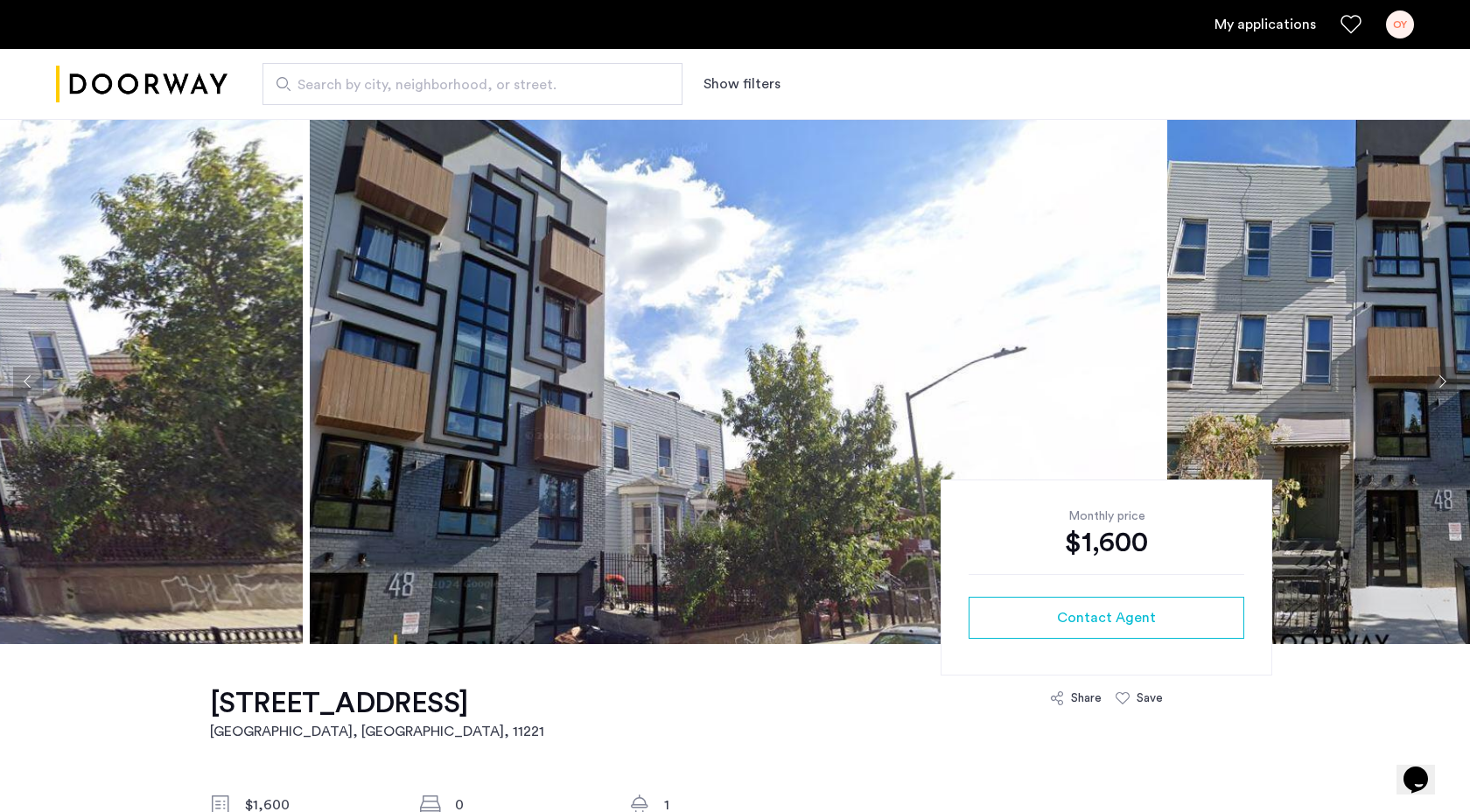
click at [1450, 381] on button "Next apartment" at bounding box center [1441, 381] width 29 height 29
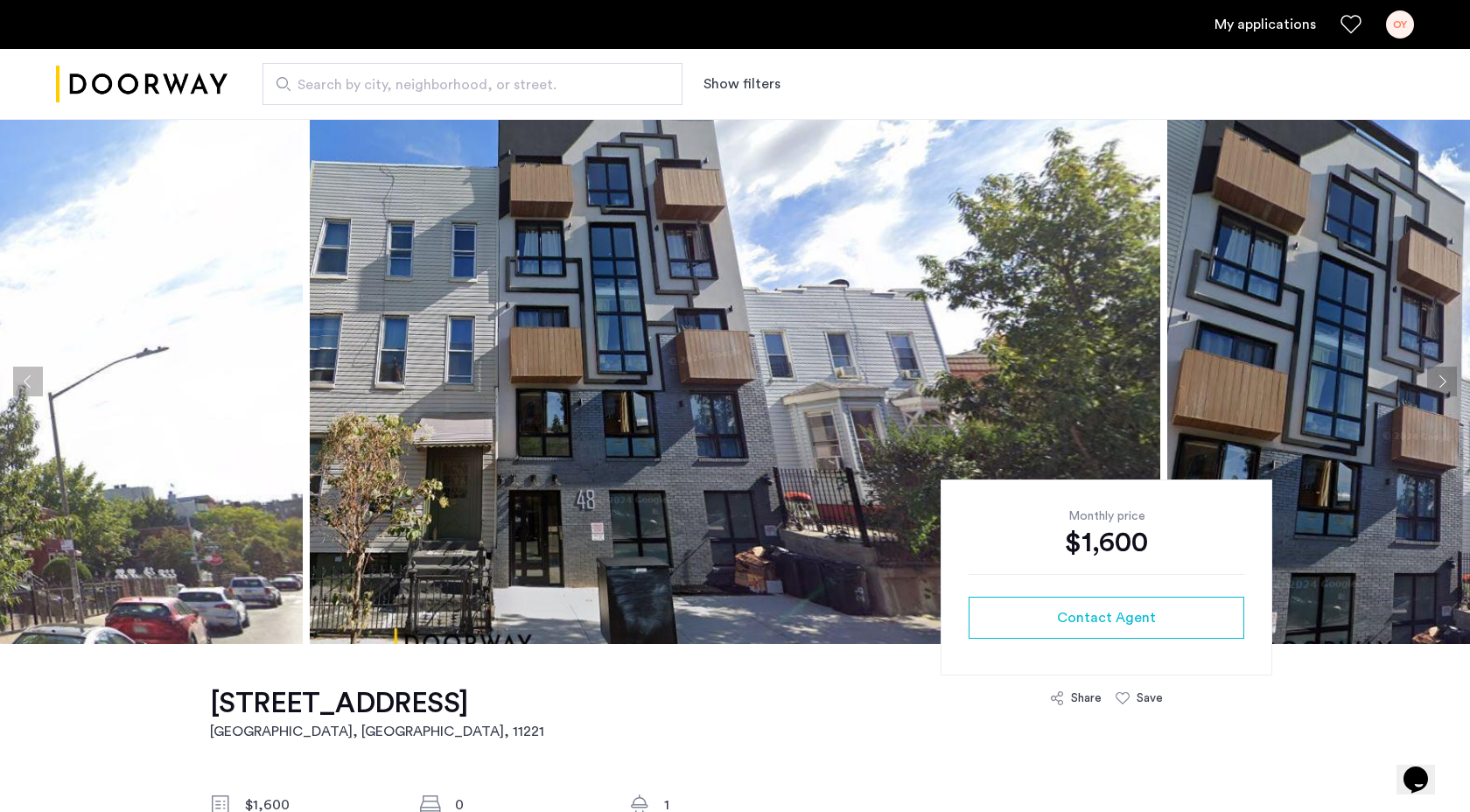
click at [1450, 381] on button "Next apartment" at bounding box center [1441, 381] width 29 height 29
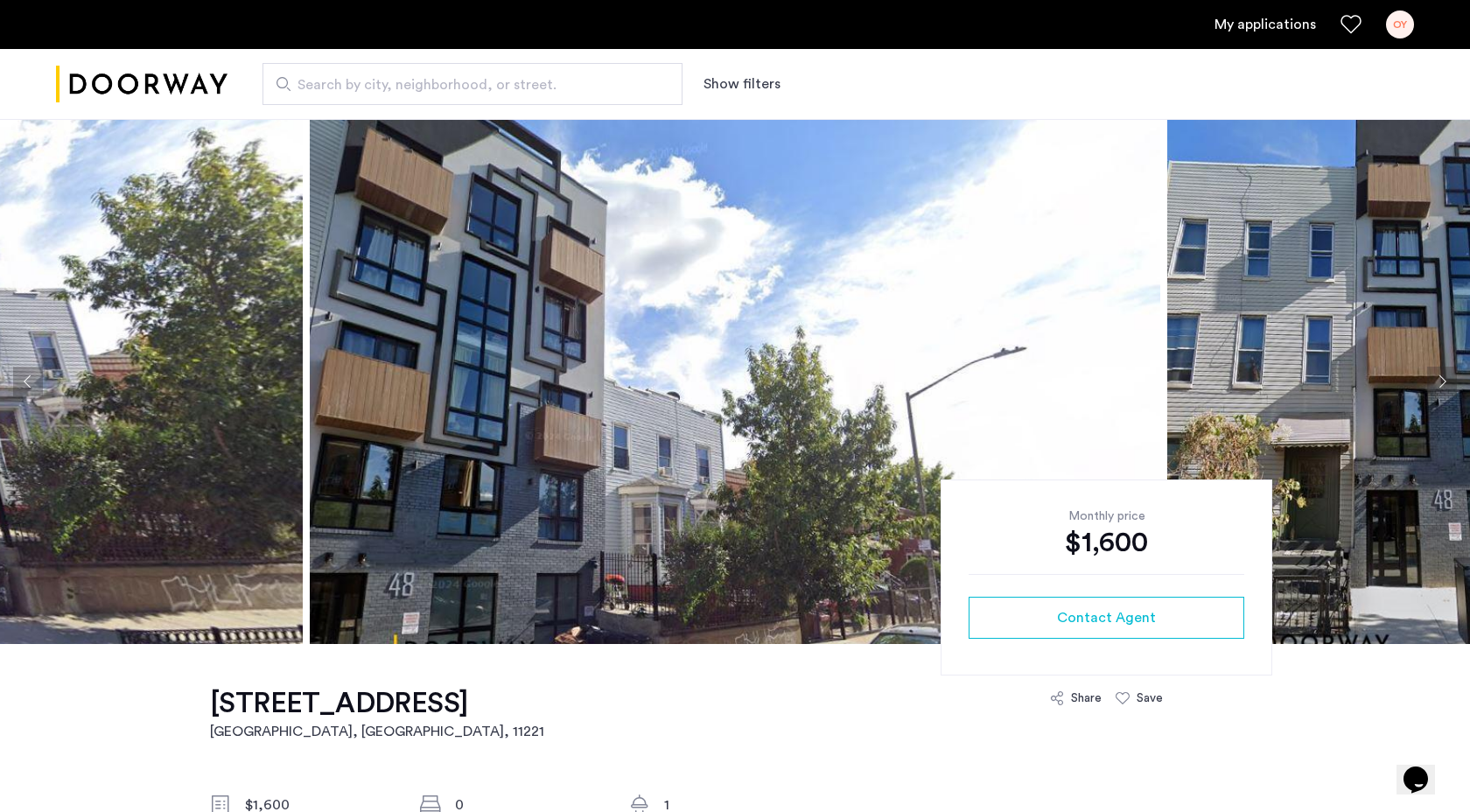
click at [1450, 381] on button "Next apartment" at bounding box center [1441, 381] width 29 height 29
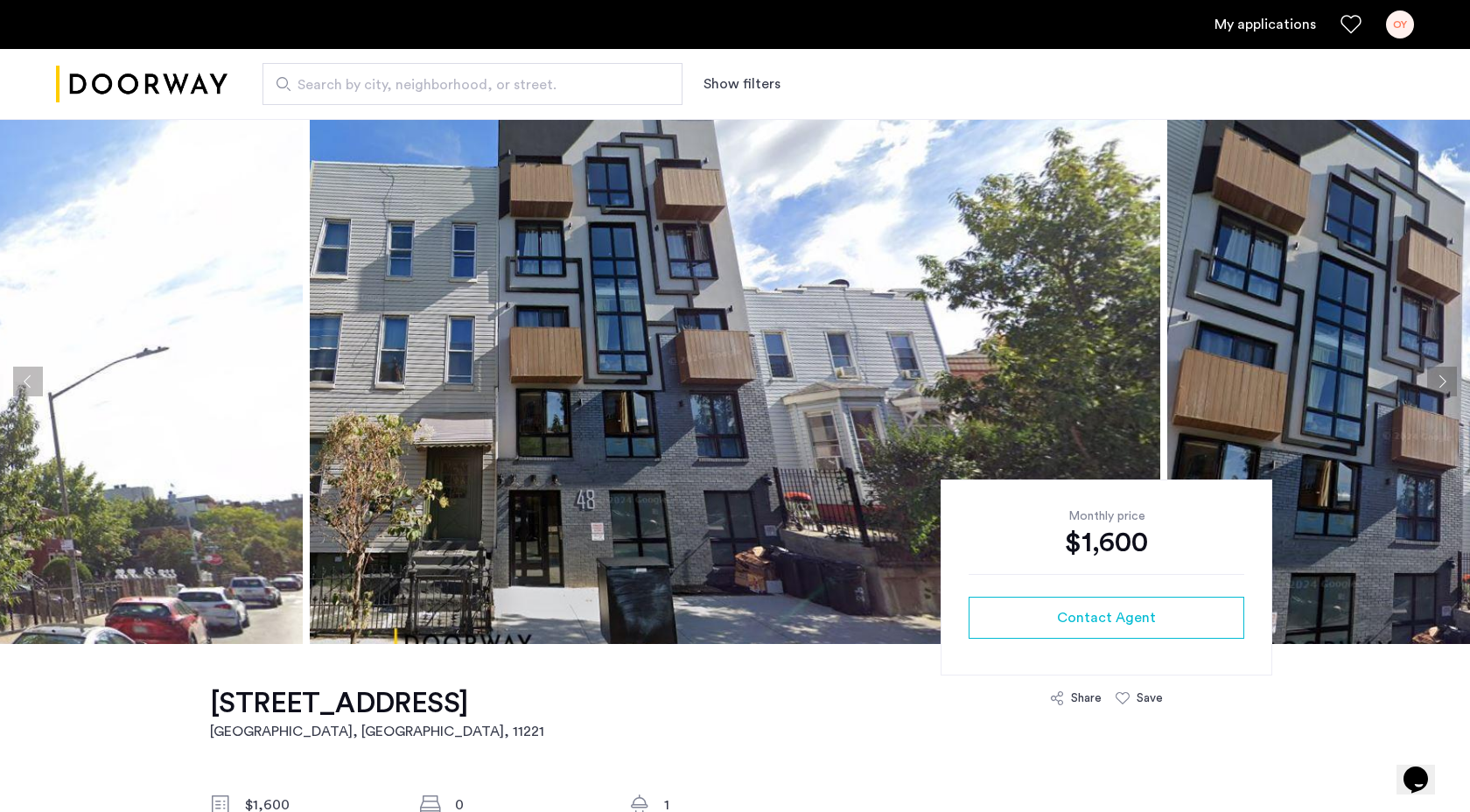
click at [1450, 381] on button "Next apartment" at bounding box center [1441, 381] width 29 height 29
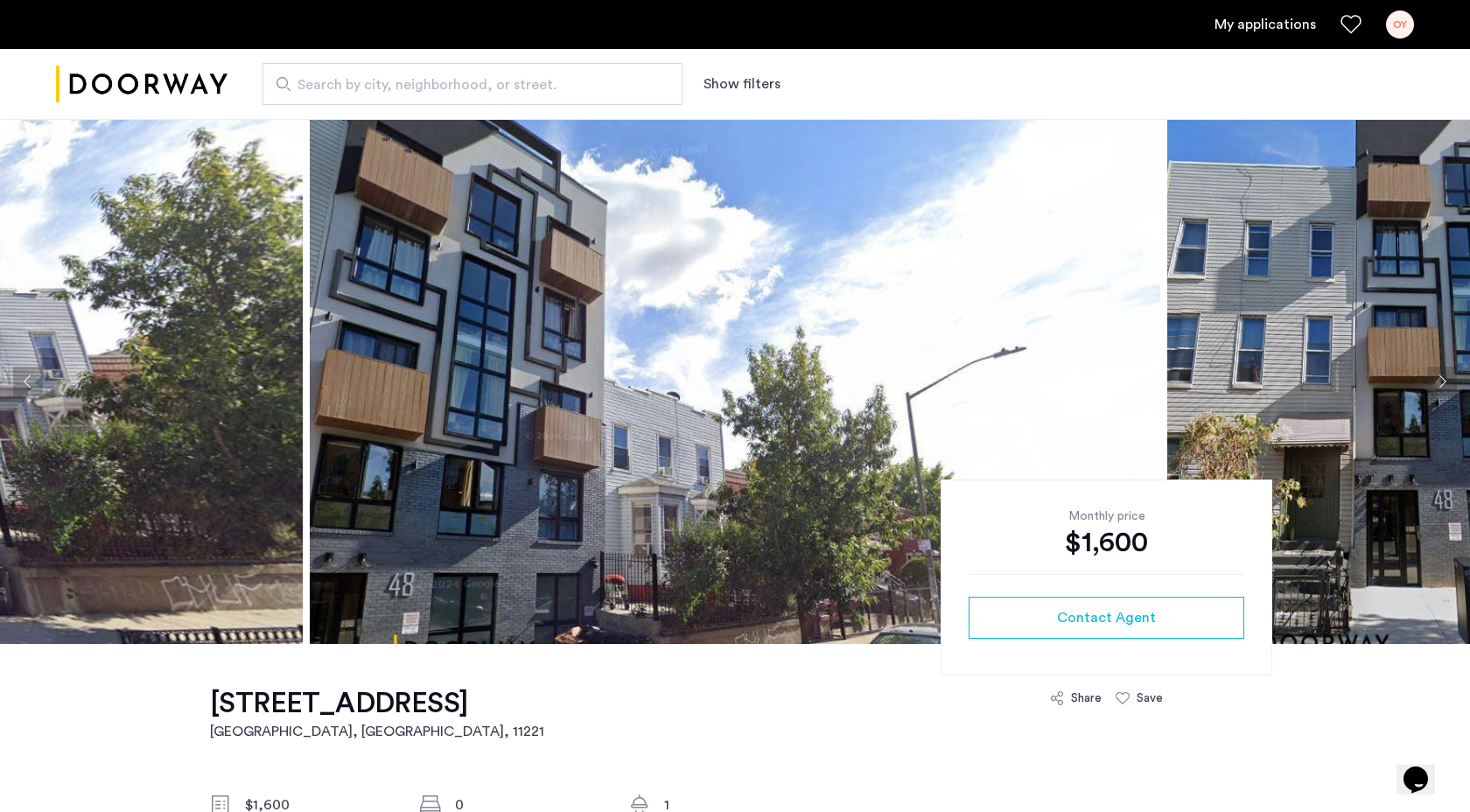
click at [1450, 381] on button "Next apartment" at bounding box center [1441, 381] width 29 height 29
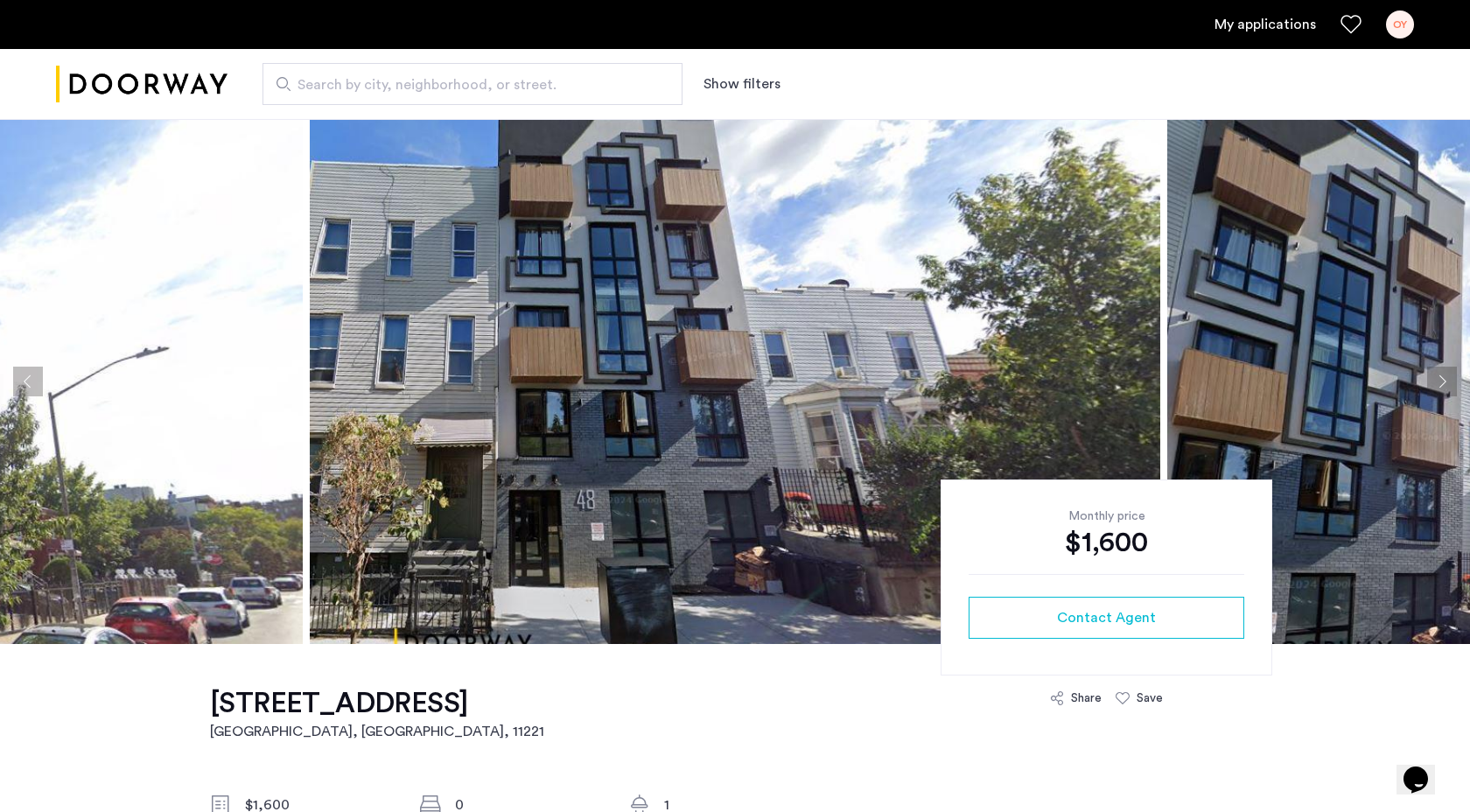
click at [1450, 381] on button "Next apartment" at bounding box center [1441, 381] width 29 height 29
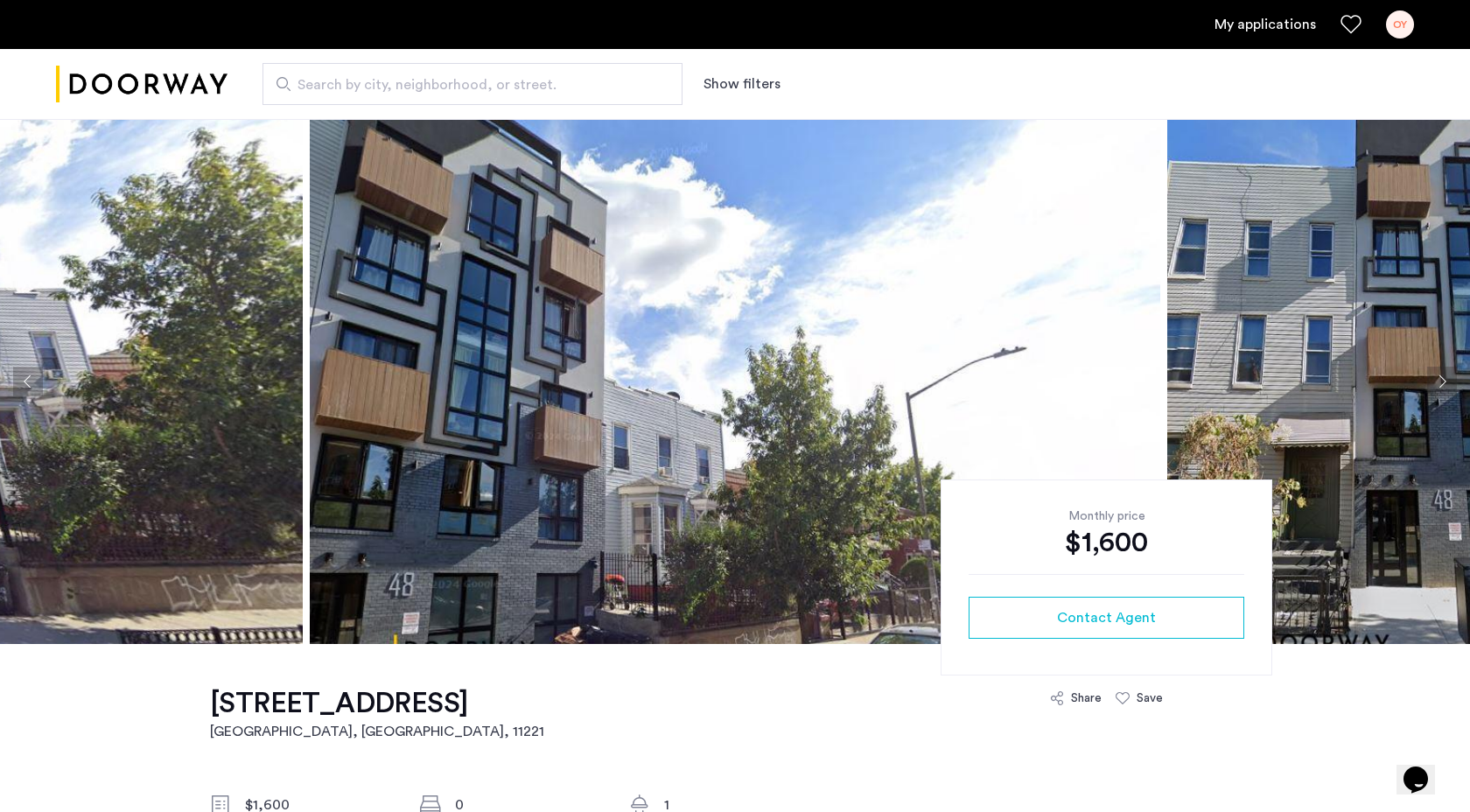
click at [1450, 381] on button "Next apartment" at bounding box center [1441, 381] width 29 height 29
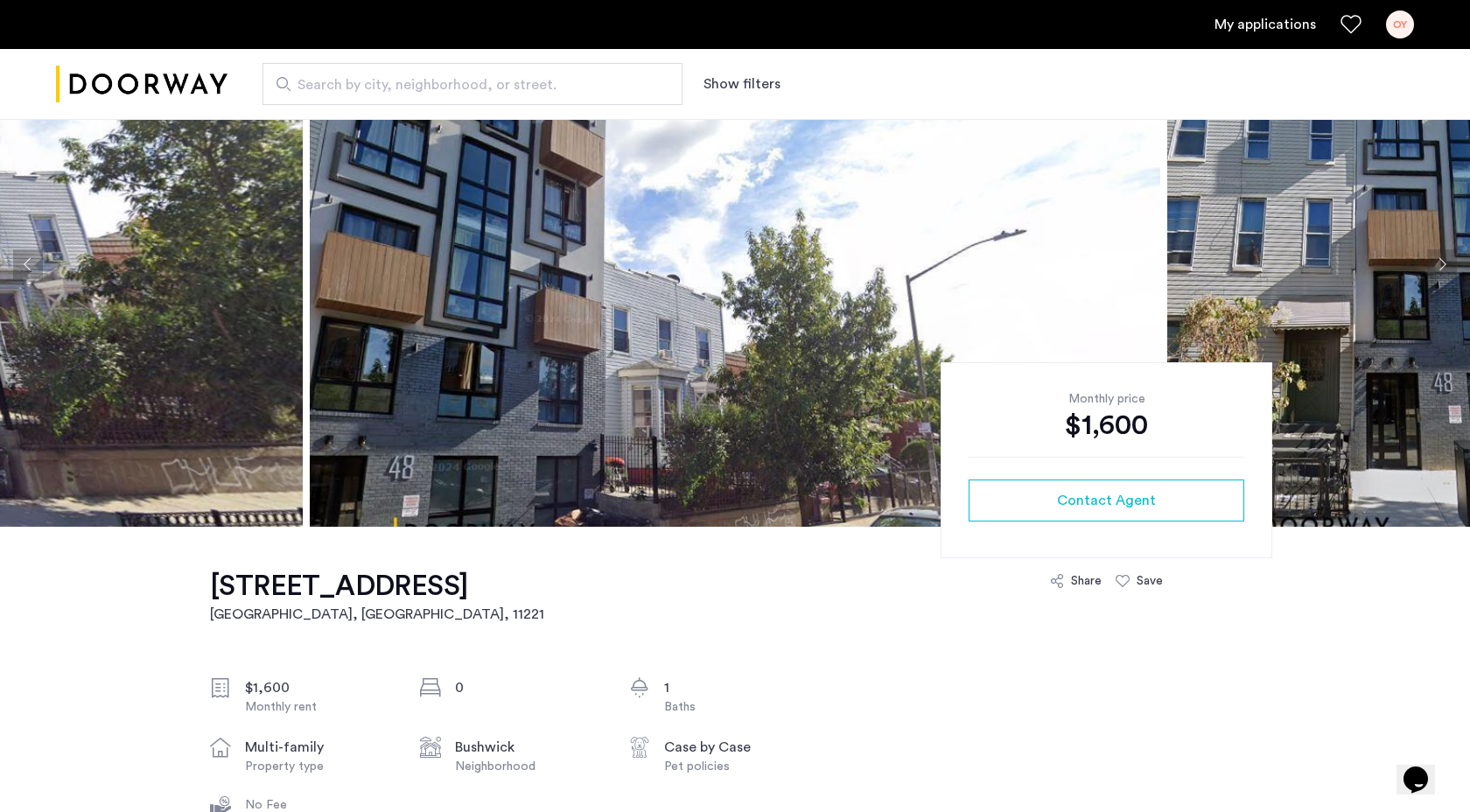
scroll to position [146, 0]
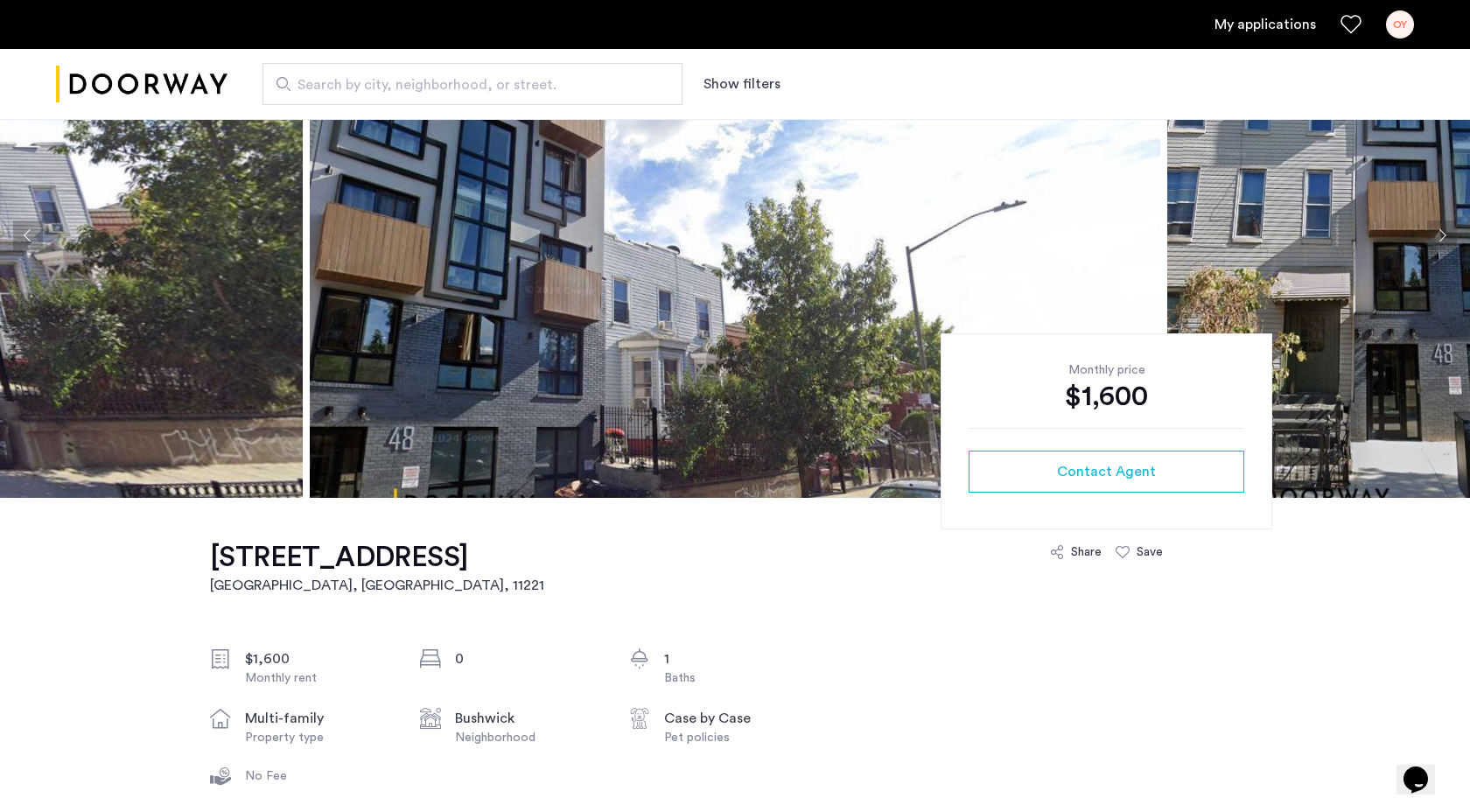
click at [1441, 244] on button "Next apartment" at bounding box center [1441, 234] width 29 height 29
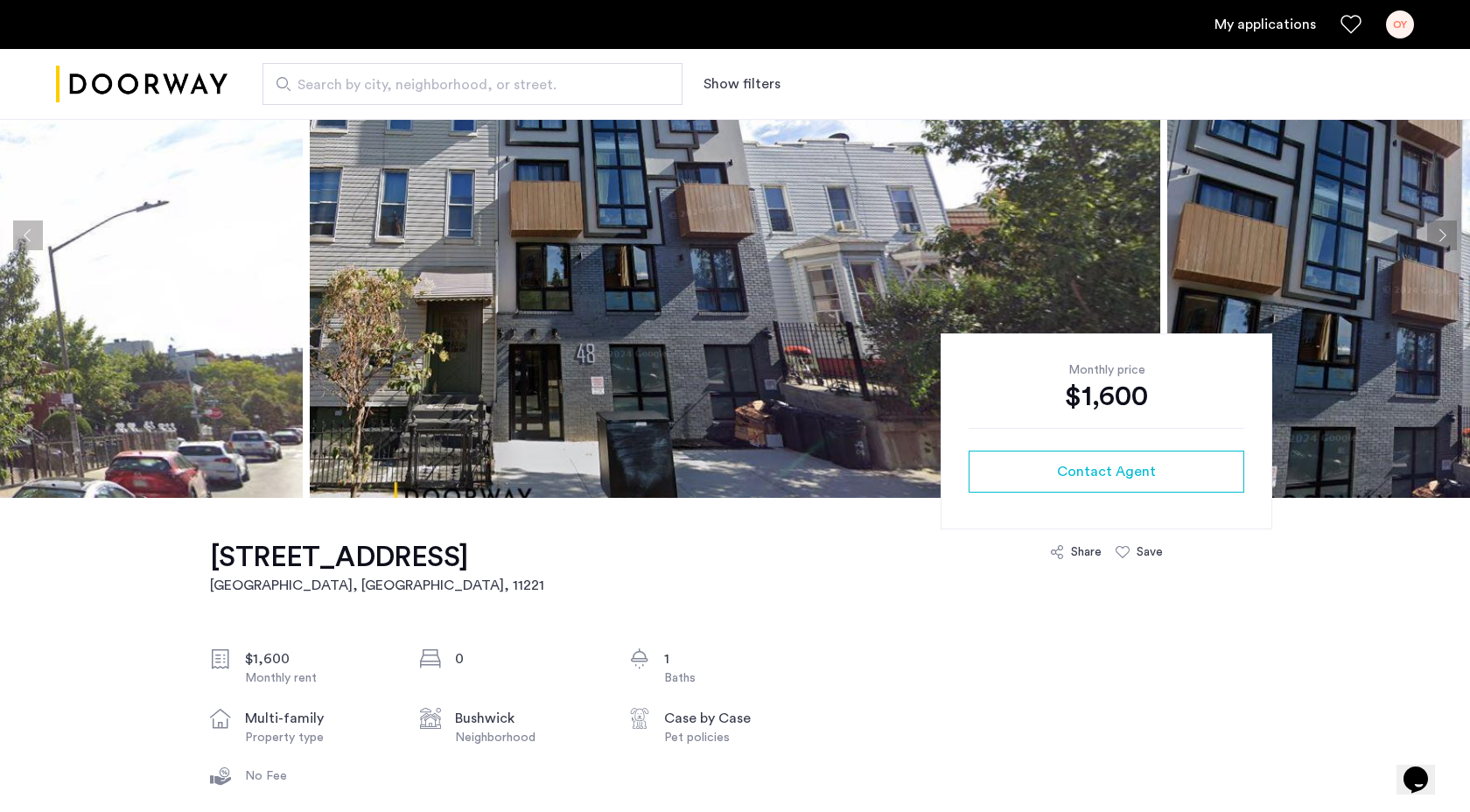
click at [1441, 244] on button "Next apartment" at bounding box center [1441, 234] width 29 height 29
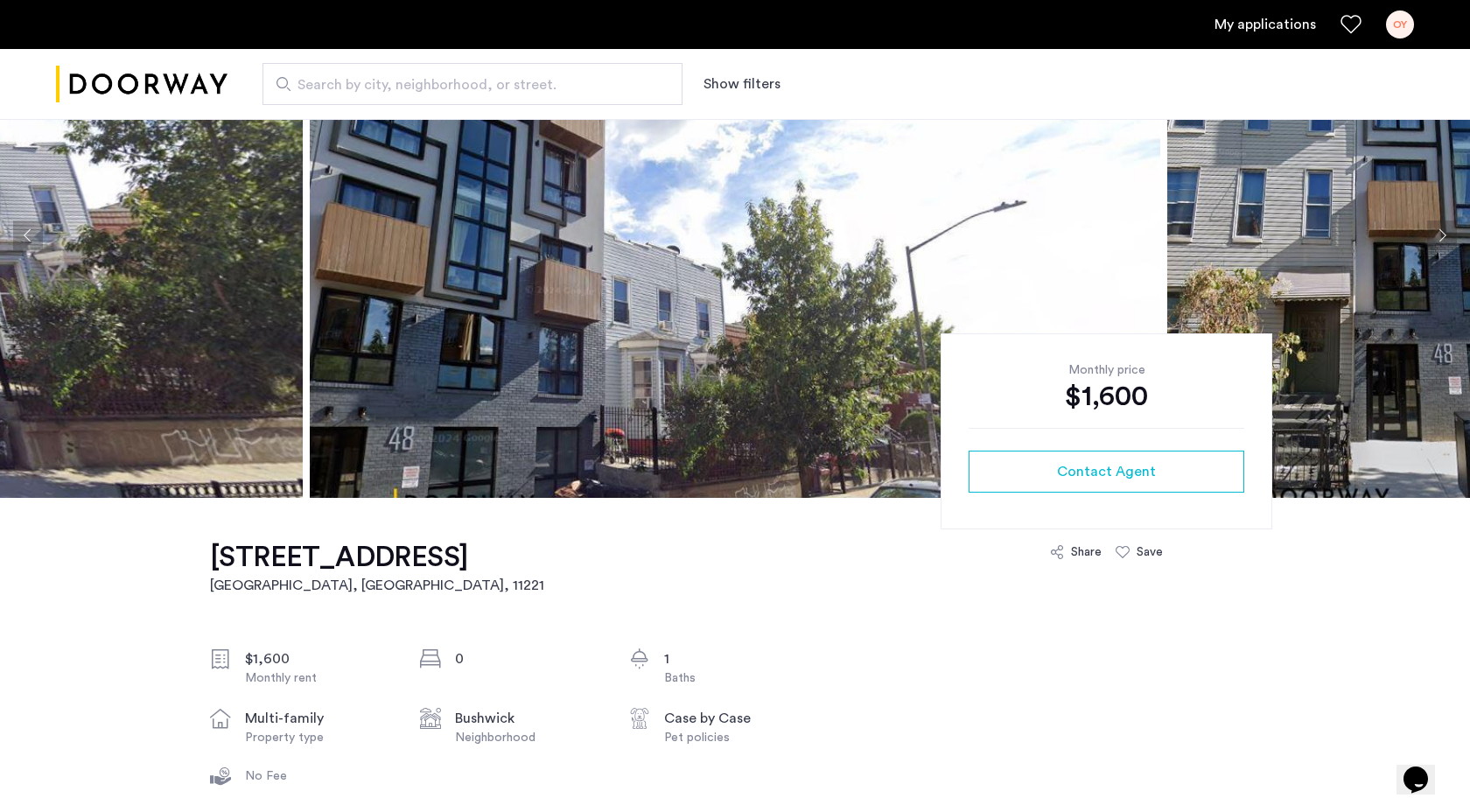
click at [1441, 244] on button "Next apartment" at bounding box center [1441, 234] width 29 height 29
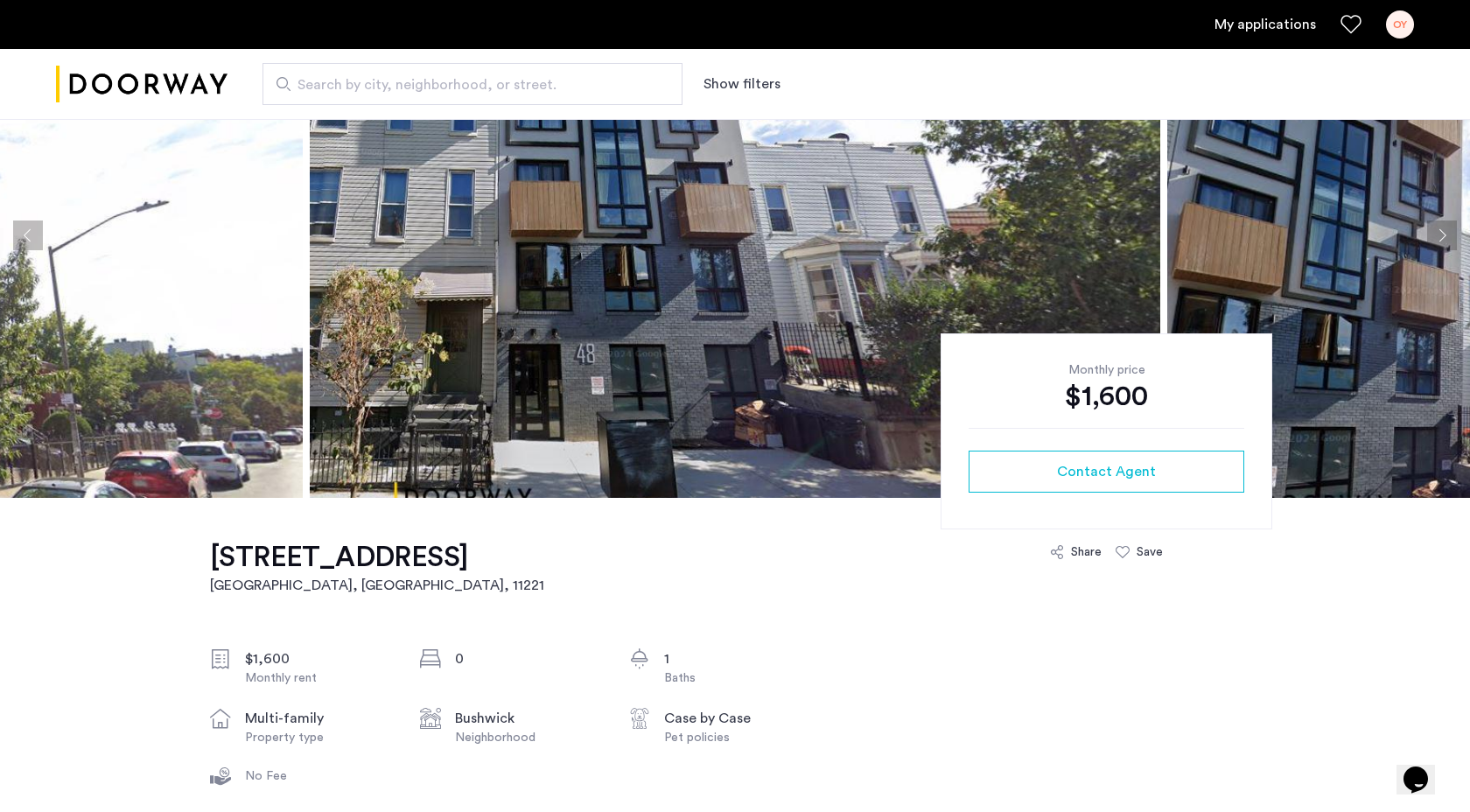
click at [1441, 245] on button "Next apartment" at bounding box center [1441, 234] width 29 height 29
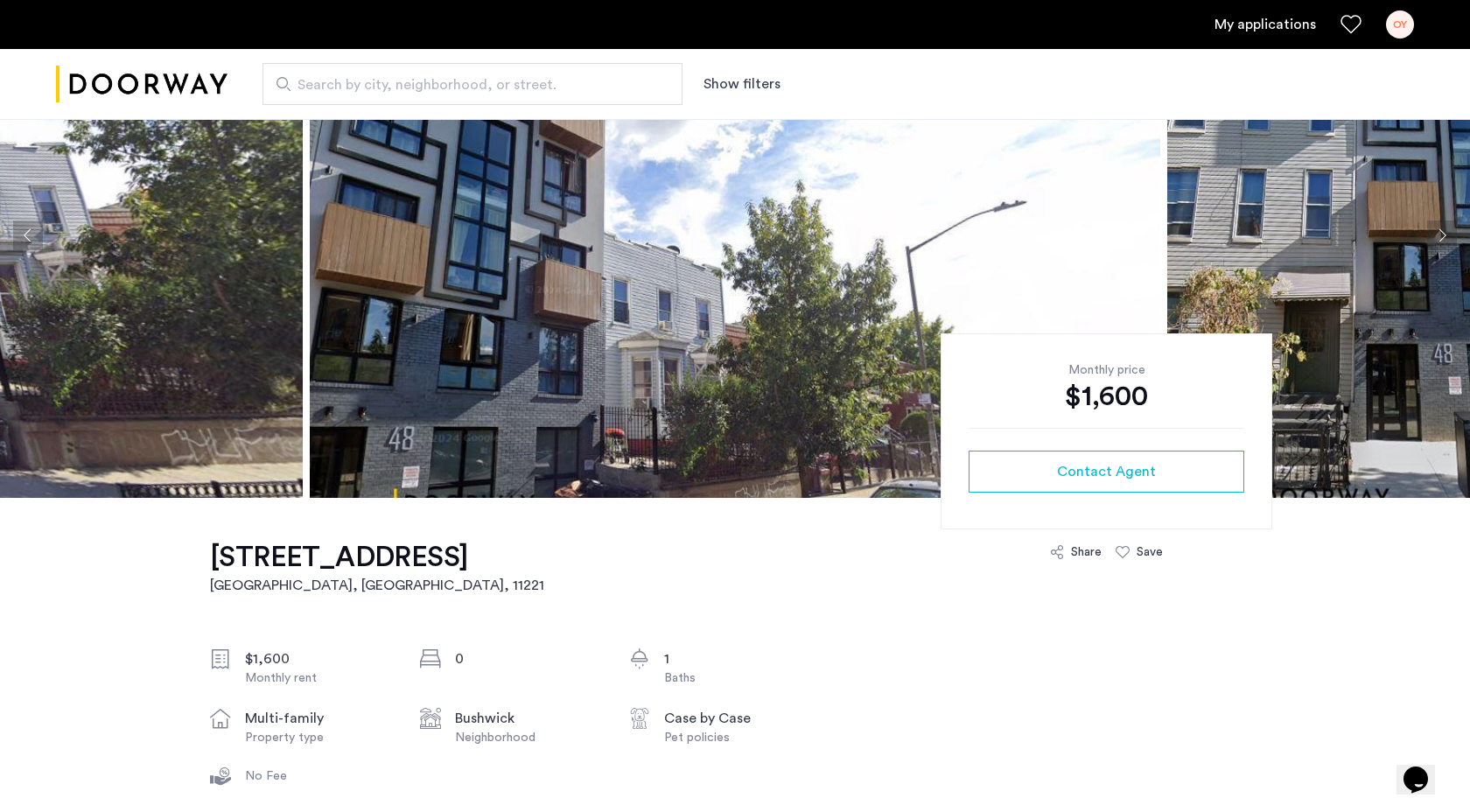
click at [1441, 245] on button "Next apartment" at bounding box center [1441, 234] width 29 height 29
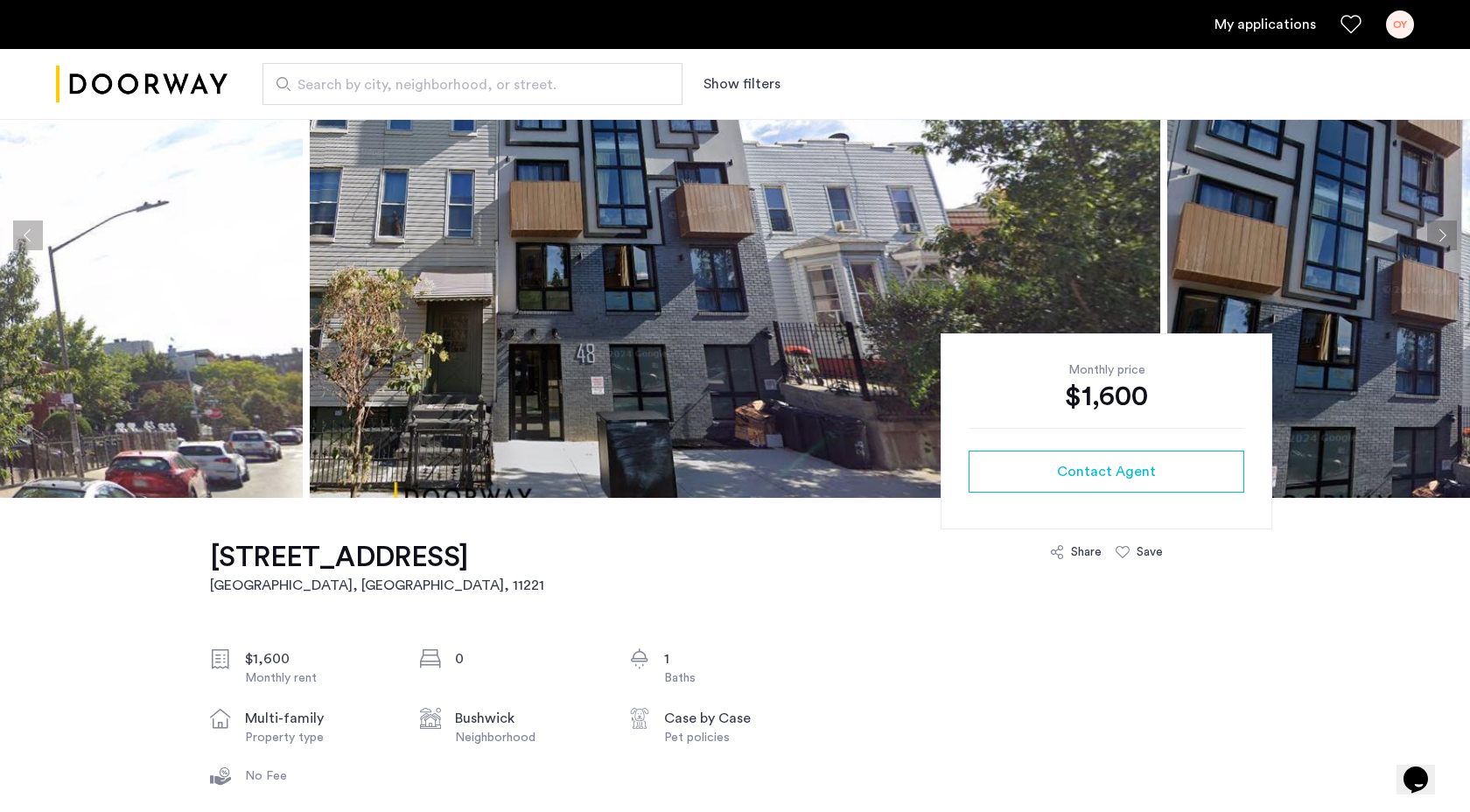
click at [1441, 247] on button "Next apartment" at bounding box center [1441, 234] width 29 height 29
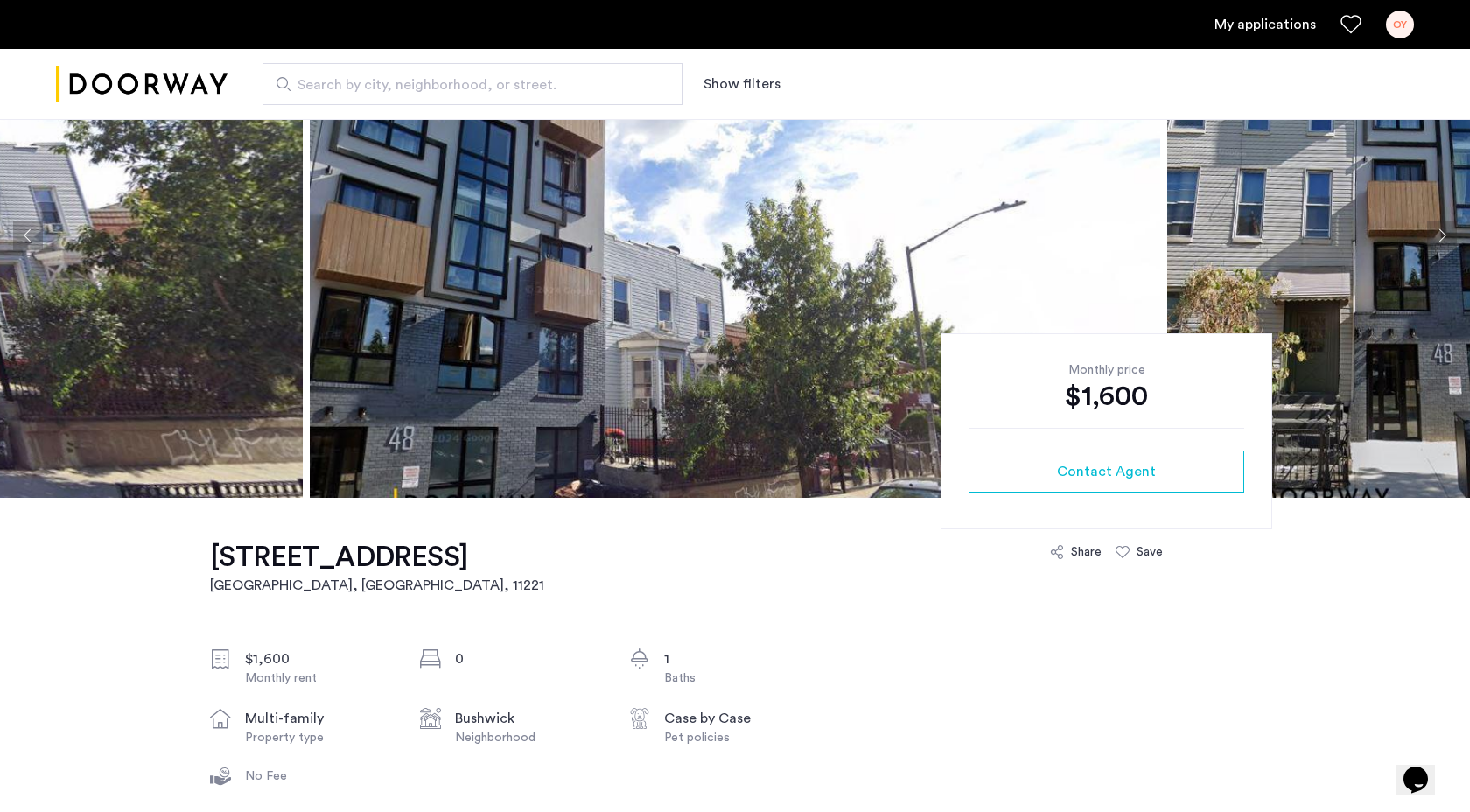
click at [1441, 247] on button "Next apartment" at bounding box center [1441, 234] width 29 height 29
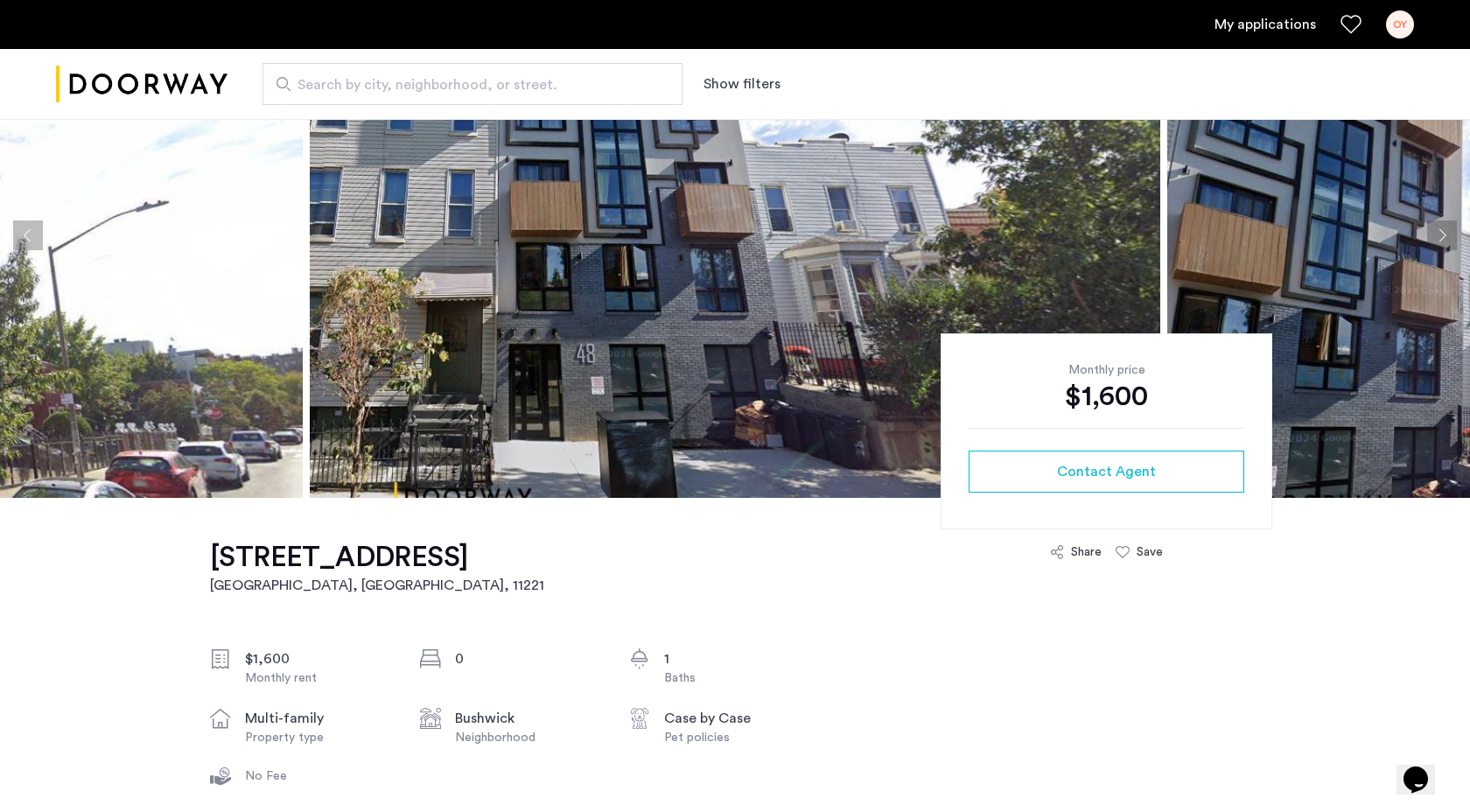
click at [1441, 248] on button "Next apartment" at bounding box center [1441, 234] width 29 height 29
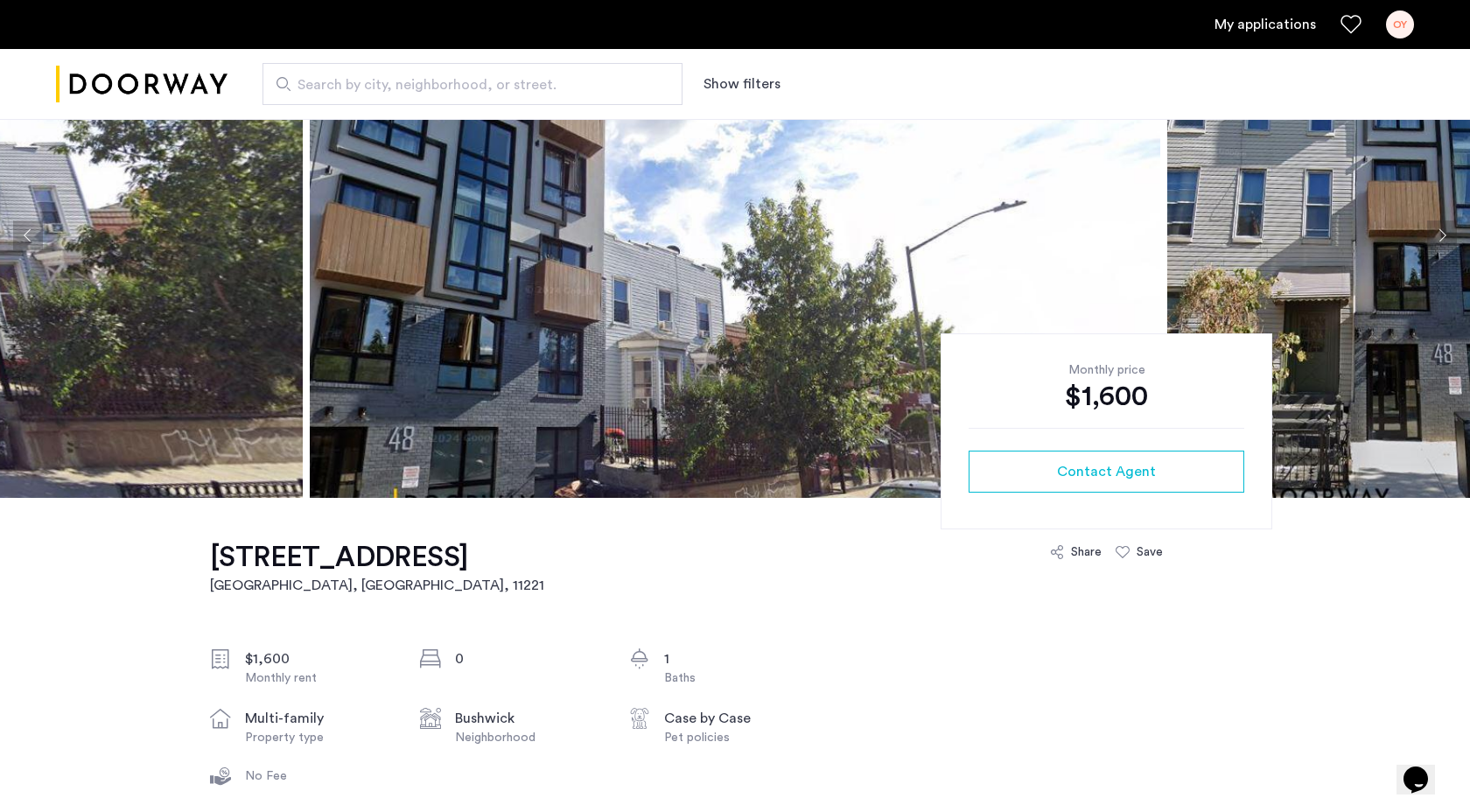
click at [1444, 242] on button "Next apartment" at bounding box center [1441, 234] width 29 height 29
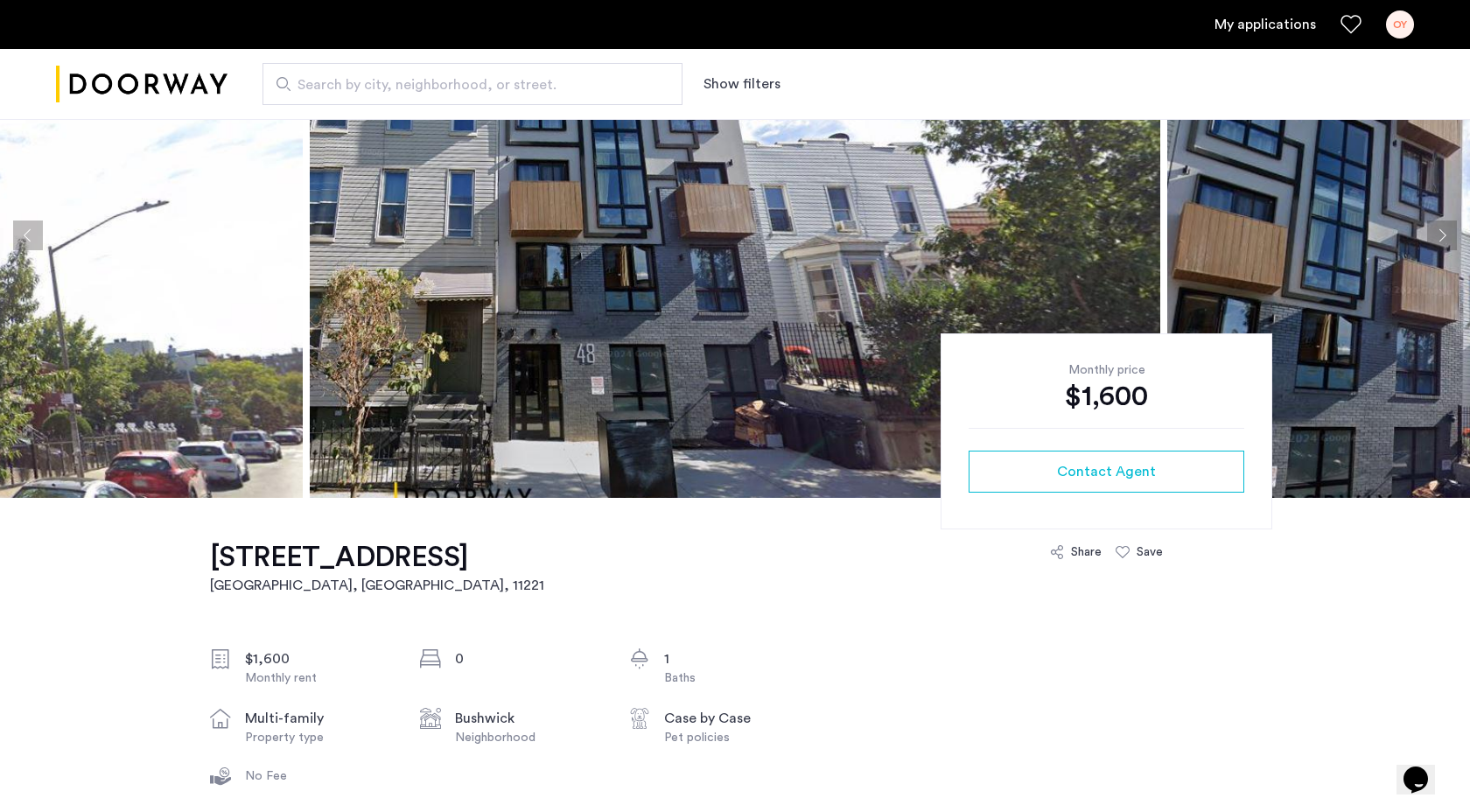
click at [1444, 243] on button "Next apartment" at bounding box center [1441, 234] width 29 height 29
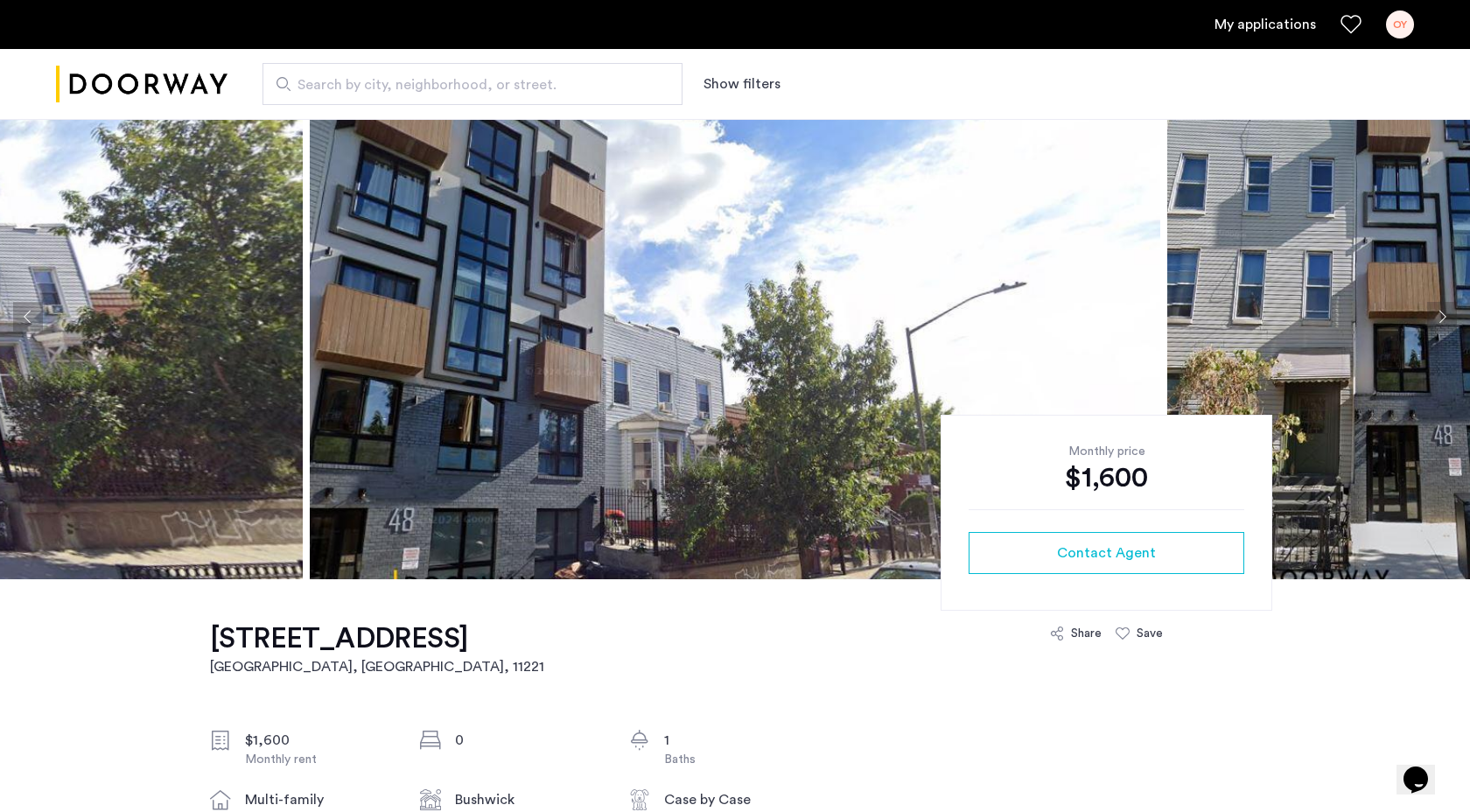
scroll to position [0, 0]
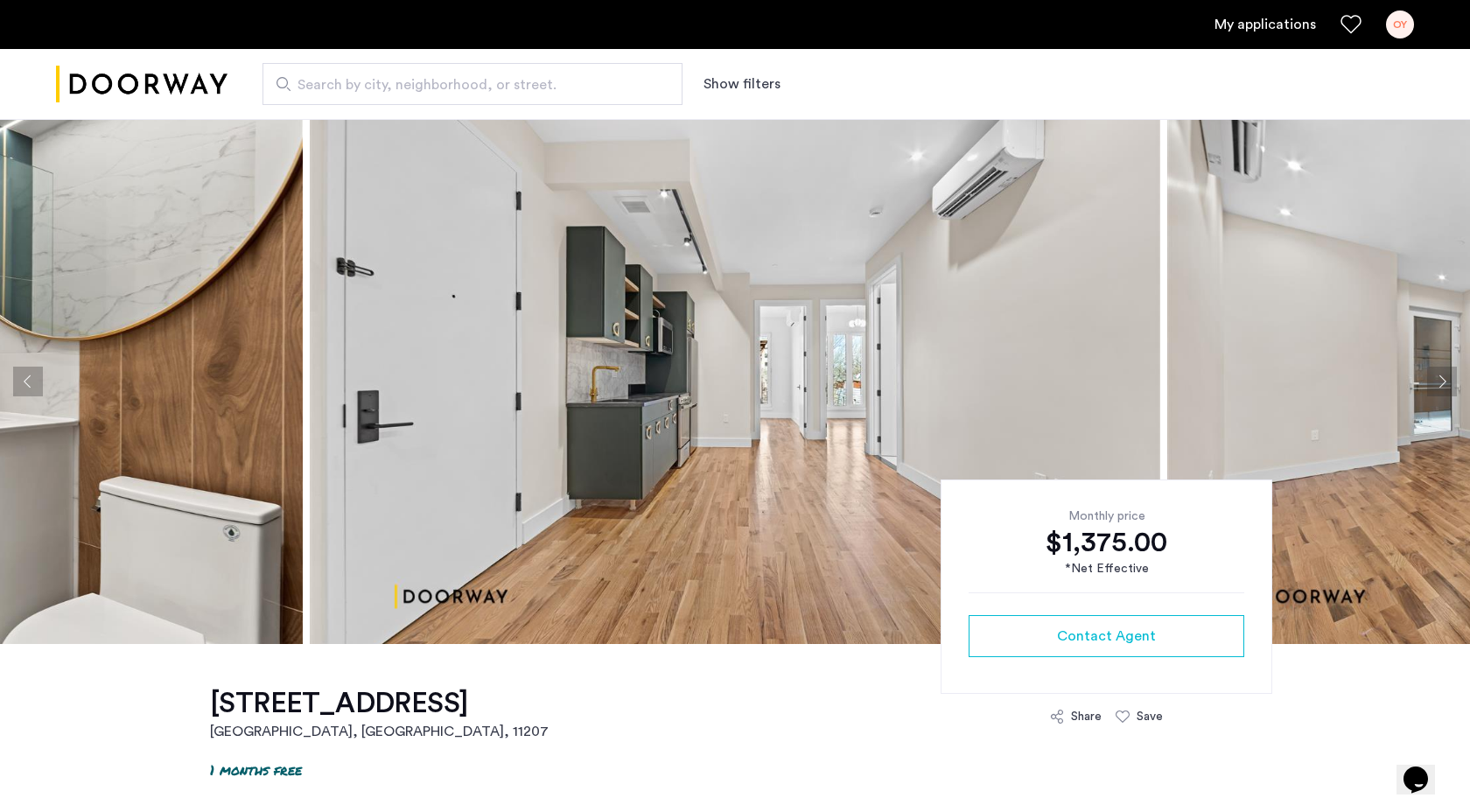
click at [1441, 373] on button "Next apartment" at bounding box center [1441, 381] width 29 height 29
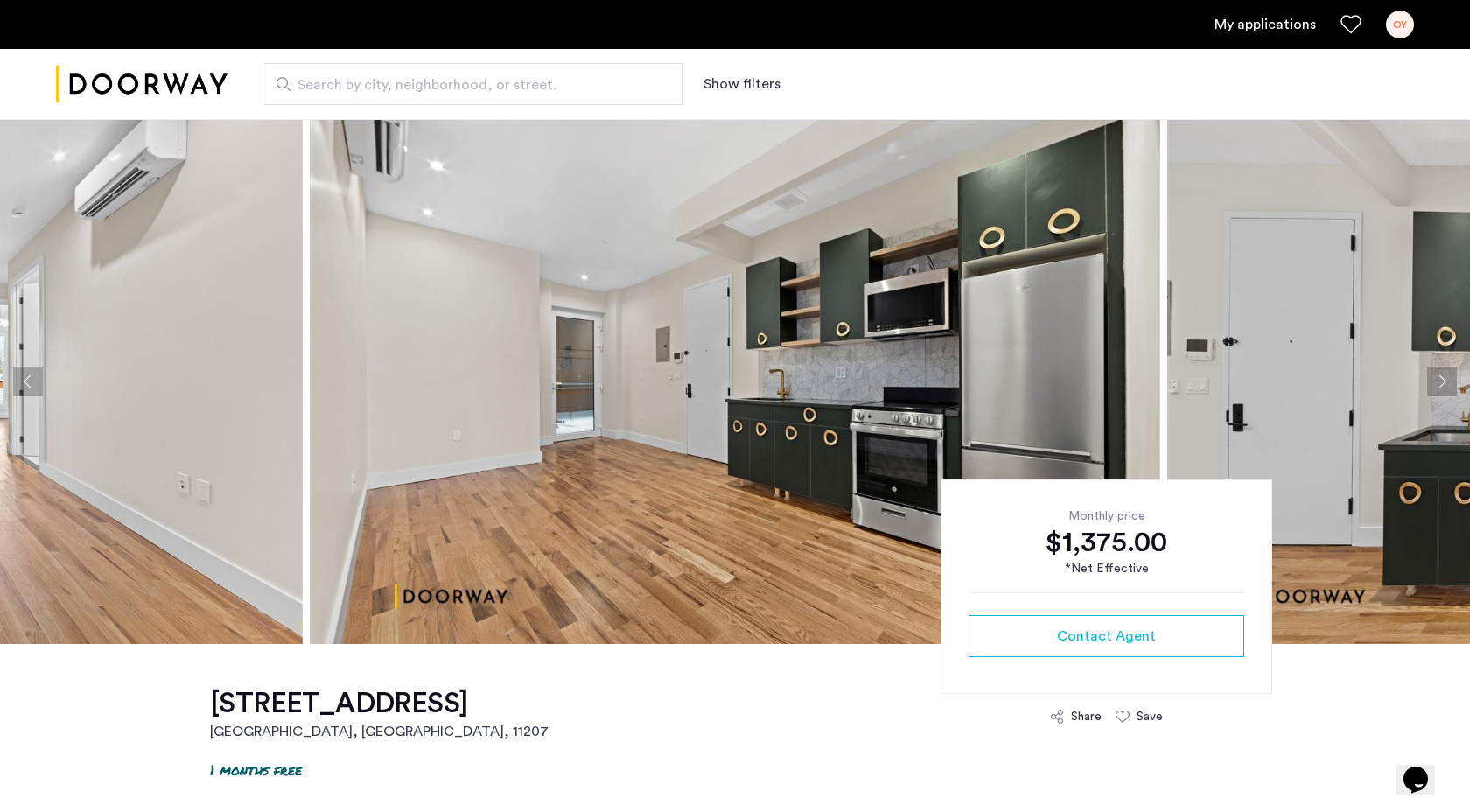
click at [1443, 376] on button "Next apartment" at bounding box center [1441, 381] width 29 height 29
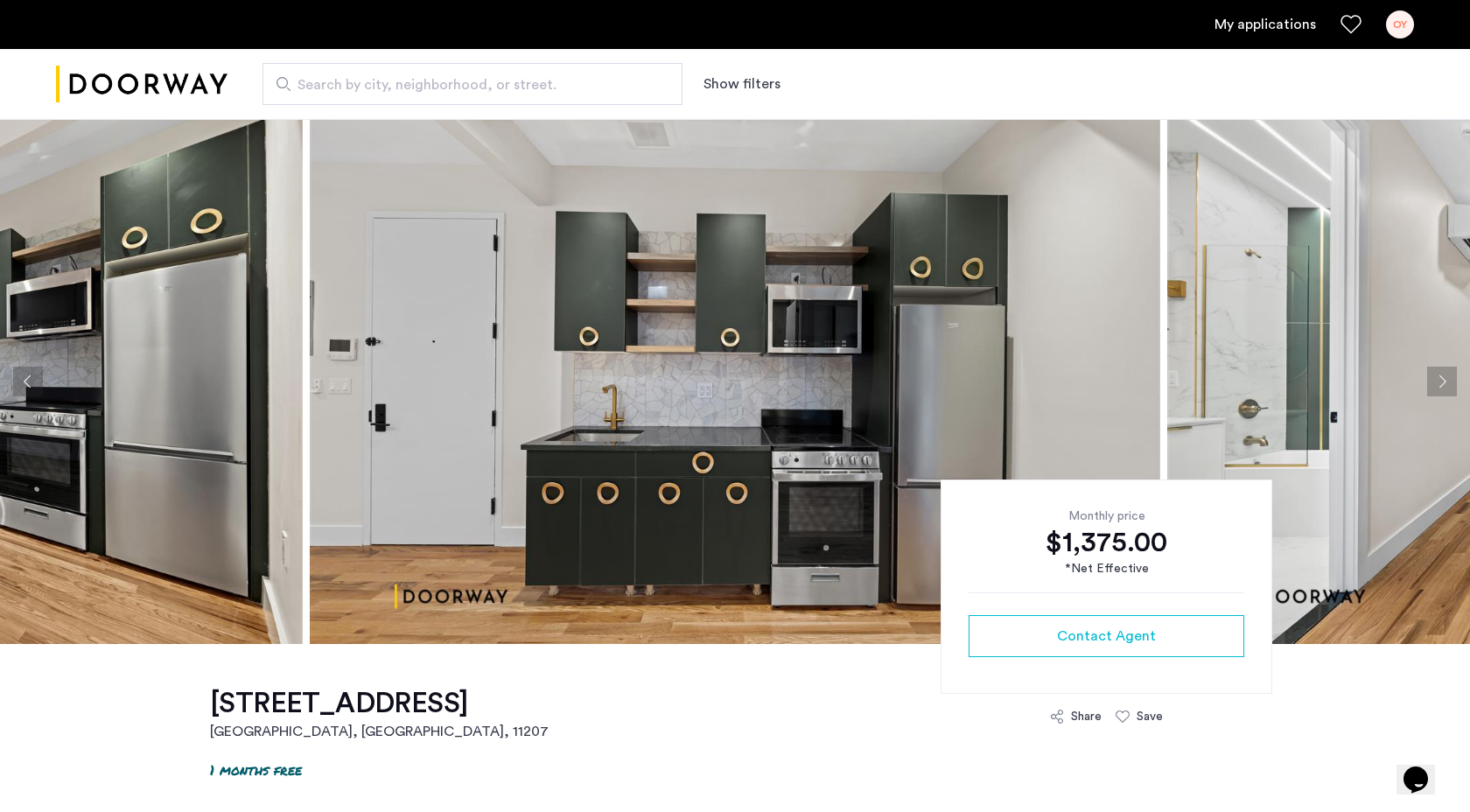
click at [1443, 377] on button "Next apartment" at bounding box center [1441, 381] width 29 height 29
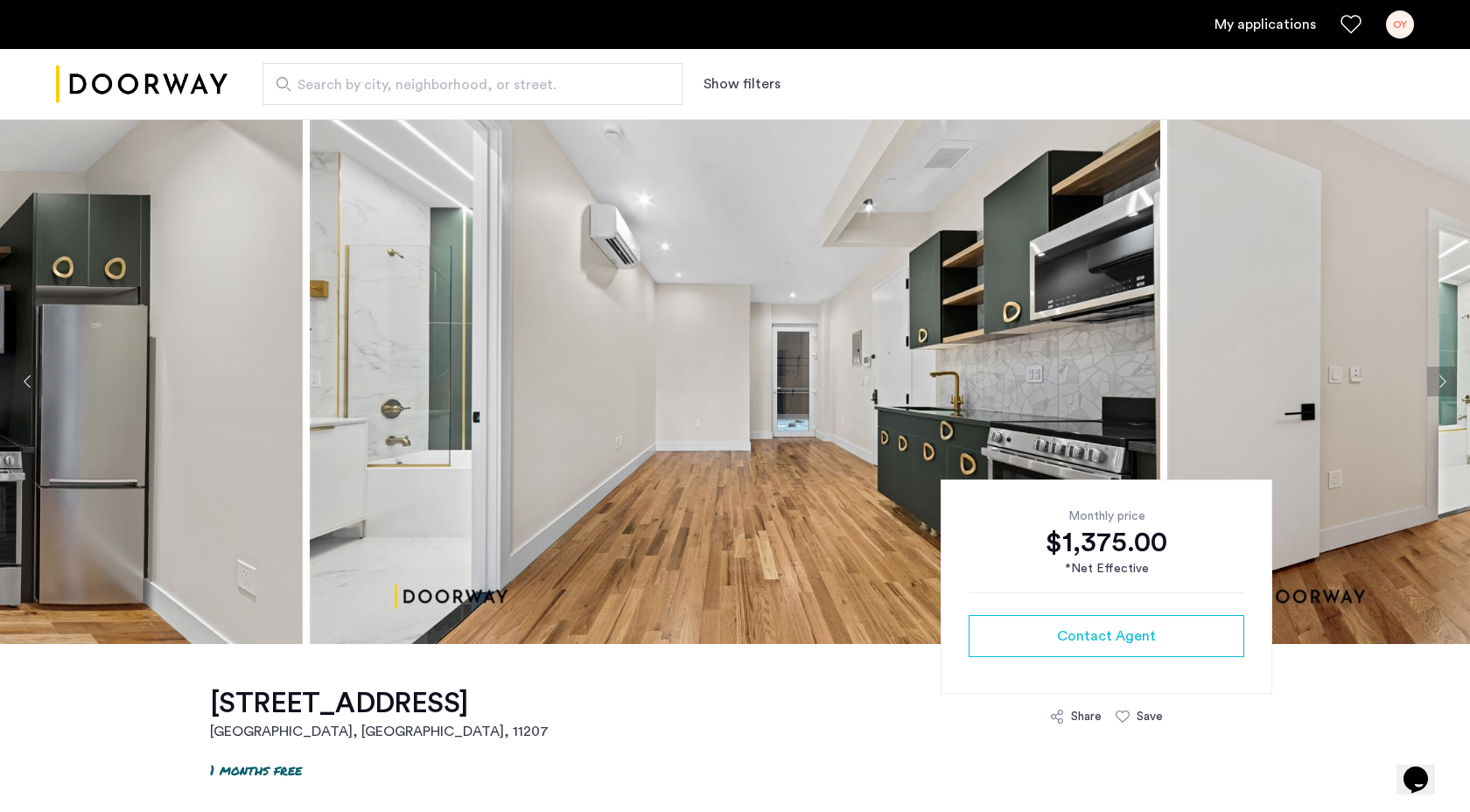
click at [1443, 377] on button "Next apartment" at bounding box center [1441, 381] width 29 height 29
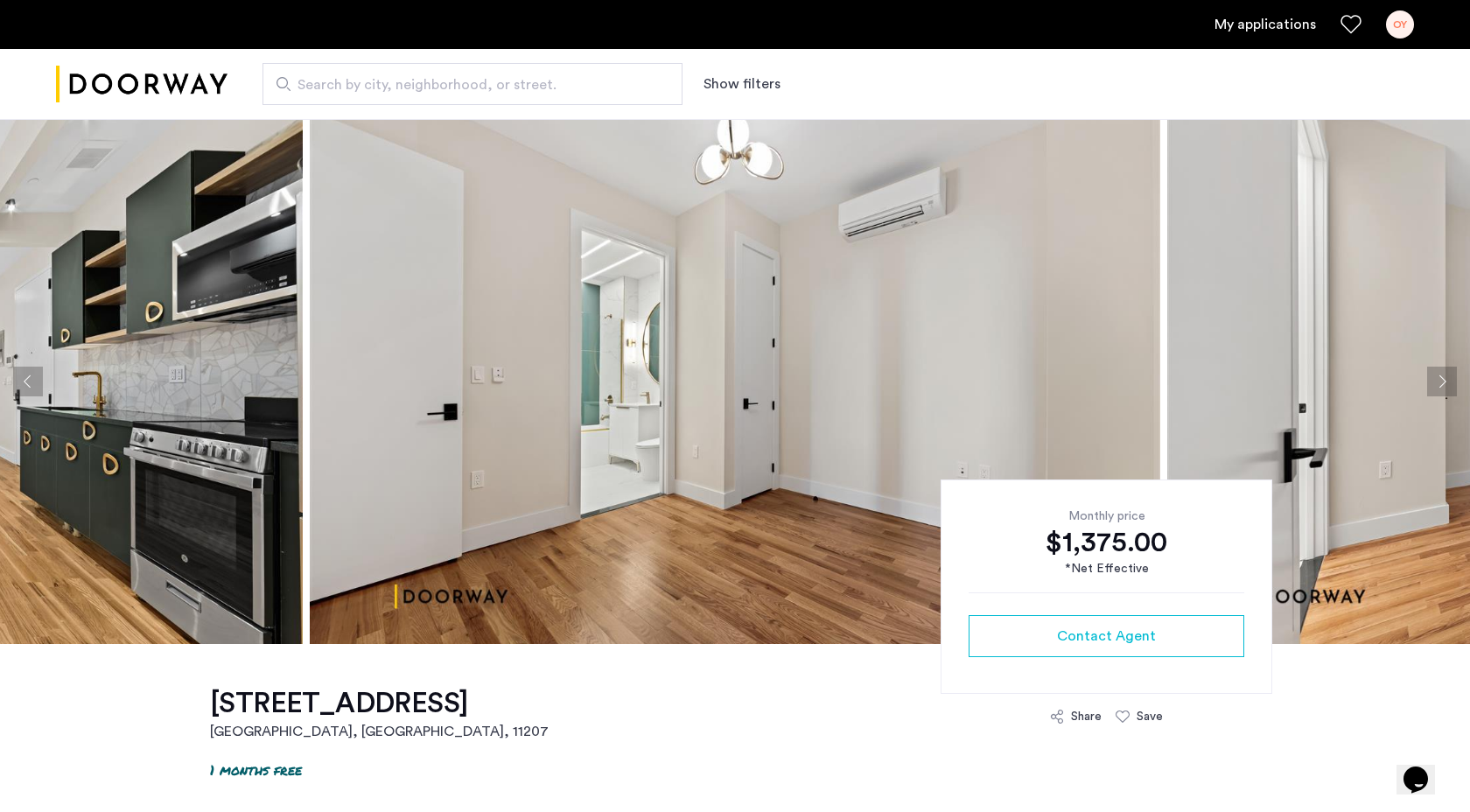
click at [1443, 377] on button "Next apartment" at bounding box center [1441, 381] width 29 height 29
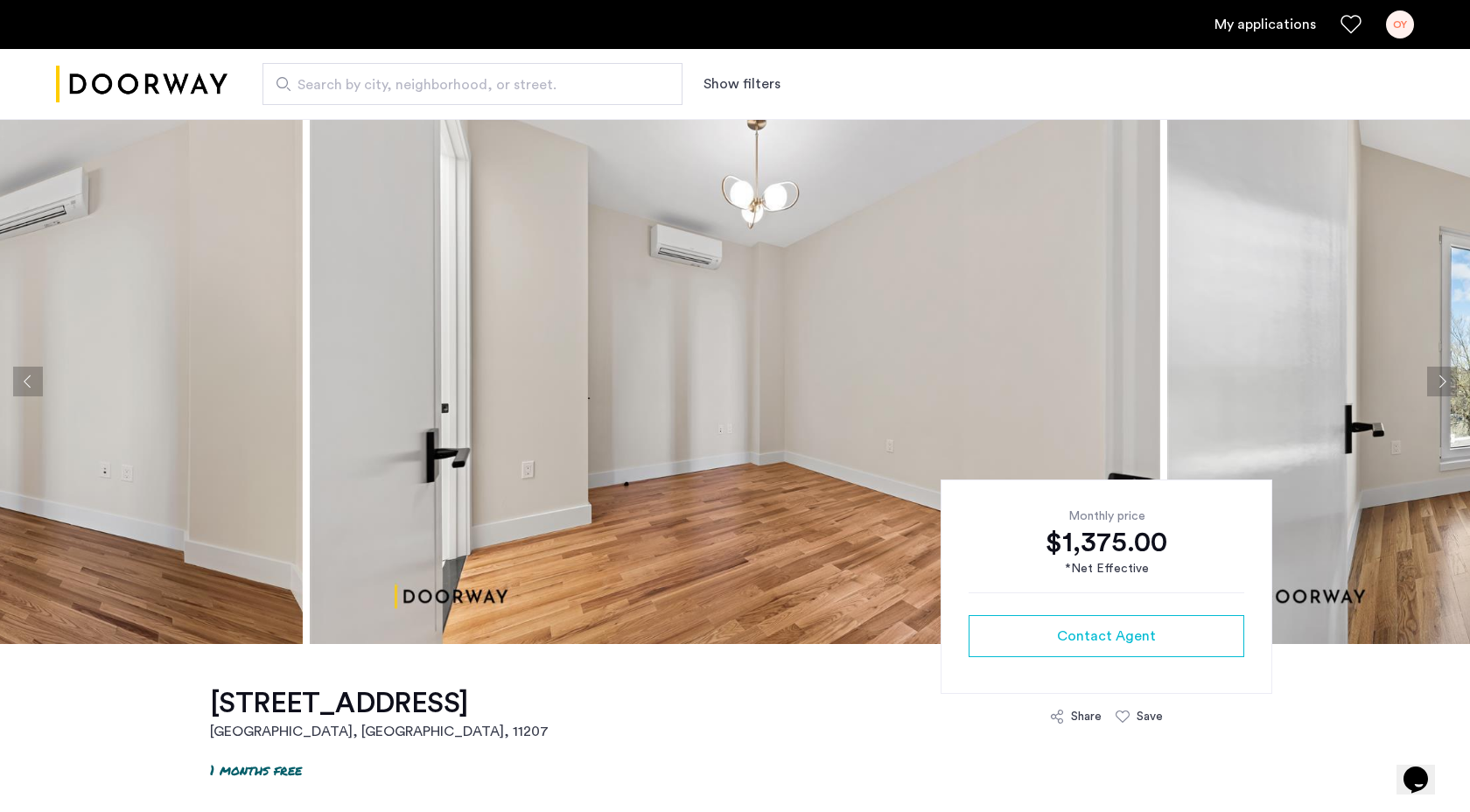
click at [1443, 377] on button "Next apartment" at bounding box center [1441, 381] width 29 height 29
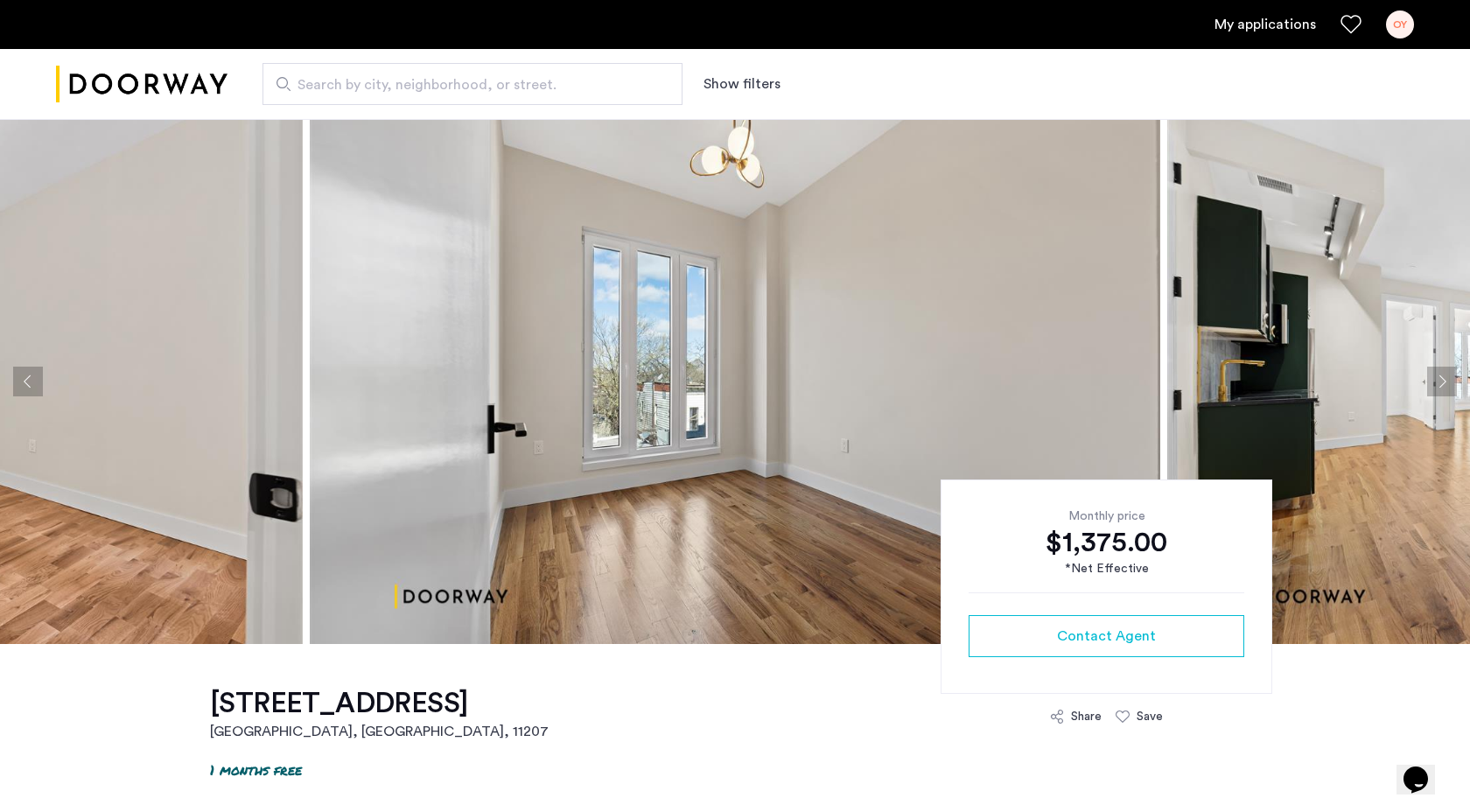
click at [1442, 376] on button "Next apartment" at bounding box center [1441, 381] width 29 height 29
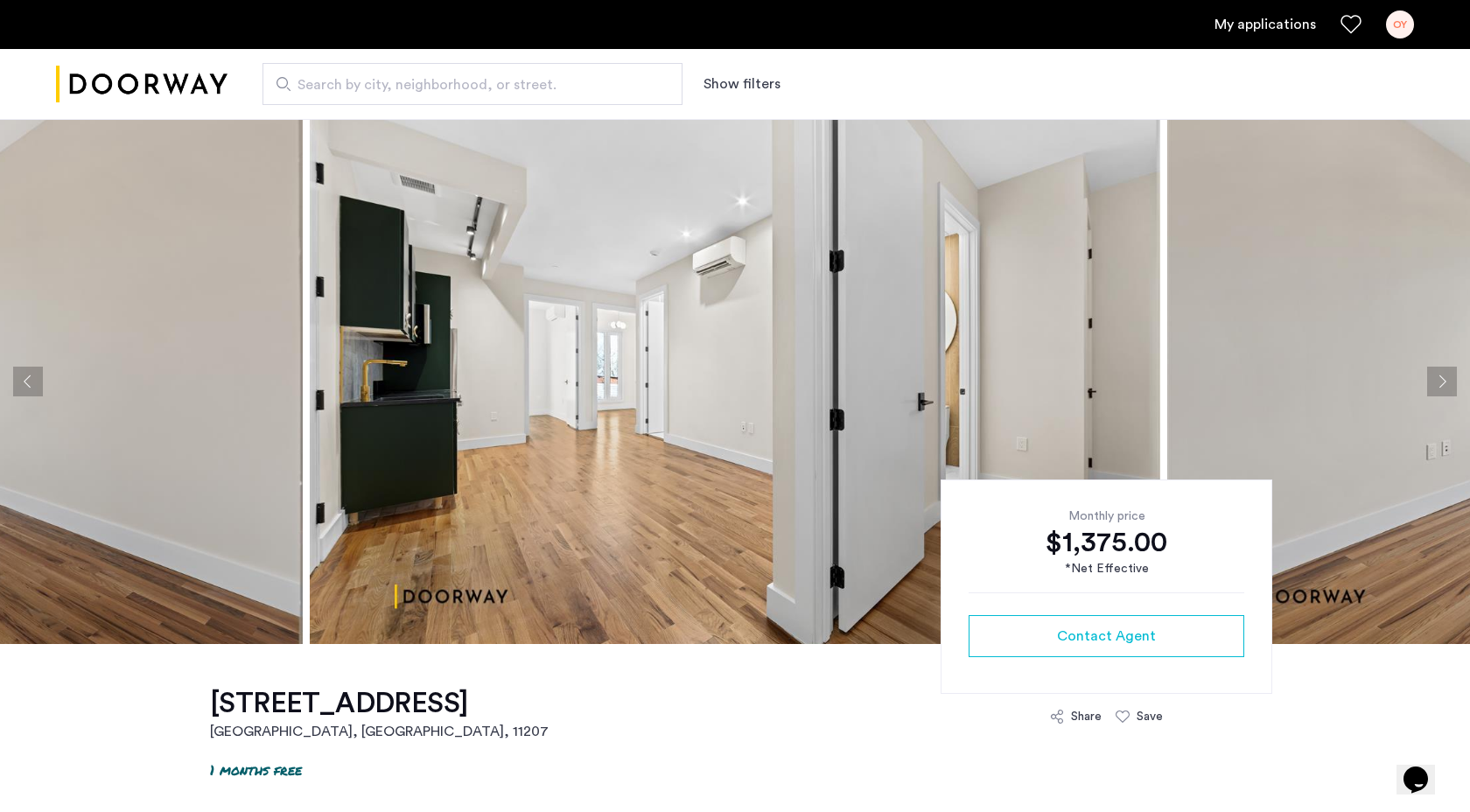
click at [1443, 377] on button "Next apartment" at bounding box center [1441, 381] width 29 height 29
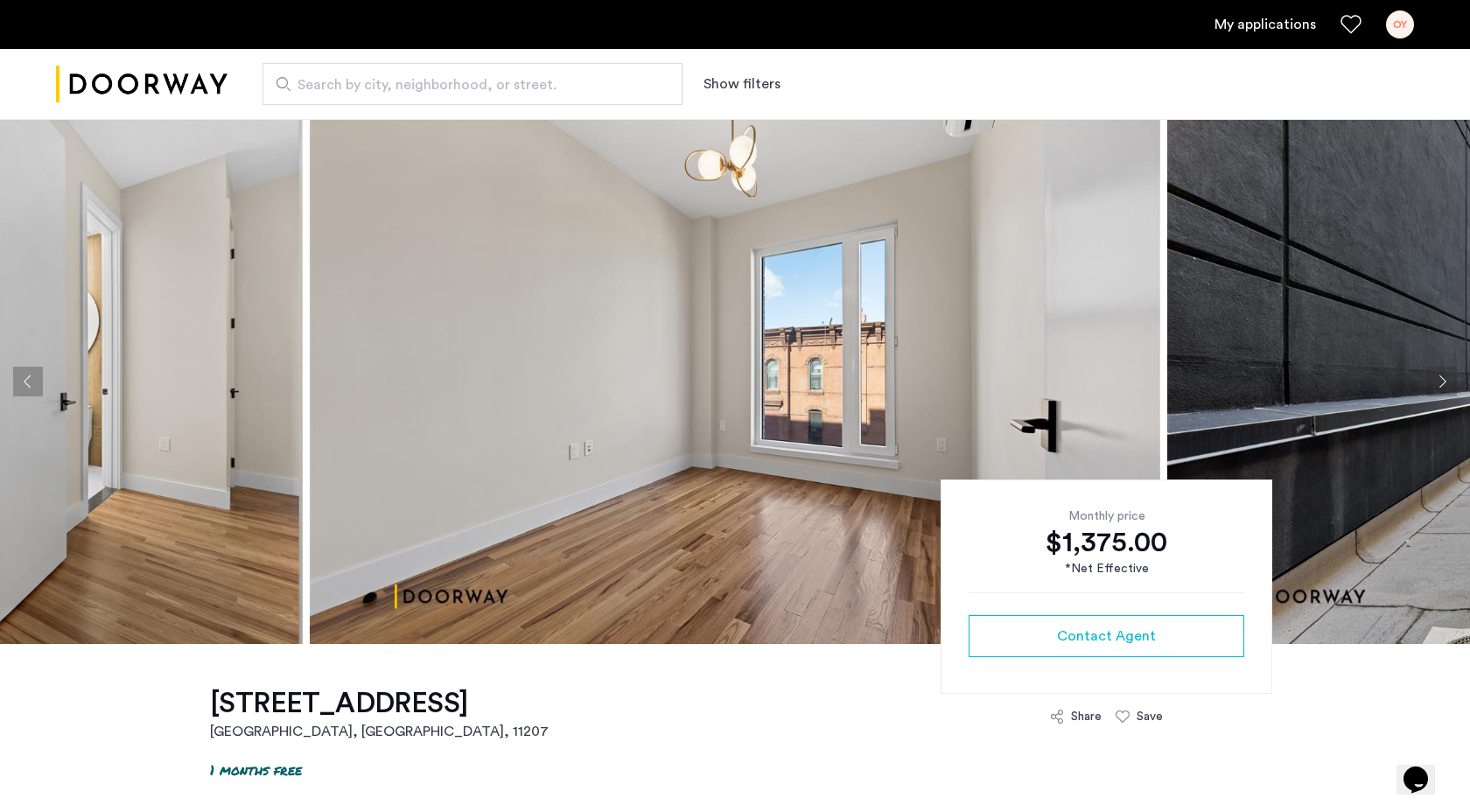
click at [1443, 377] on button "Next apartment" at bounding box center [1441, 381] width 29 height 29
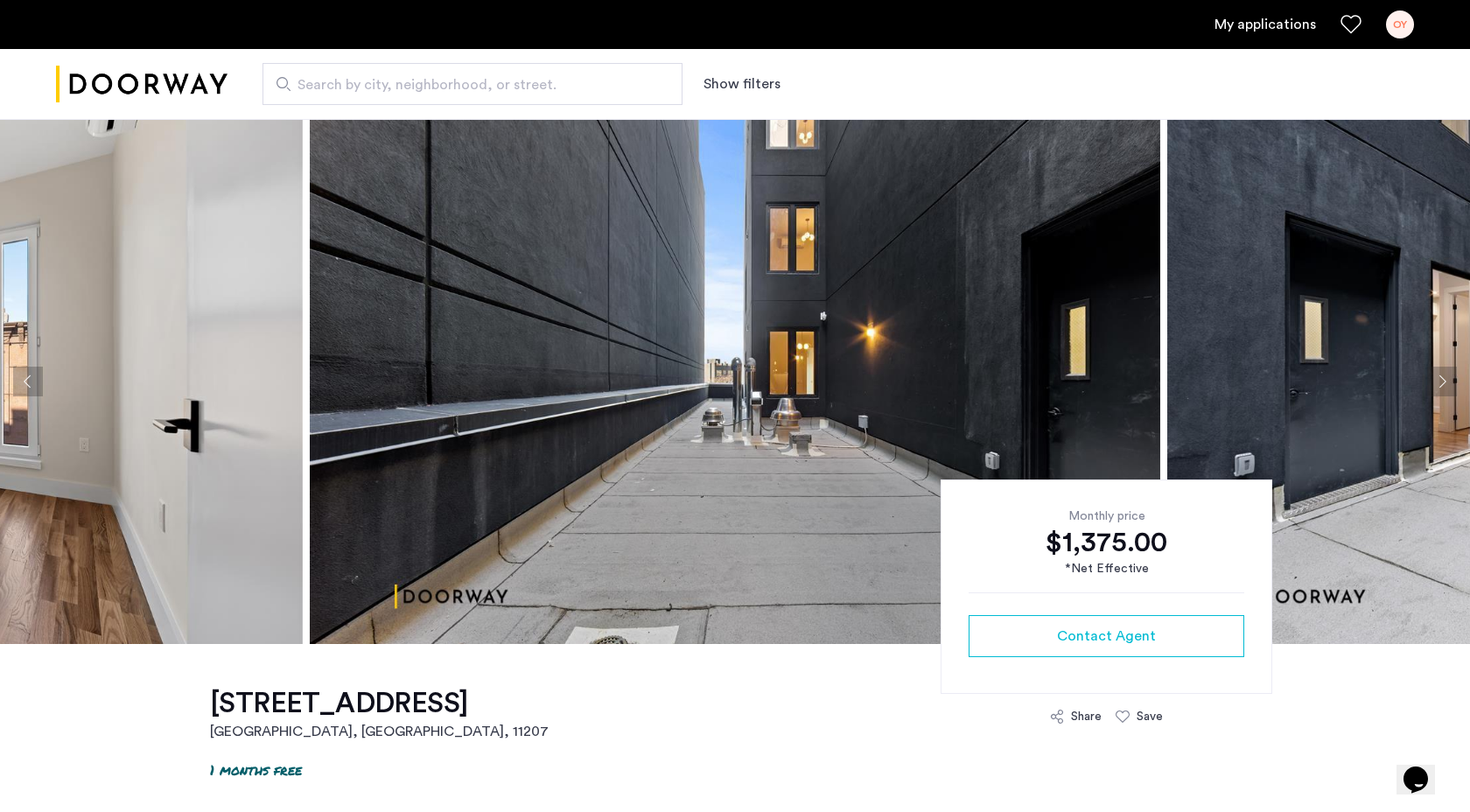
click at [1443, 377] on button "Next apartment" at bounding box center [1441, 381] width 29 height 29
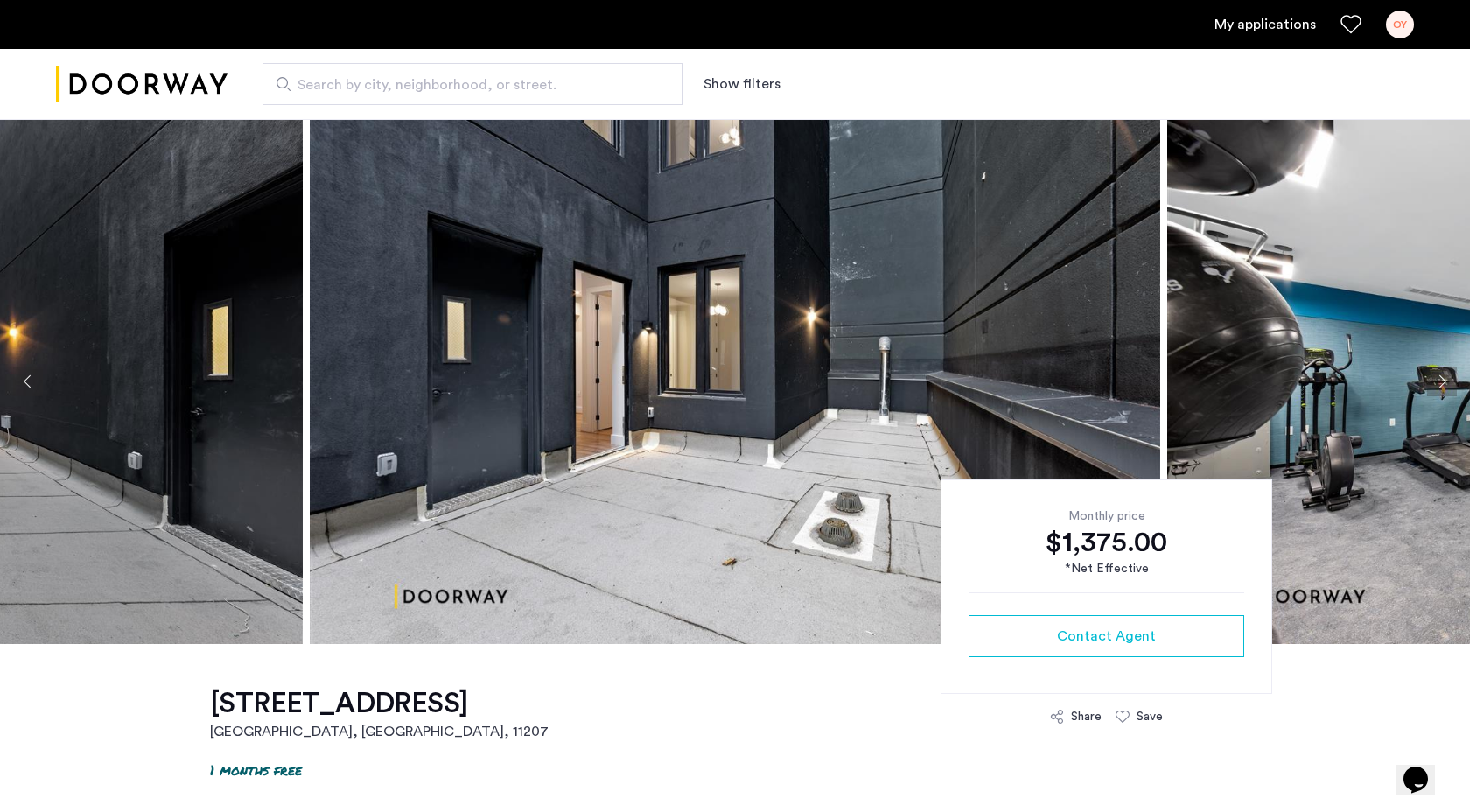
click at [1444, 378] on button "Next apartment" at bounding box center [1441, 381] width 29 height 29
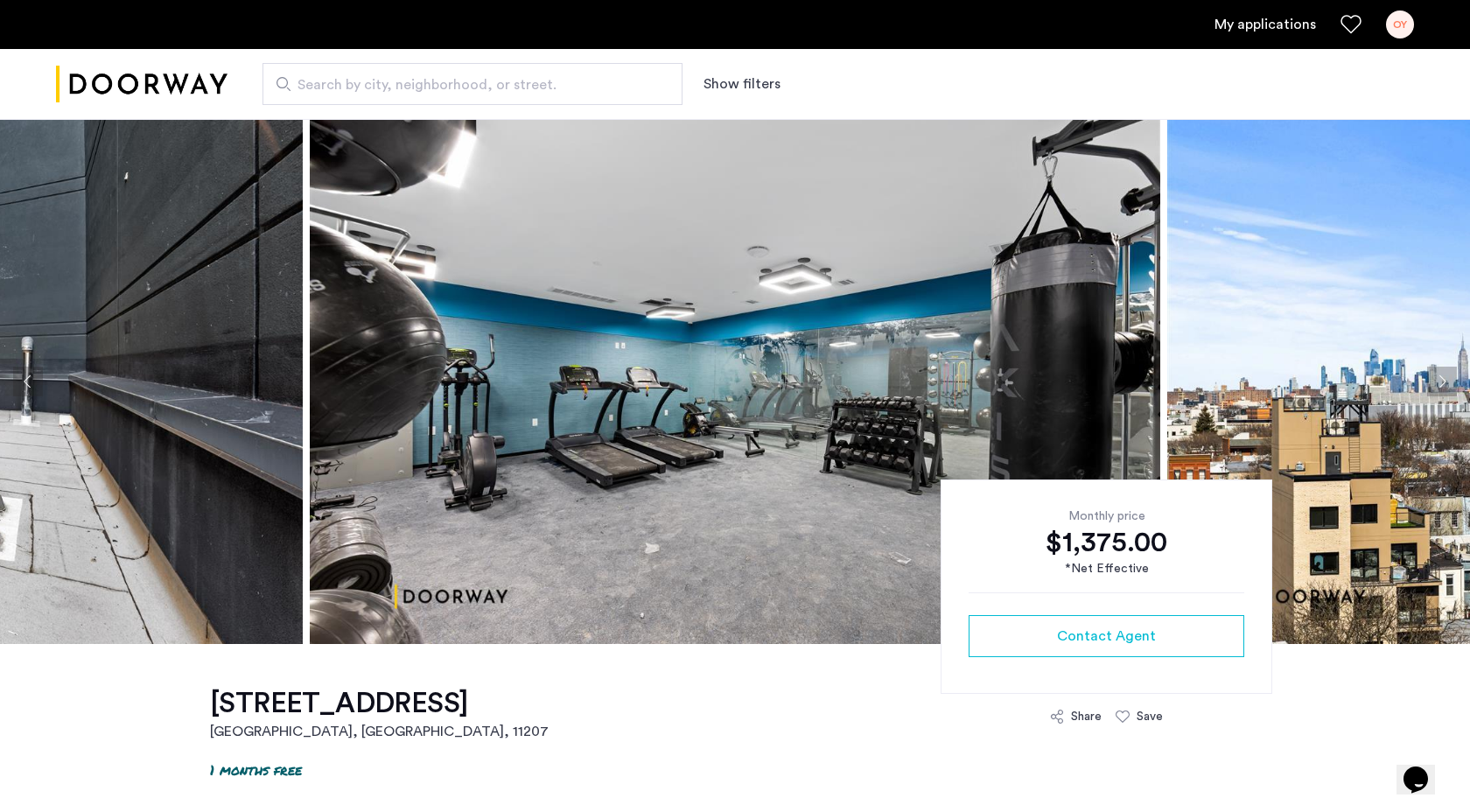
click at [1443, 378] on button "Next apartment" at bounding box center [1441, 381] width 29 height 29
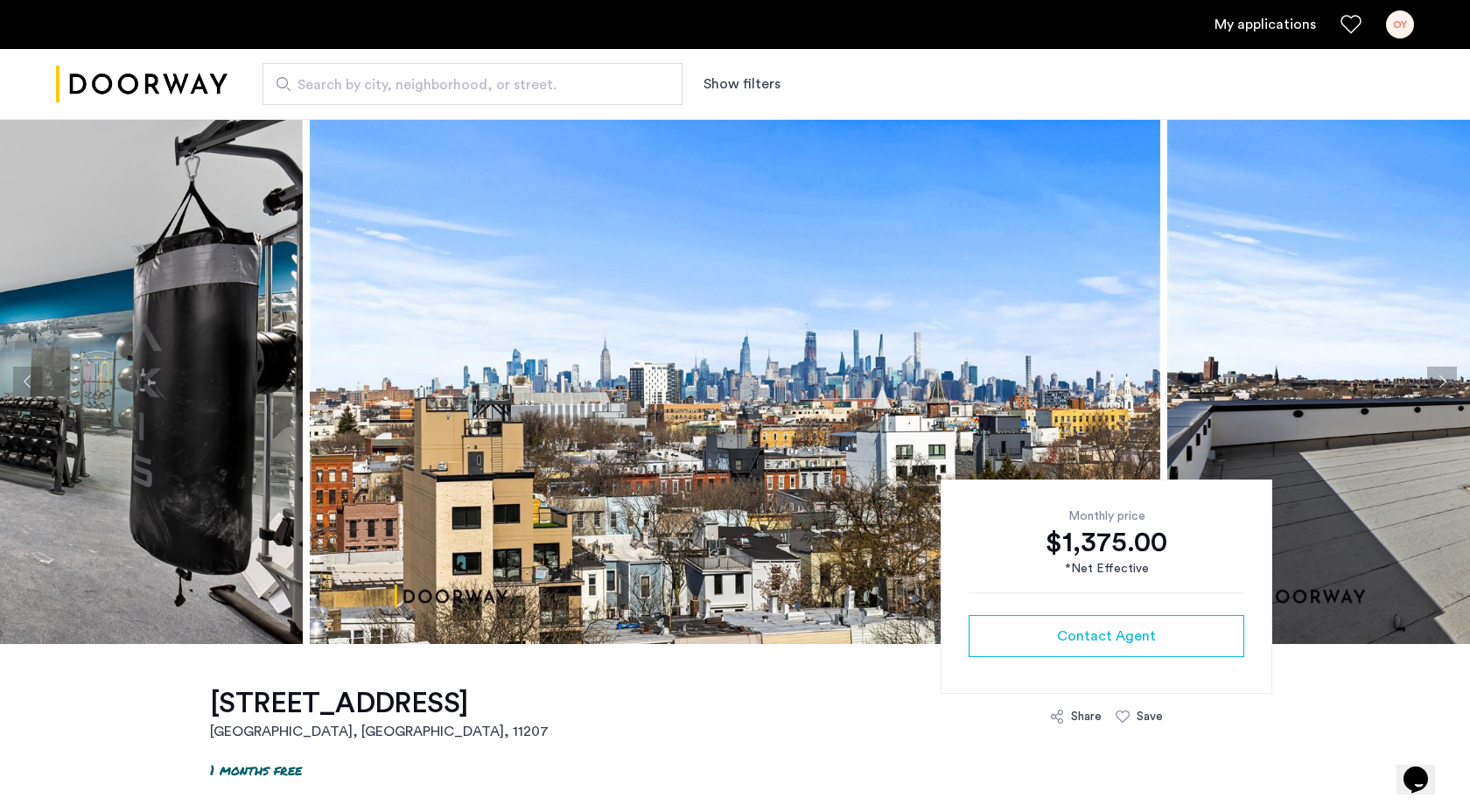
click at [1443, 379] on button "Next apartment" at bounding box center [1441, 381] width 29 height 29
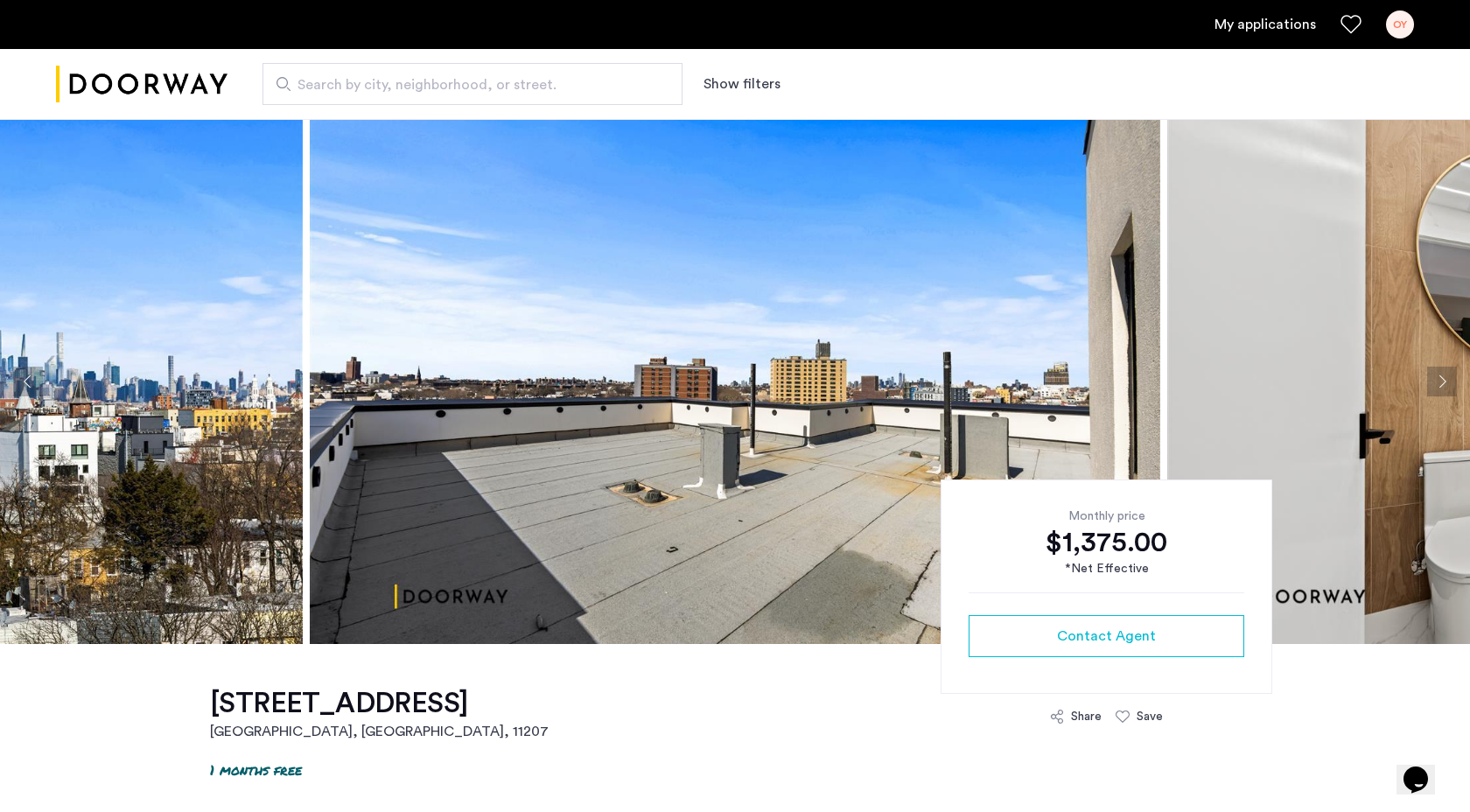
click at [1443, 379] on button "Next apartment" at bounding box center [1441, 381] width 29 height 29
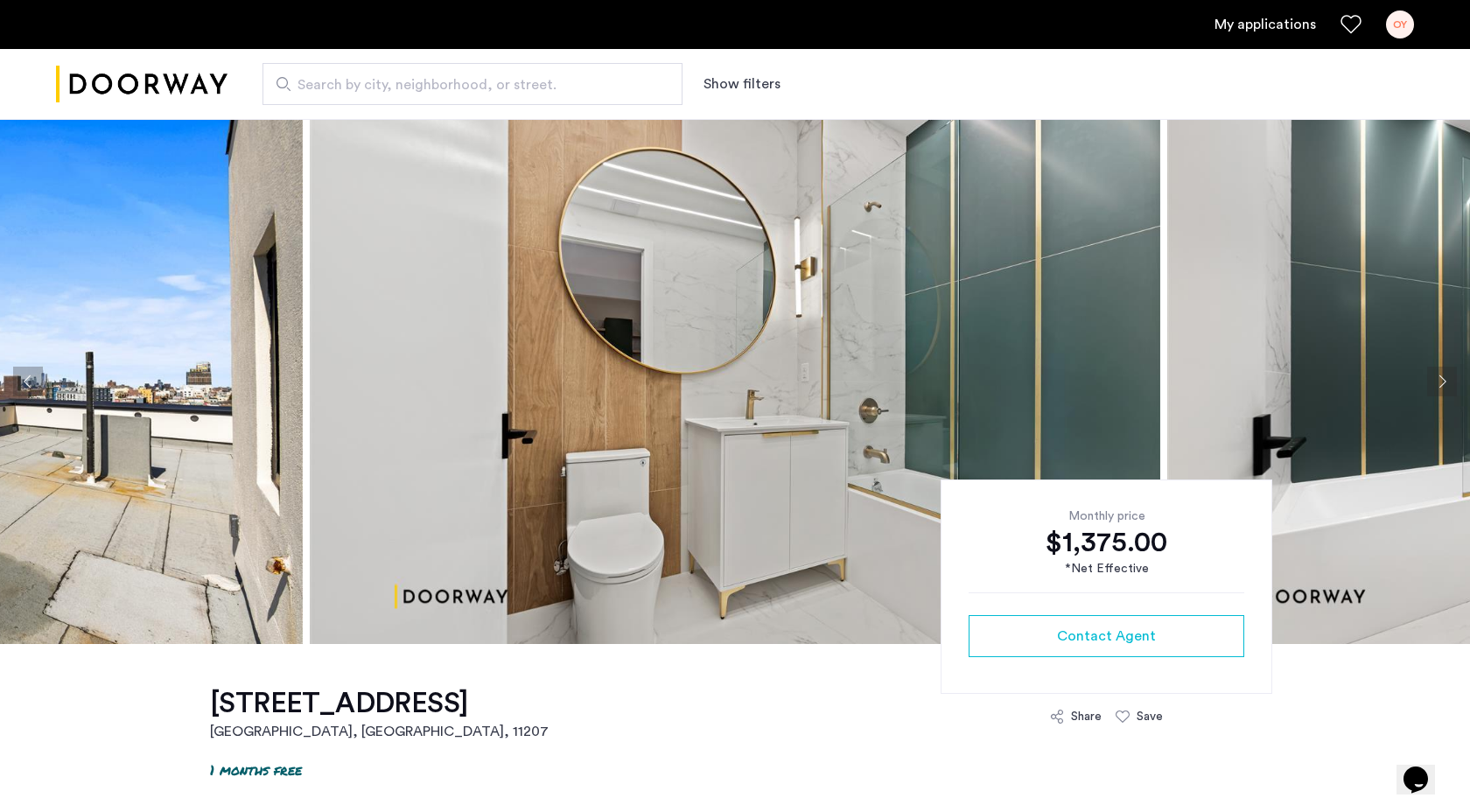
click at [1444, 380] on button "Next apartment" at bounding box center [1441, 381] width 29 height 29
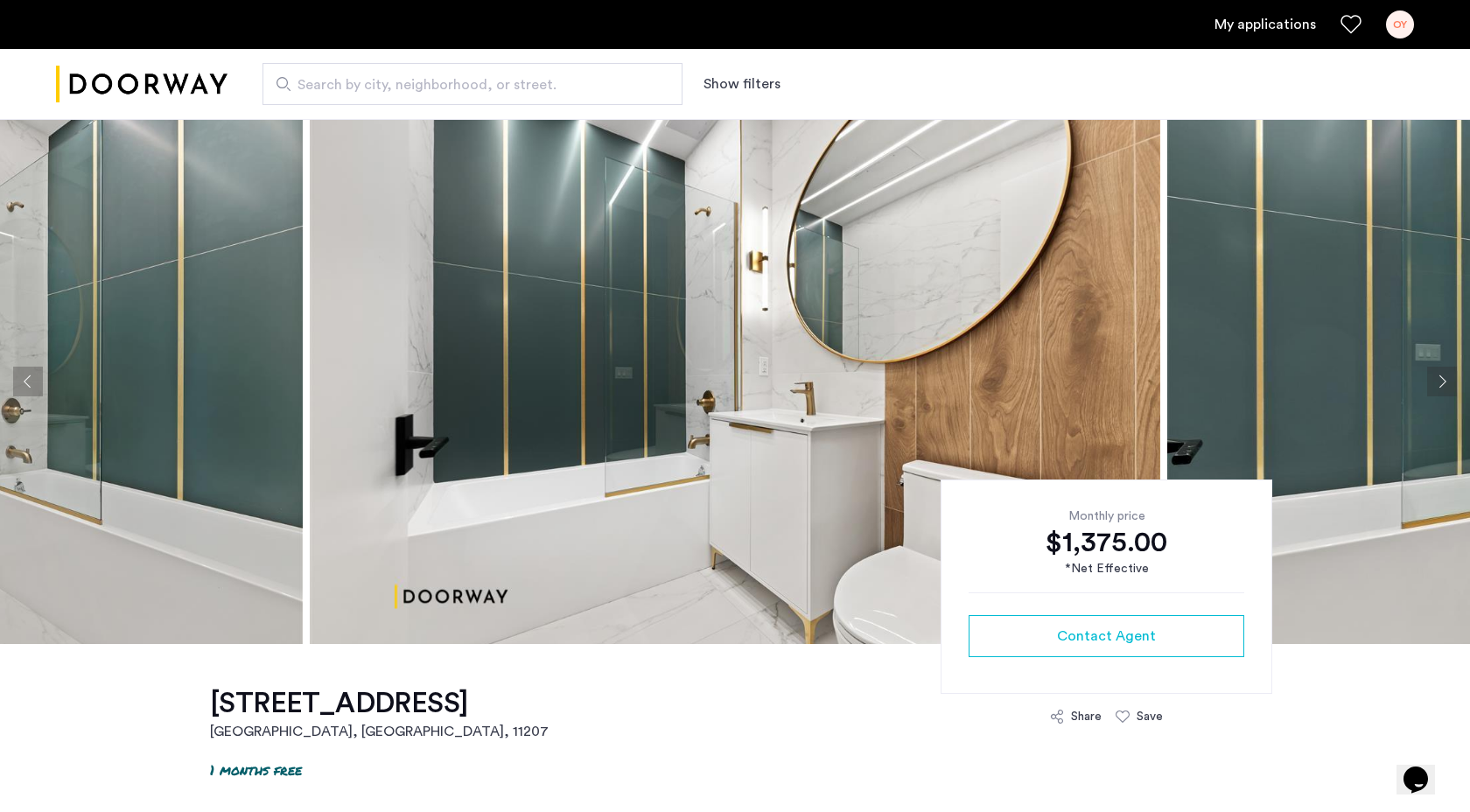
click at [1444, 381] on button "Next apartment" at bounding box center [1441, 381] width 29 height 29
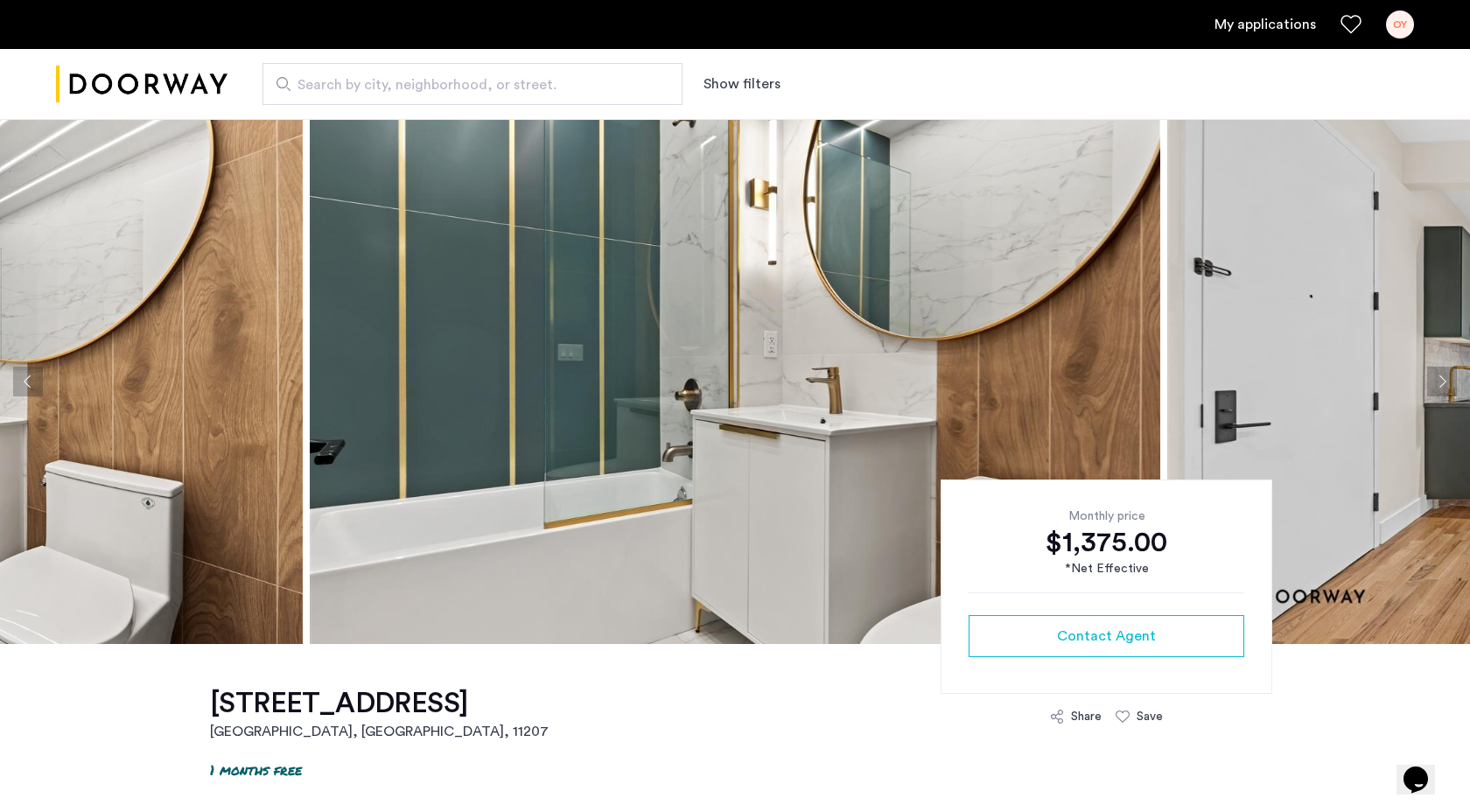
click at [1444, 381] on button "Next apartment" at bounding box center [1441, 381] width 29 height 29
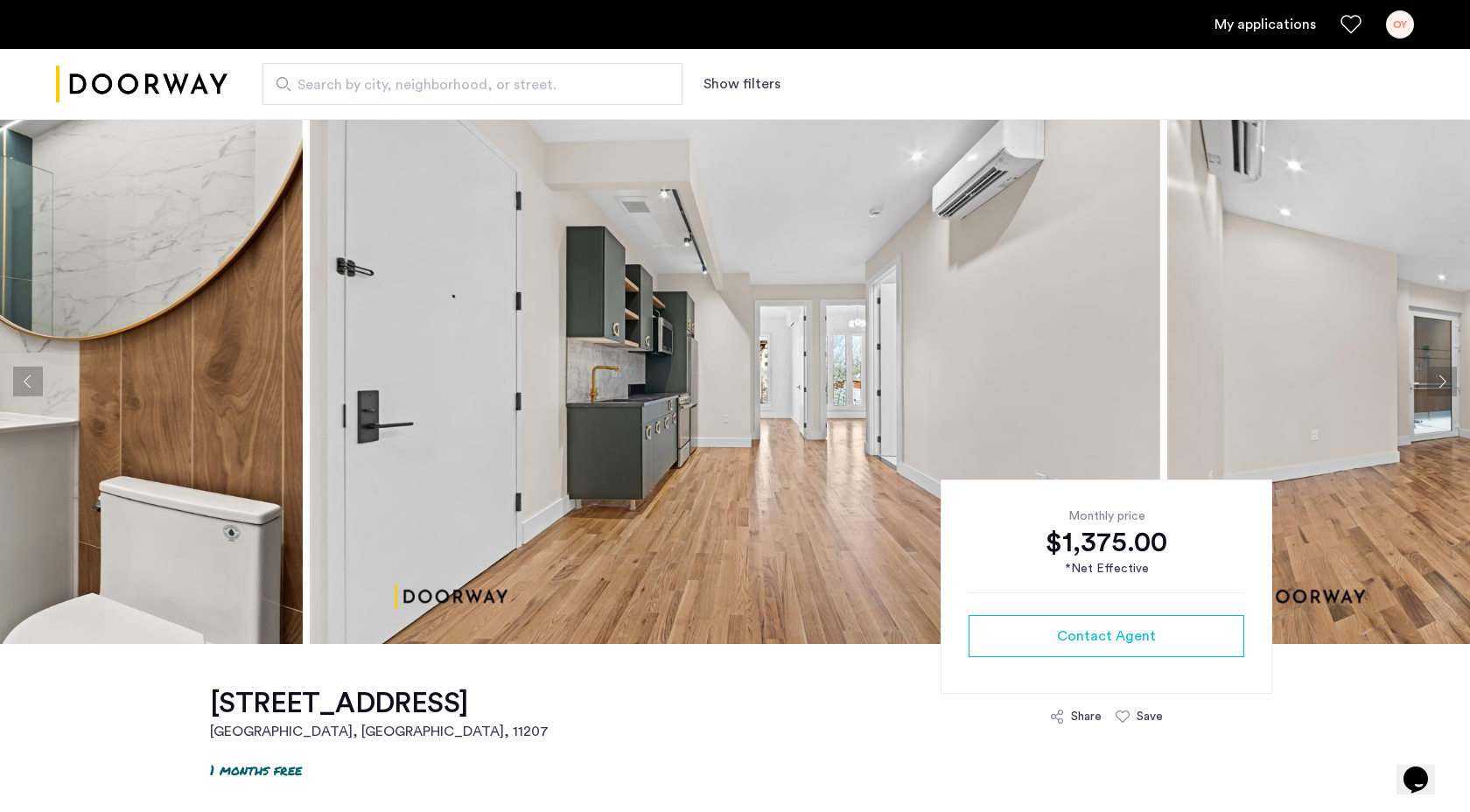
click at [1447, 385] on button "Next apartment" at bounding box center [1441, 381] width 29 height 29
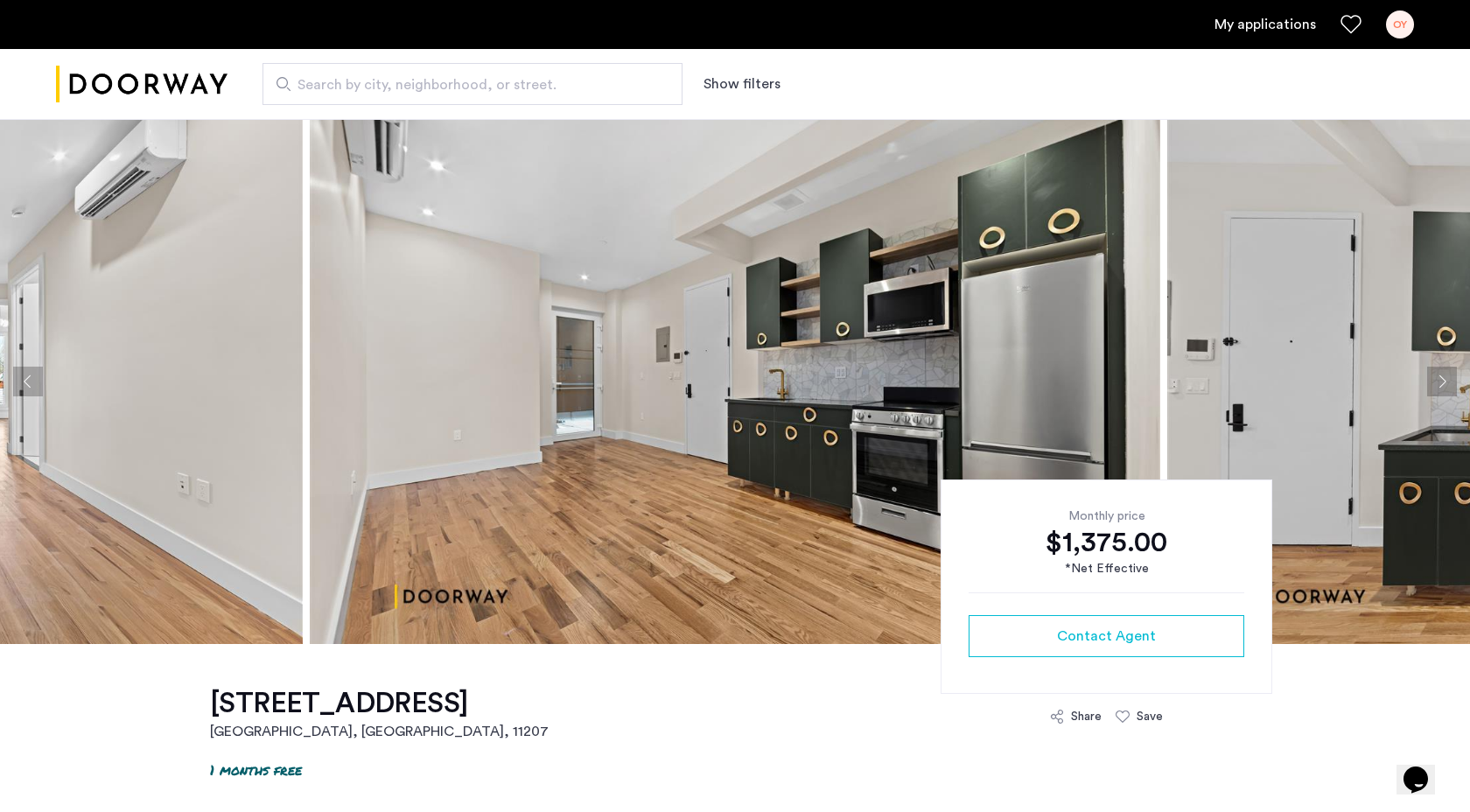
click at [1447, 385] on button "Next apartment" at bounding box center [1441, 381] width 29 height 29
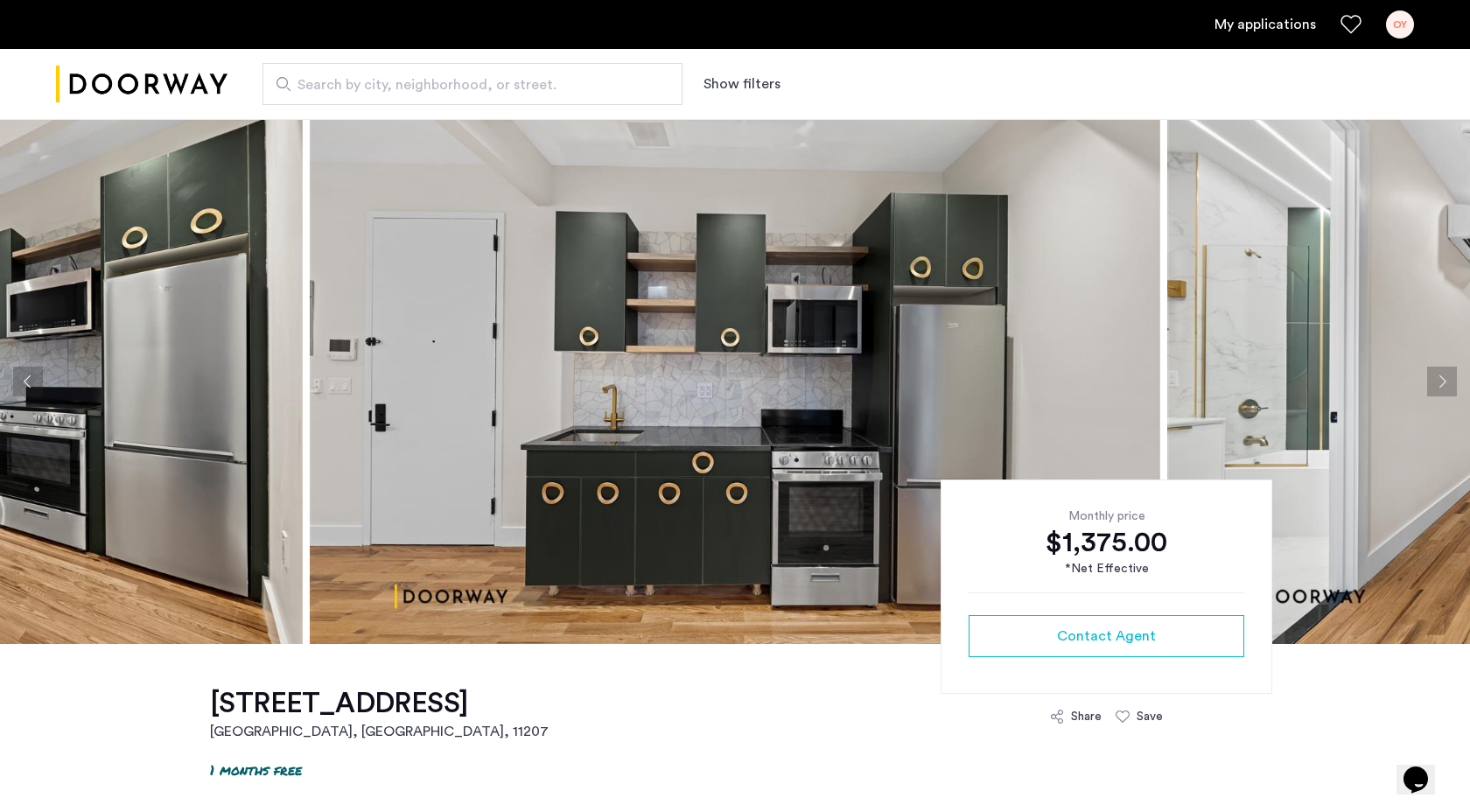
click at [1448, 388] on button "Next apartment" at bounding box center [1441, 381] width 29 height 29
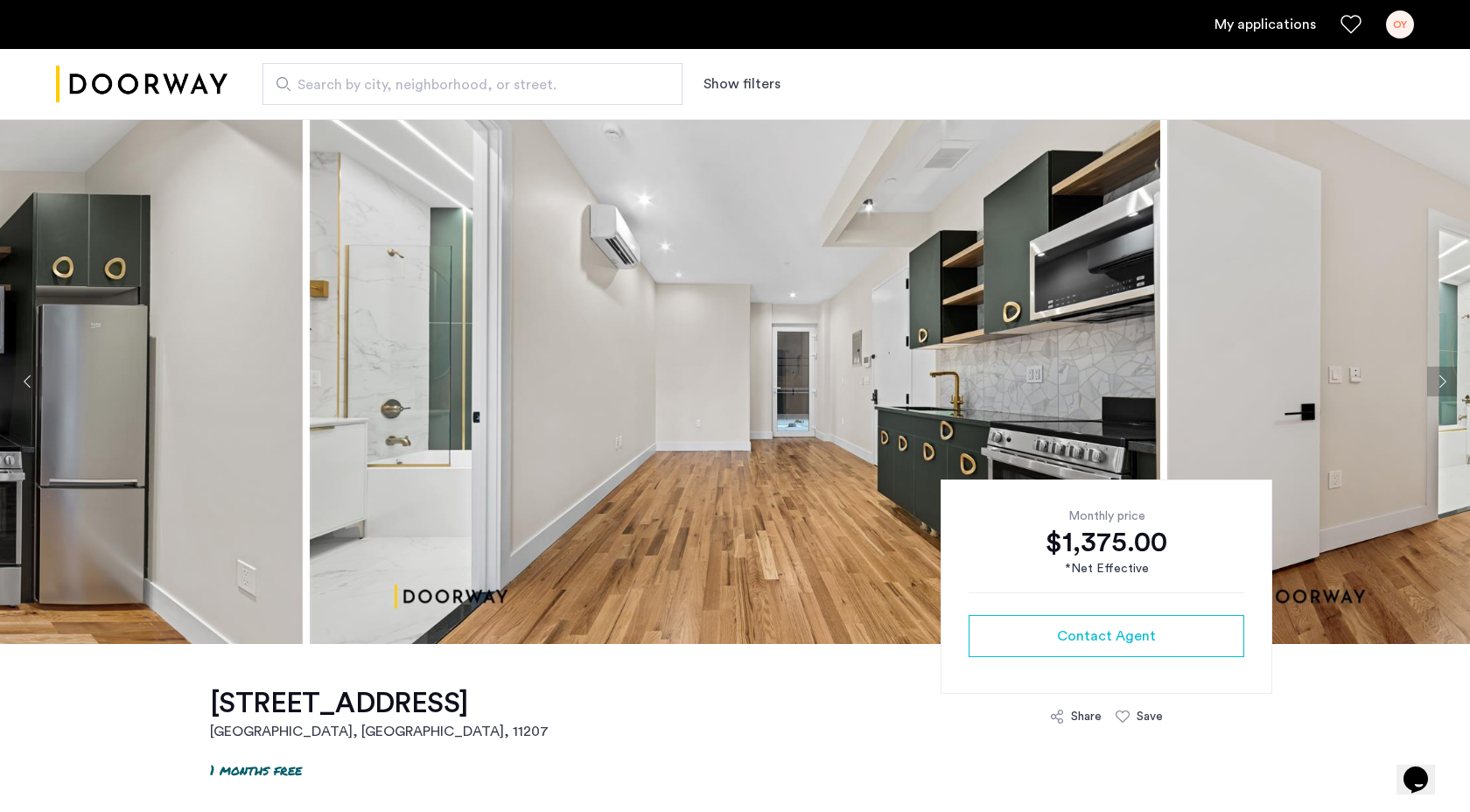
click at [1448, 388] on button "Next apartment" at bounding box center [1441, 381] width 29 height 29
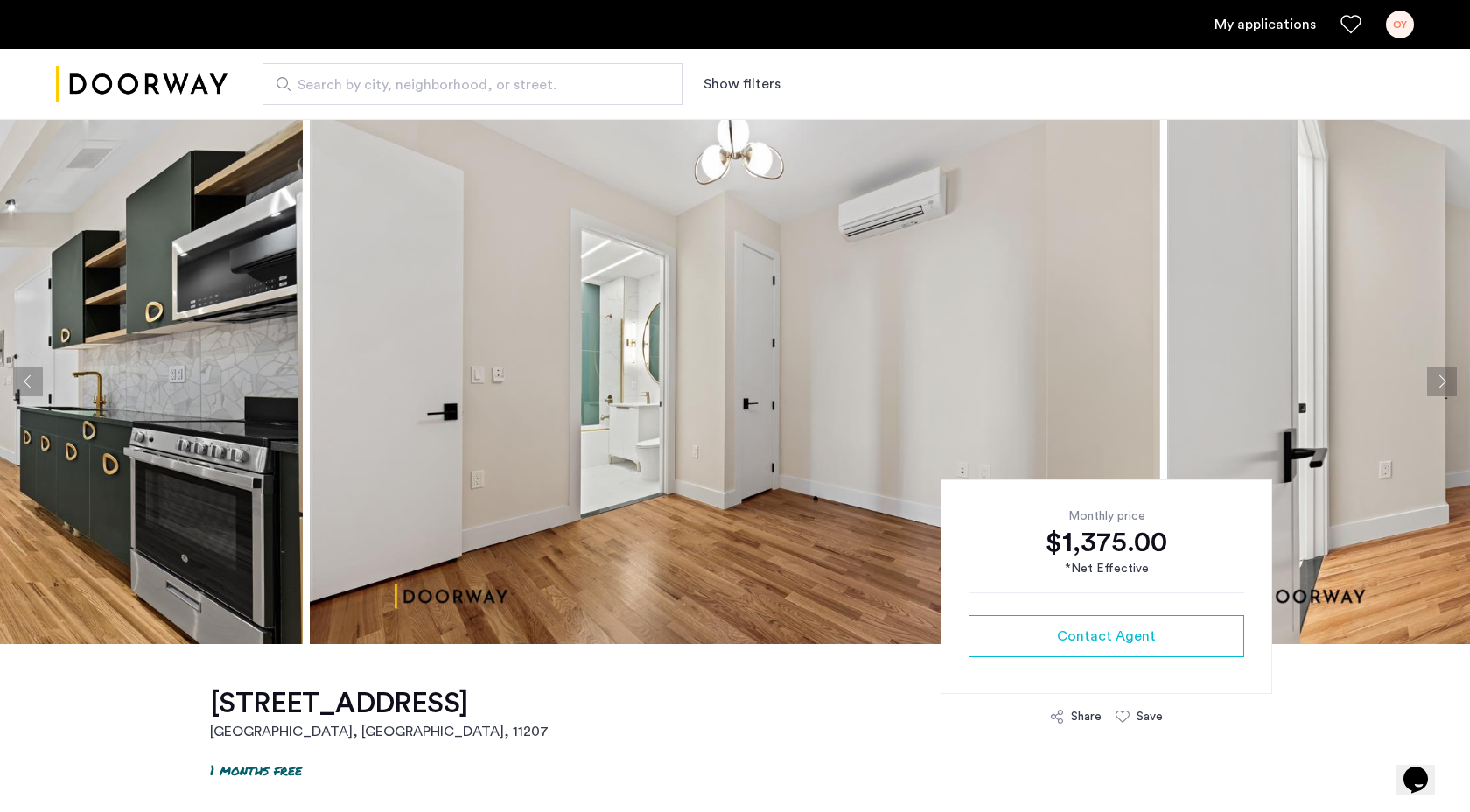
click at [1445, 387] on button "Next apartment" at bounding box center [1441, 381] width 29 height 29
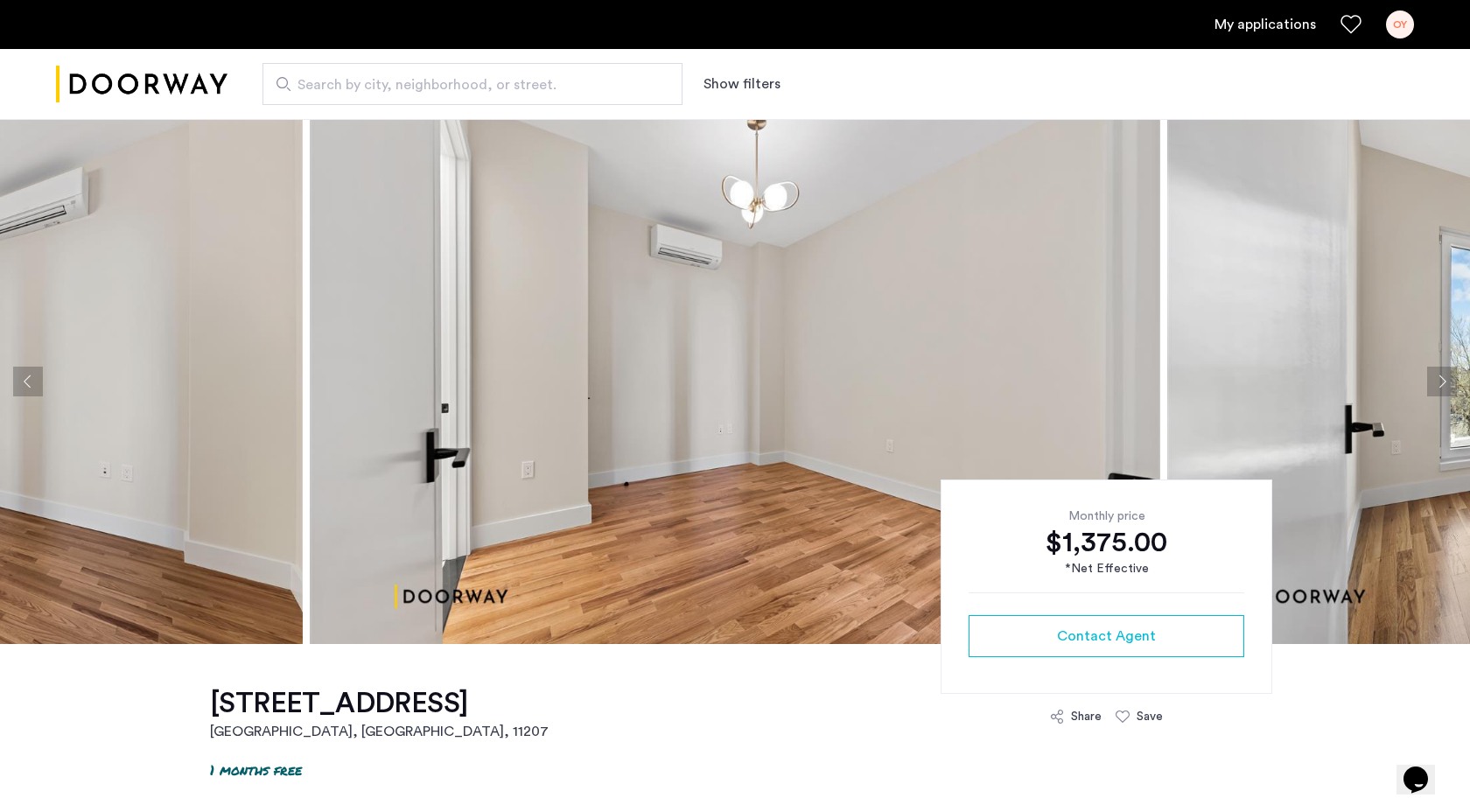
click at [1445, 389] on button "Next apartment" at bounding box center [1441, 381] width 29 height 29
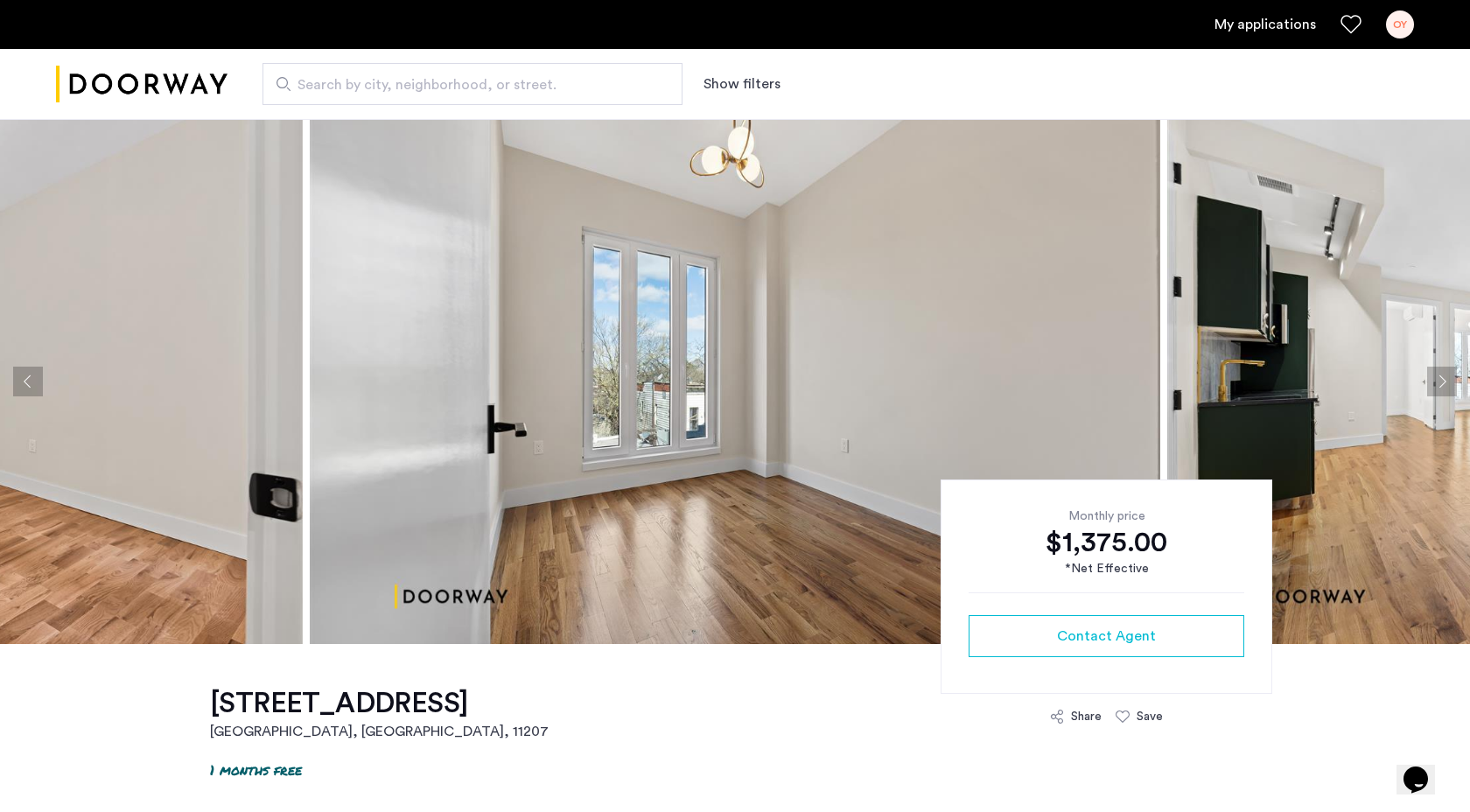
click at [1445, 391] on button "Next apartment" at bounding box center [1441, 381] width 29 height 29
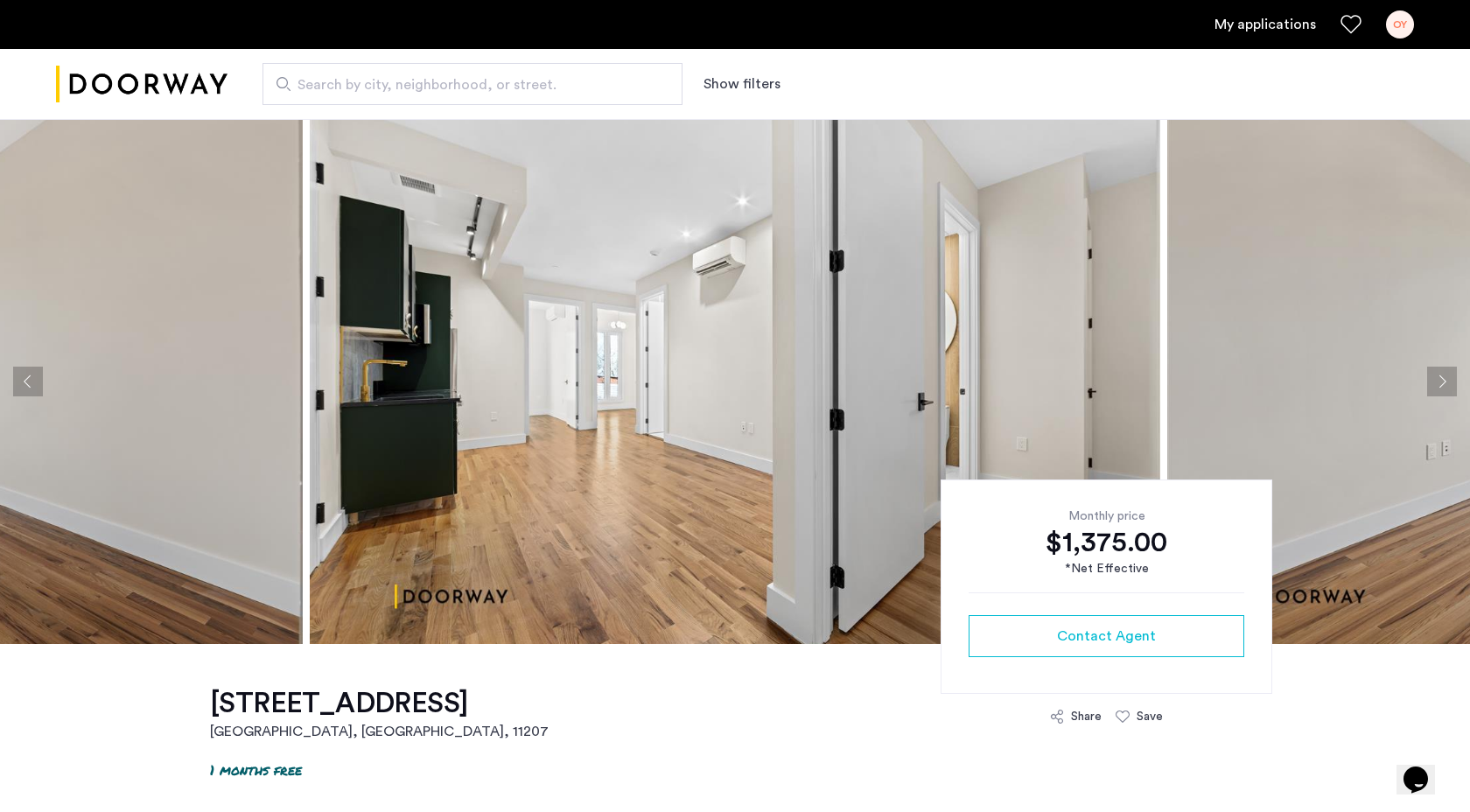
click at [1437, 375] on button "Next apartment" at bounding box center [1441, 381] width 29 height 29
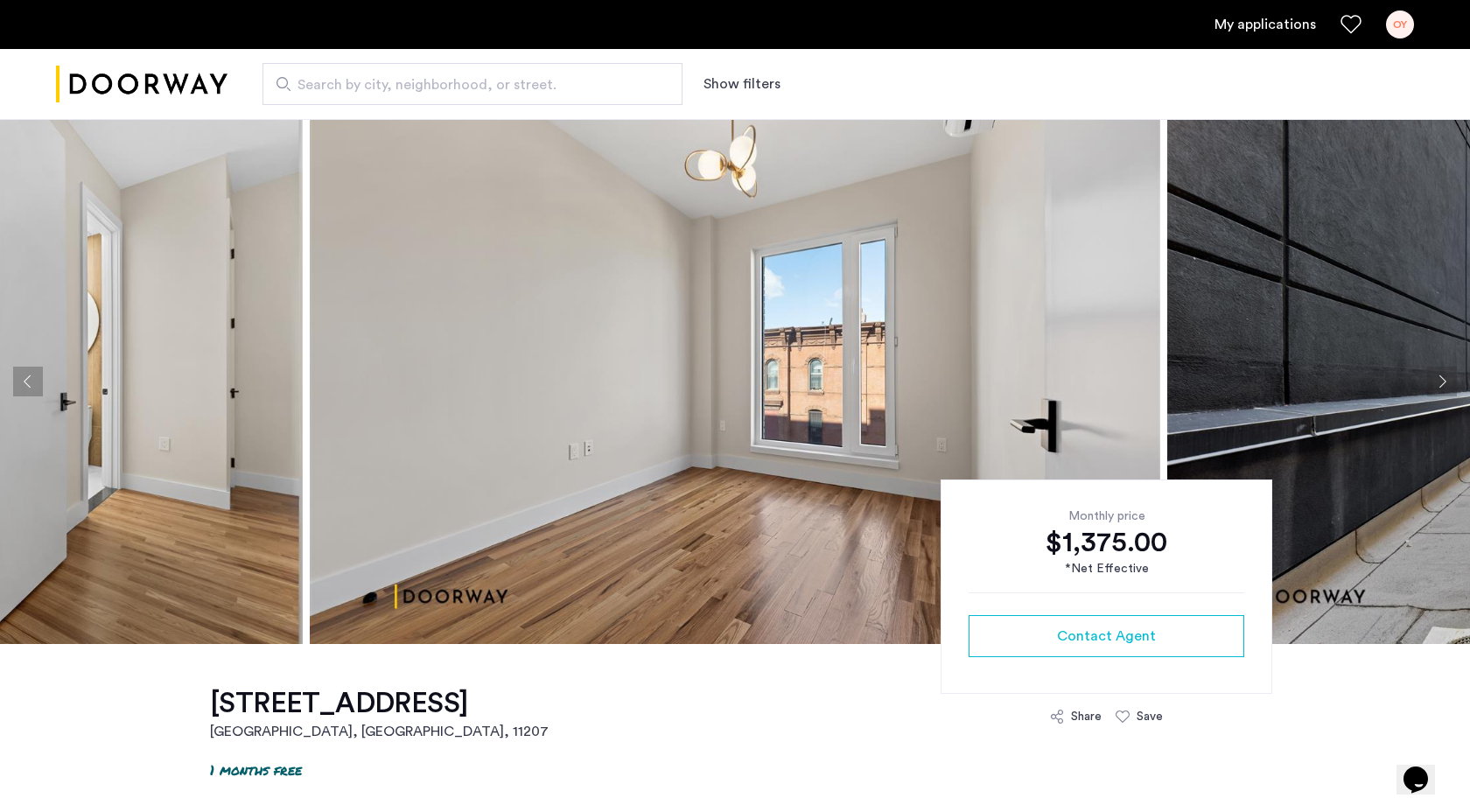
click at [1437, 376] on button "Next apartment" at bounding box center [1441, 381] width 29 height 29
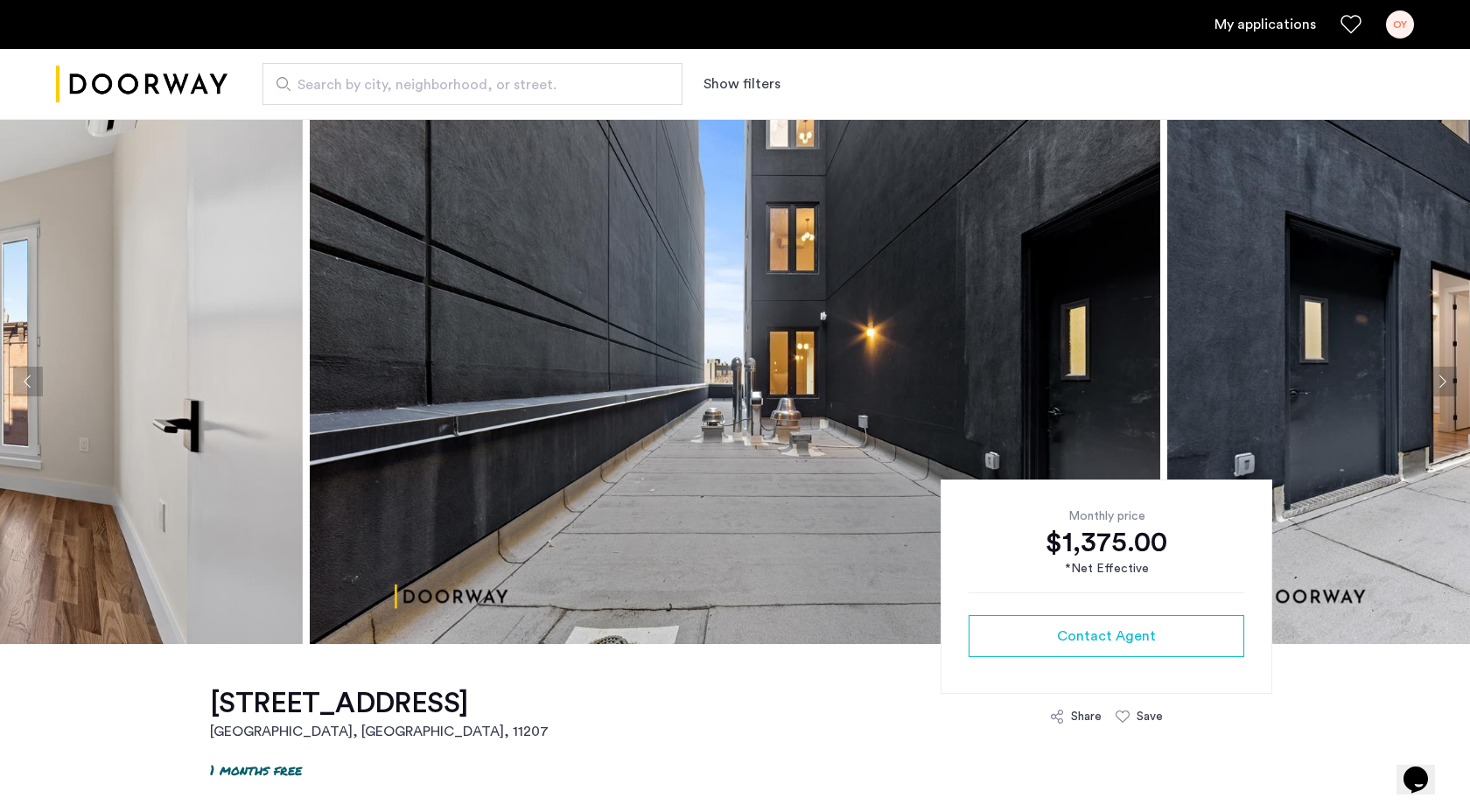
click at [1437, 376] on button "Next apartment" at bounding box center [1441, 381] width 29 height 29
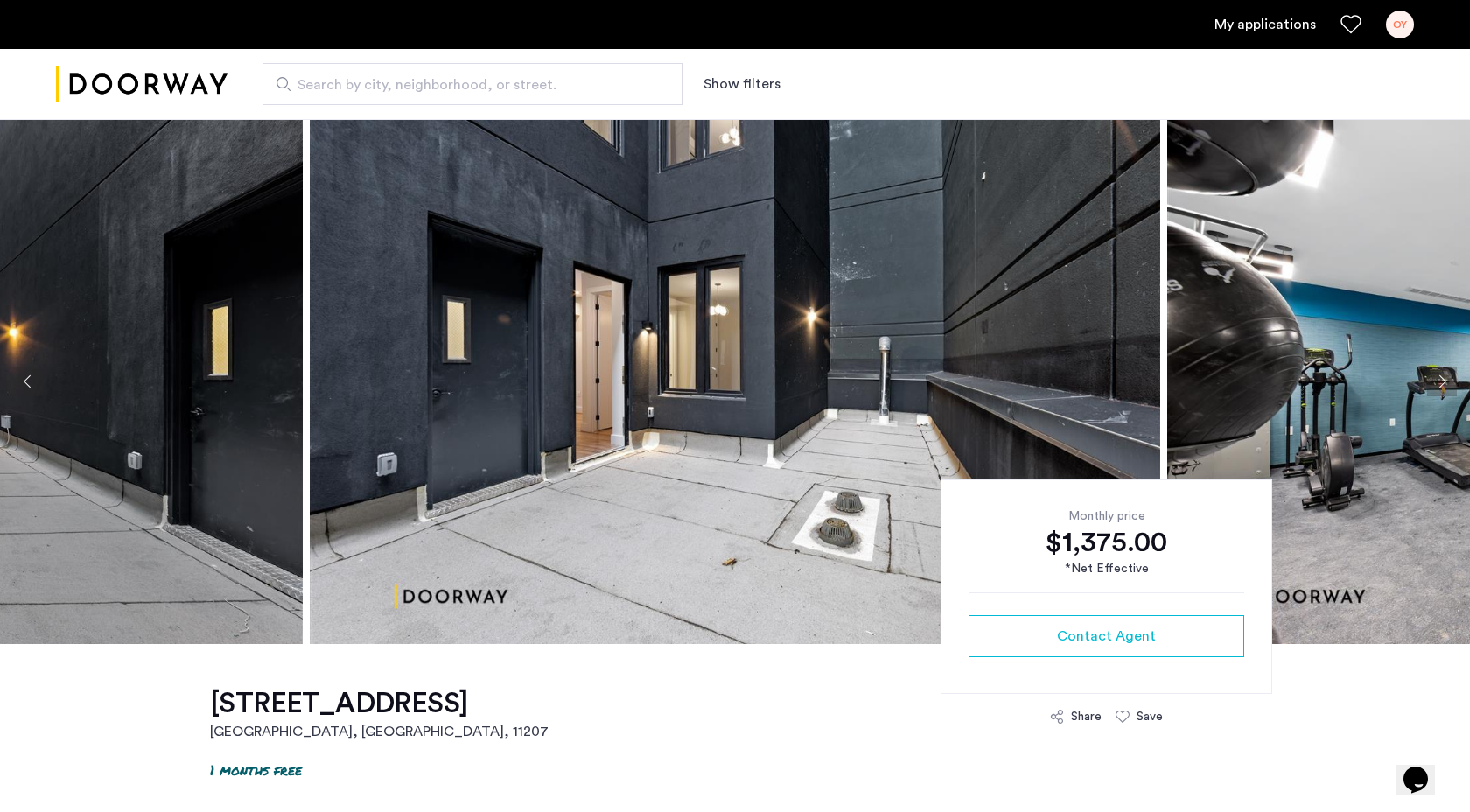
click at [1437, 377] on button "Next apartment" at bounding box center [1441, 381] width 29 height 29
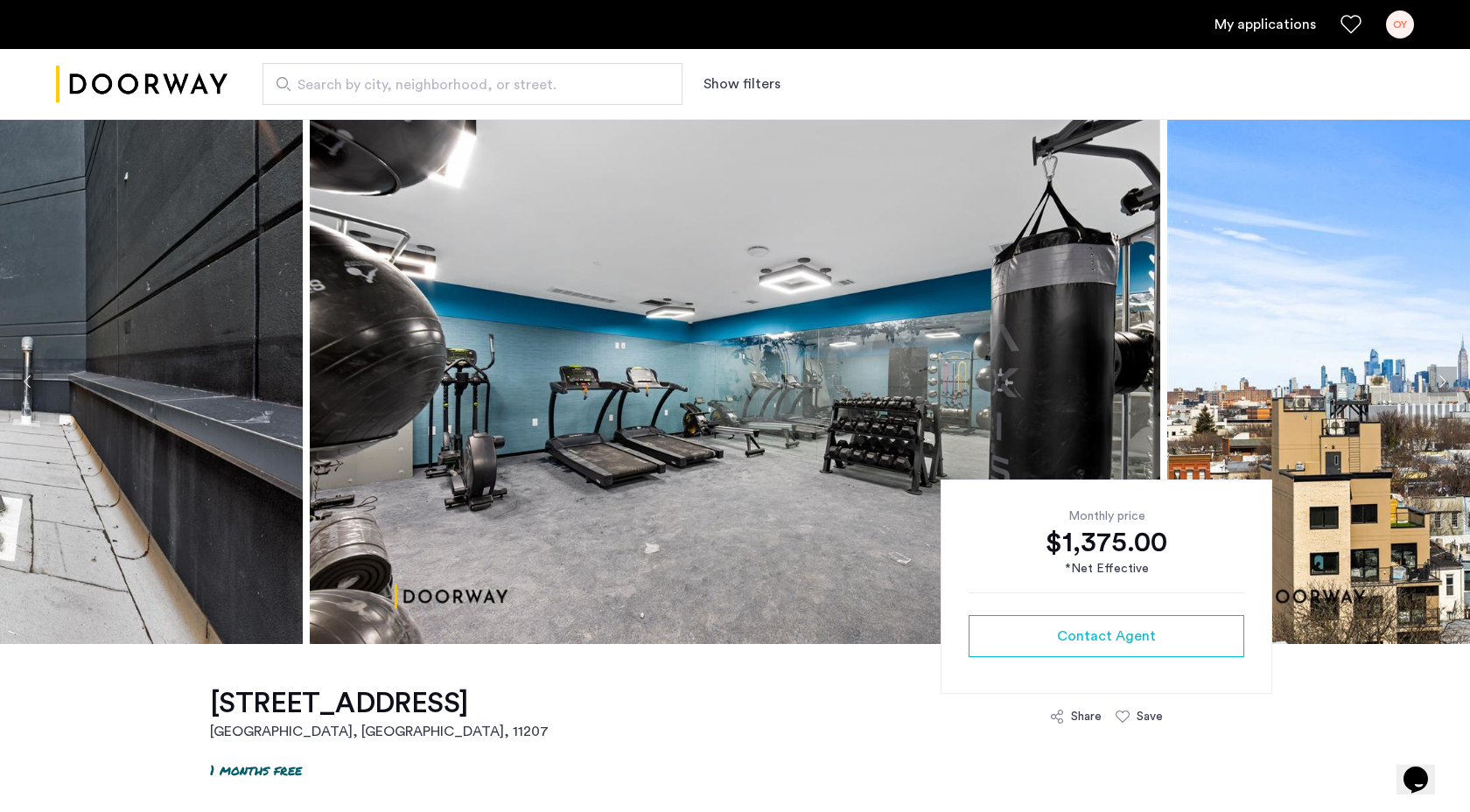
click at [1437, 377] on button "Next apartment" at bounding box center [1441, 381] width 29 height 29
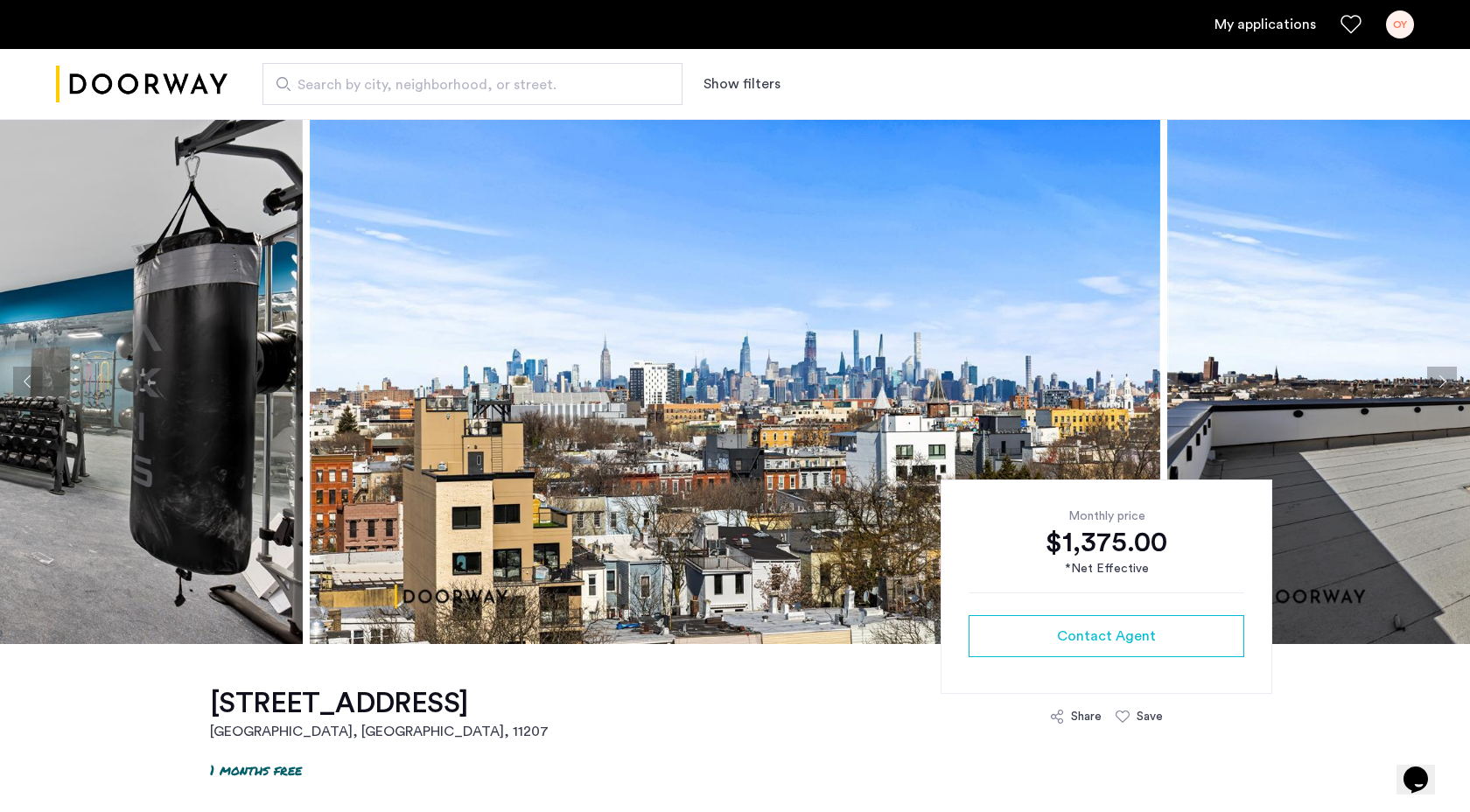
click at [1437, 377] on button "Next apartment" at bounding box center [1441, 381] width 29 height 29
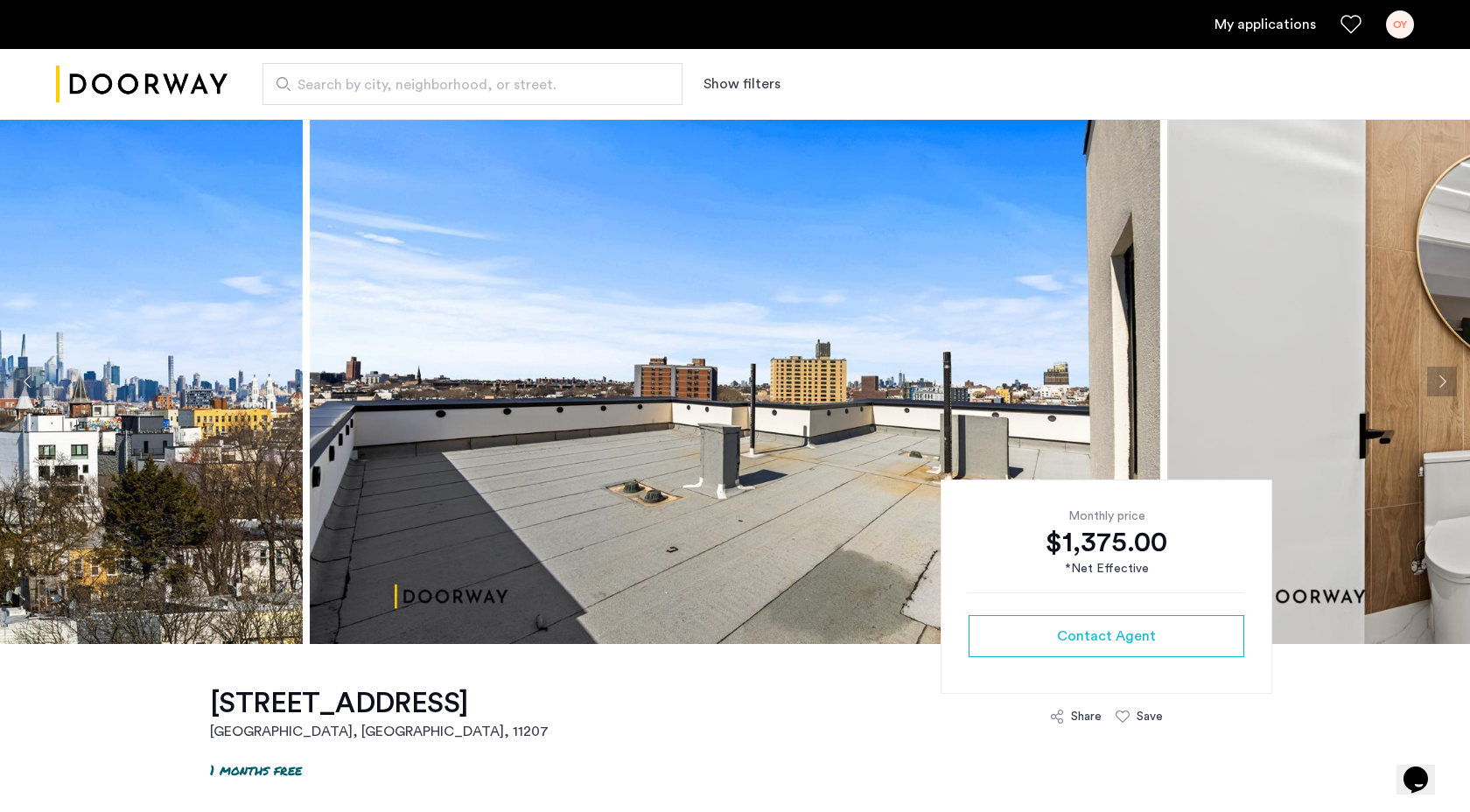
click at [1437, 377] on button "Next apartment" at bounding box center [1441, 381] width 29 height 29
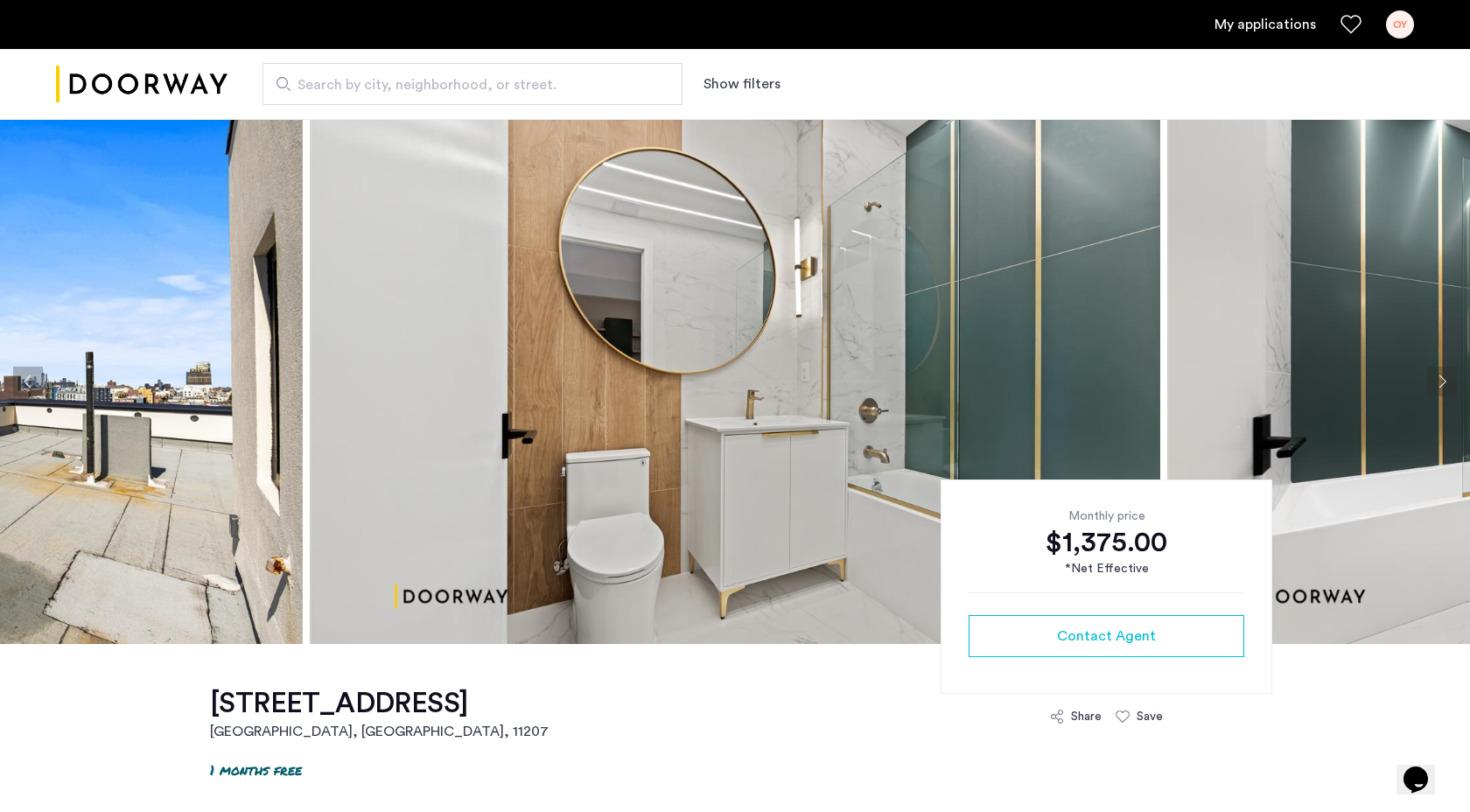
click at [1437, 377] on button "Next apartment" at bounding box center [1441, 381] width 29 height 29
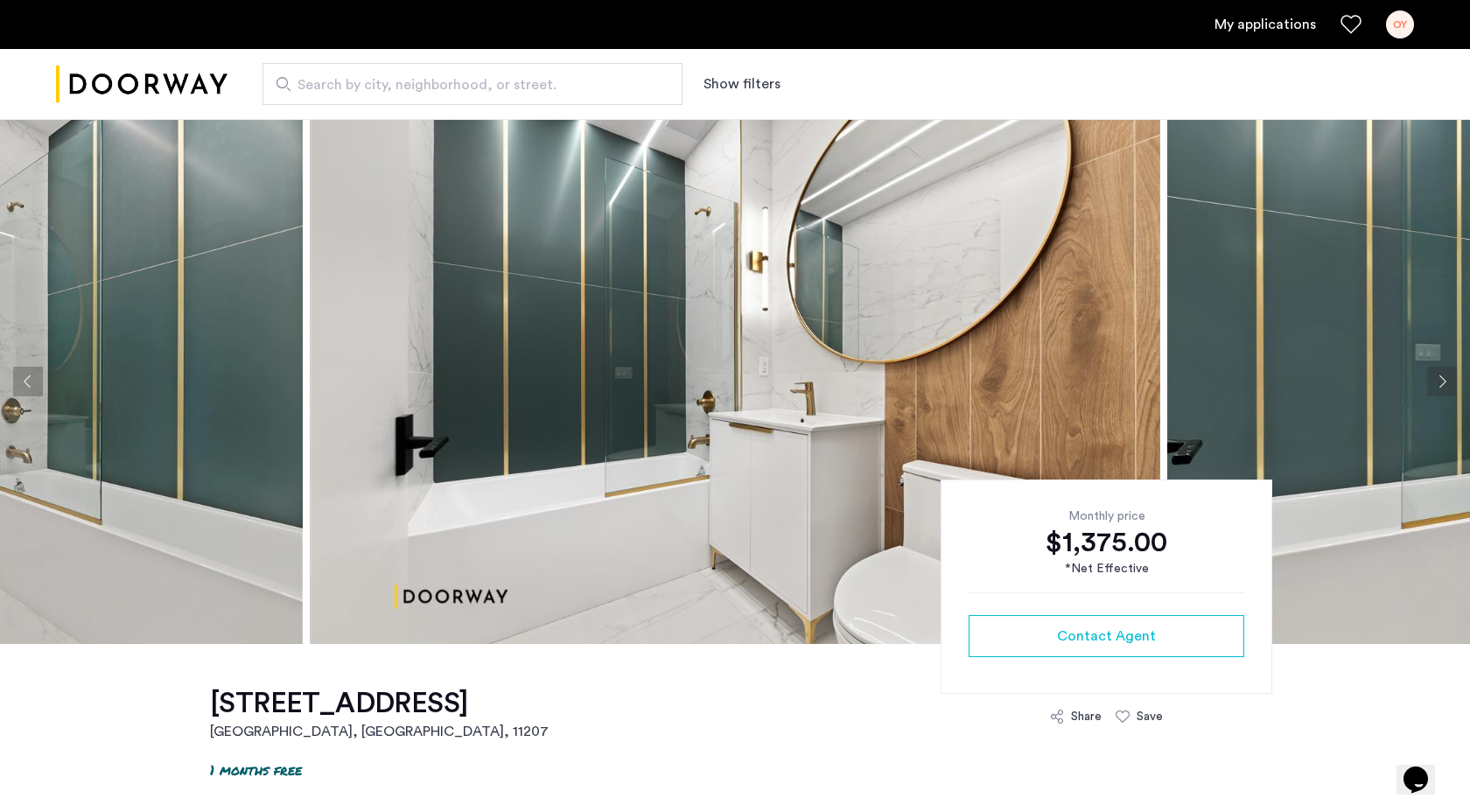
click at [1437, 377] on button "Next apartment" at bounding box center [1441, 381] width 29 height 29
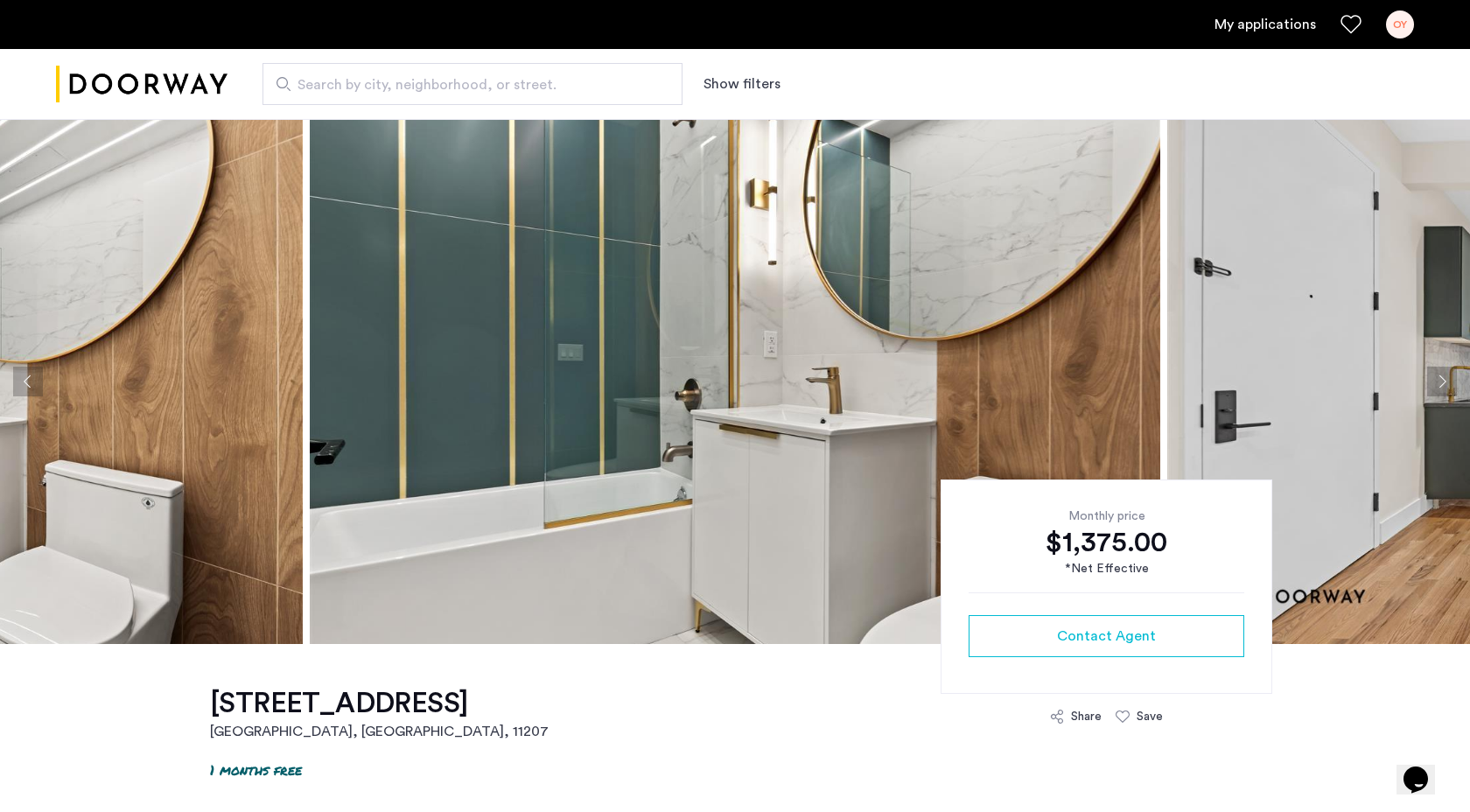
click at [1437, 377] on button "Next apartment" at bounding box center [1441, 381] width 29 height 29
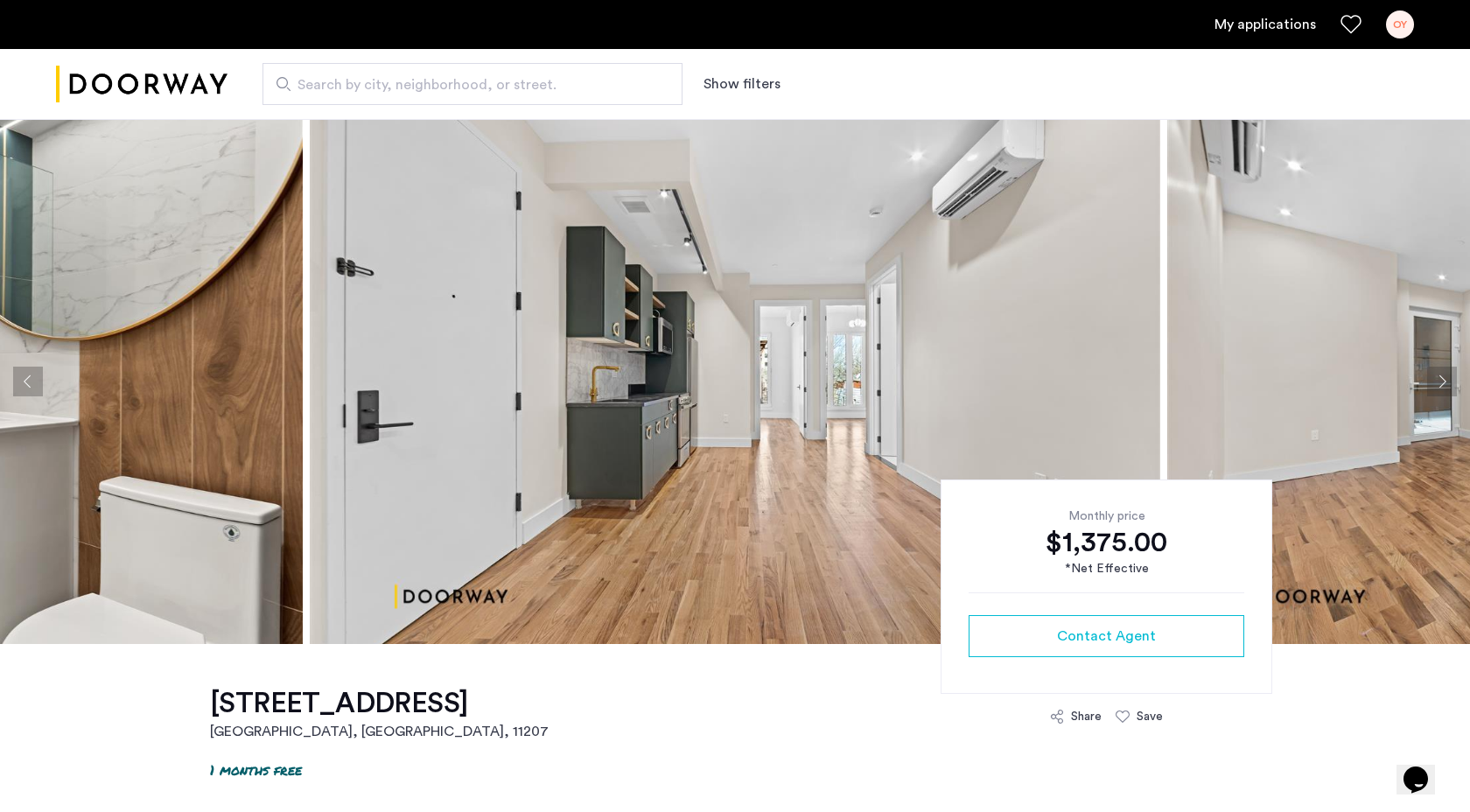
click at [1437, 377] on button "Next apartment" at bounding box center [1441, 381] width 29 height 29
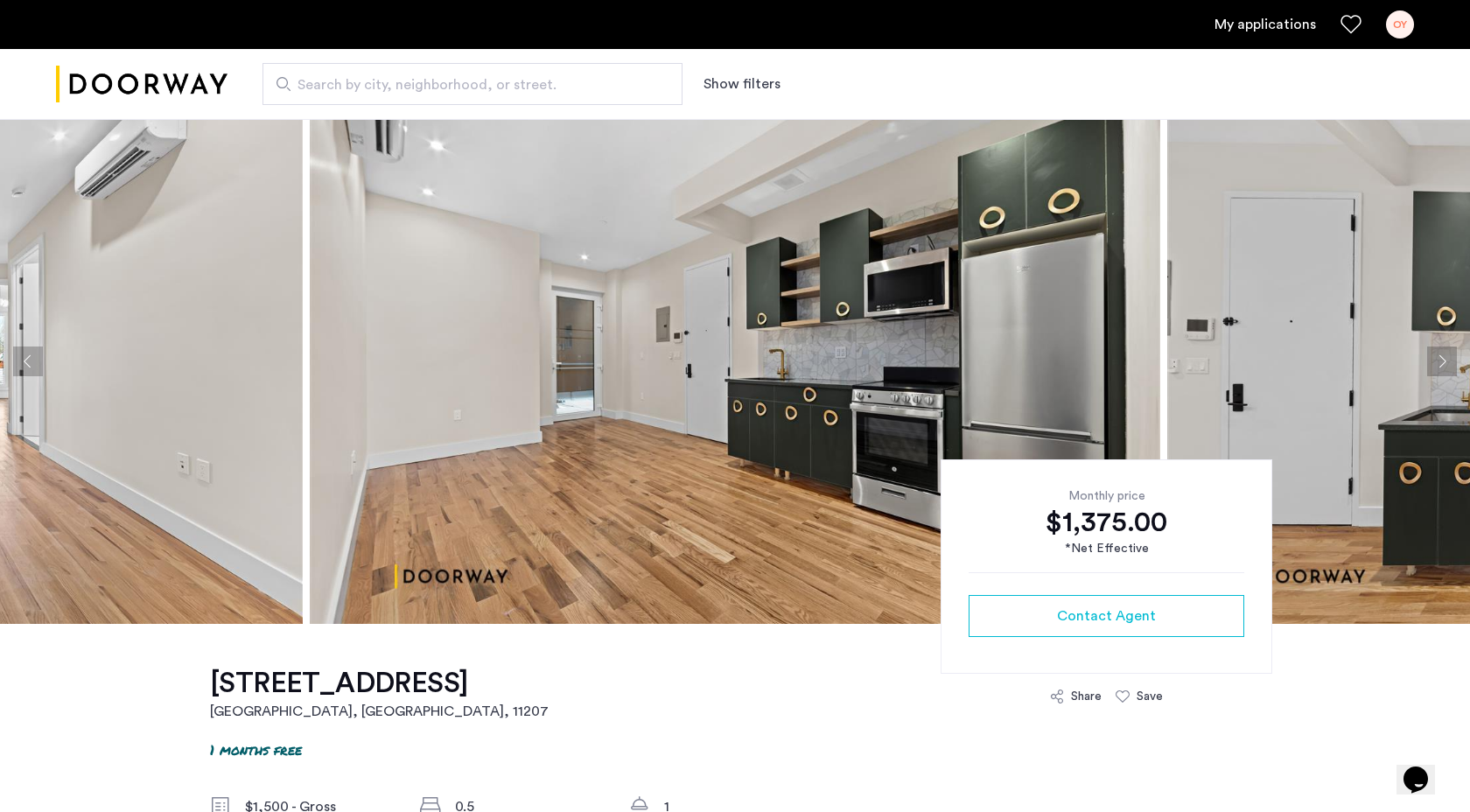
scroll to position [18, 0]
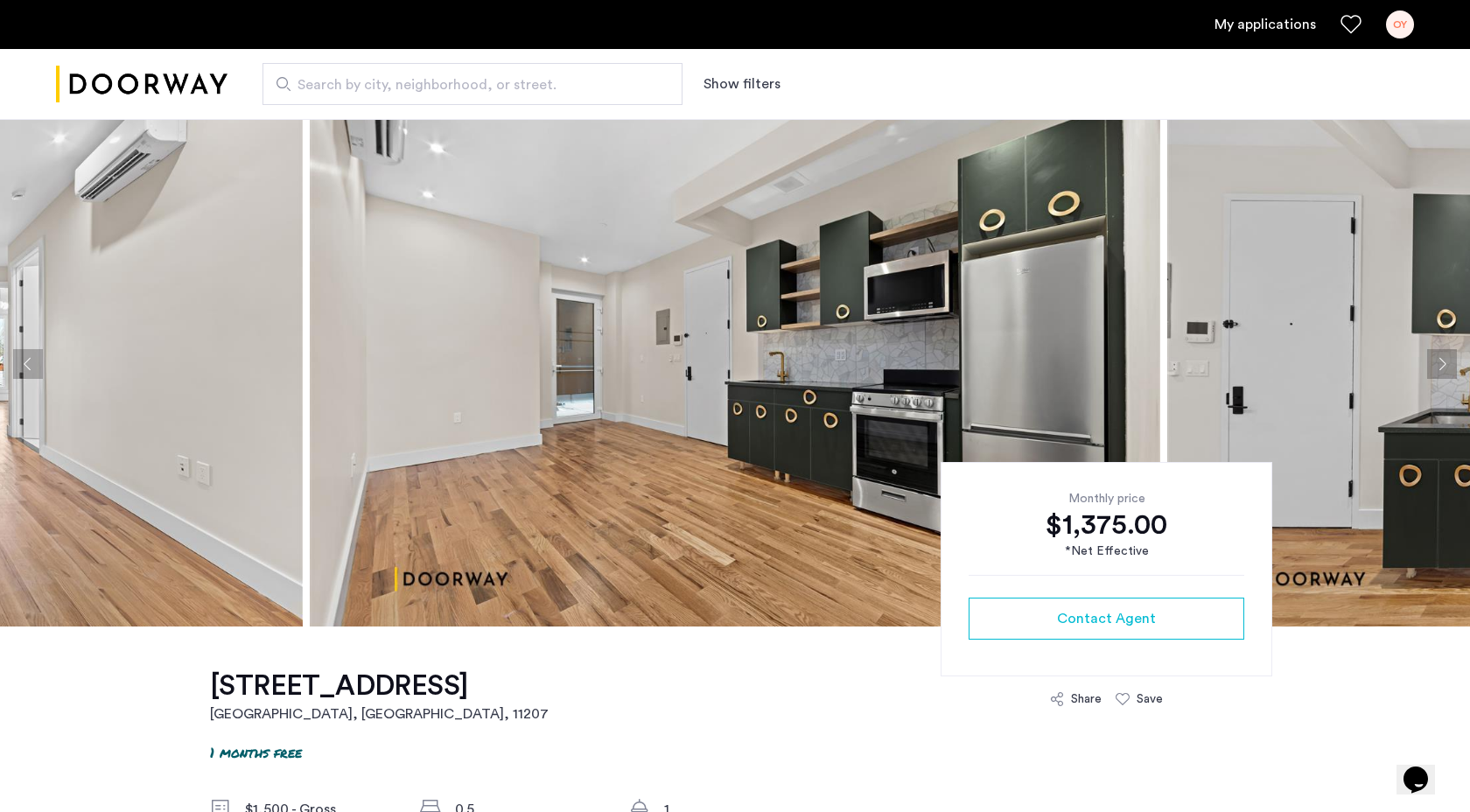
click at [1446, 362] on button "Next apartment" at bounding box center [1441, 364] width 29 height 29
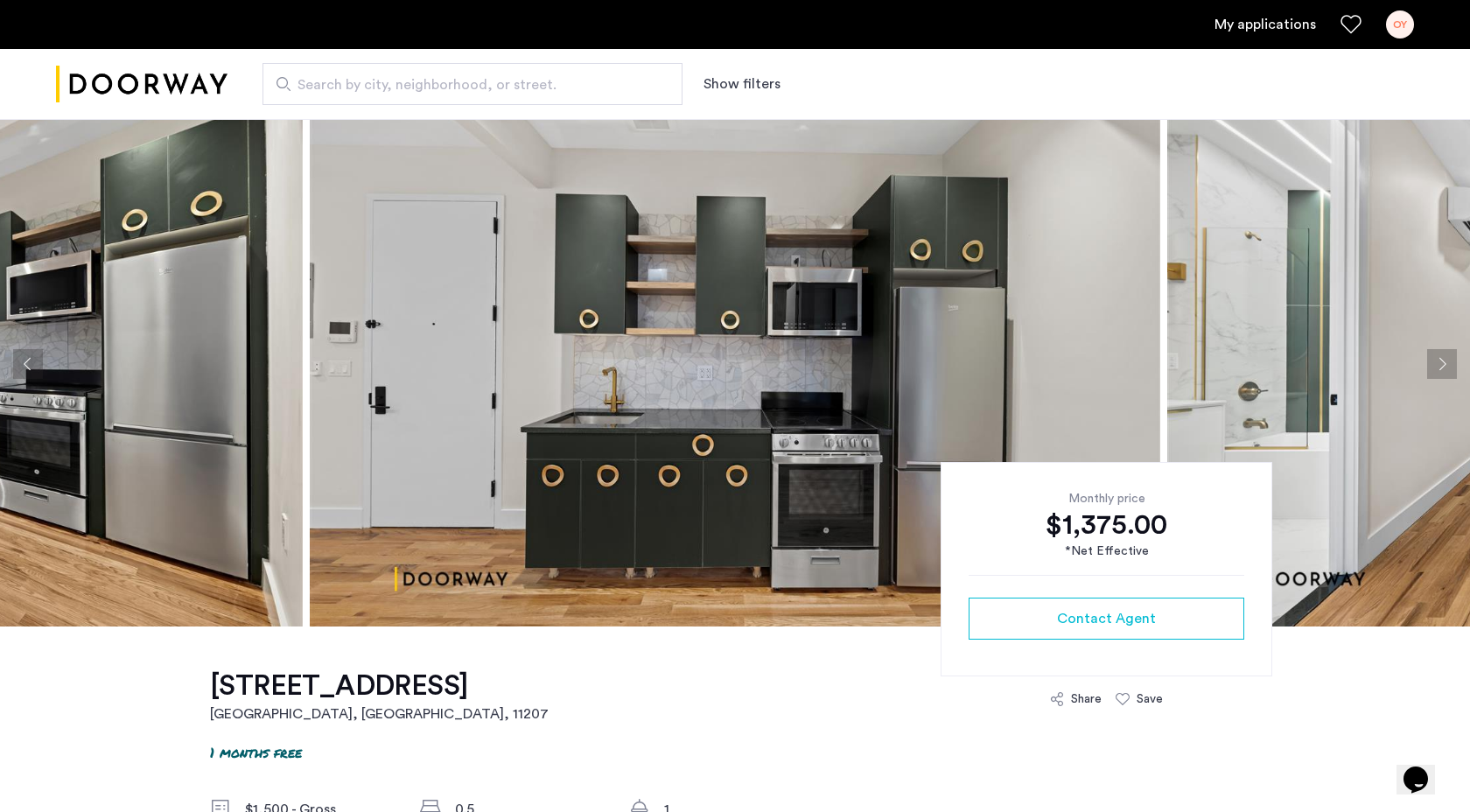
click at [1446, 361] on button "Next apartment" at bounding box center [1441, 364] width 29 height 29
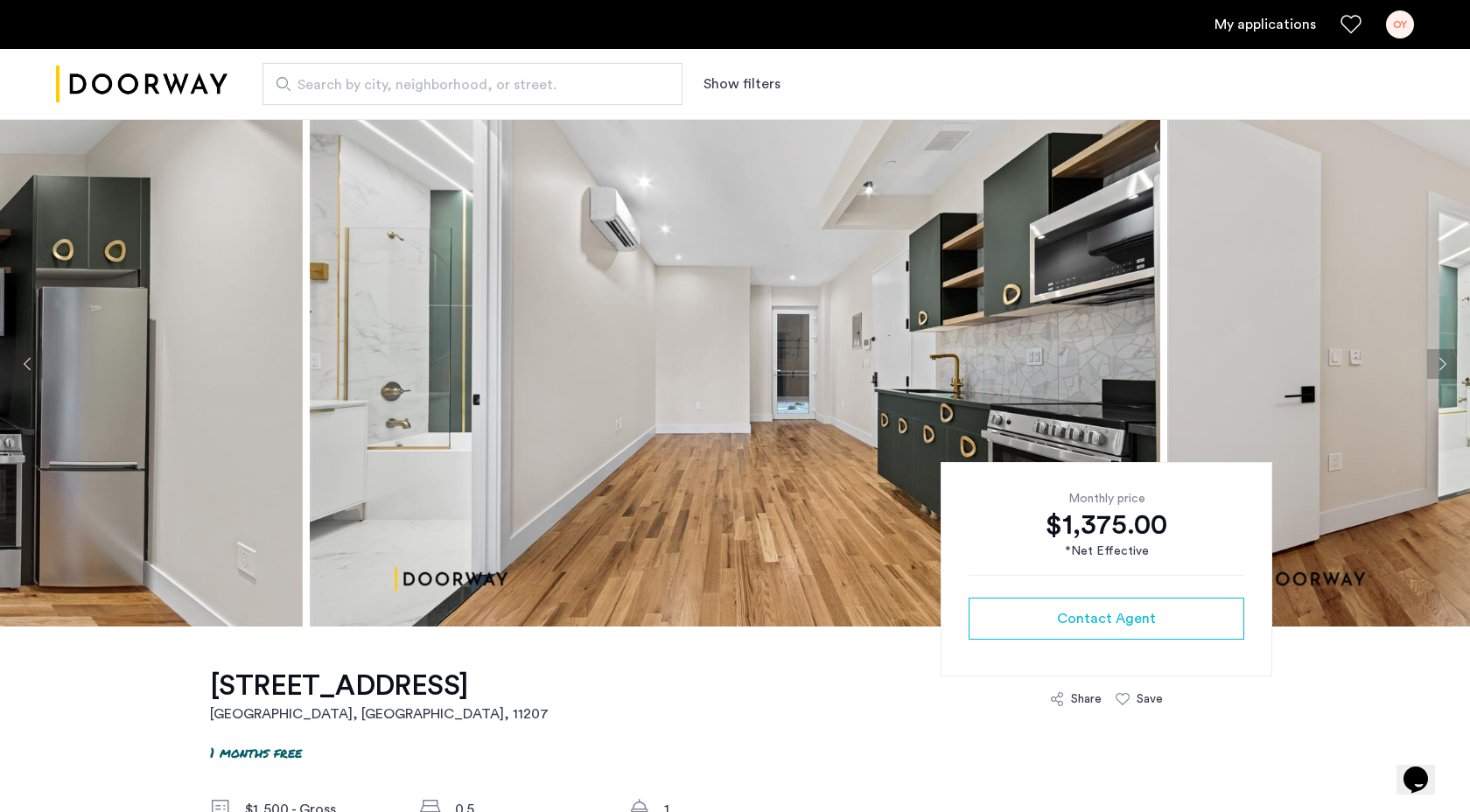
click at [29, 378] on button "Previous apartment" at bounding box center [28, 364] width 29 height 29
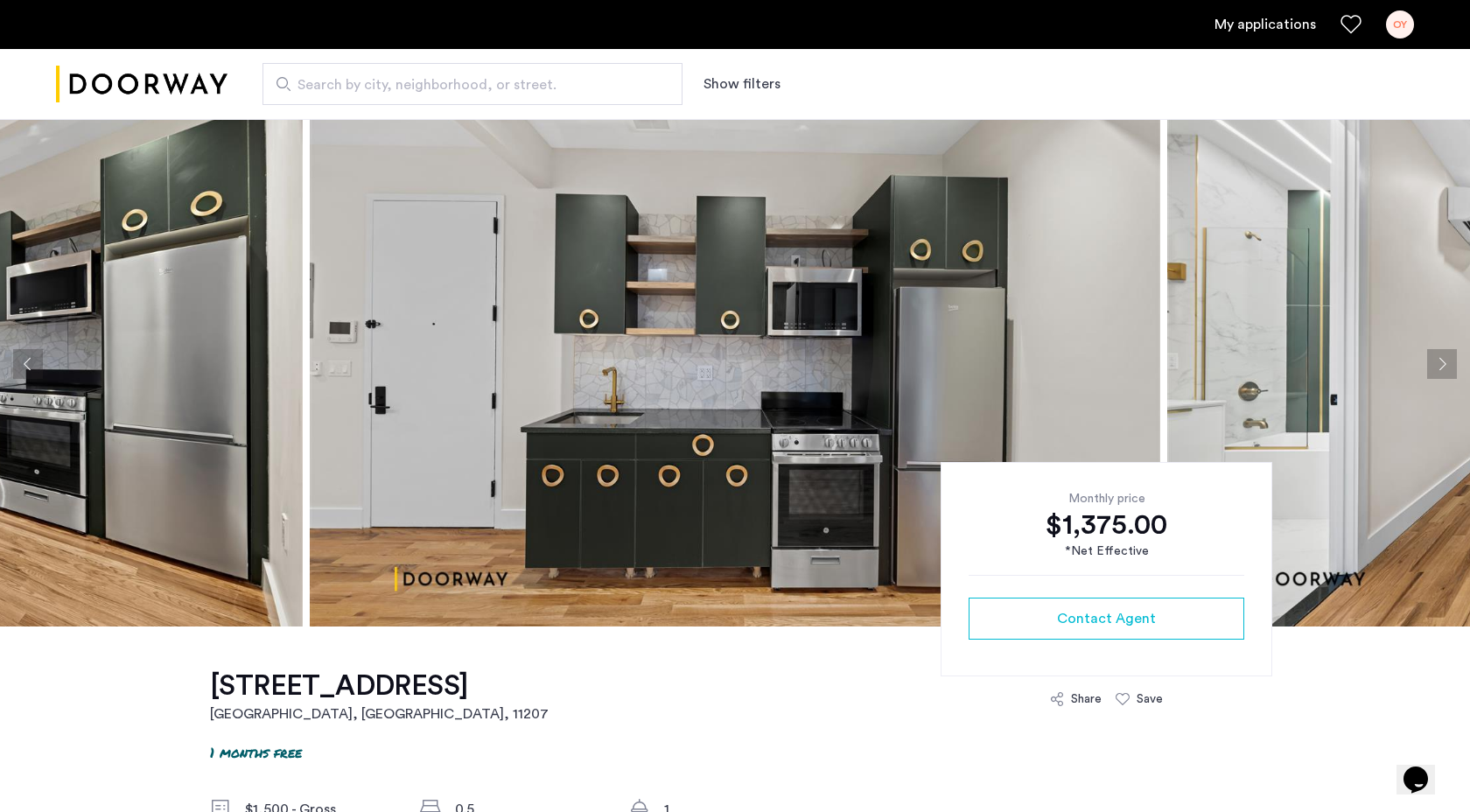
click at [1444, 363] on button "Next apartment" at bounding box center [1441, 364] width 29 height 29
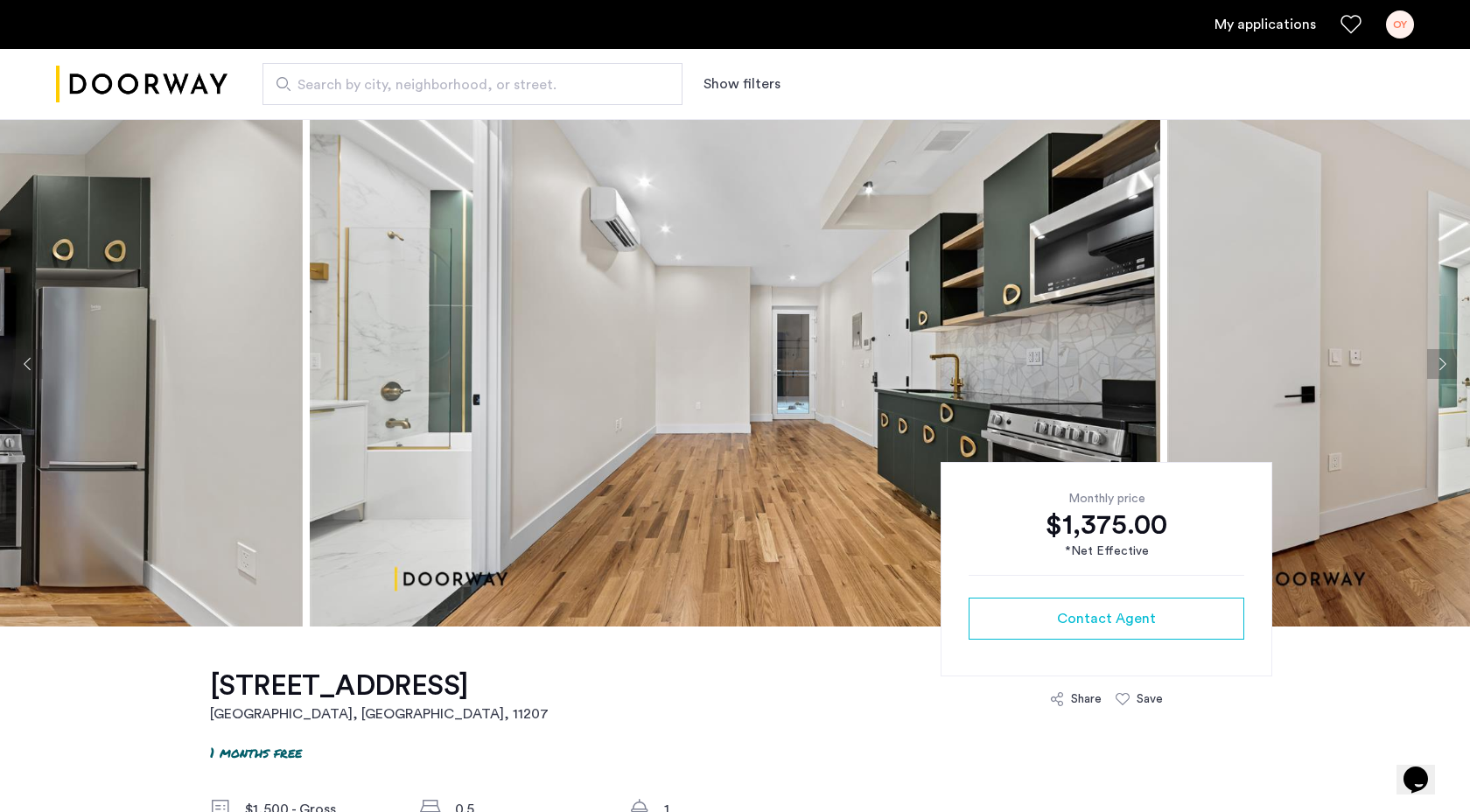
click at [1445, 366] on button "Next apartment" at bounding box center [1441, 364] width 29 height 29
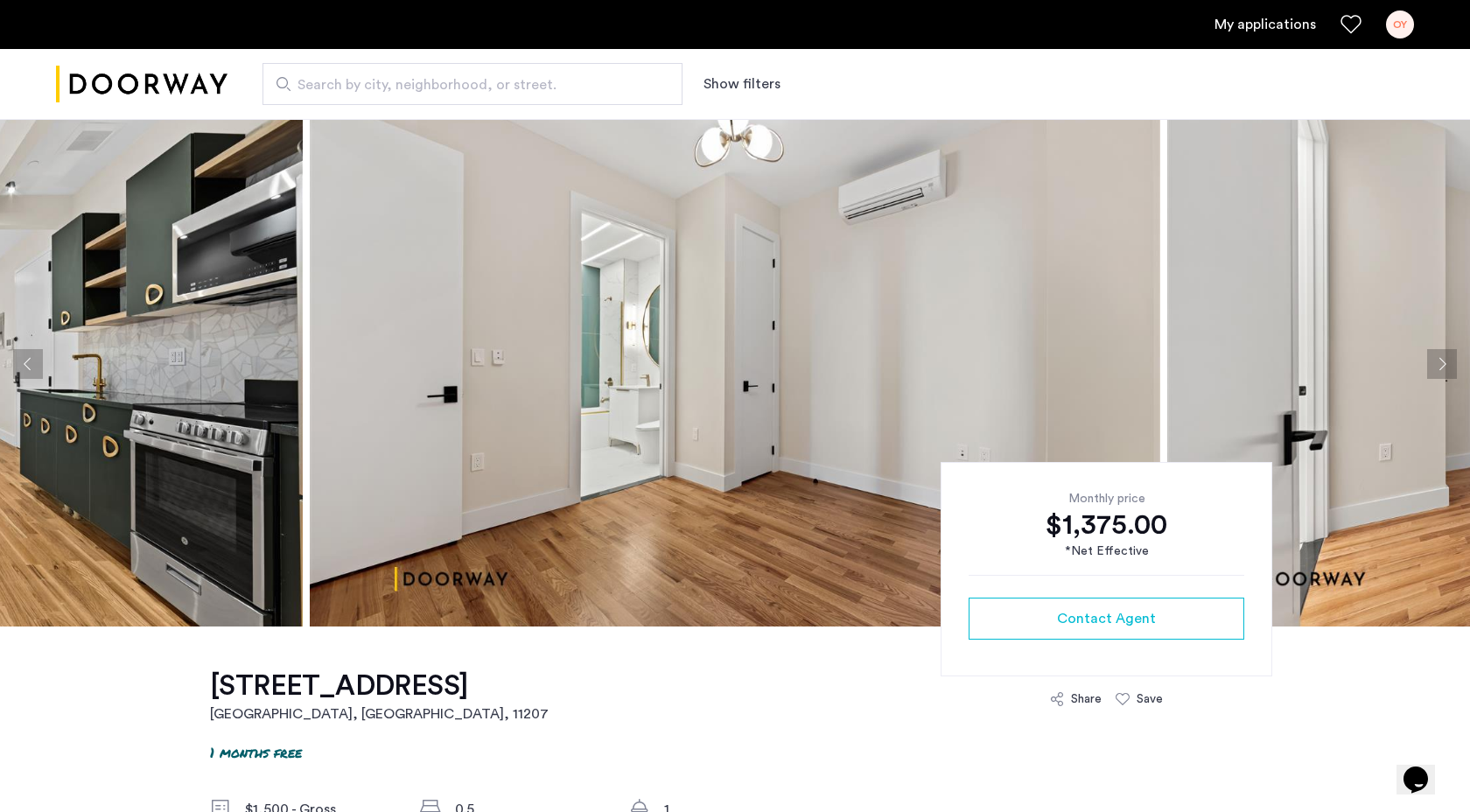
click at [1445, 366] on button "Next apartment" at bounding box center [1441, 364] width 29 height 29
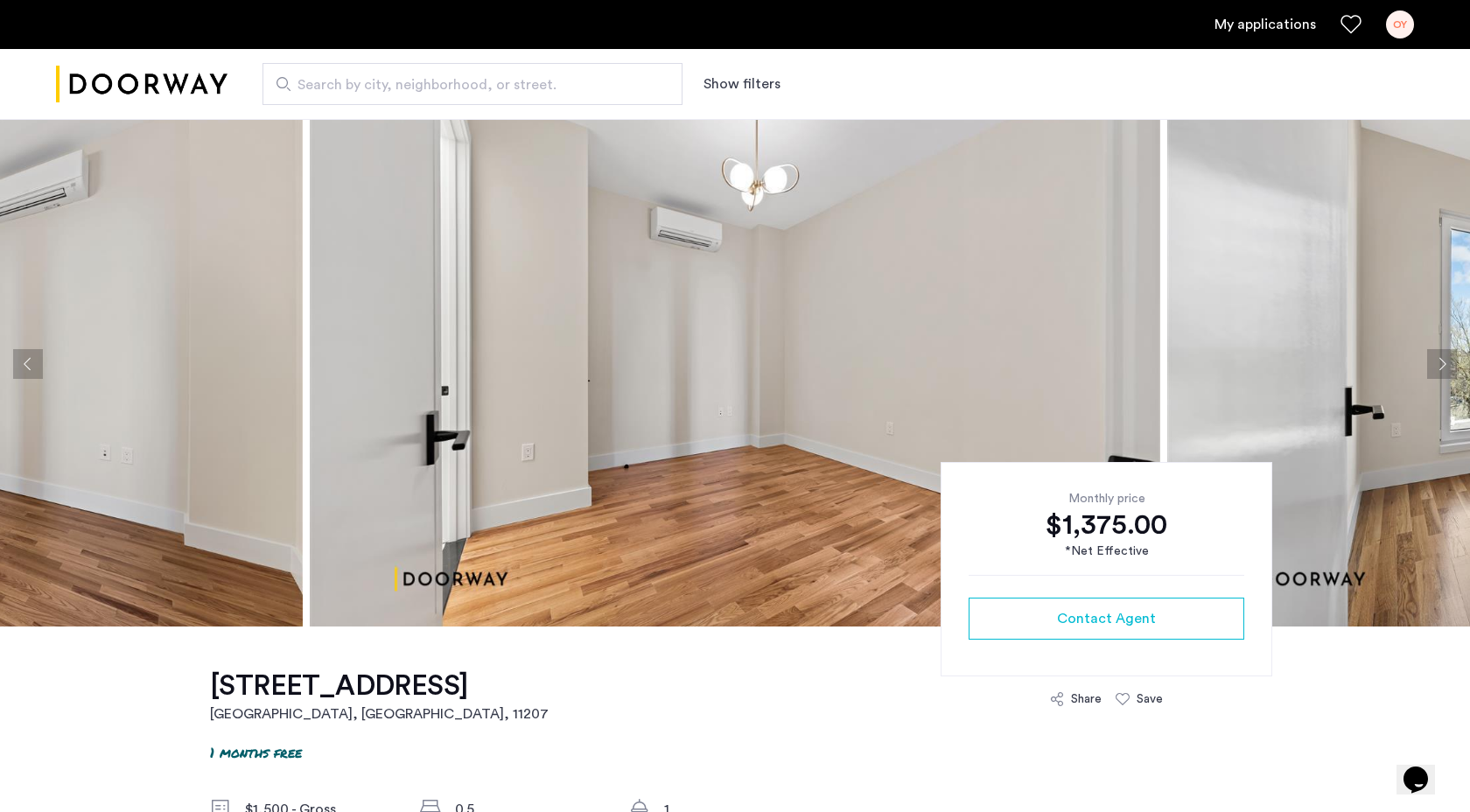
click at [1445, 366] on button "Next apartment" at bounding box center [1441, 364] width 29 height 29
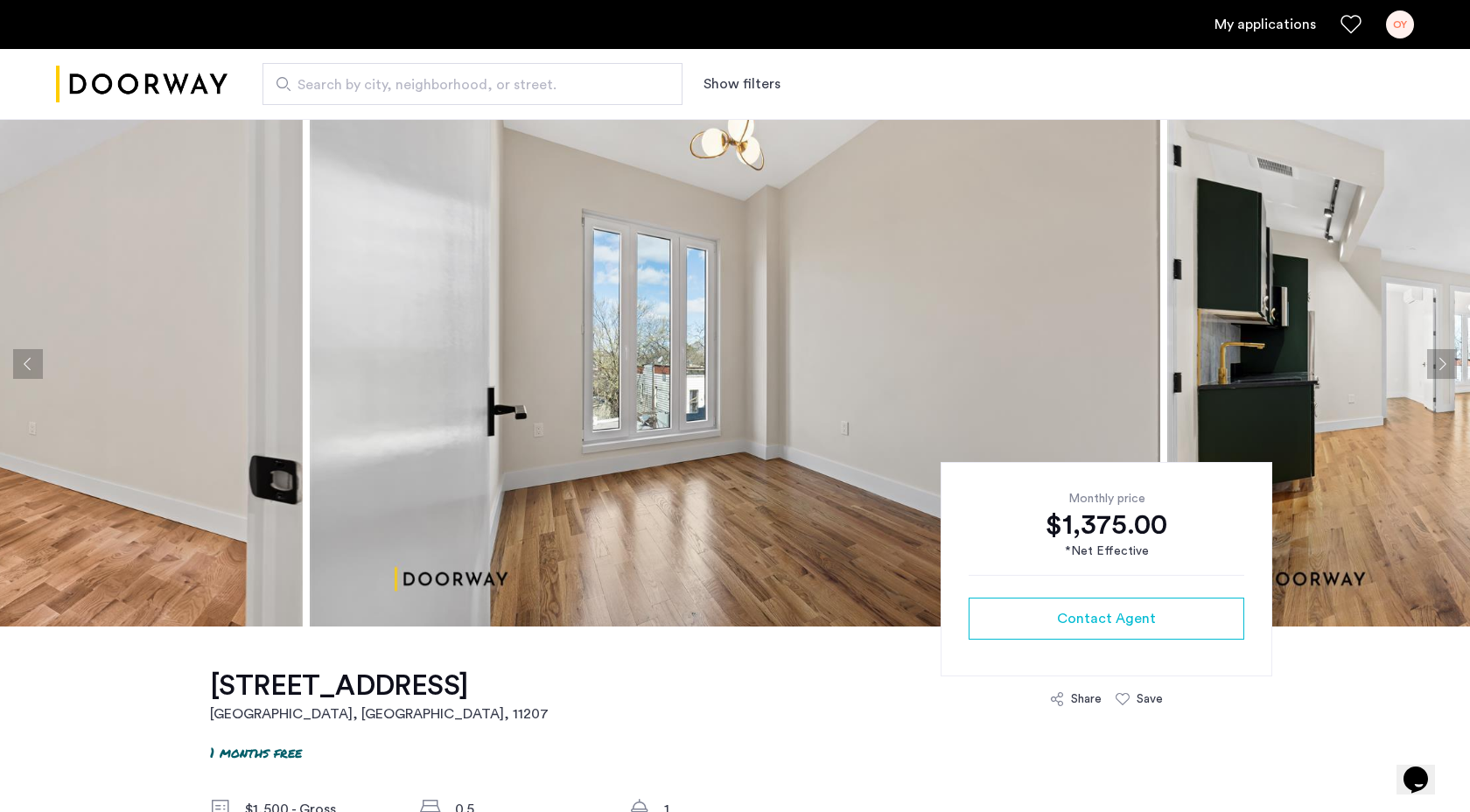
click at [1445, 366] on button "Next apartment" at bounding box center [1441, 364] width 29 height 29
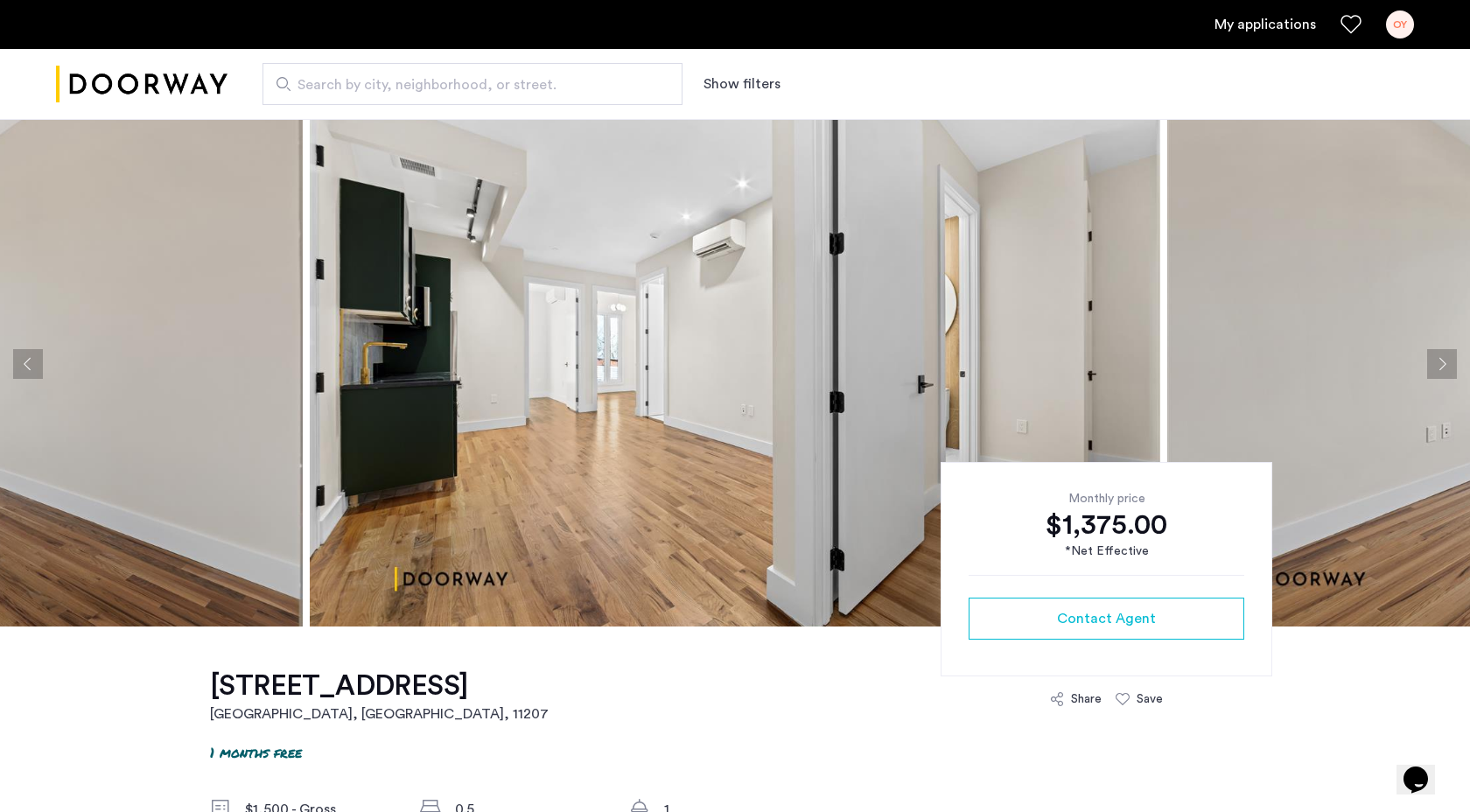
click at [1445, 366] on button "Next apartment" at bounding box center [1441, 364] width 29 height 29
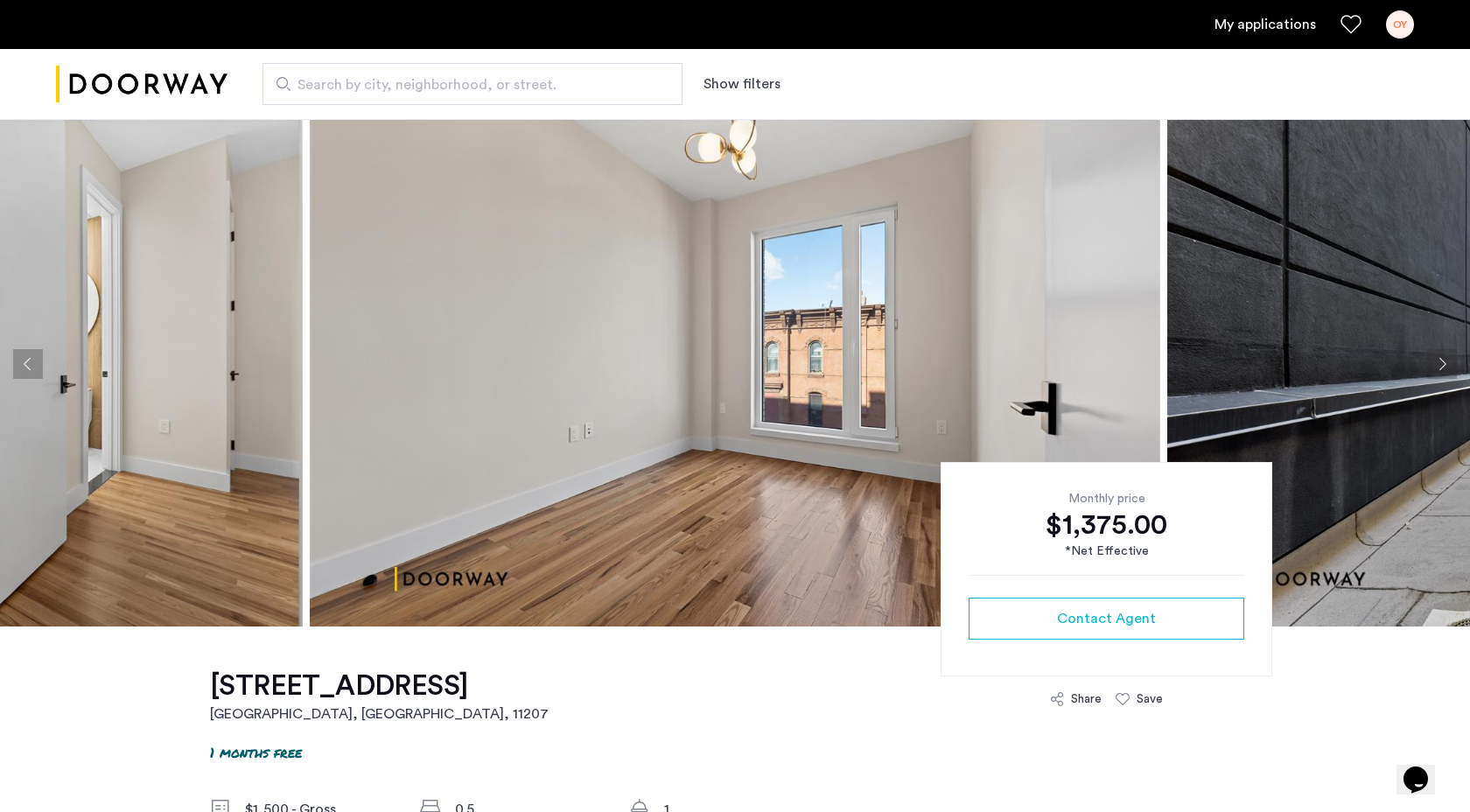
click at [1444, 366] on button "Next apartment" at bounding box center [1441, 364] width 29 height 29
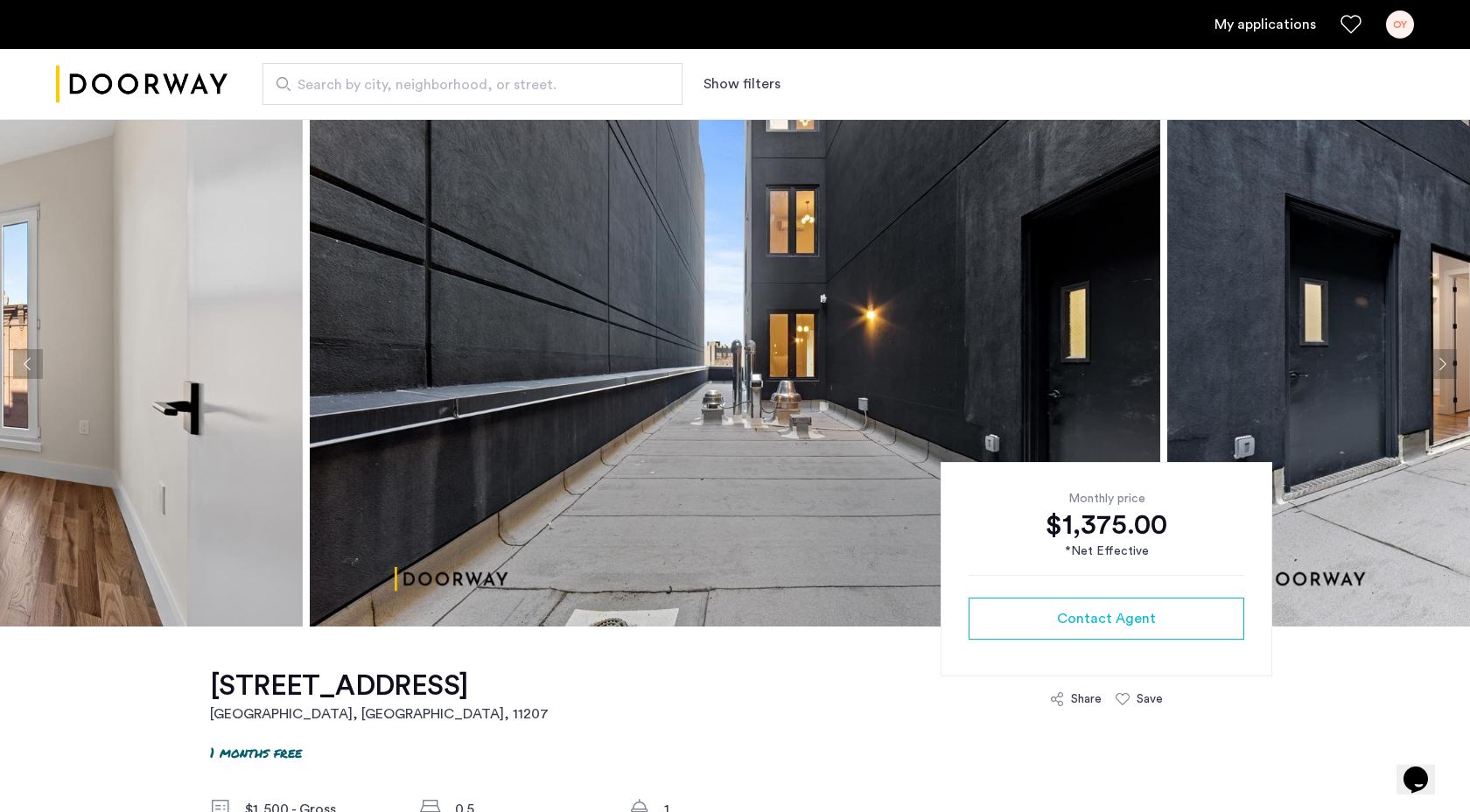
click at [1444, 366] on button "Next apartment" at bounding box center [1441, 364] width 29 height 29
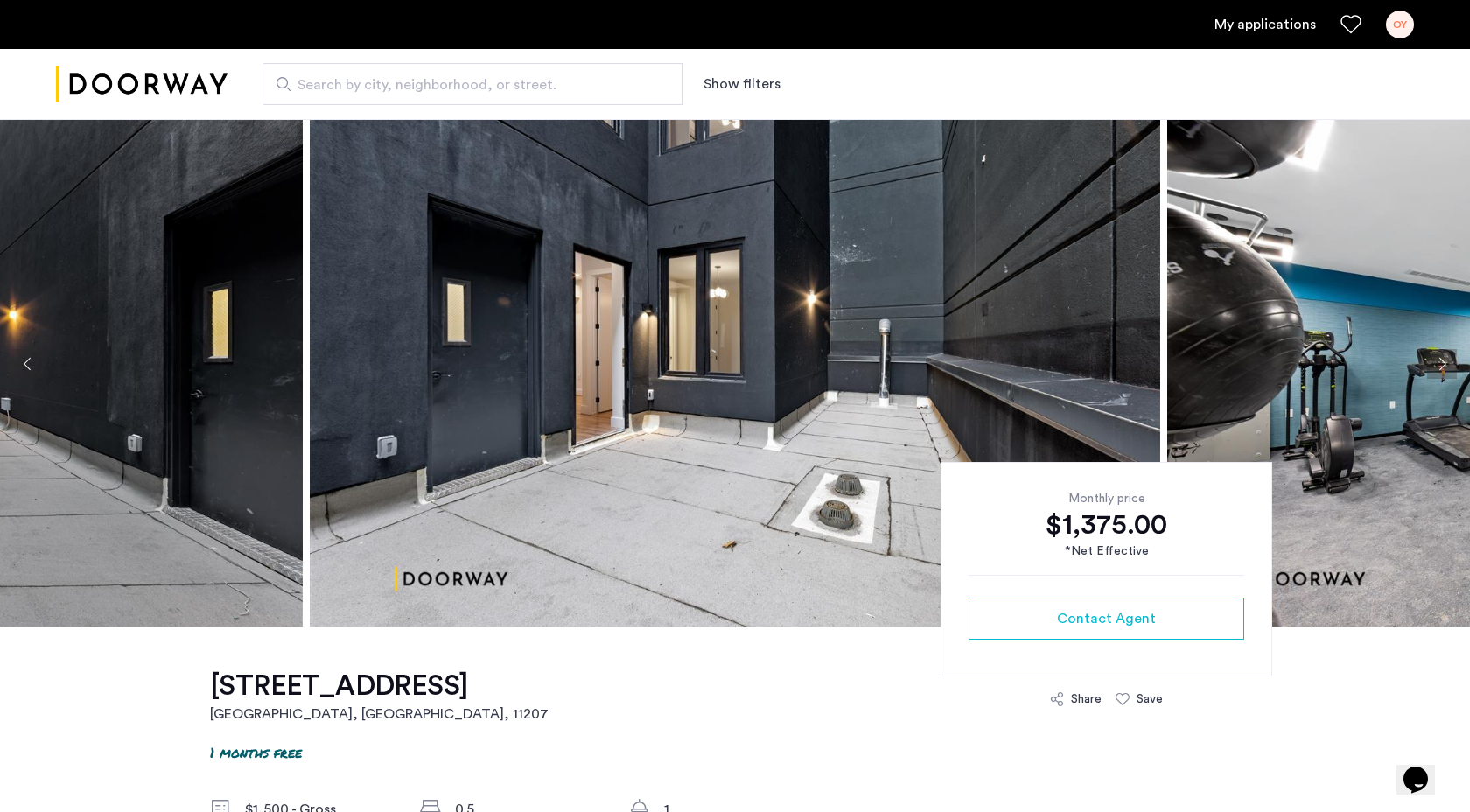
click at [1444, 366] on button "Next apartment" at bounding box center [1441, 364] width 29 height 29
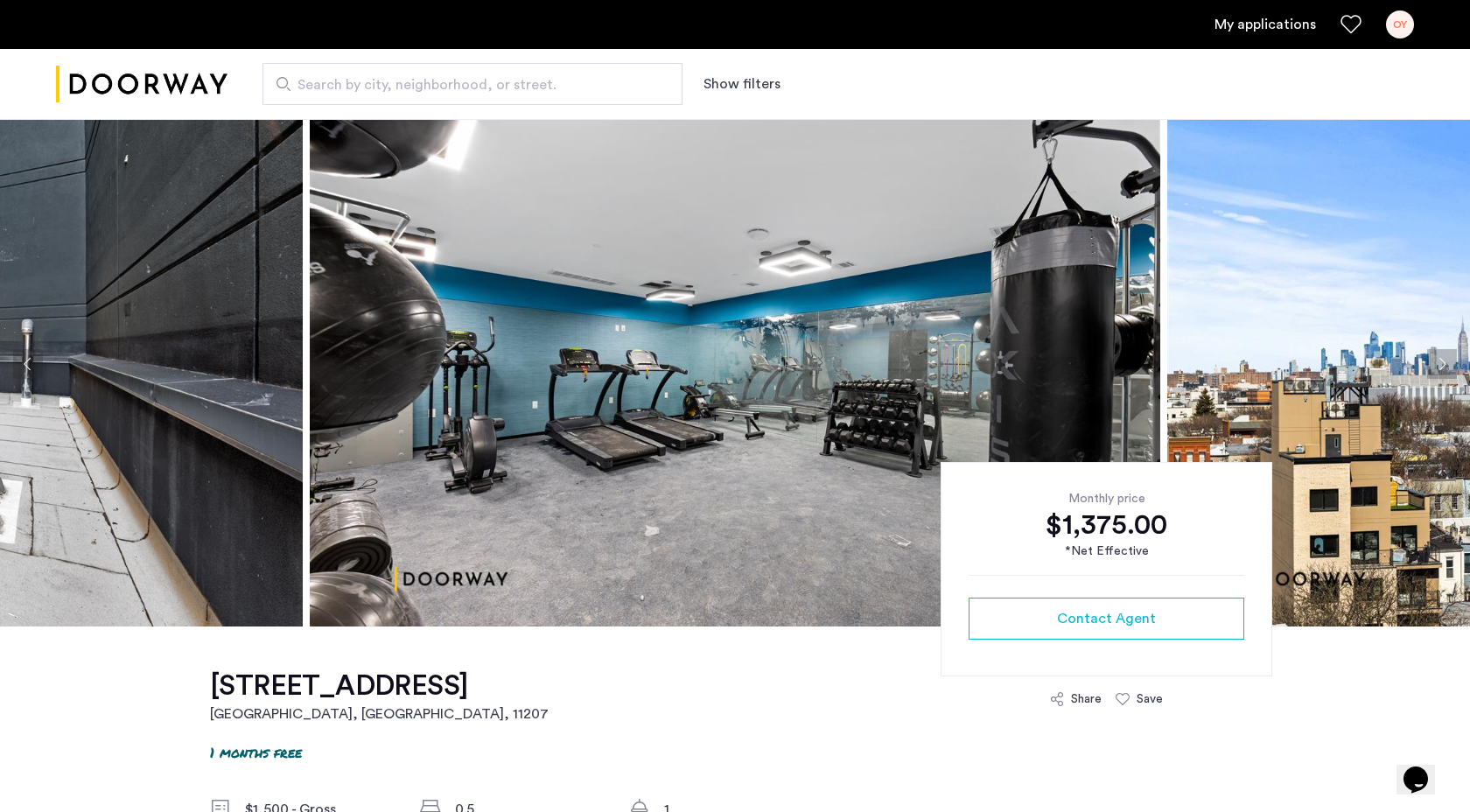
click at [1443, 365] on button "Next apartment" at bounding box center [1441, 364] width 29 height 29
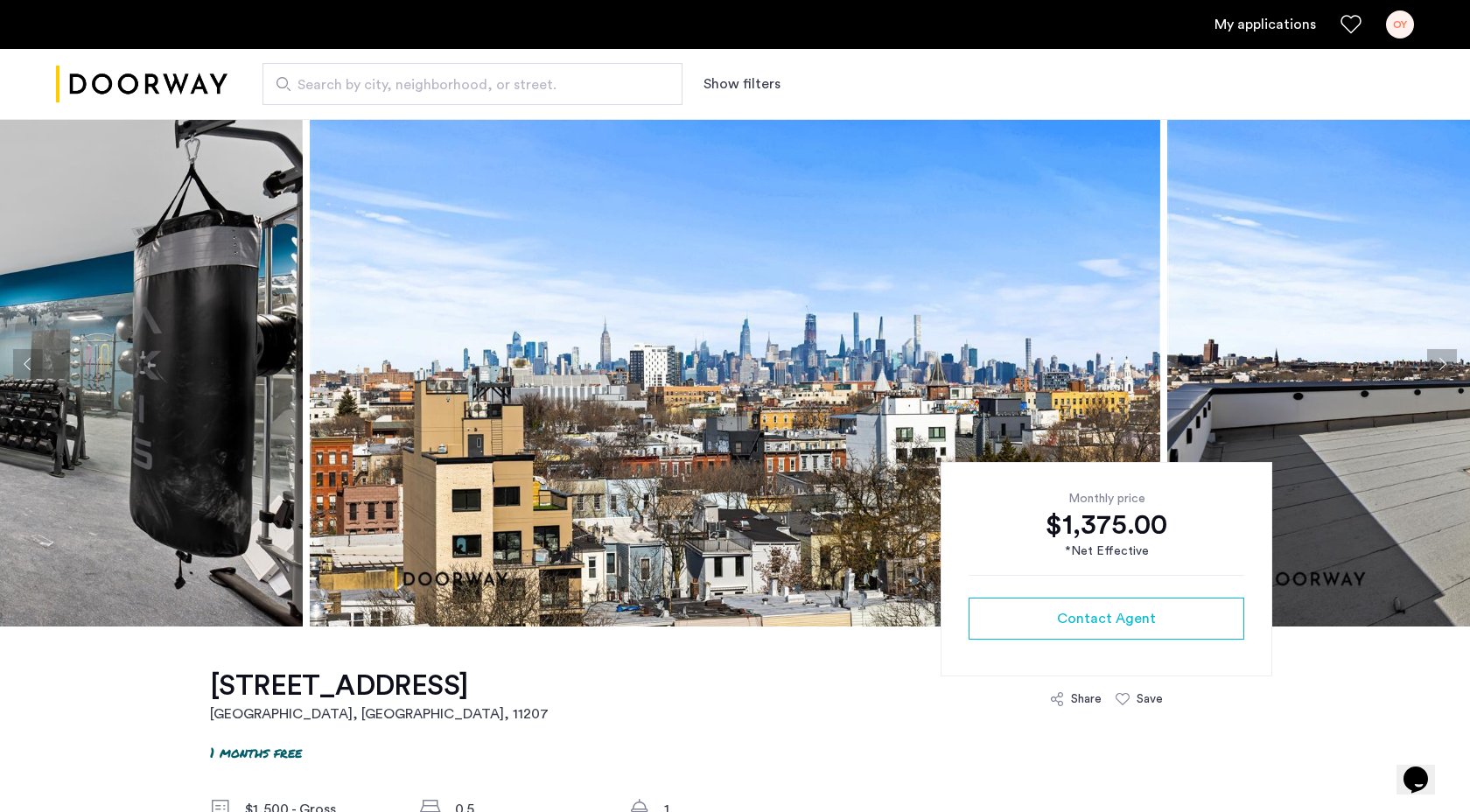
click at [1443, 365] on button "Next apartment" at bounding box center [1441, 364] width 29 height 29
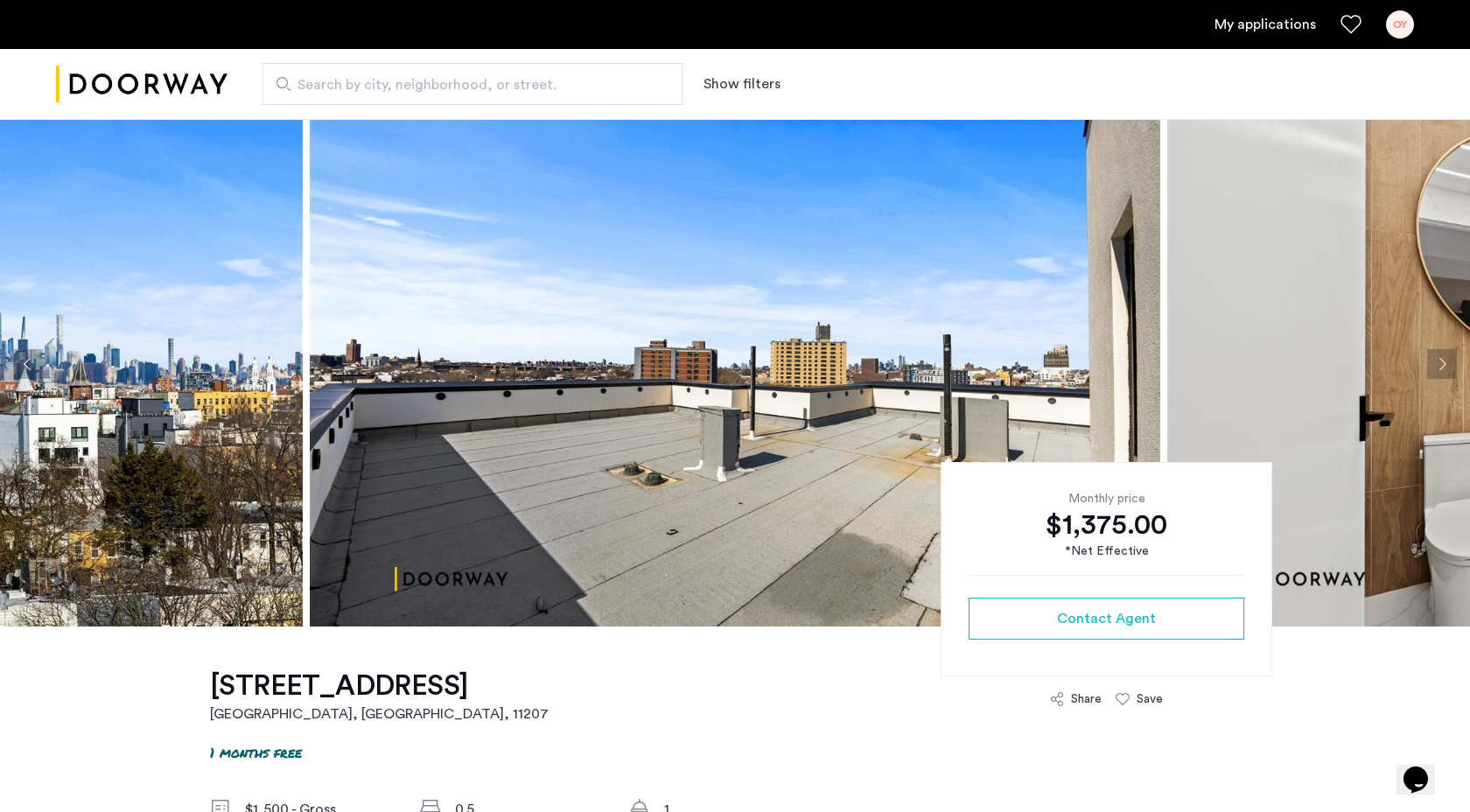
click at [1443, 365] on button "Next apartment" at bounding box center [1441, 364] width 29 height 29
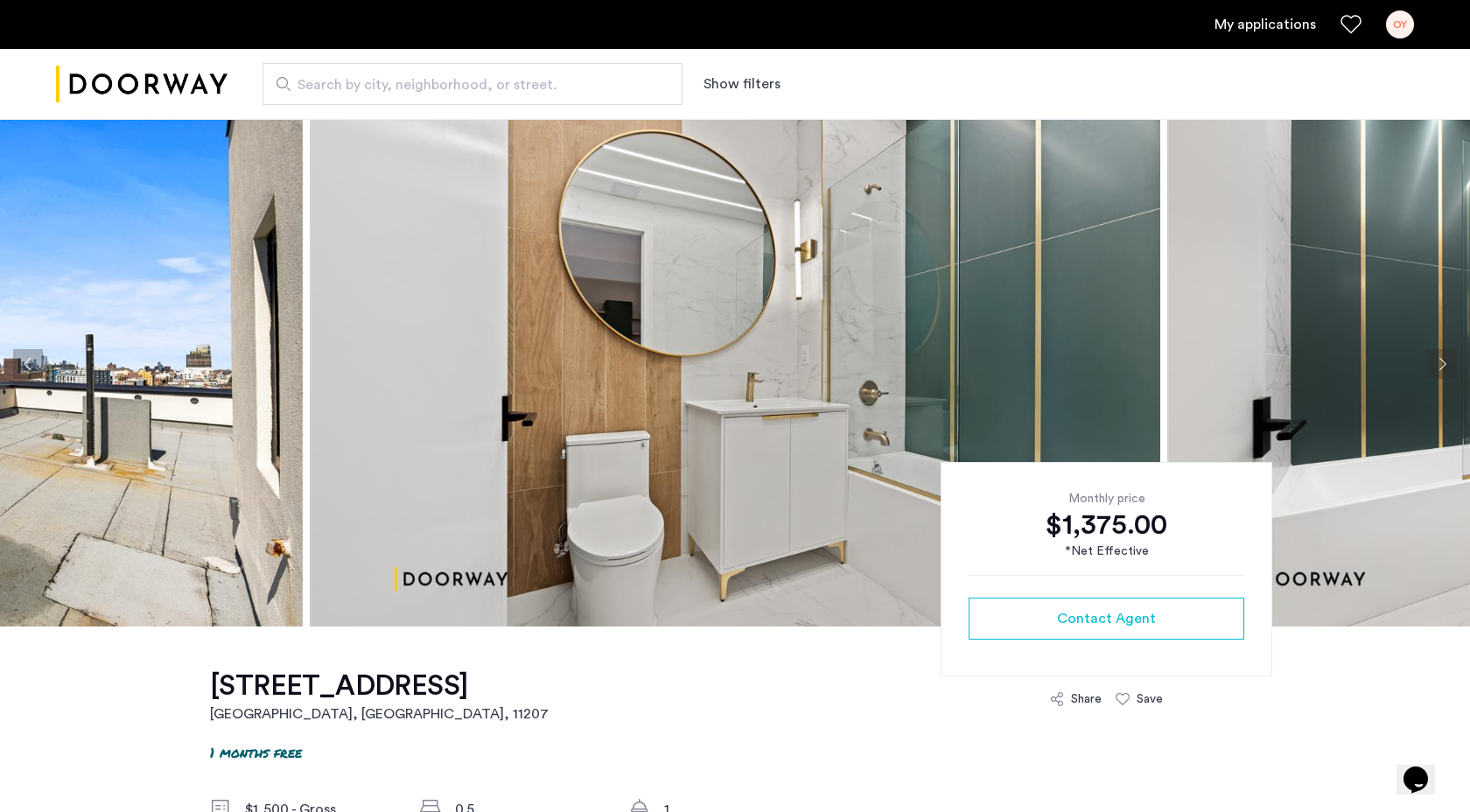
click at [1443, 365] on button "Next apartment" at bounding box center [1441, 364] width 29 height 29
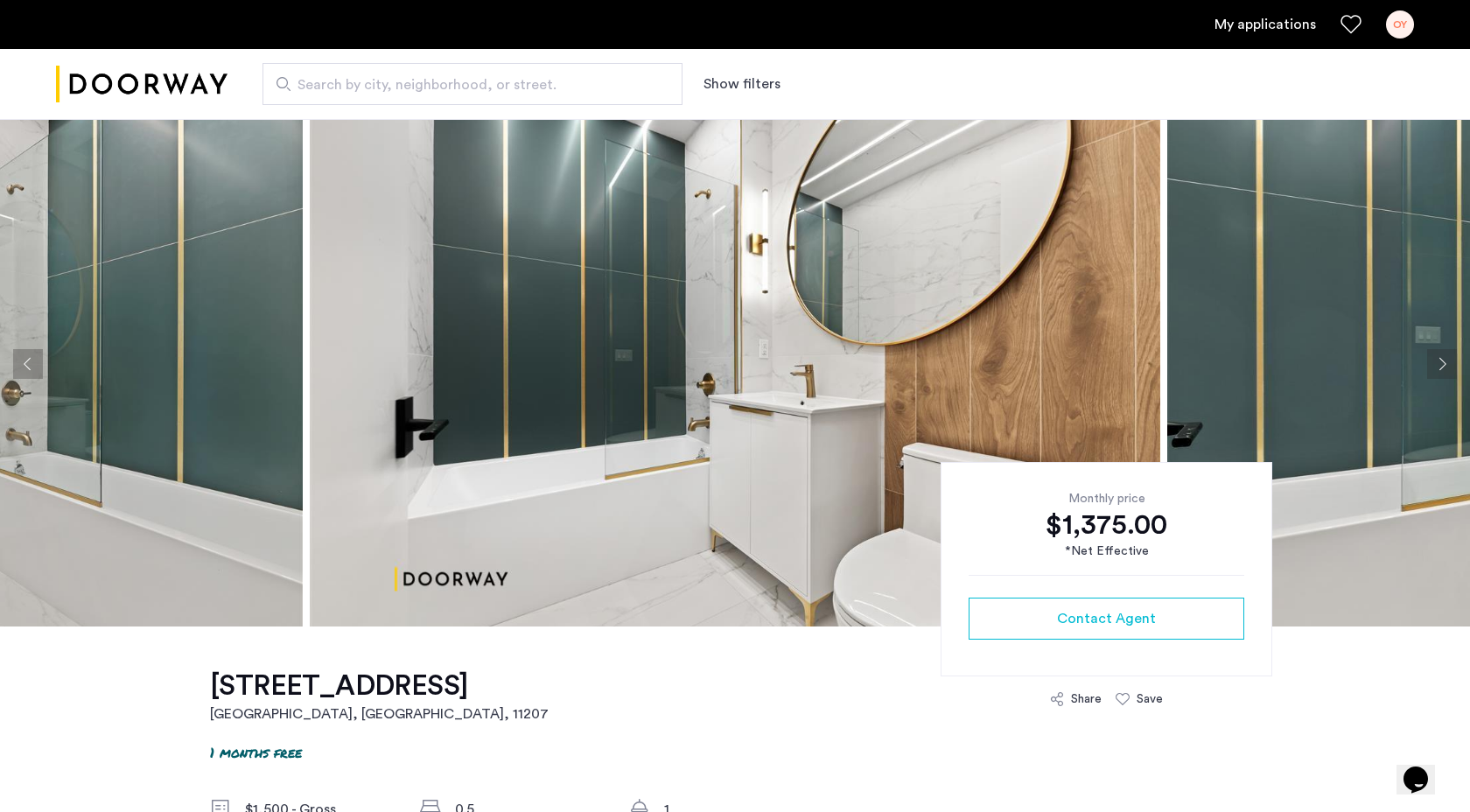
click at [1443, 365] on button "Next apartment" at bounding box center [1441, 364] width 29 height 29
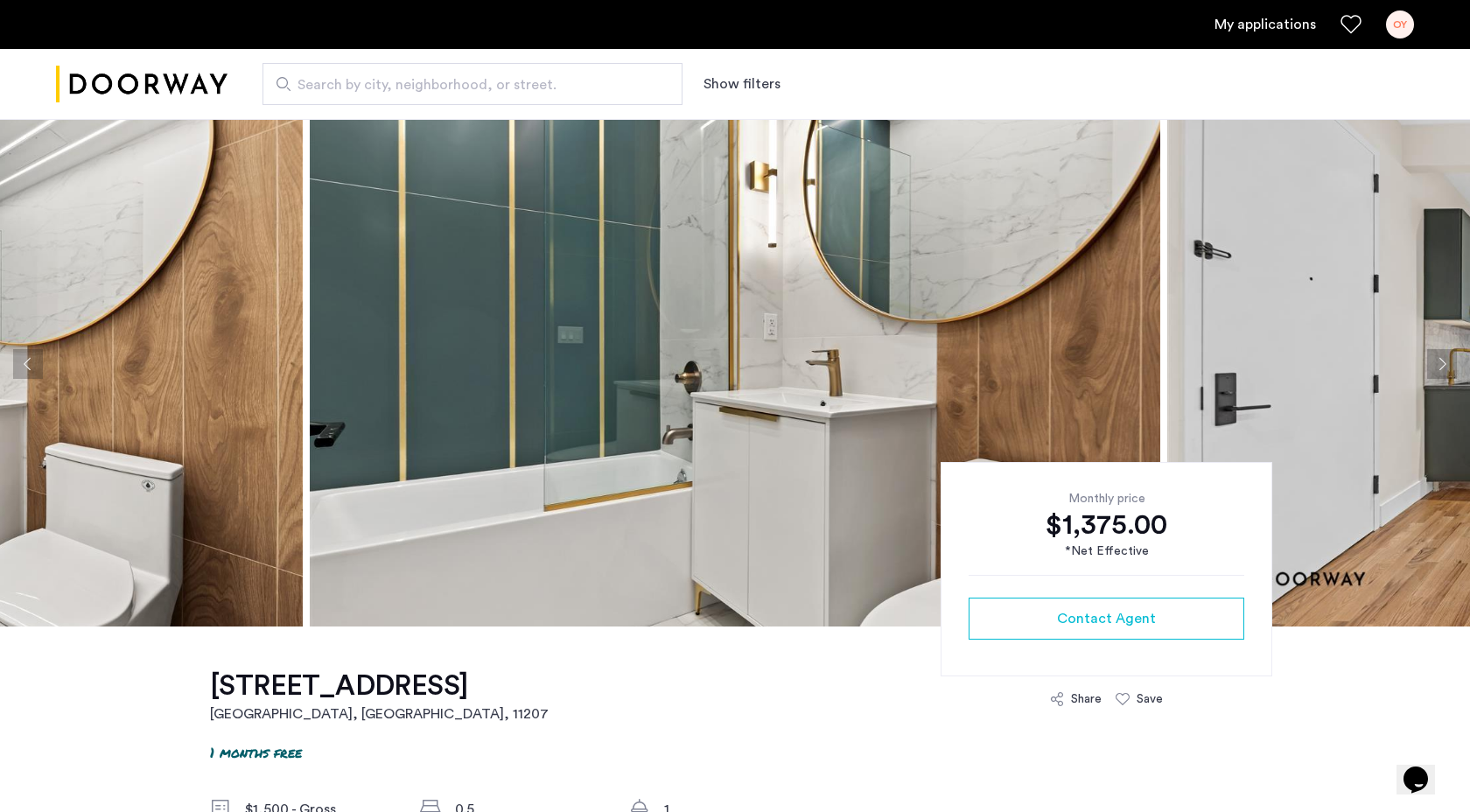
click at [1443, 365] on button "Next apartment" at bounding box center [1441, 364] width 29 height 29
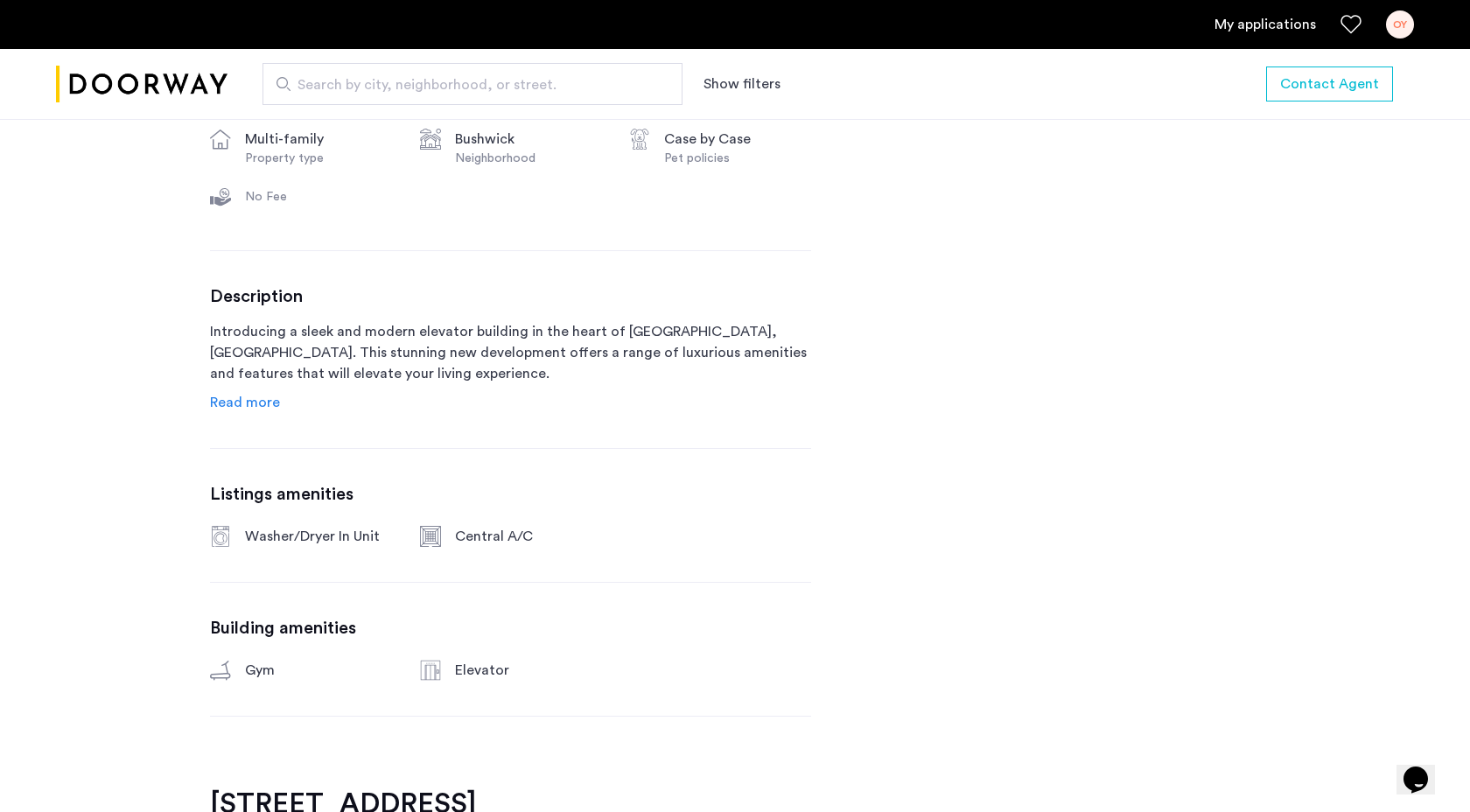
scroll to position [361, 0]
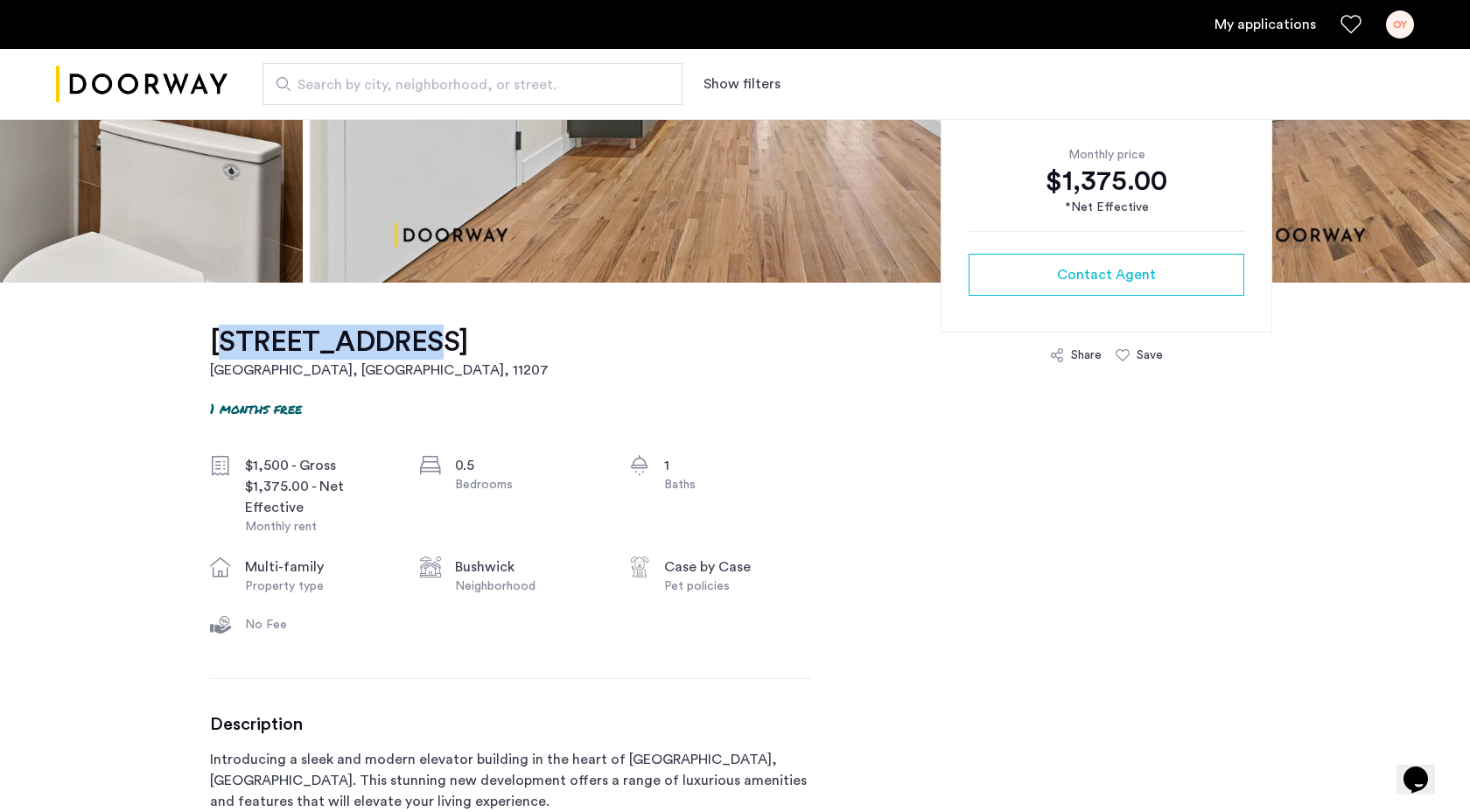
drag, startPoint x: 203, startPoint y: 334, endPoint x: 391, endPoint y: 336, distance: 188.0
copy h1 "1591 [GEOGRAPHIC_DATA]"
click at [365, 80] on span "Search by city, neighborhood, or street." at bounding box center [465, 85] width 336 height 21
click at [365, 80] on input "Search by city, neighborhood, or street." at bounding box center [472, 84] width 420 height 42
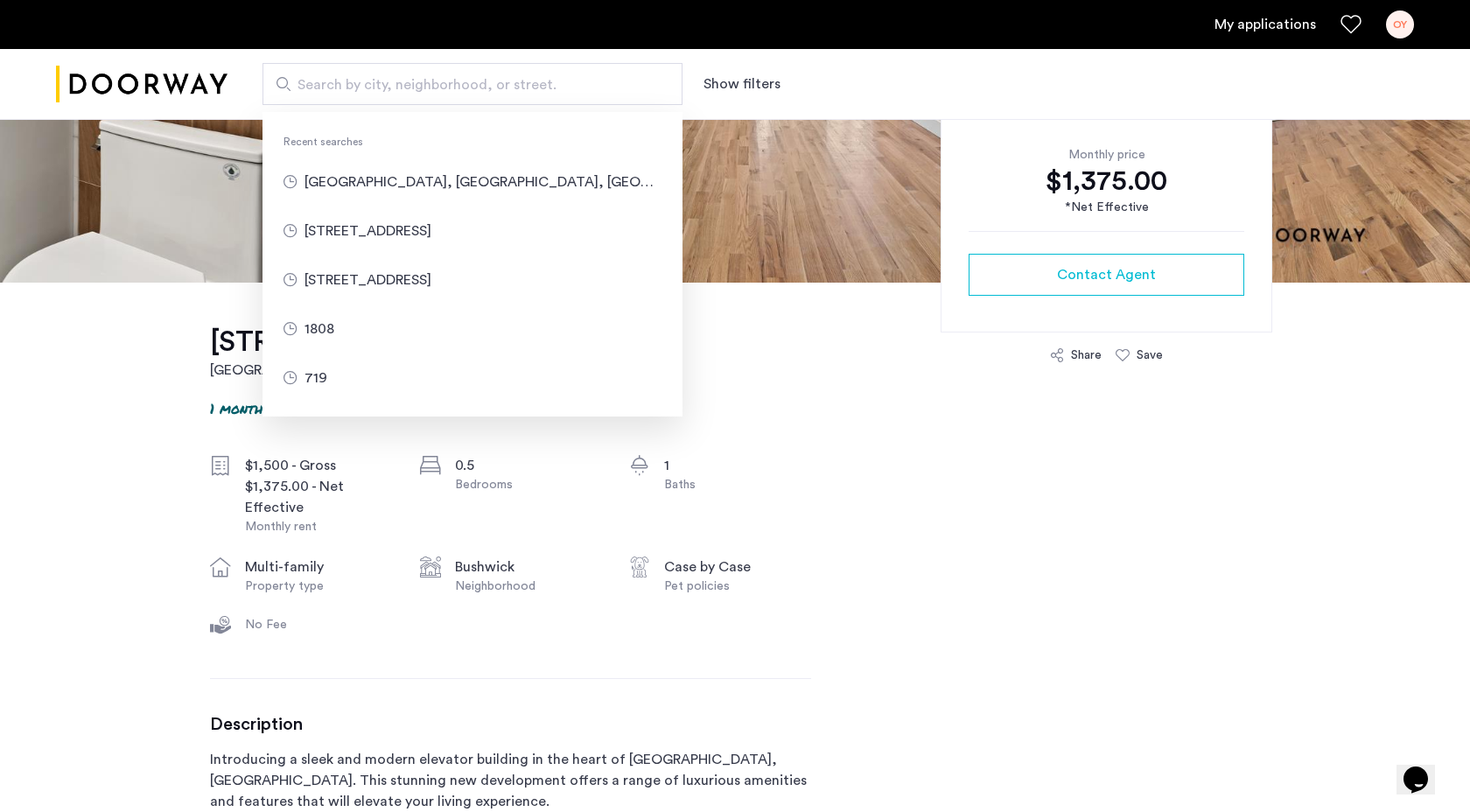
paste input "**********"
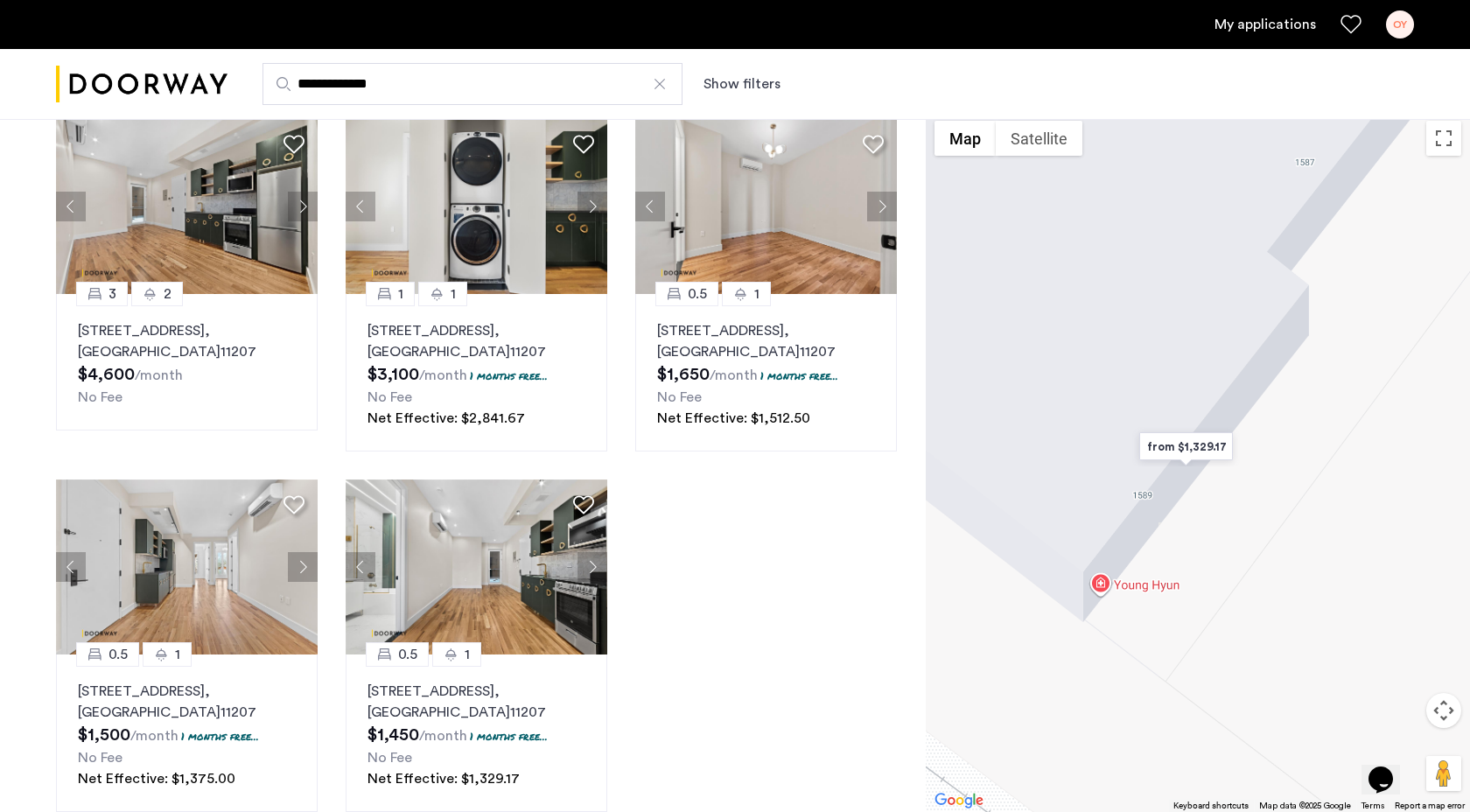
scroll to position [110, 0]
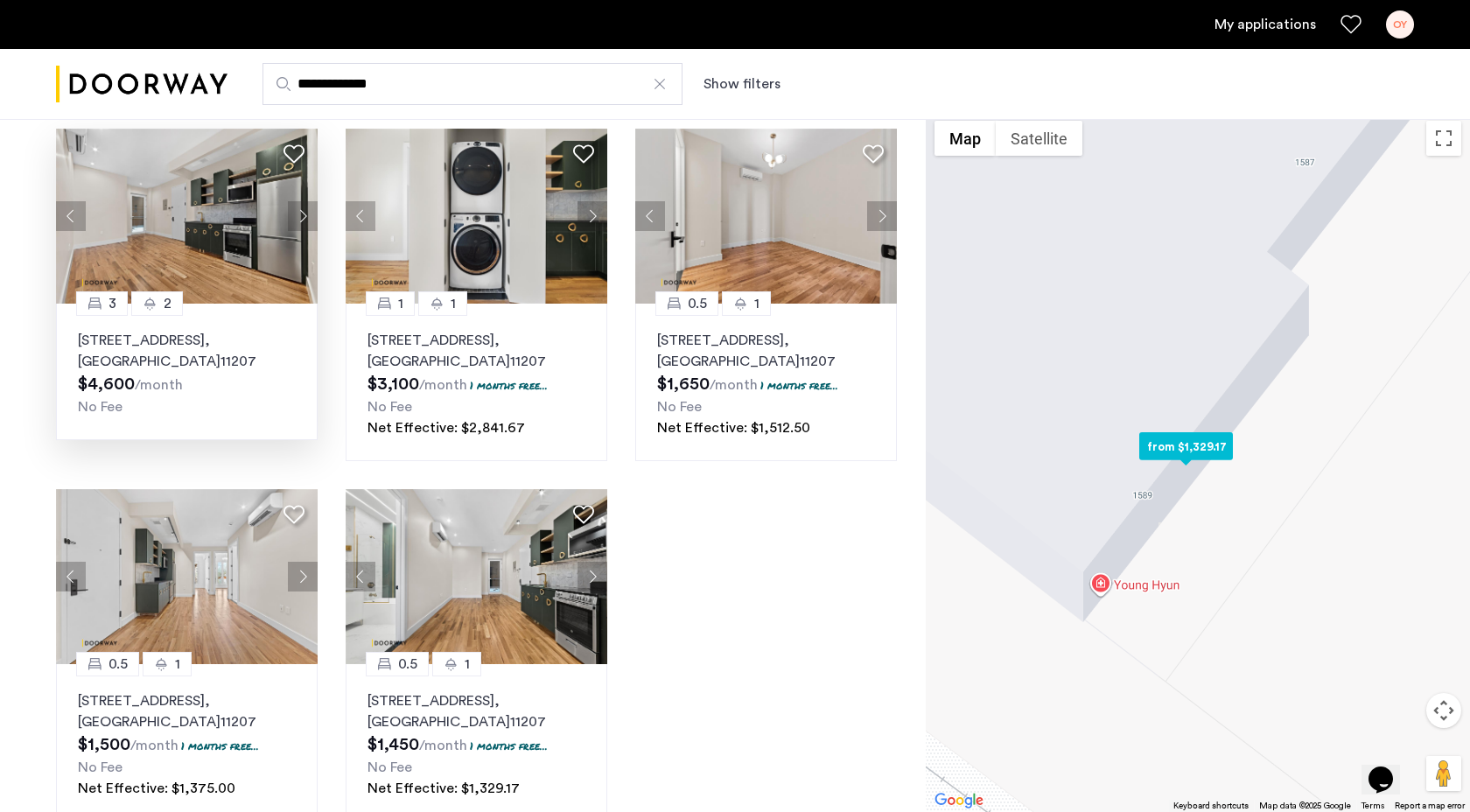
type input "**********"
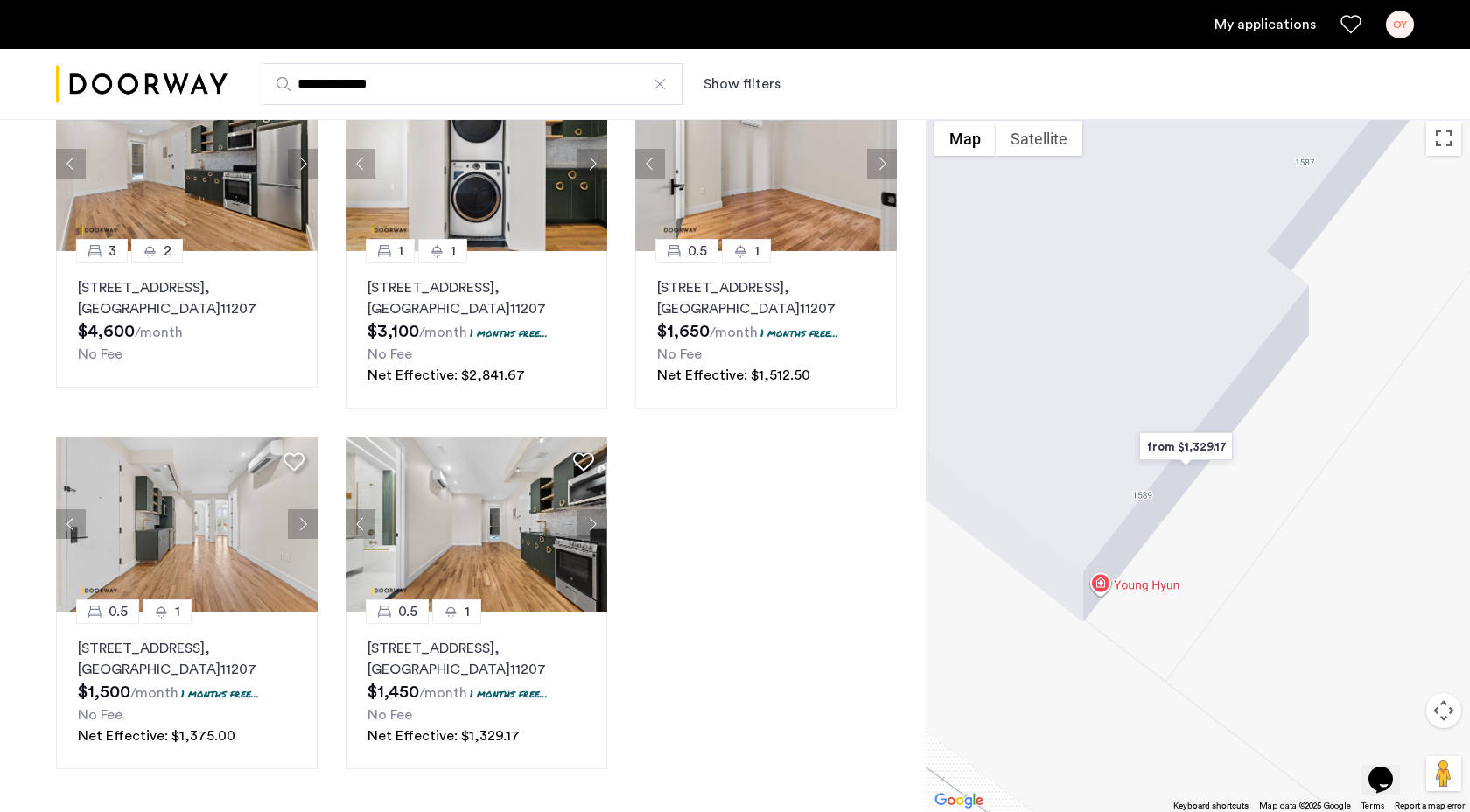
scroll to position [0, 0]
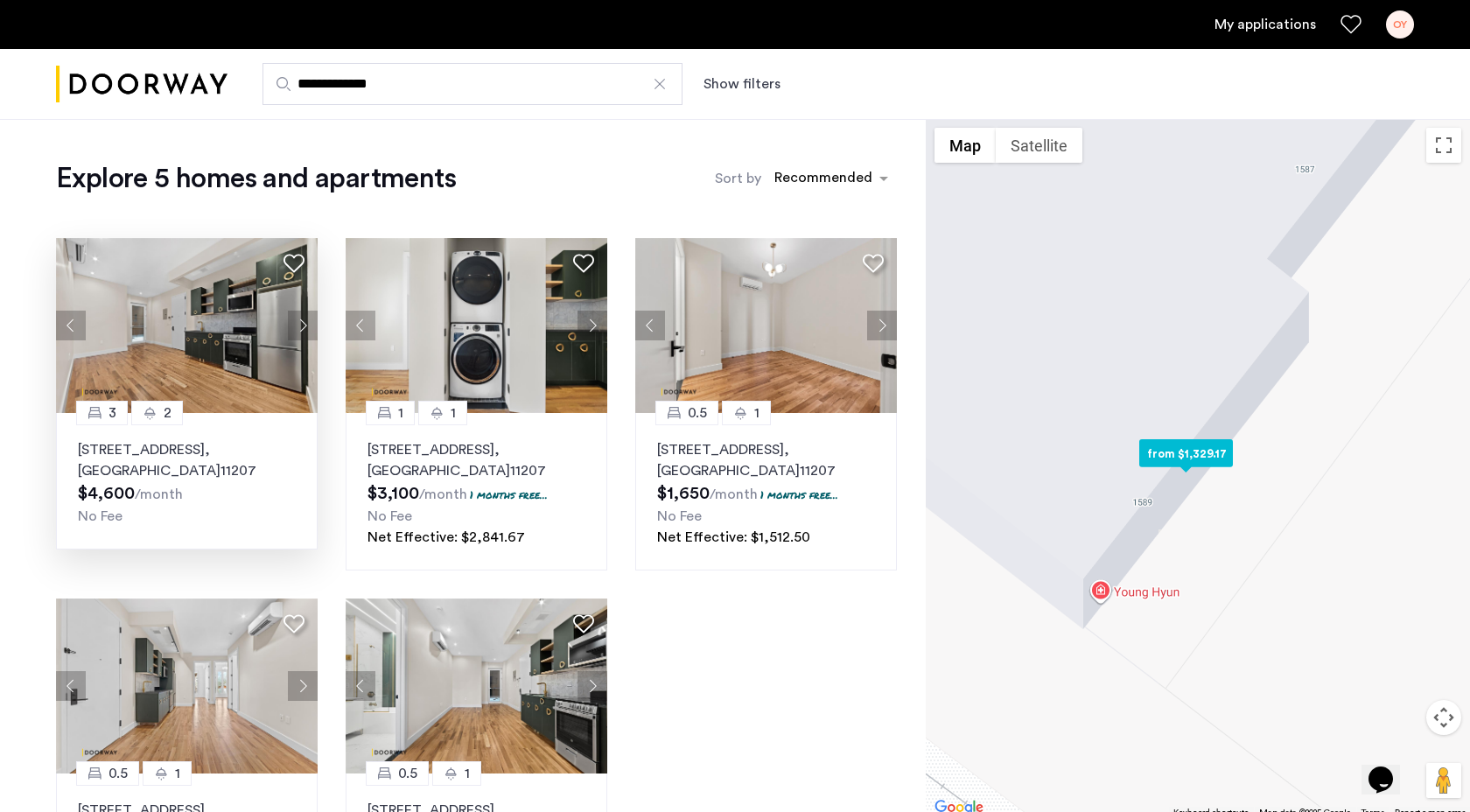
click at [305, 325] on button "Next apartment" at bounding box center [302, 324] width 29 height 29
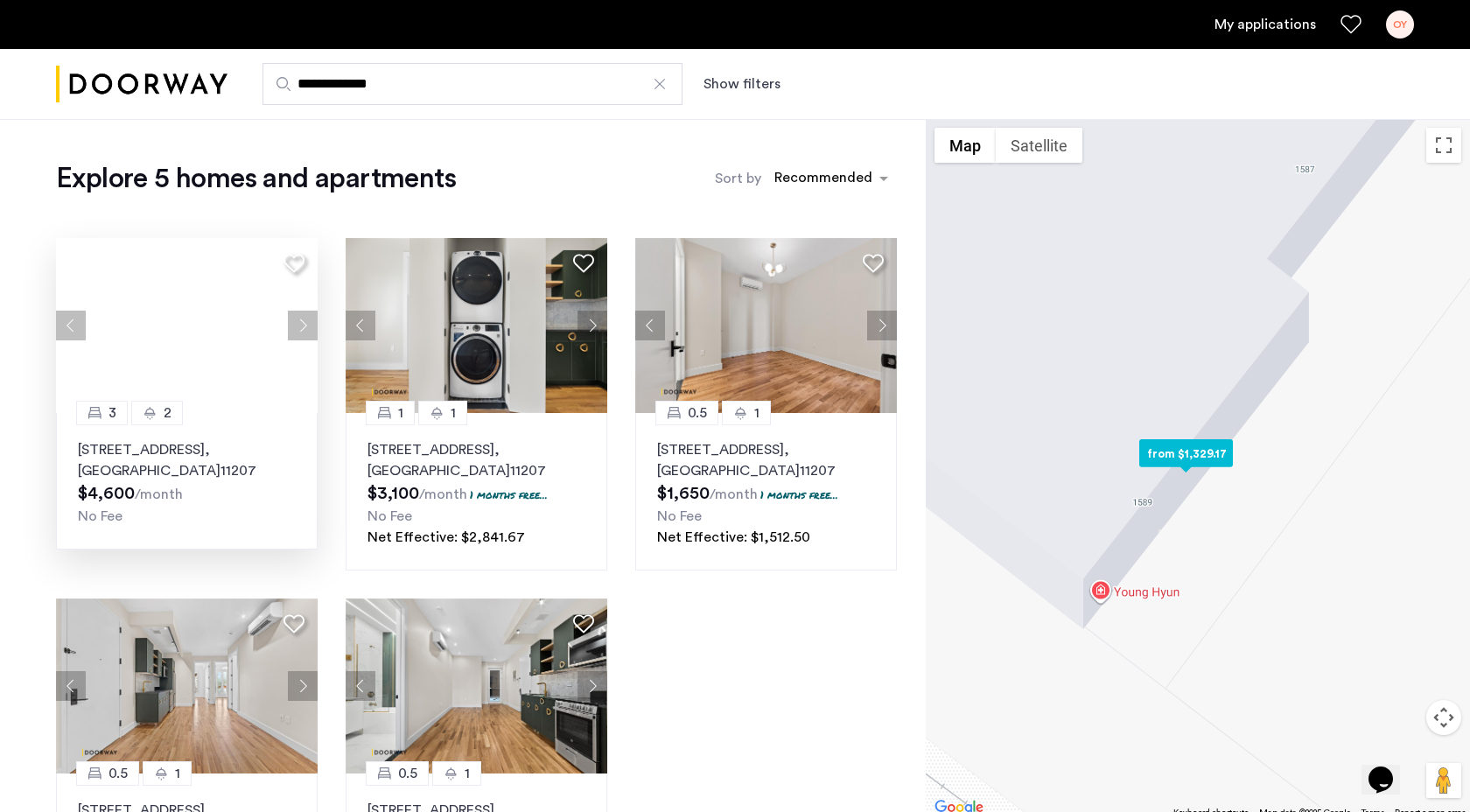
click at [290, 316] on div at bounding box center [186, 325] width 261 height 175
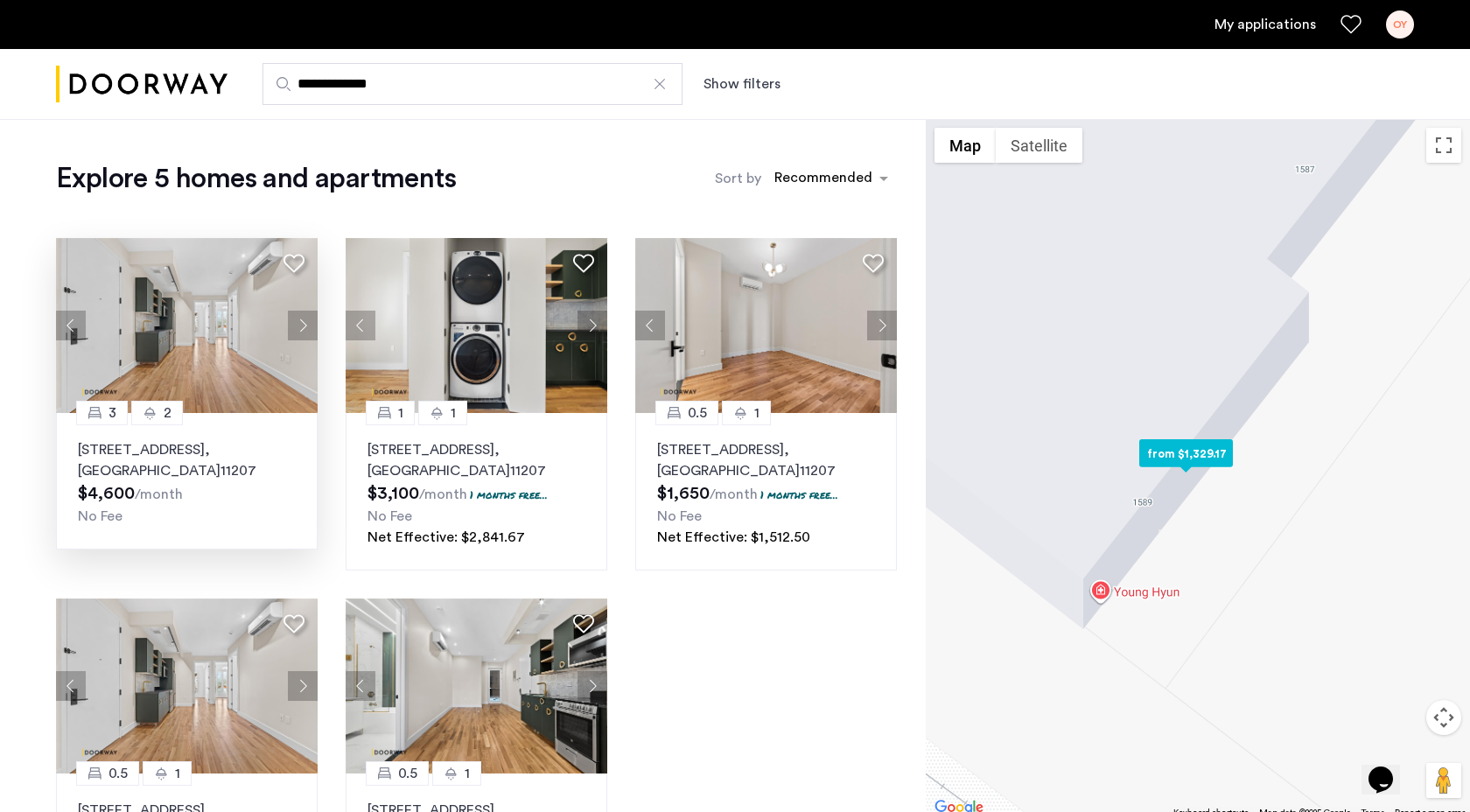
click at [290, 316] on button "Next apartment" at bounding box center [302, 324] width 29 height 29
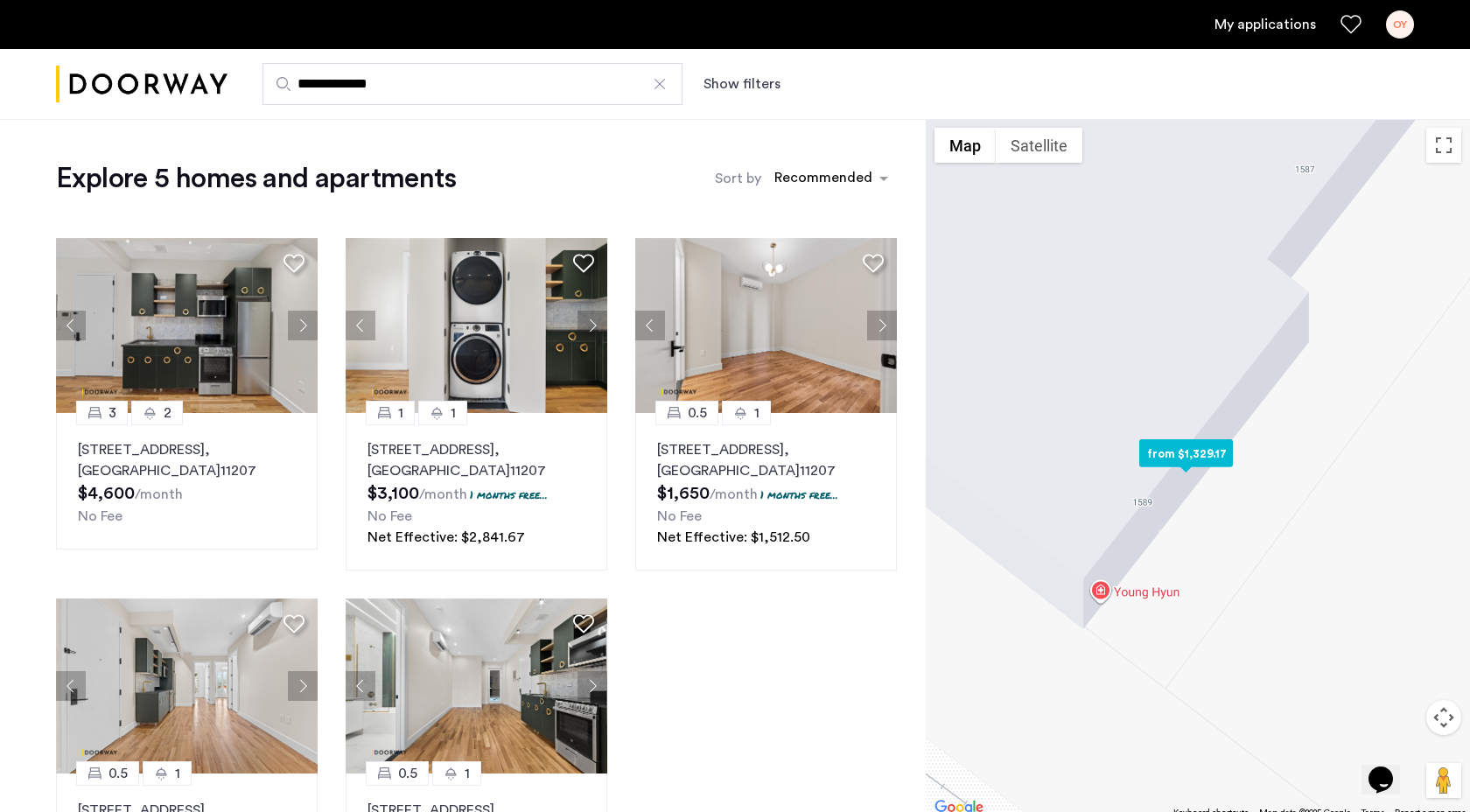
click at [296, 319] on button "Next apartment" at bounding box center [302, 324] width 29 height 29
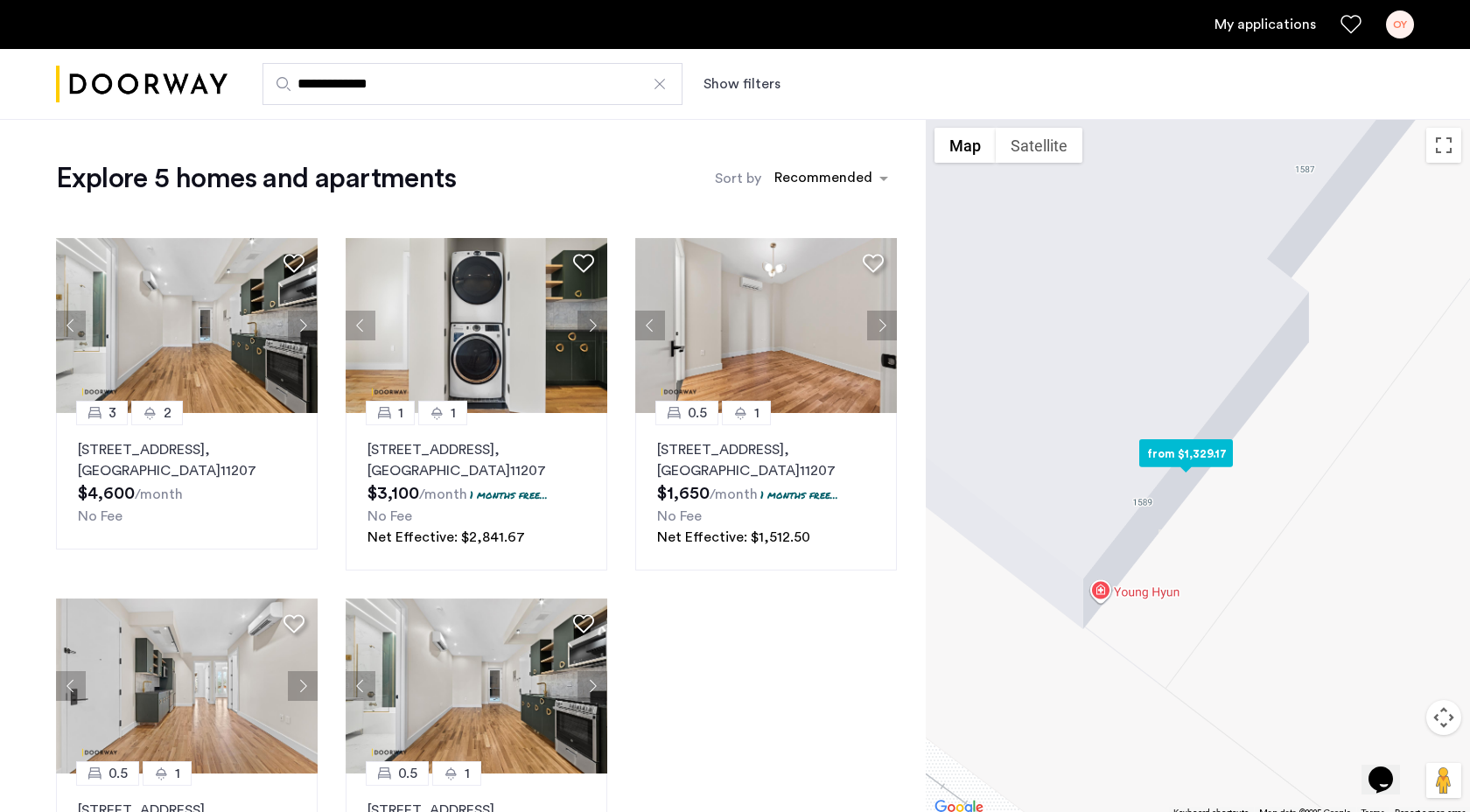
click at [296, 319] on button "Next apartment" at bounding box center [302, 324] width 29 height 29
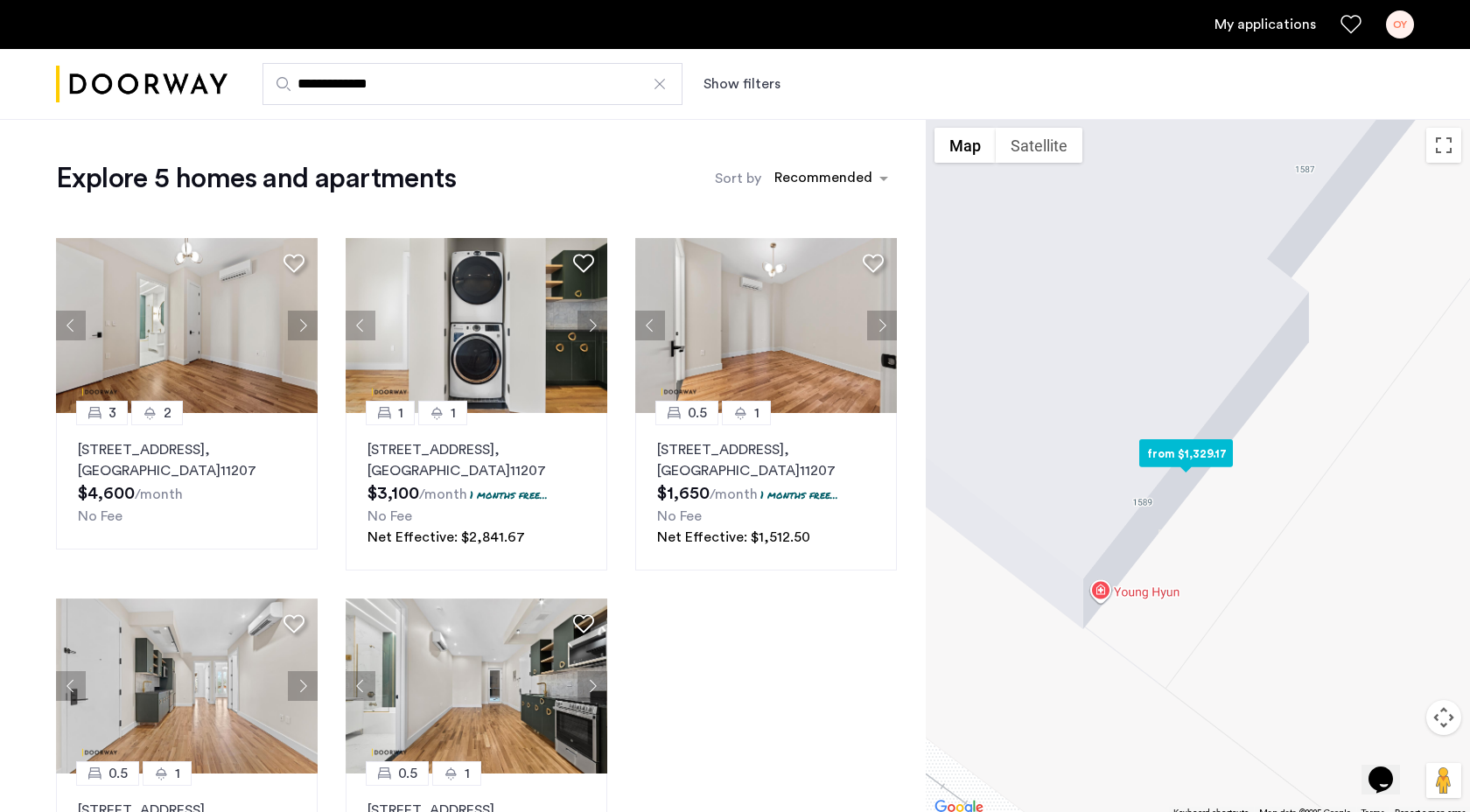
click at [296, 319] on button "Next apartment" at bounding box center [302, 324] width 29 height 29
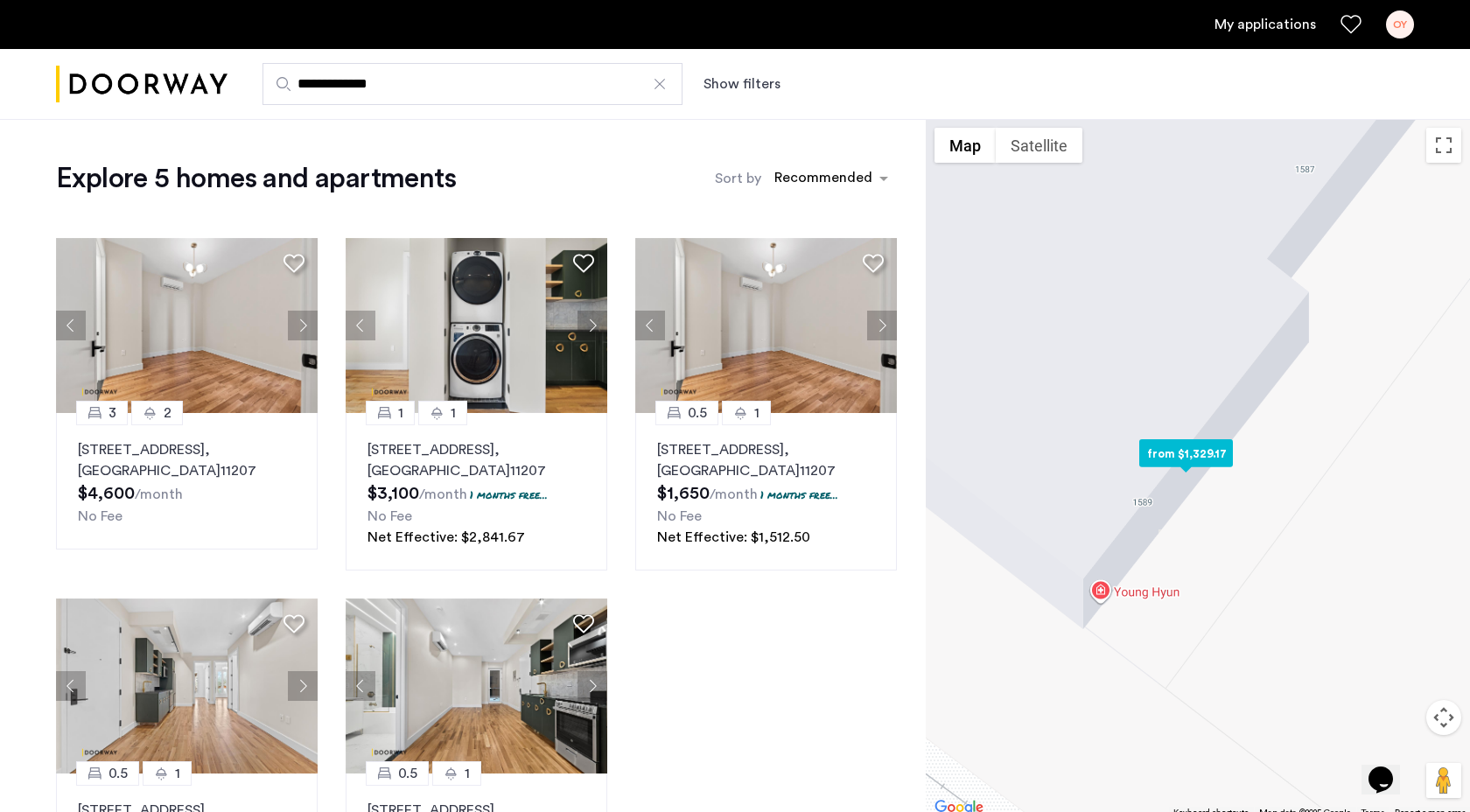
click at [296, 319] on button "Next apartment" at bounding box center [302, 324] width 29 height 29
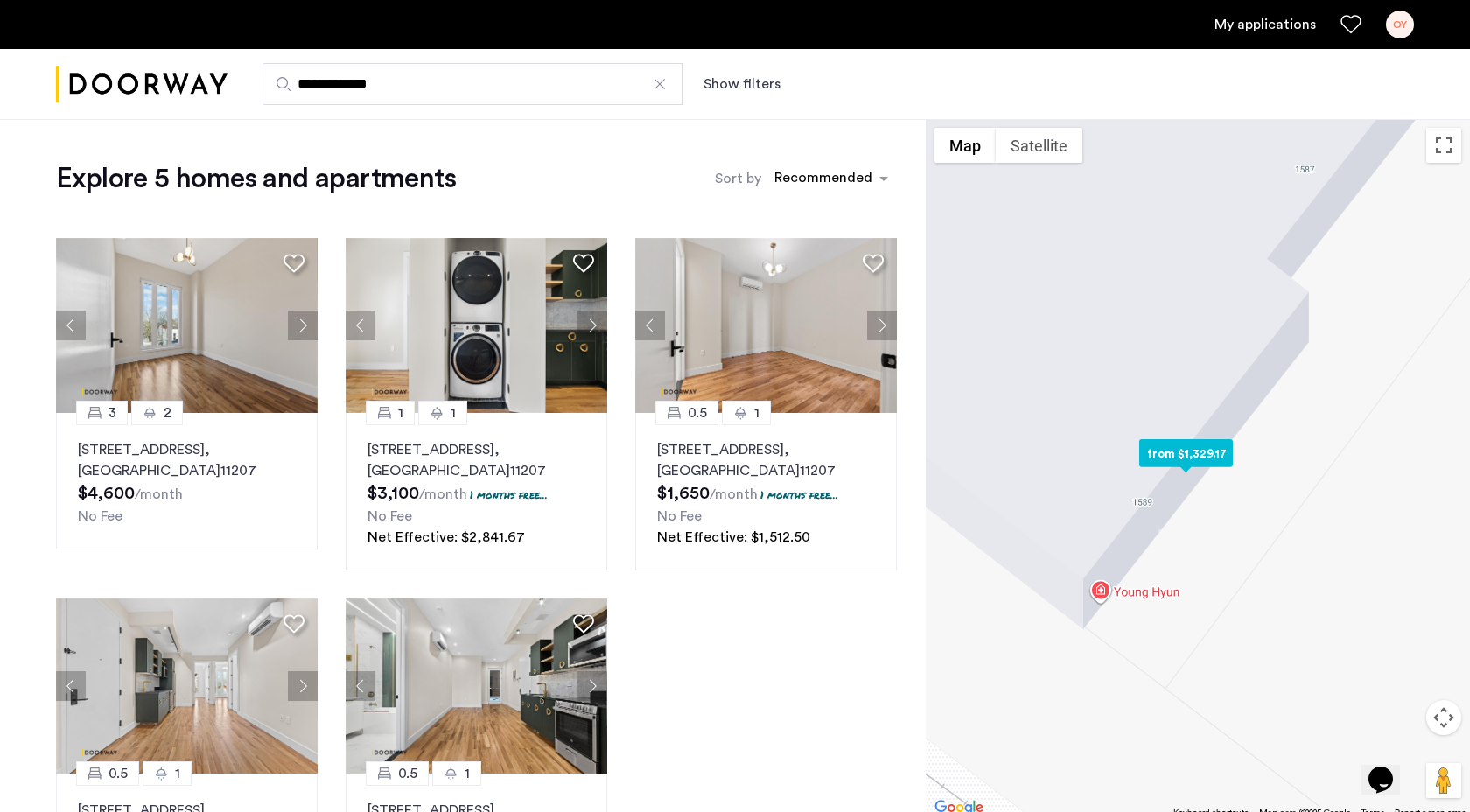
click at [296, 319] on button "Next apartment" at bounding box center [302, 324] width 29 height 29
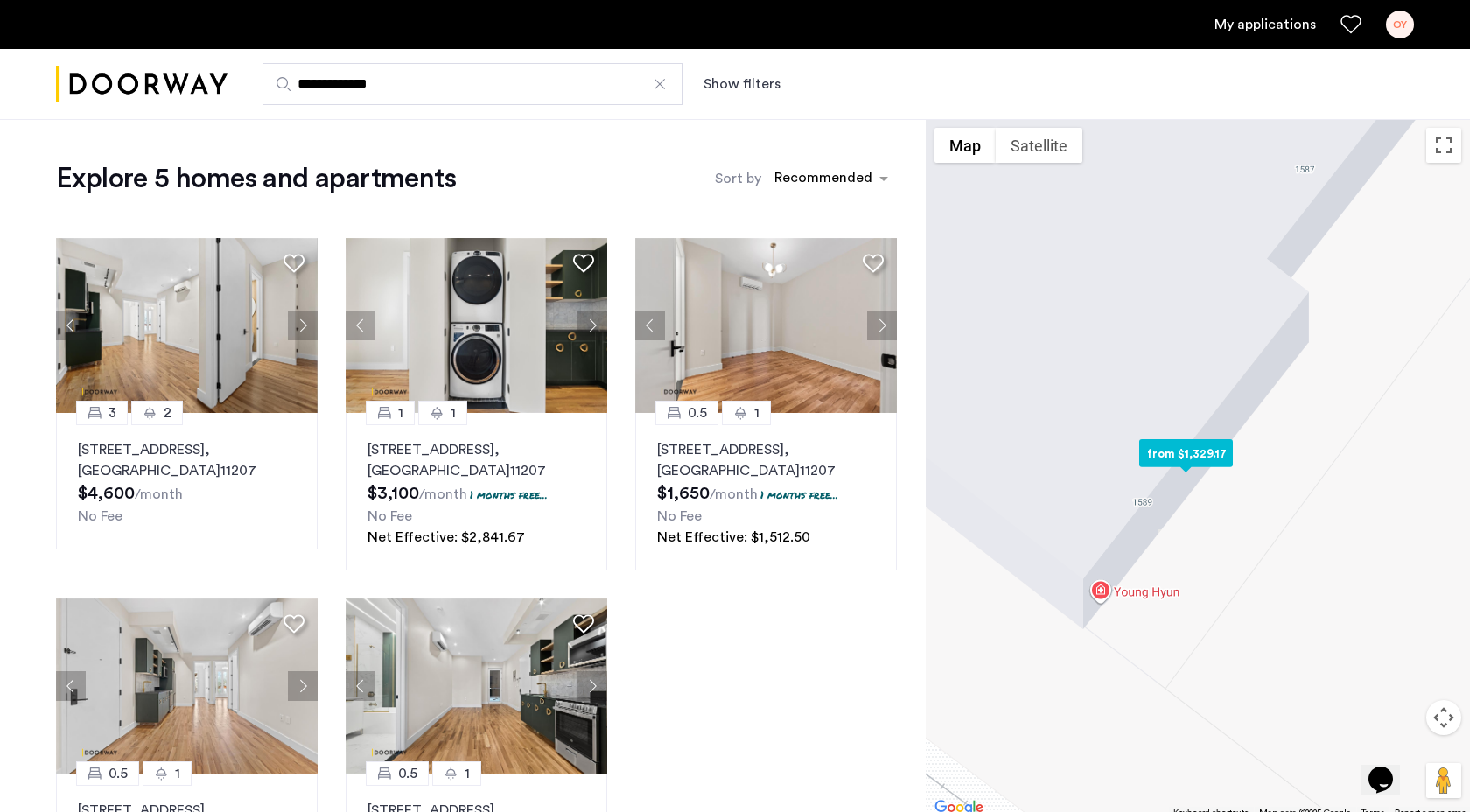
click at [296, 319] on button "Next apartment" at bounding box center [302, 324] width 29 height 29
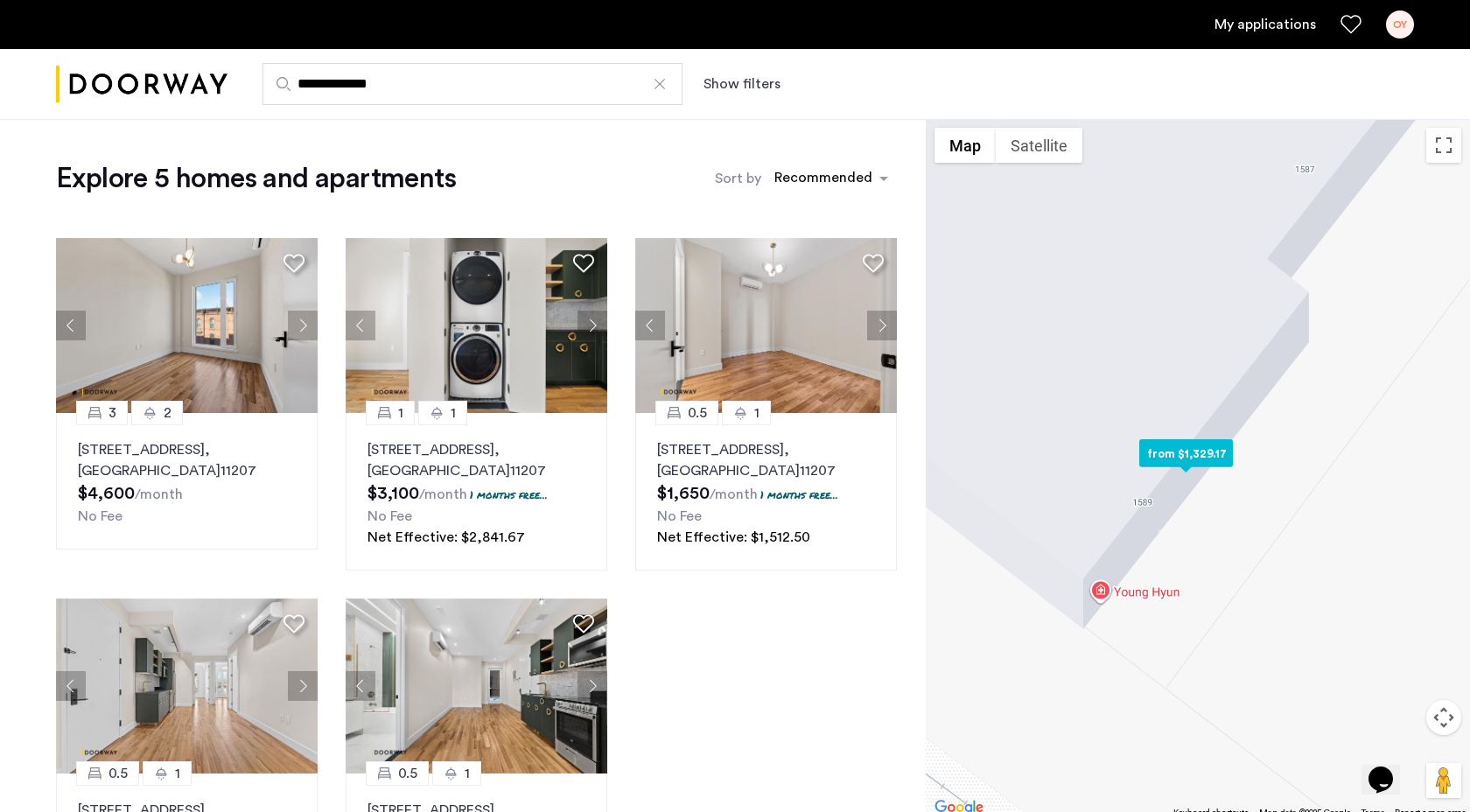
click at [296, 319] on button "Next apartment" at bounding box center [302, 324] width 29 height 29
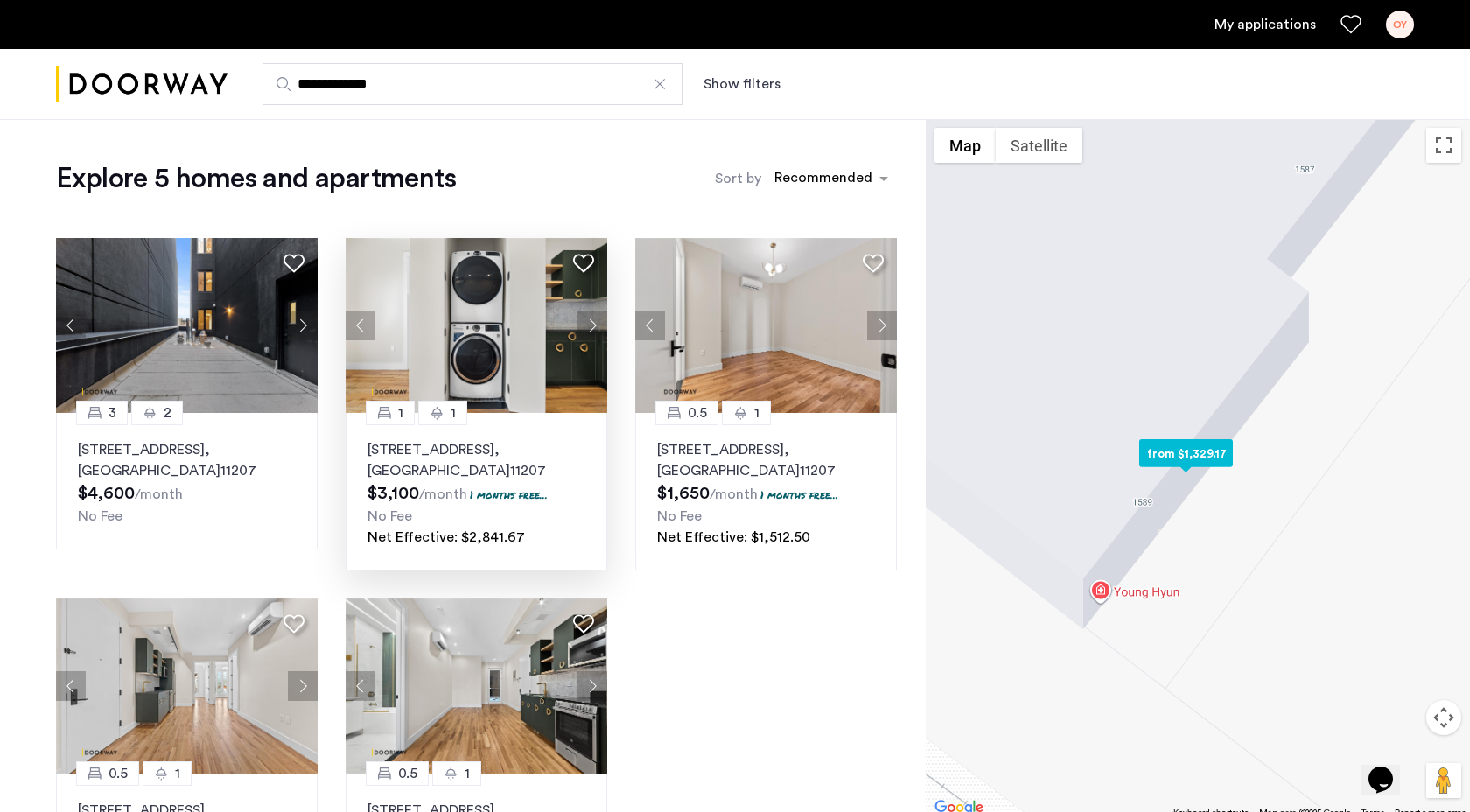
click at [595, 315] on button "Next apartment" at bounding box center [592, 324] width 29 height 29
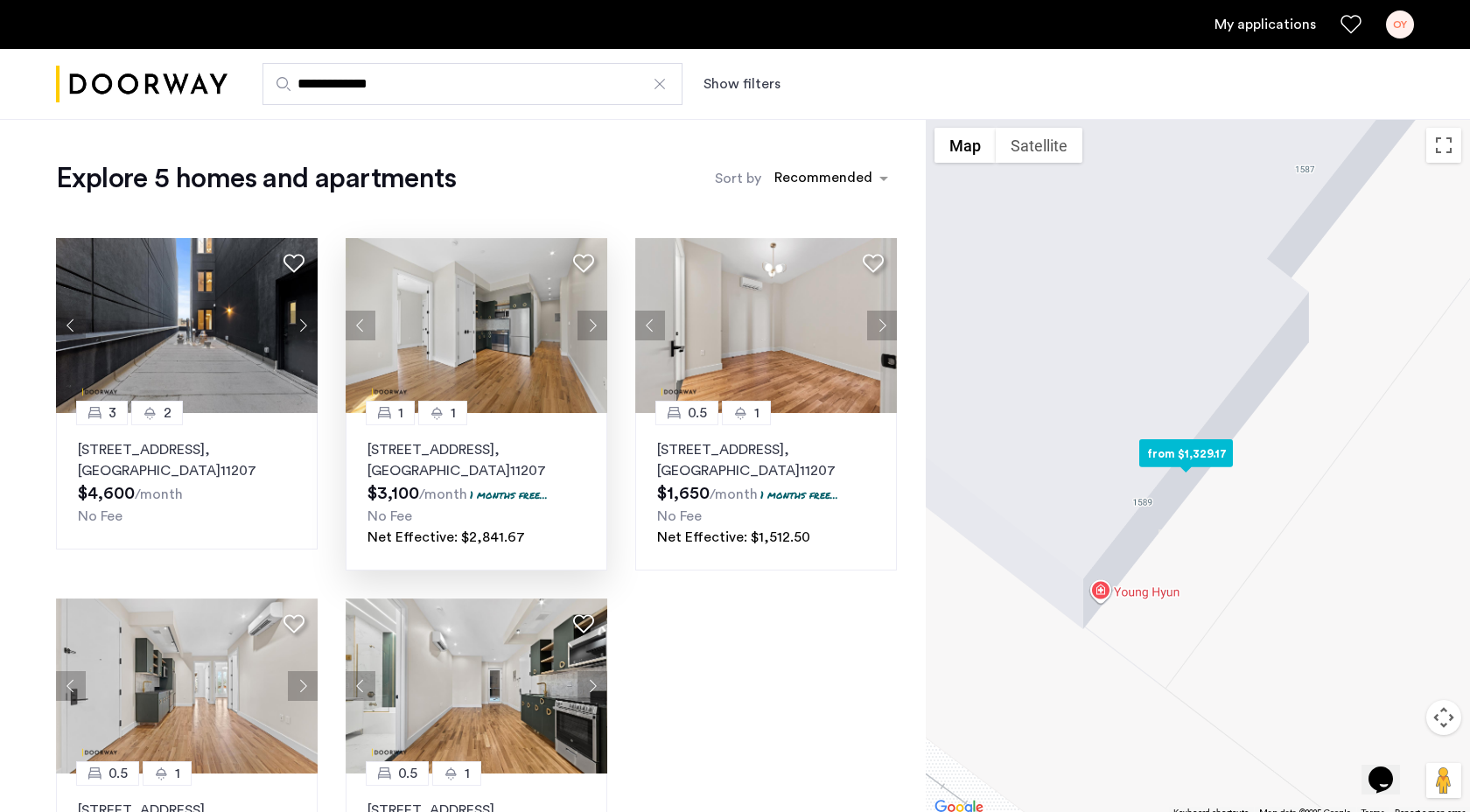
click at [595, 315] on button "Next apartment" at bounding box center [592, 324] width 29 height 29
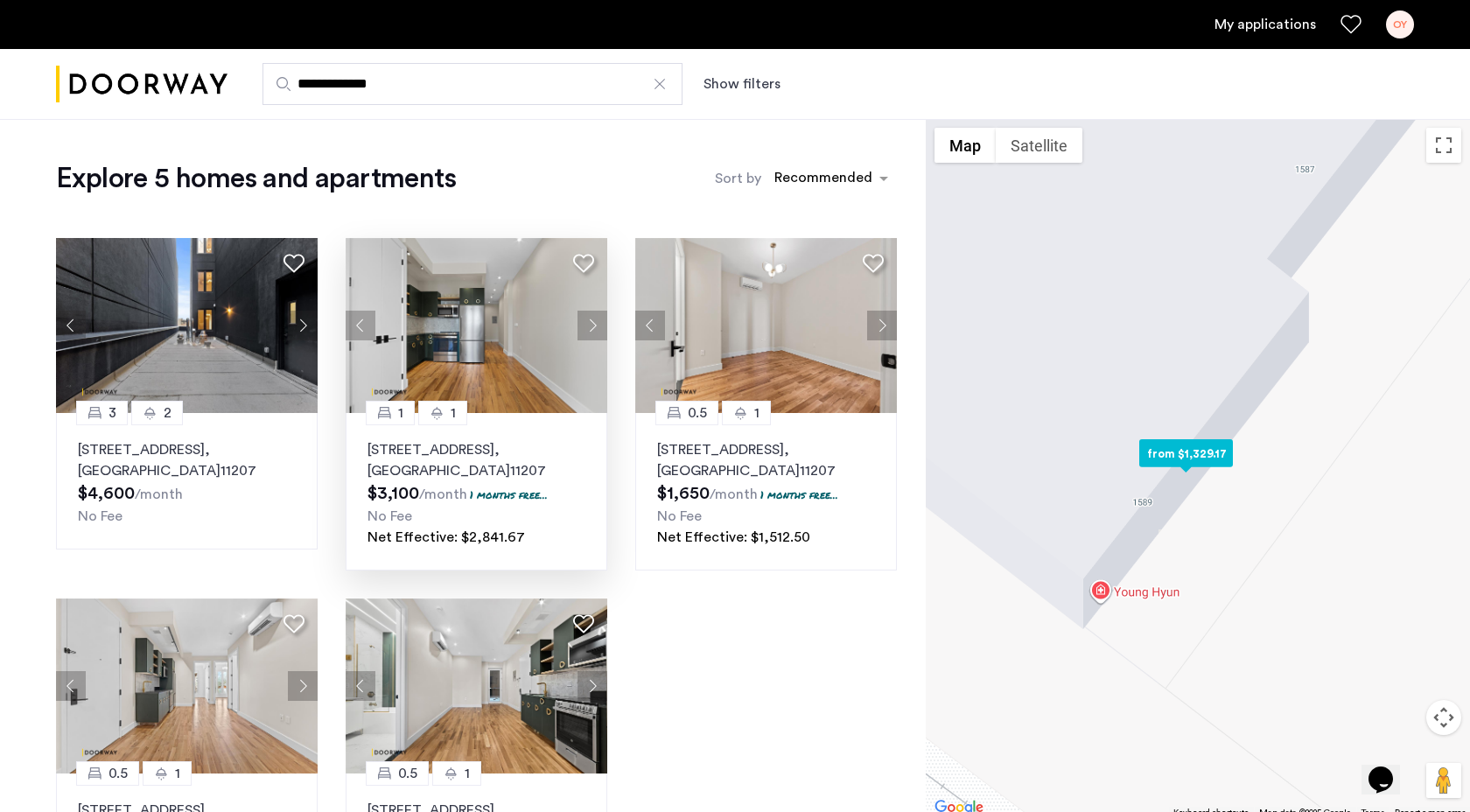
click at [595, 315] on button "Next apartment" at bounding box center [592, 324] width 29 height 29
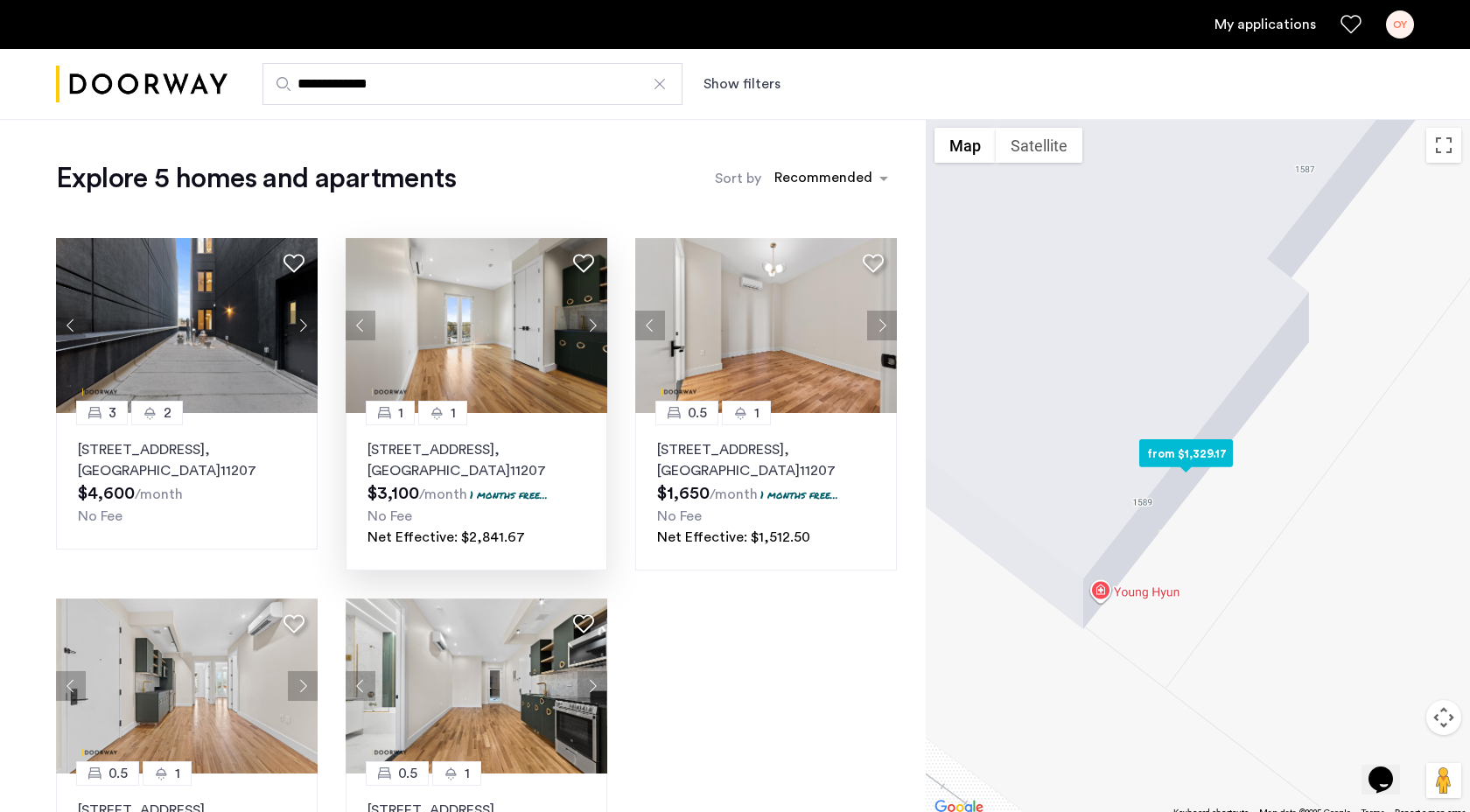
click at [595, 327] on button "Next apartment" at bounding box center [592, 324] width 29 height 29
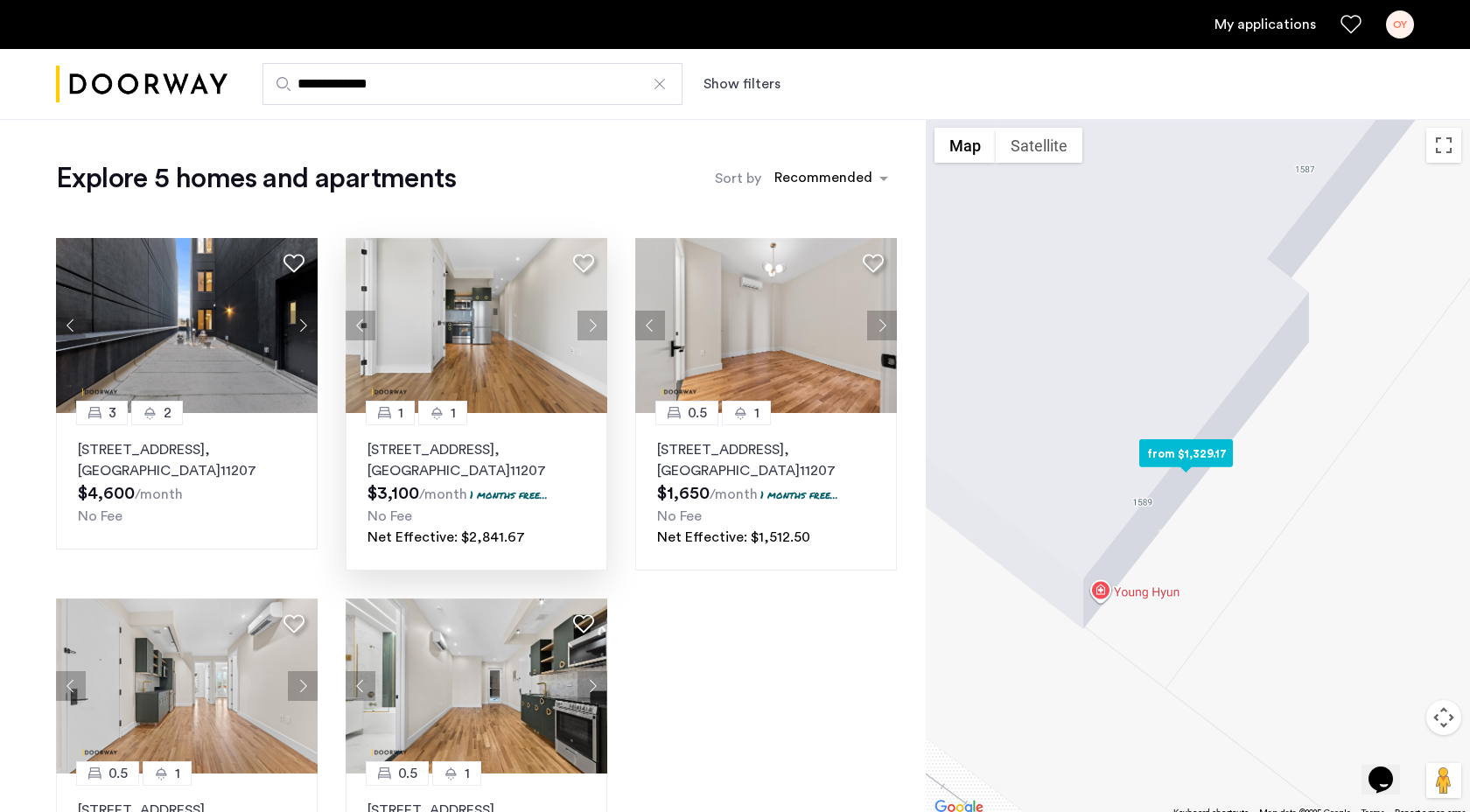
click at [595, 327] on button "Next apartment" at bounding box center [592, 324] width 29 height 29
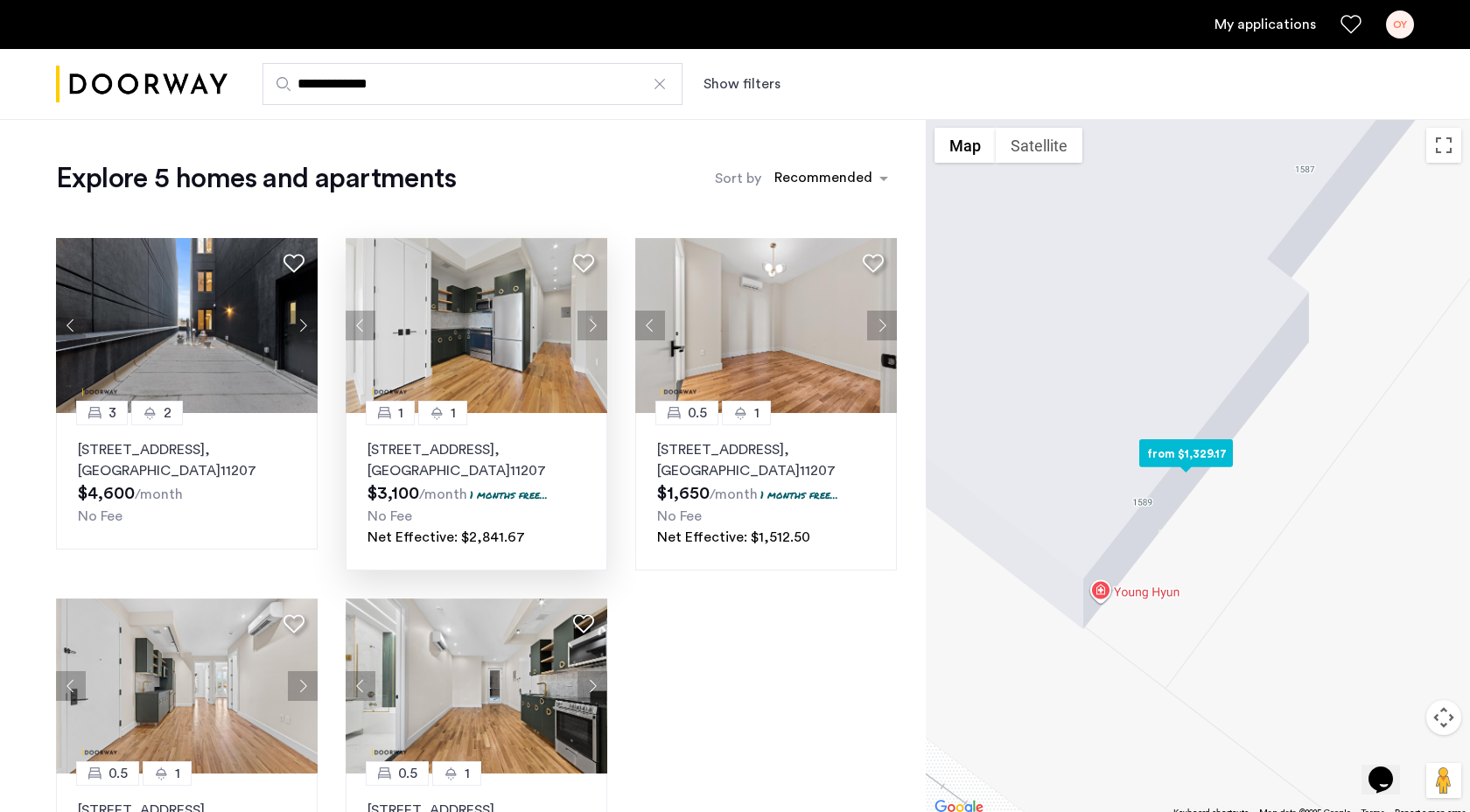
click at [595, 327] on button "Next apartment" at bounding box center [592, 324] width 29 height 29
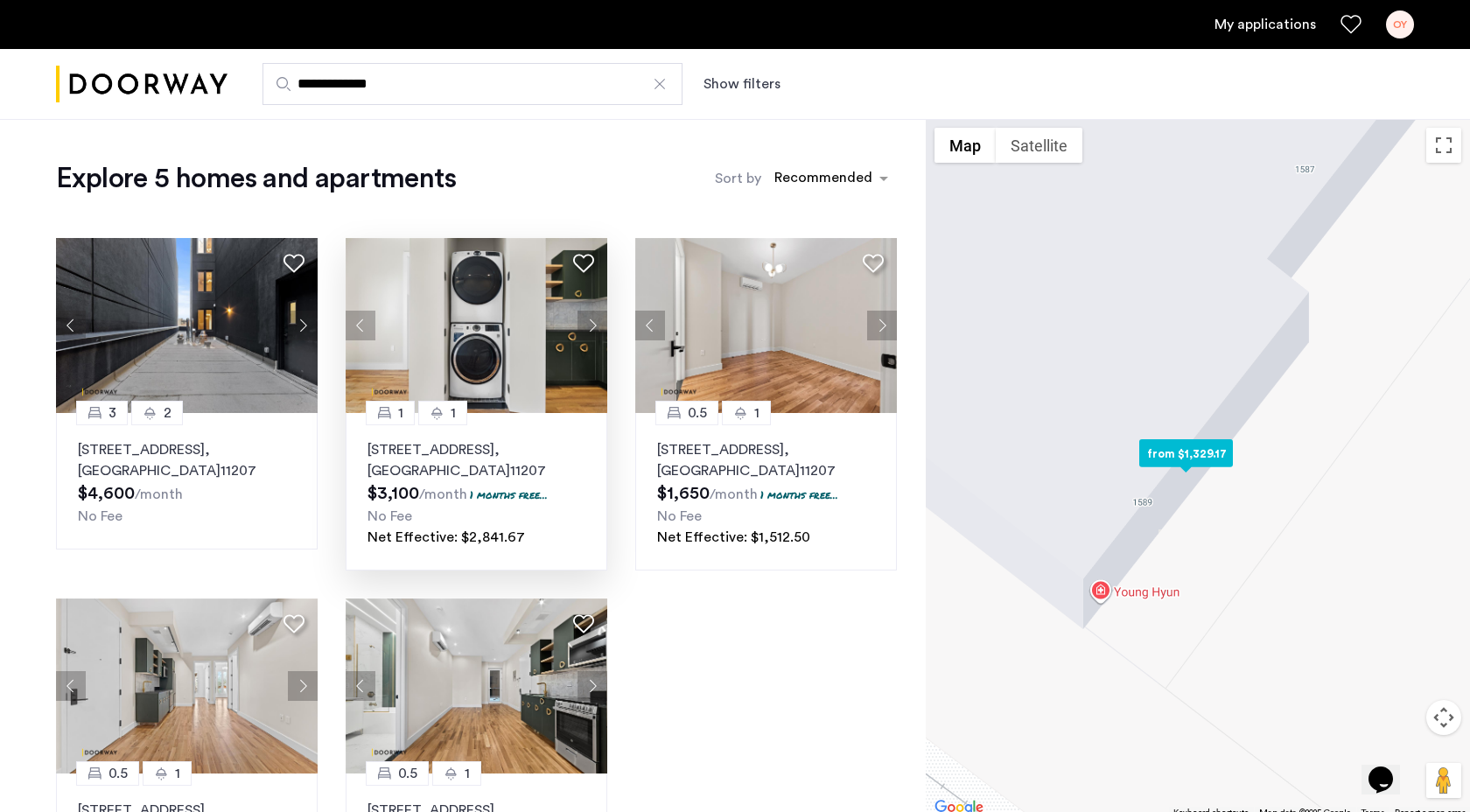
click at [595, 327] on button "Next apartment" at bounding box center [592, 324] width 29 height 29
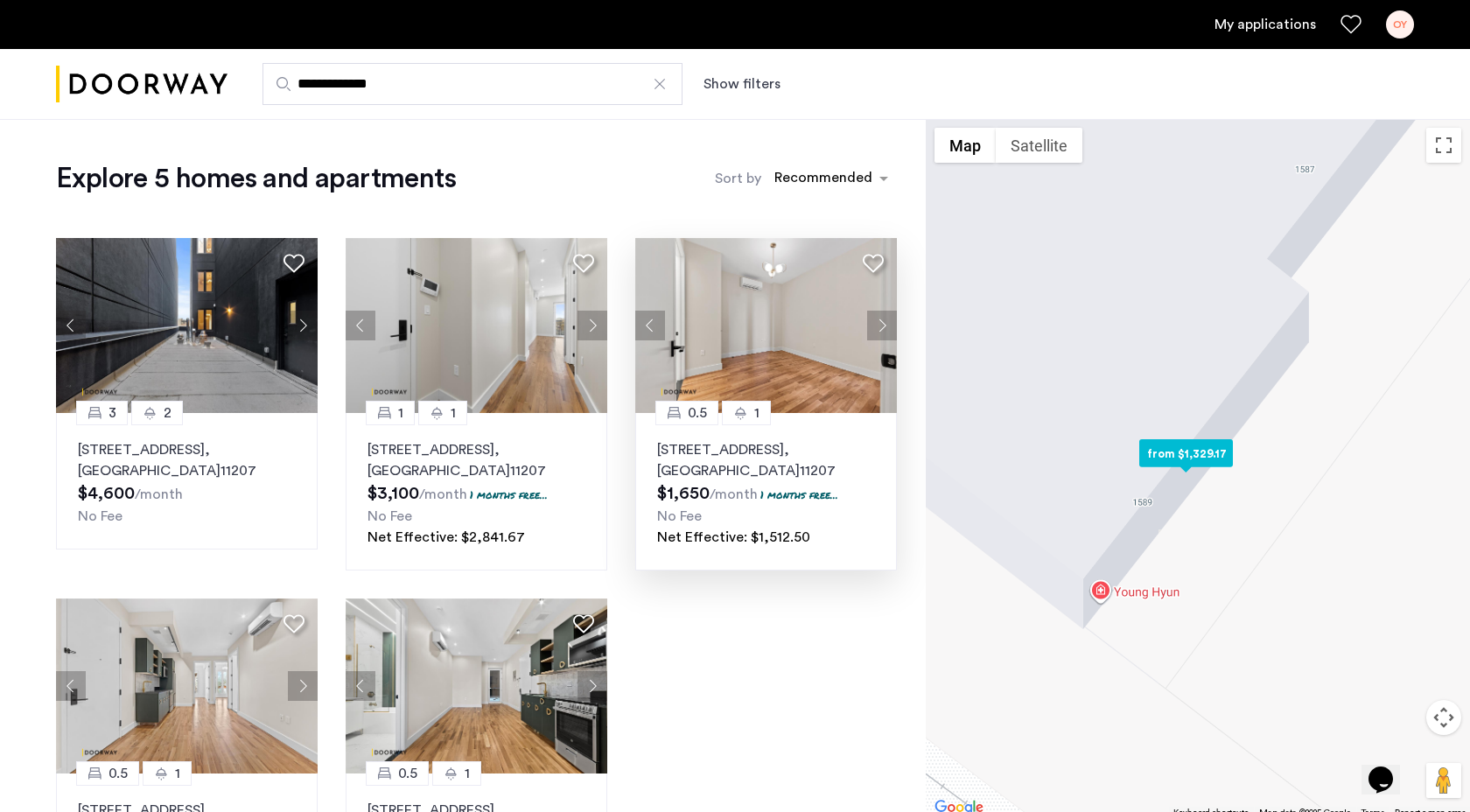
click at [890, 327] on button "Next apartment" at bounding box center [882, 324] width 29 height 29
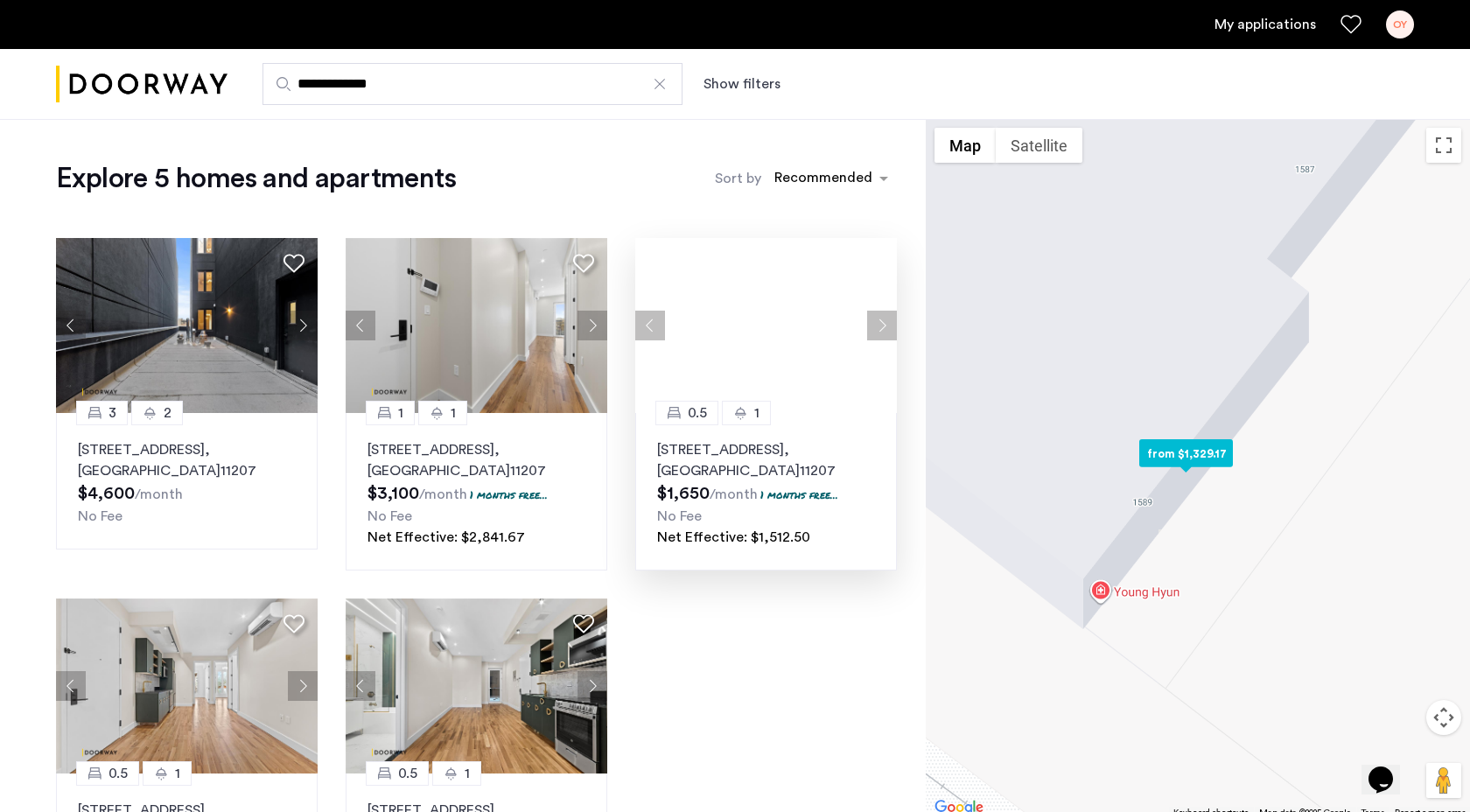
click at [890, 327] on button "Next apartment" at bounding box center [882, 324] width 29 height 29
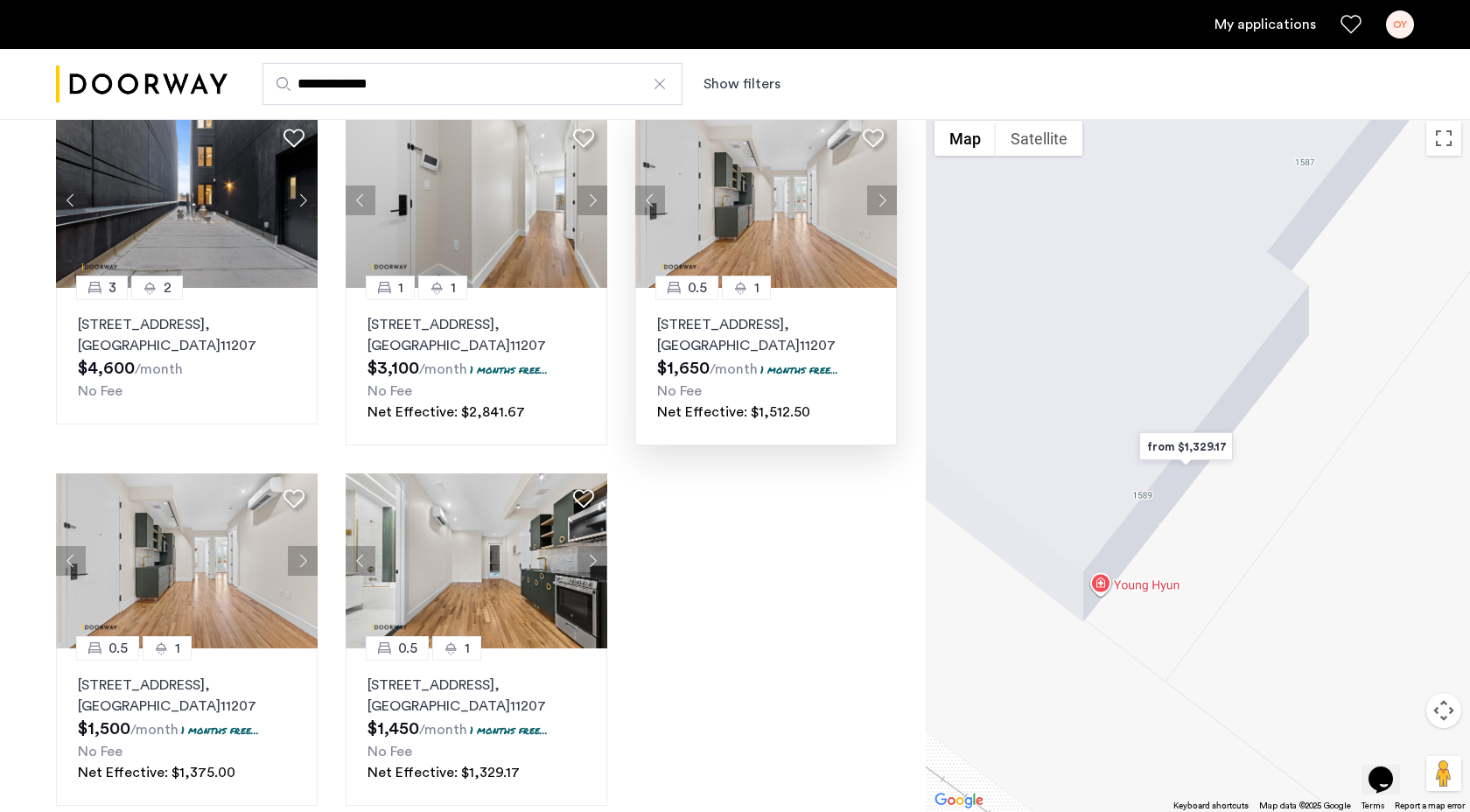
scroll to position [254, 0]
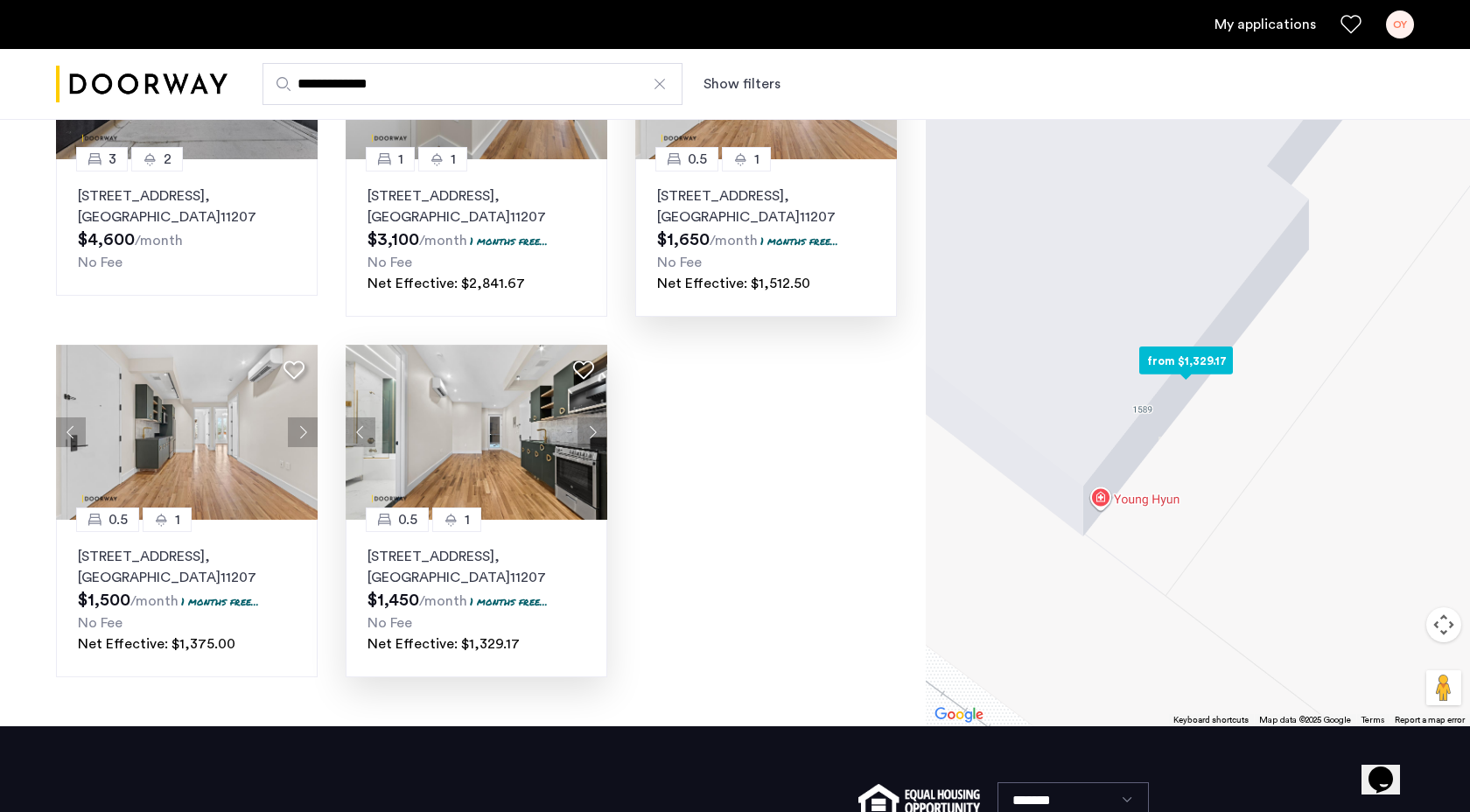
click at [508, 554] on p "[STREET_ADDRESS]" at bounding box center [476, 567] width 218 height 42
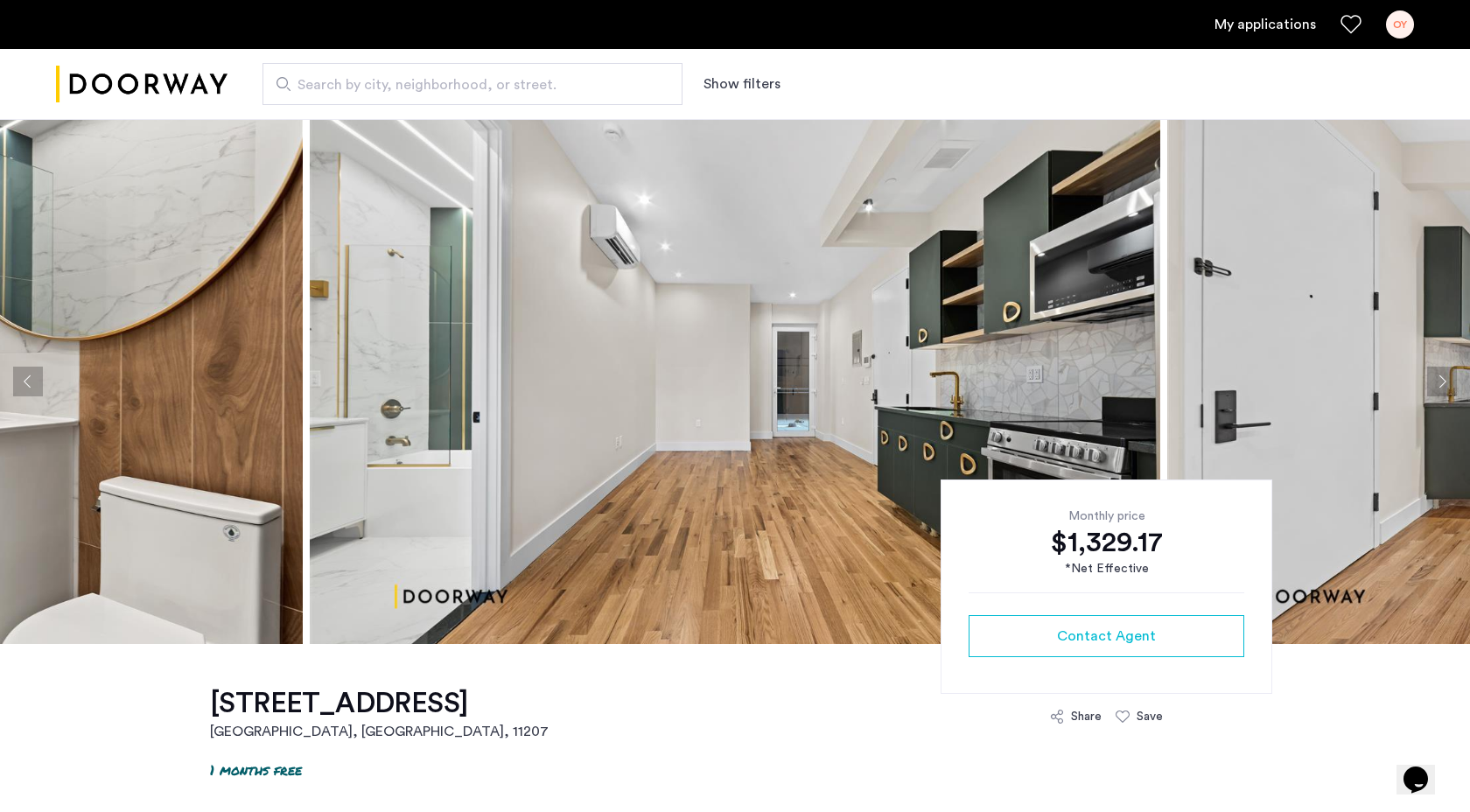
click at [1448, 379] on button "Next apartment" at bounding box center [1441, 381] width 29 height 29
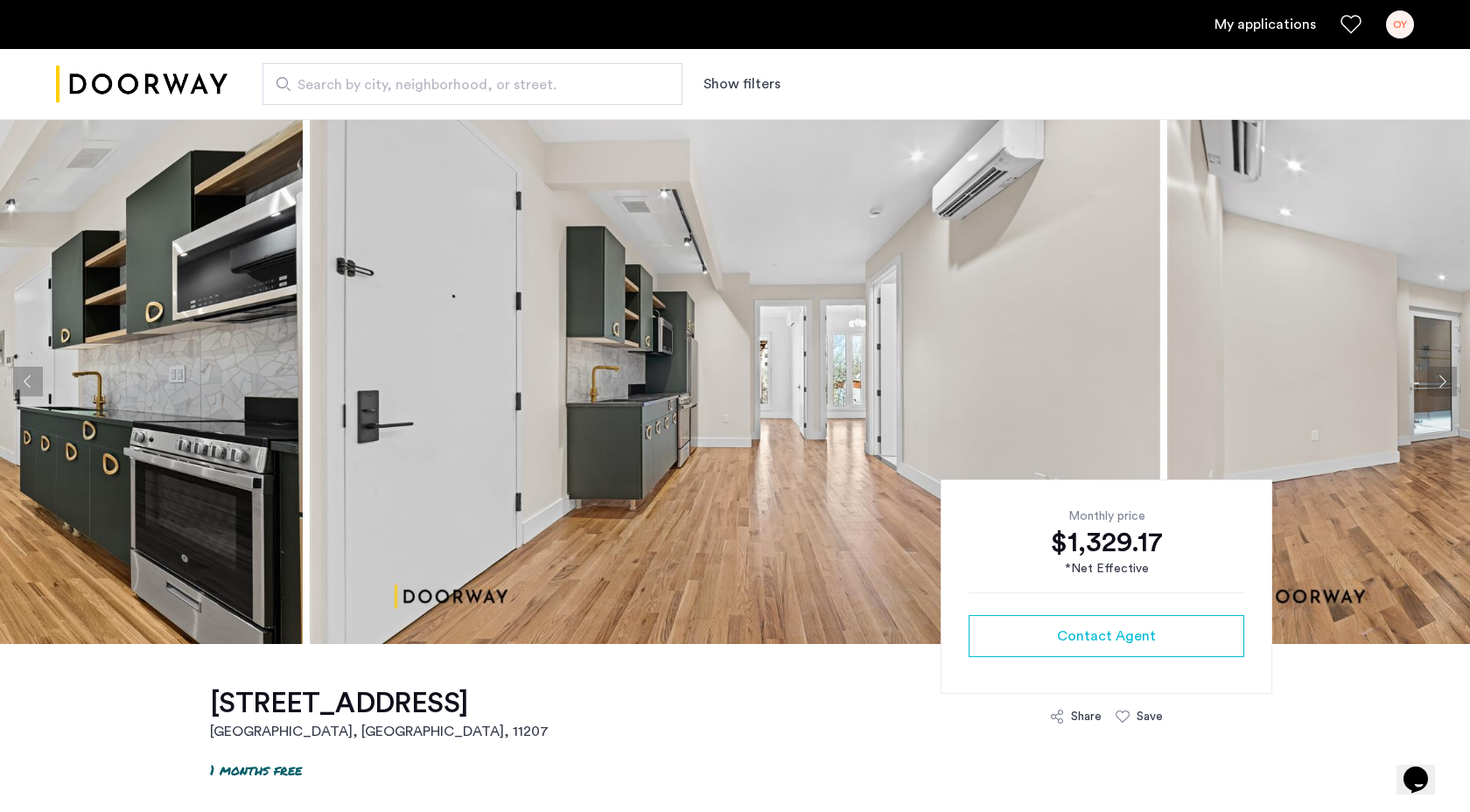
click at [1448, 379] on button "Next apartment" at bounding box center [1441, 381] width 29 height 29
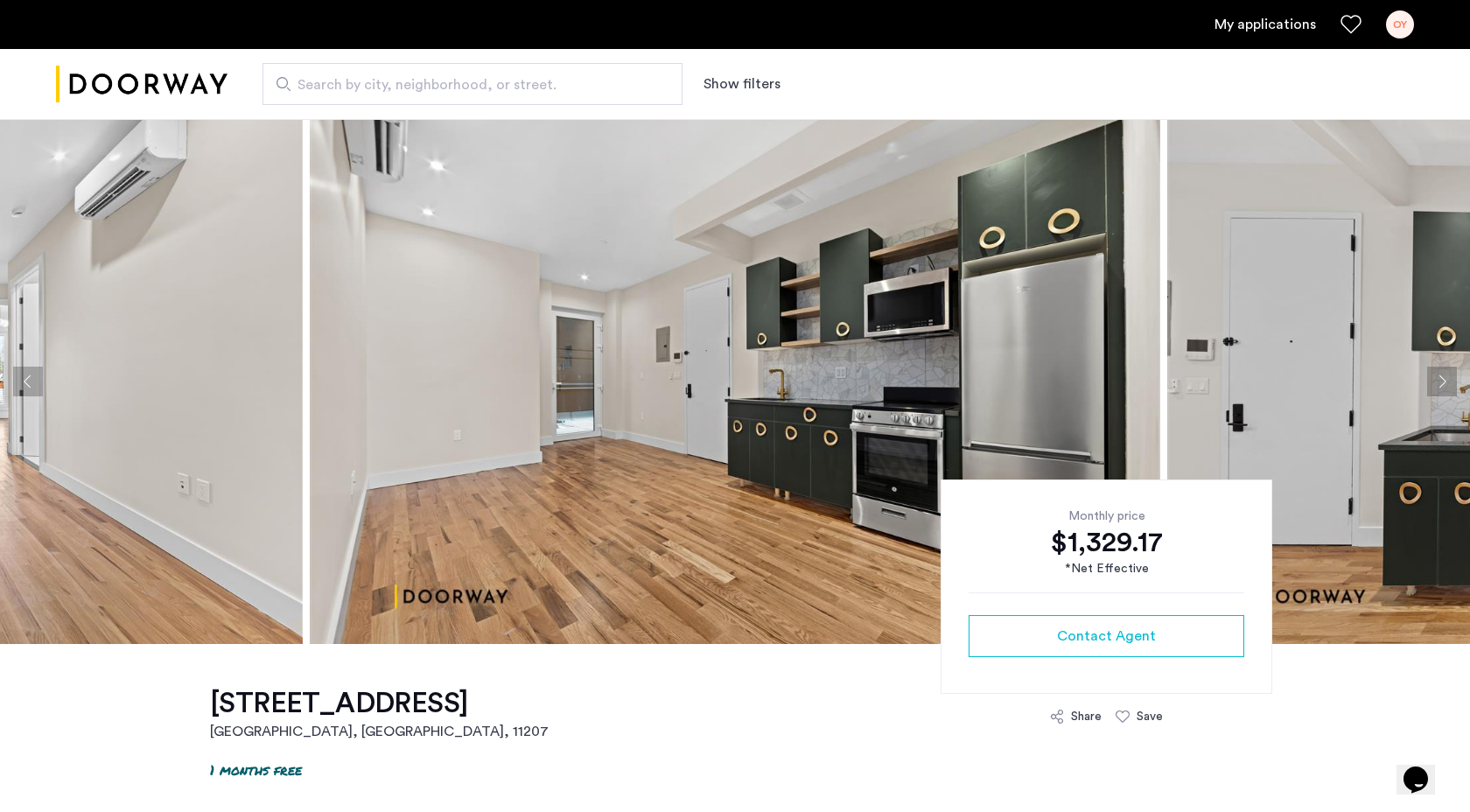
click at [1448, 379] on button "Next apartment" at bounding box center [1441, 381] width 29 height 29
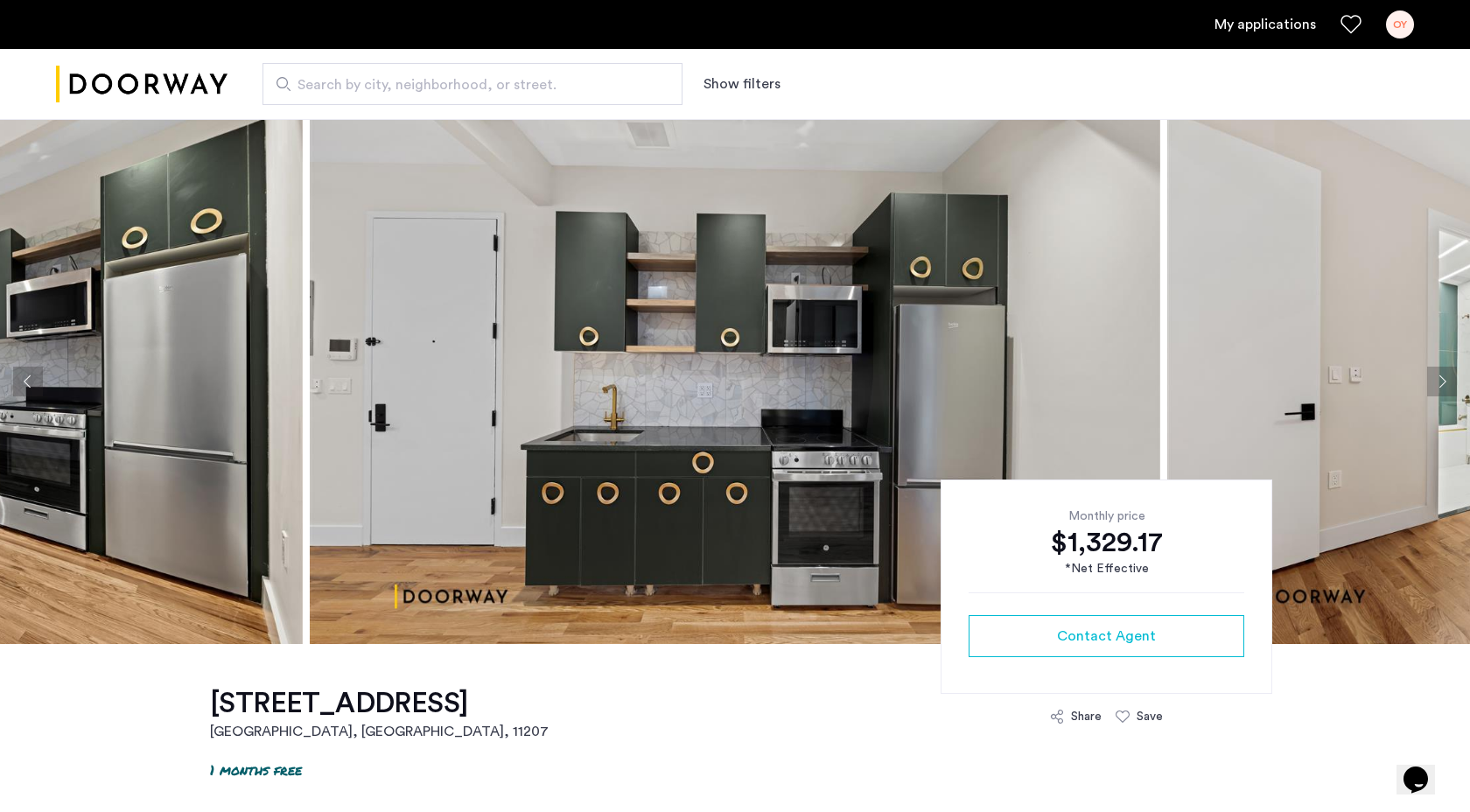
click at [1448, 379] on button "Next apartment" at bounding box center [1441, 381] width 29 height 29
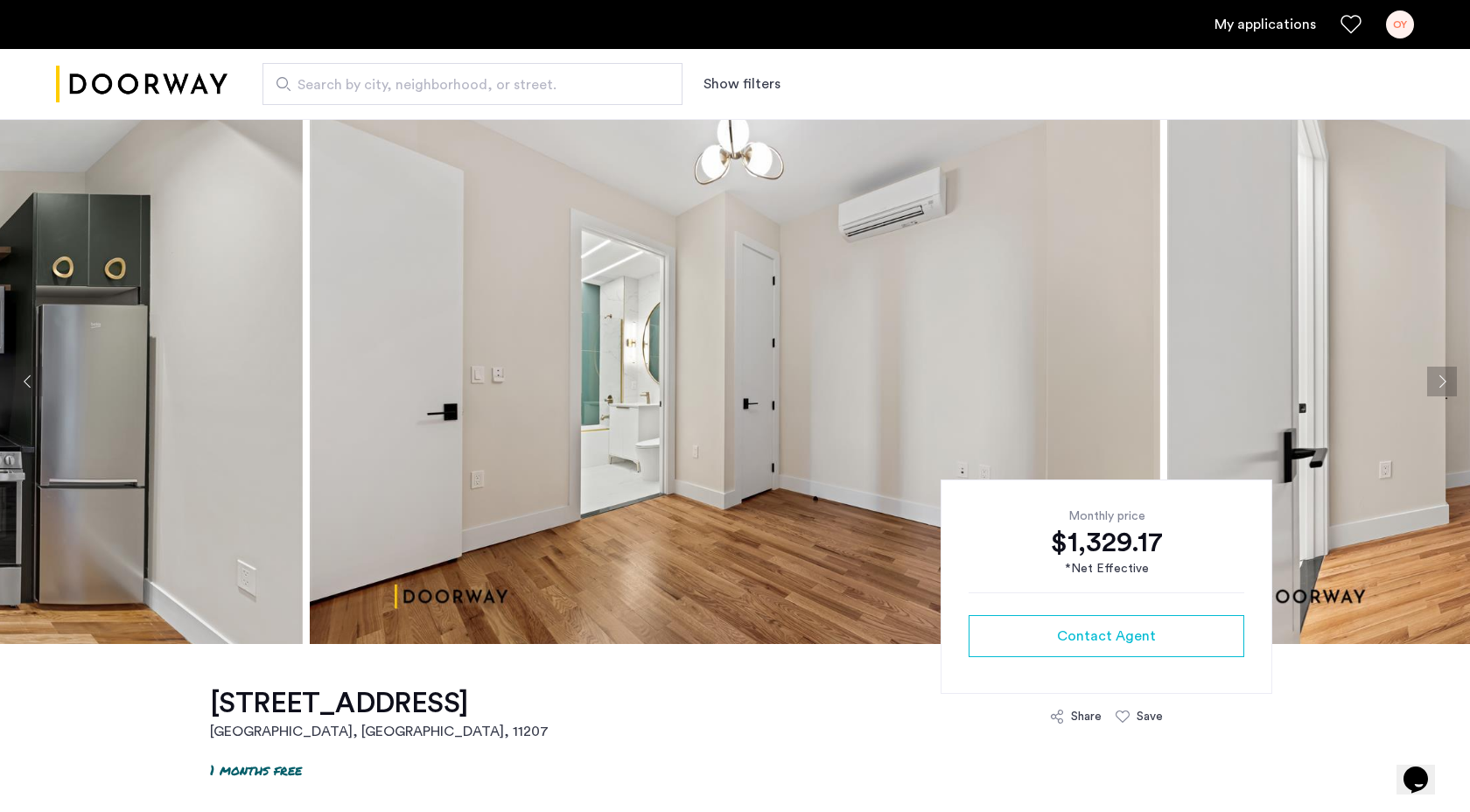
click at [1447, 379] on button "Next apartment" at bounding box center [1441, 381] width 29 height 29
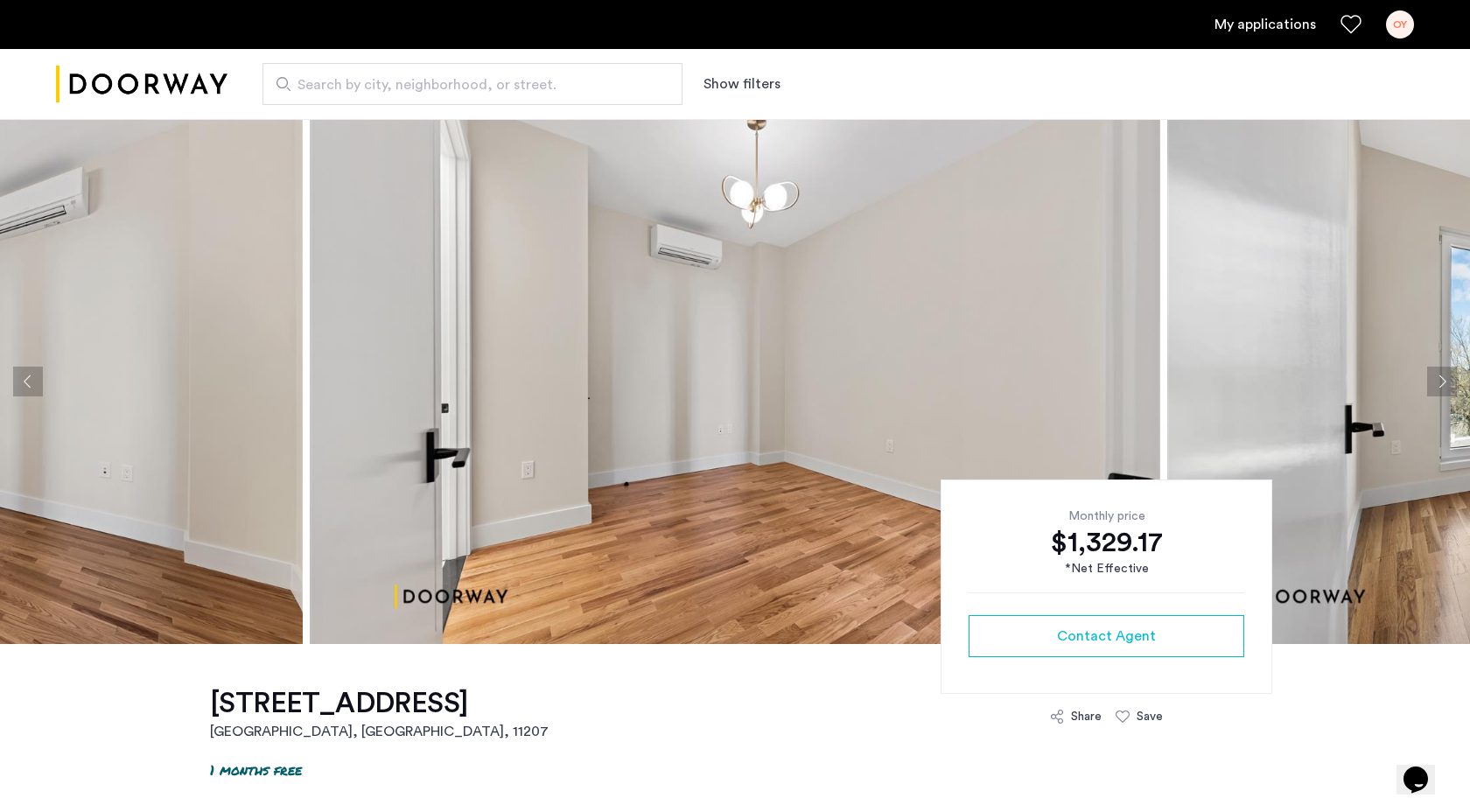
click at [1447, 379] on button "Next apartment" at bounding box center [1441, 381] width 29 height 29
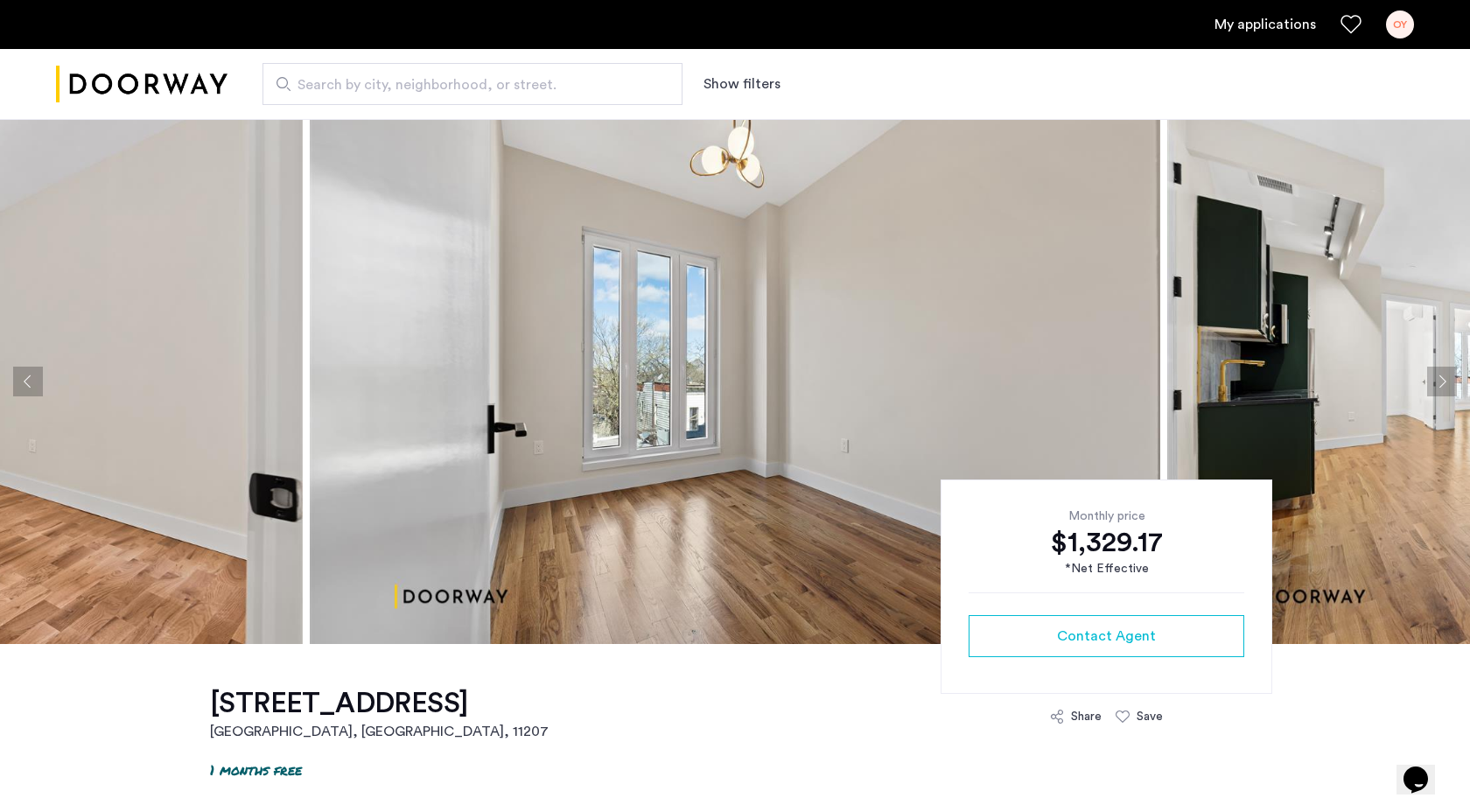
click at [1447, 379] on button "Next apartment" at bounding box center [1441, 381] width 29 height 29
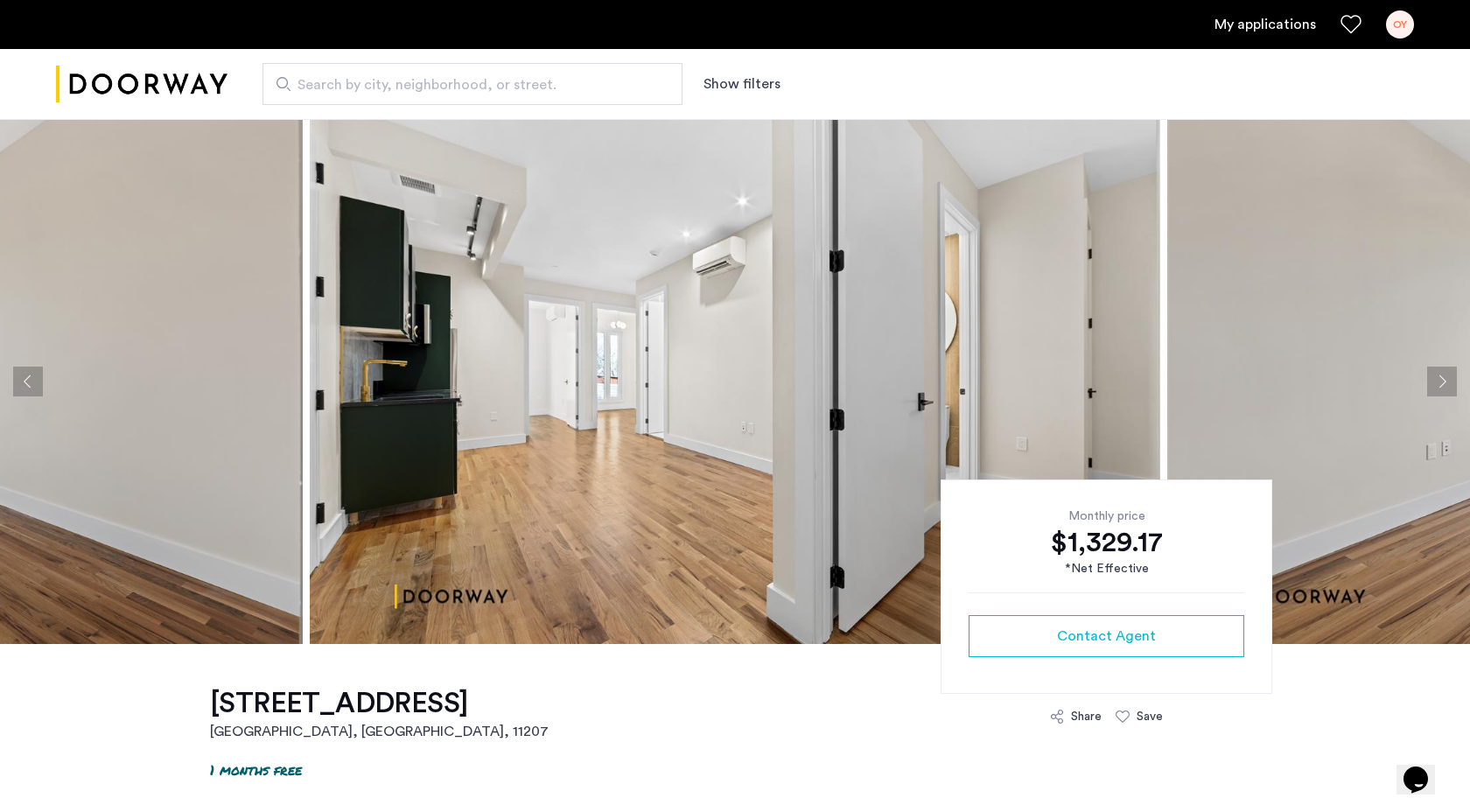
click at [1447, 377] on button "Next apartment" at bounding box center [1441, 381] width 29 height 29
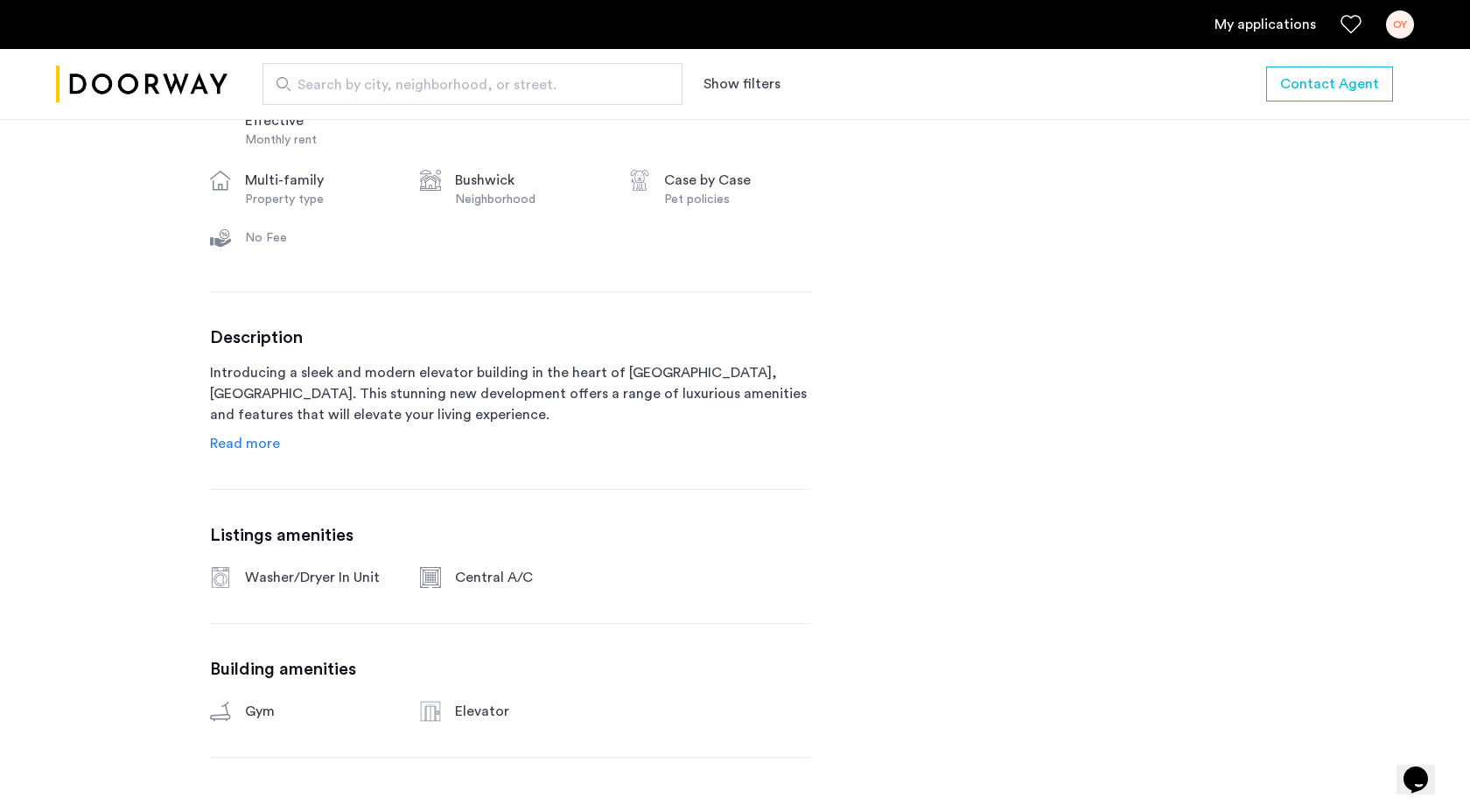
scroll to position [749, 0]
click at [240, 438] on span "Read more" at bounding box center [245, 443] width 70 height 14
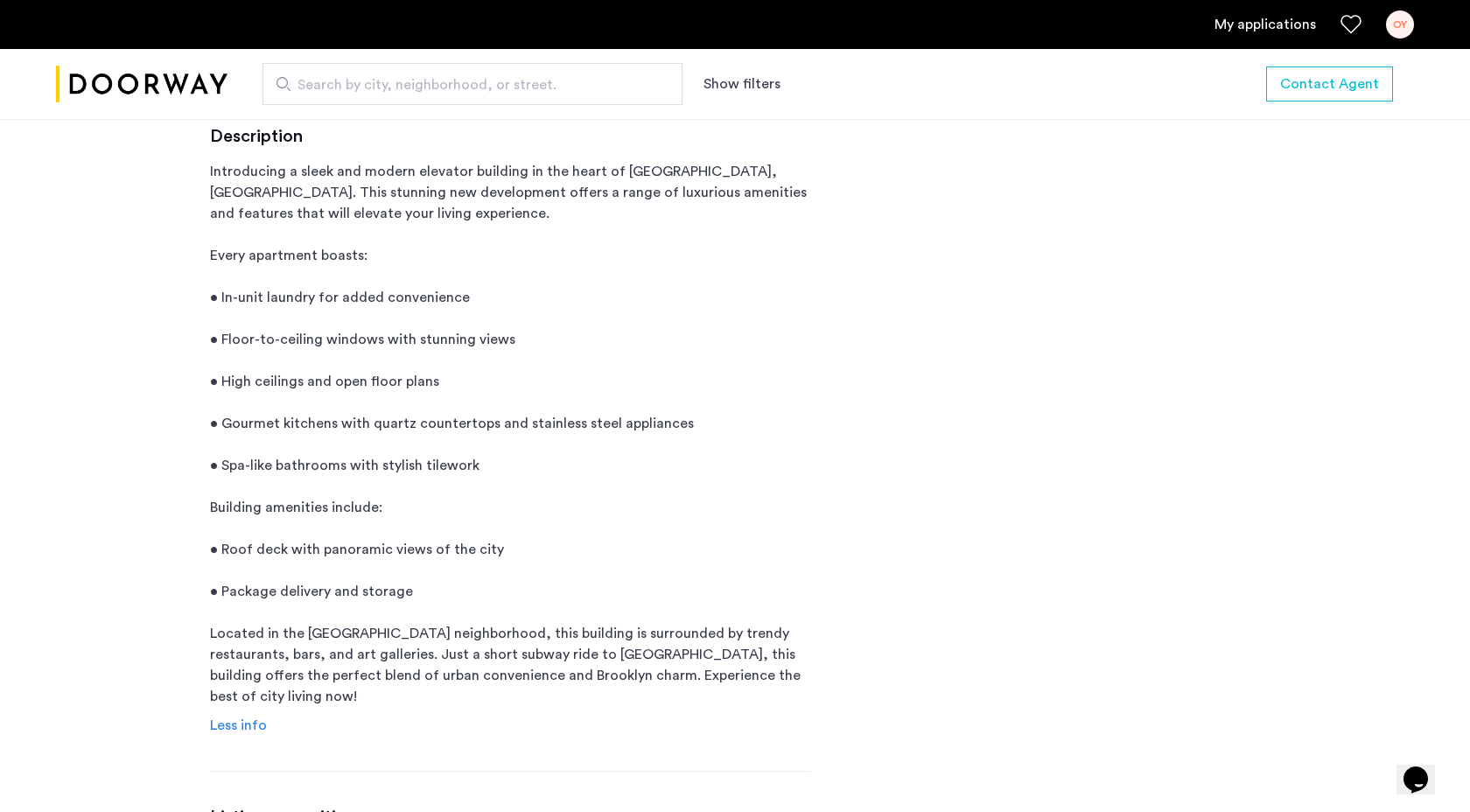
scroll to position [971, 0]
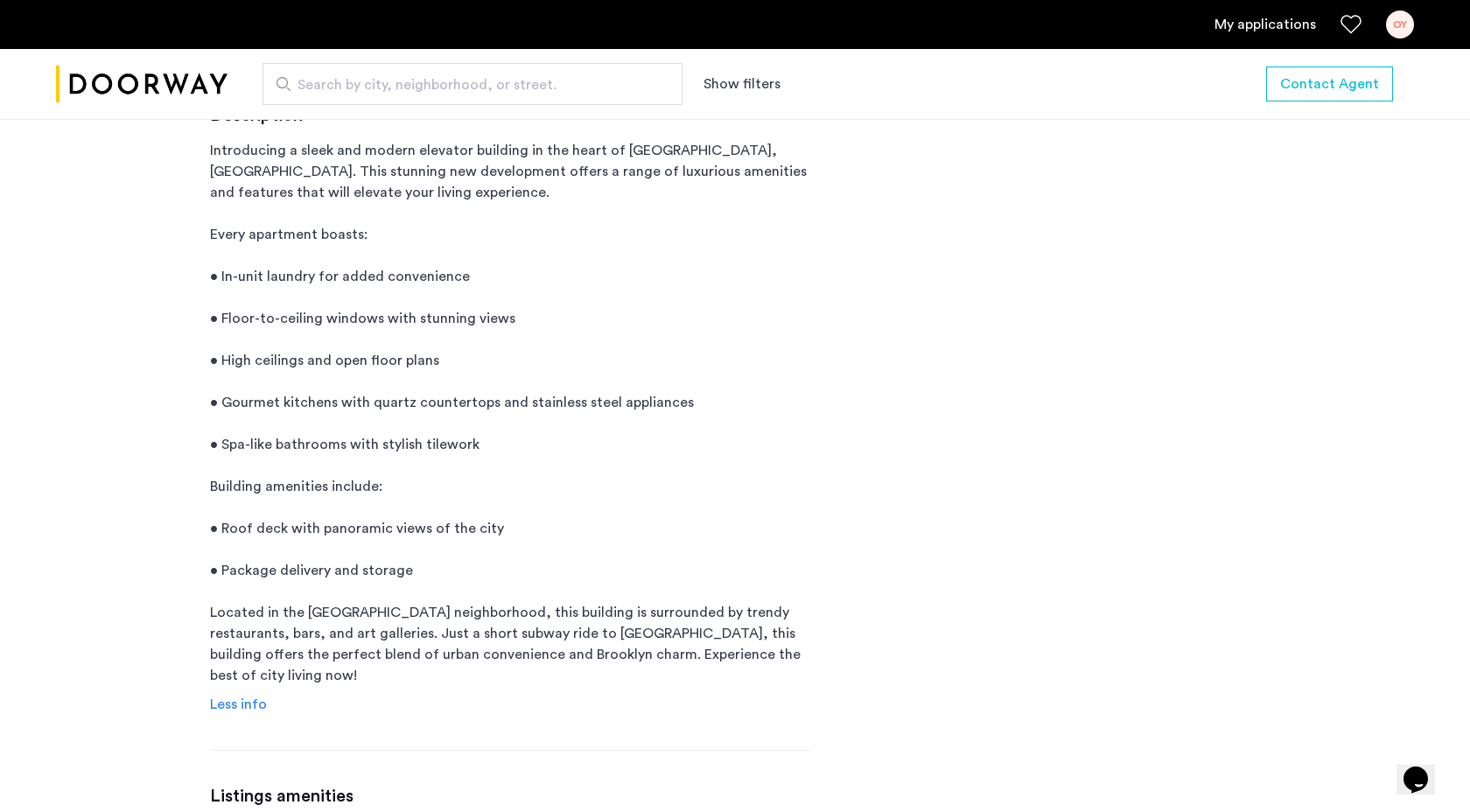
drag, startPoint x: 227, startPoint y: 543, endPoint x: 494, endPoint y: 547, distance: 267.0
click at [494, 547] on p "Introducing a sleek and modern elevator building in the heart of [GEOGRAPHIC_DA…" at bounding box center [511, 413] width 601 height 546
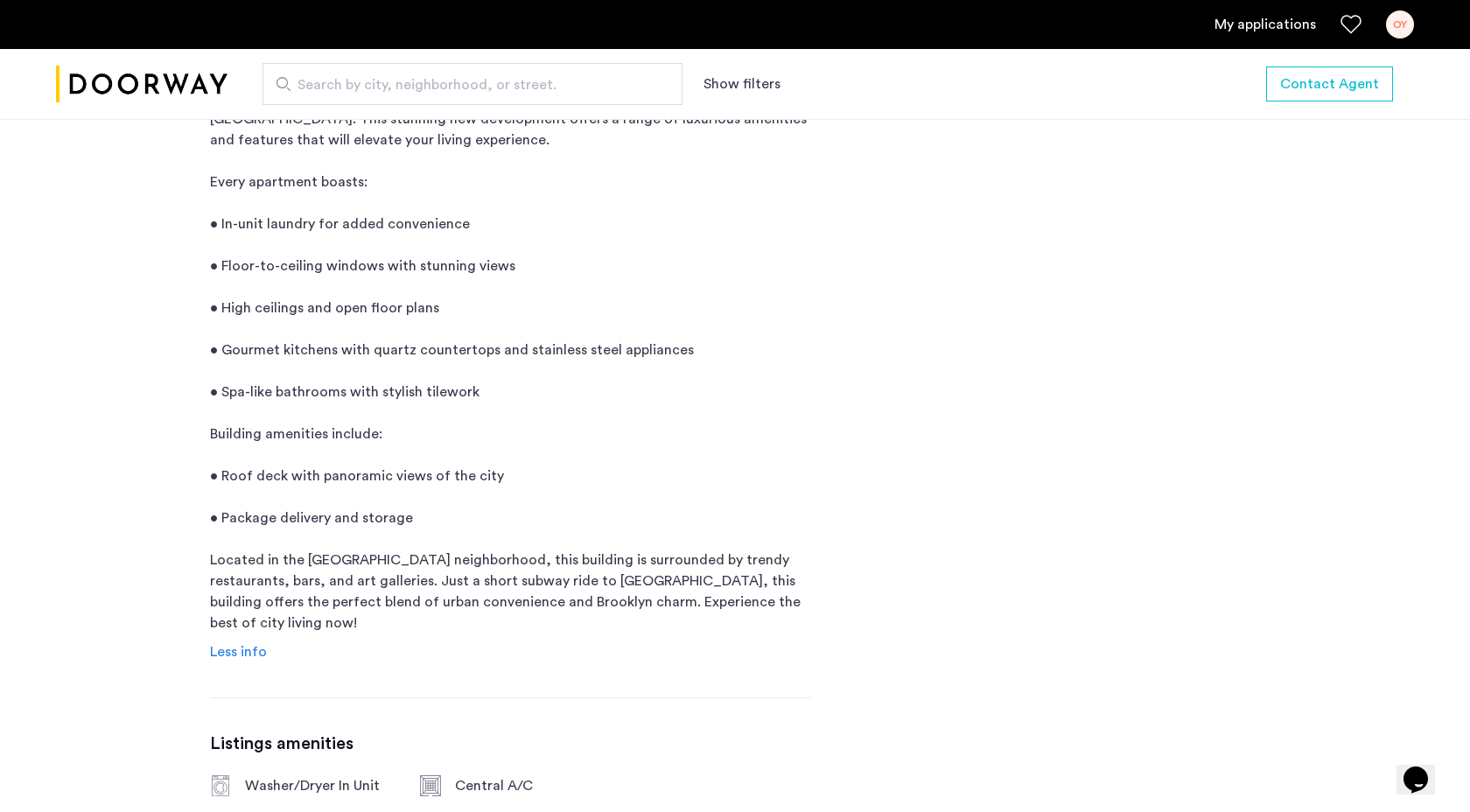
scroll to position [1023, 0]
drag, startPoint x: 230, startPoint y: 518, endPoint x: 400, endPoint y: 516, distance: 170.0
click at [400, 517] on p "Introducing a sleek and modern elevator building in the heart of [GEOGRAPHIC_DA…" at bounding box center [511, 359] width 601 height 546
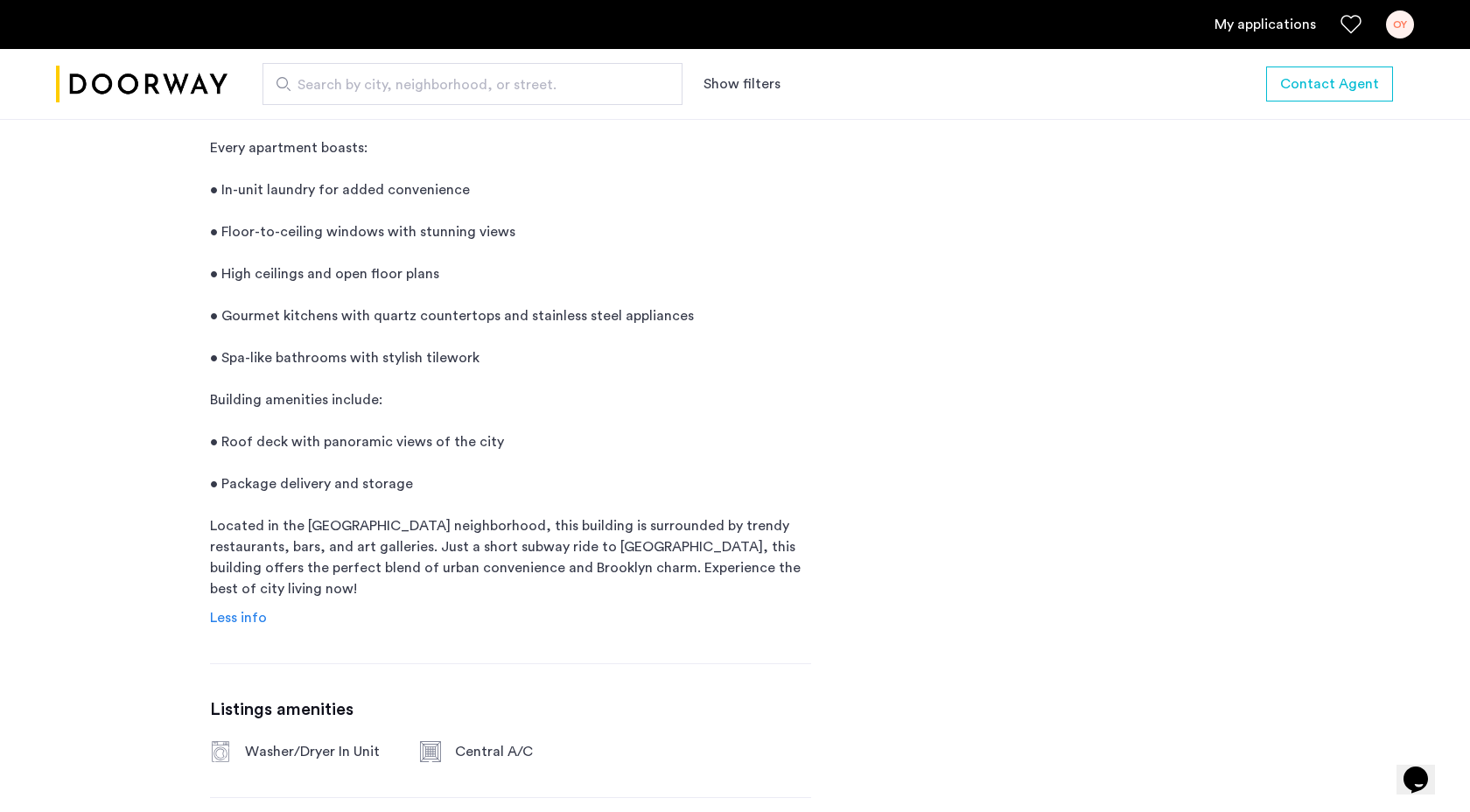
click at [357, 560] on p "Introducing a sleek and modern elevator building in the heart of [GEOGRAPHIC_DA…" at bounding box center [511, 326] width 601 height 546
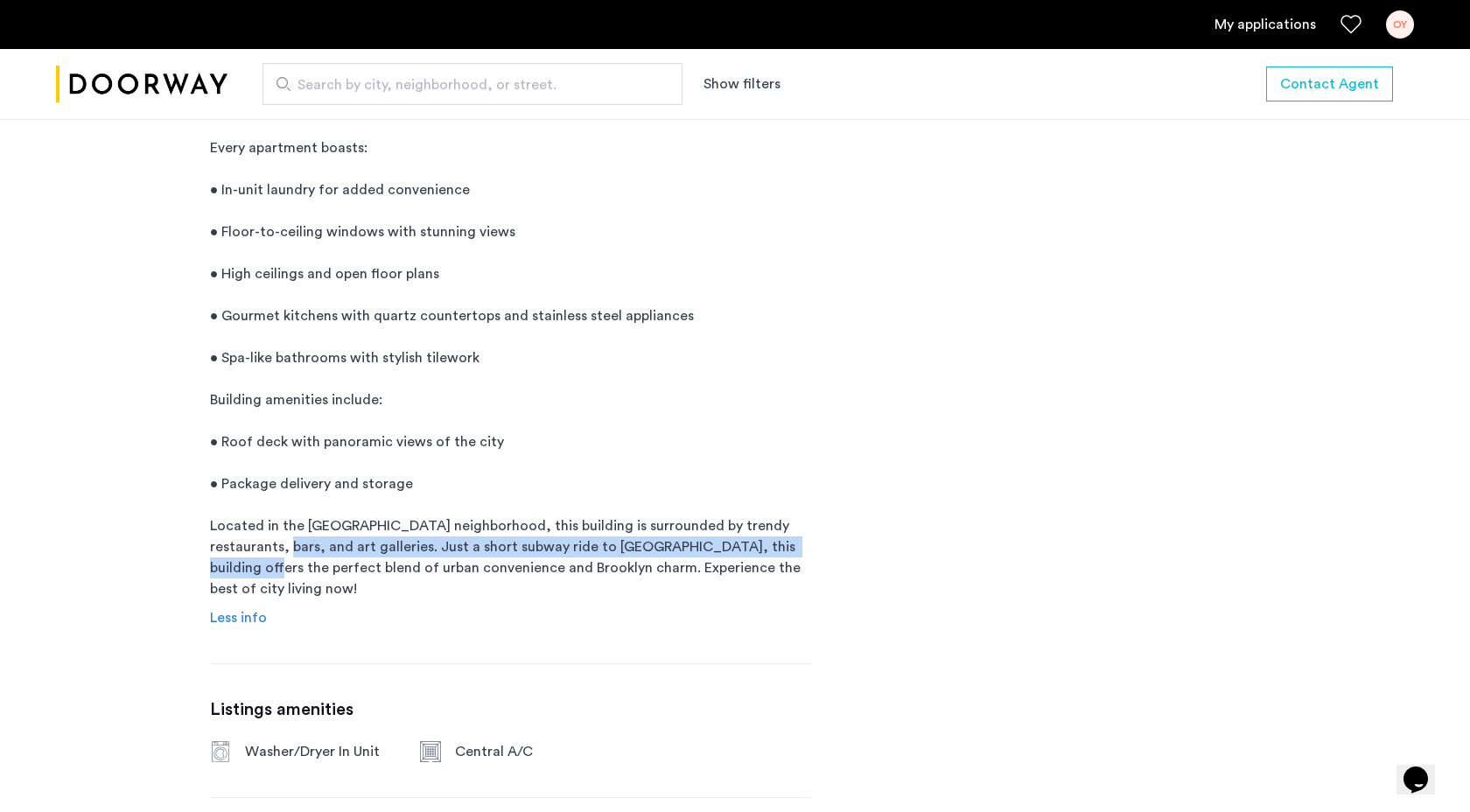
drag, startPoint x: 400, startPoint y: 545, endPoint x: 352, endPoint y: 564, distance: 51.6
click at [350, 565] on p "Introducing a sleek and modern elevator building in the heart of [GEOGRAPHIC_DA…" at bounding box center [511, 326] width 601 height 546
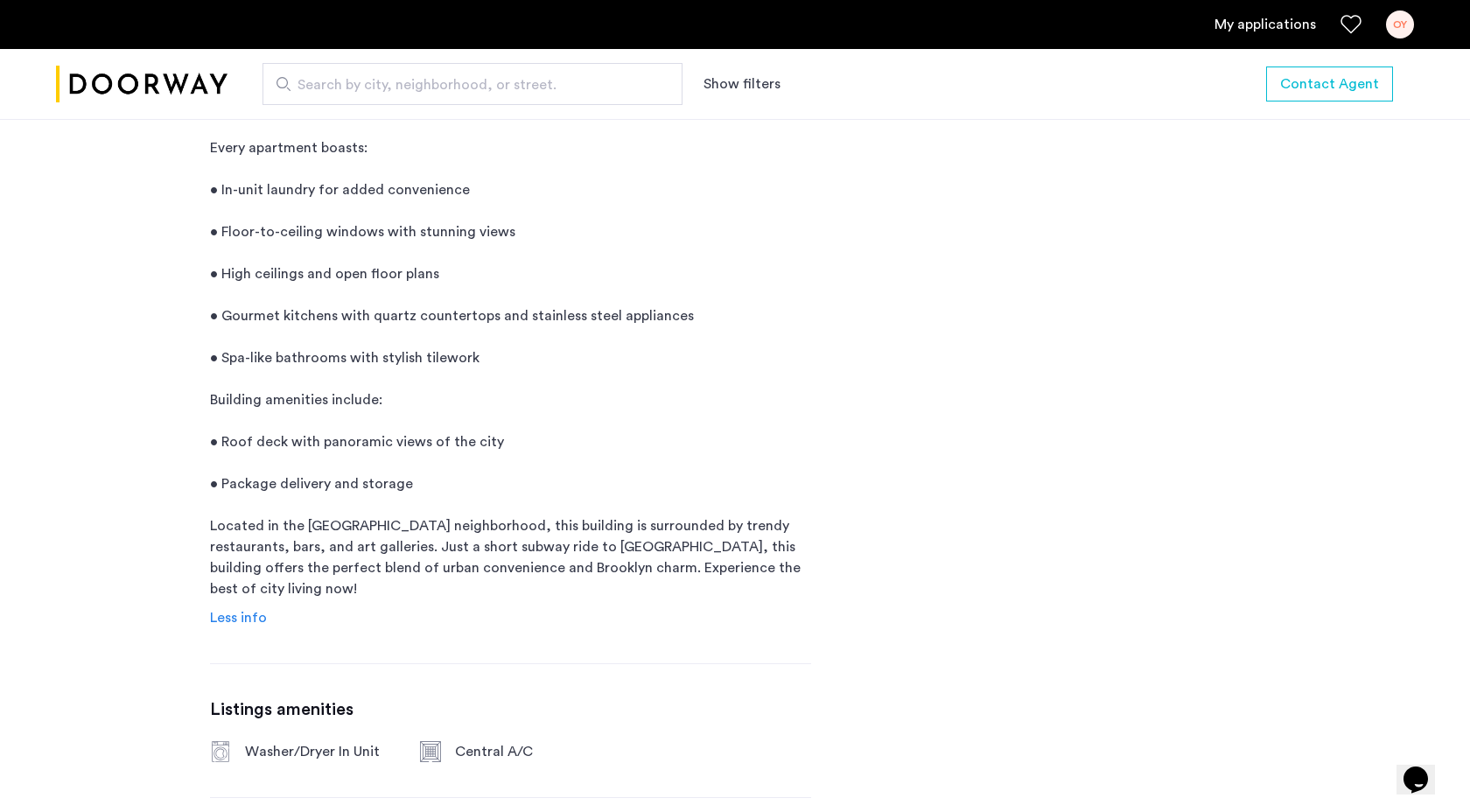
click at [227, 606] on div "Description Introducing a sleek and modern elevator building in the heart of [G…" at bounding box center [511, 324] width 601 height 610
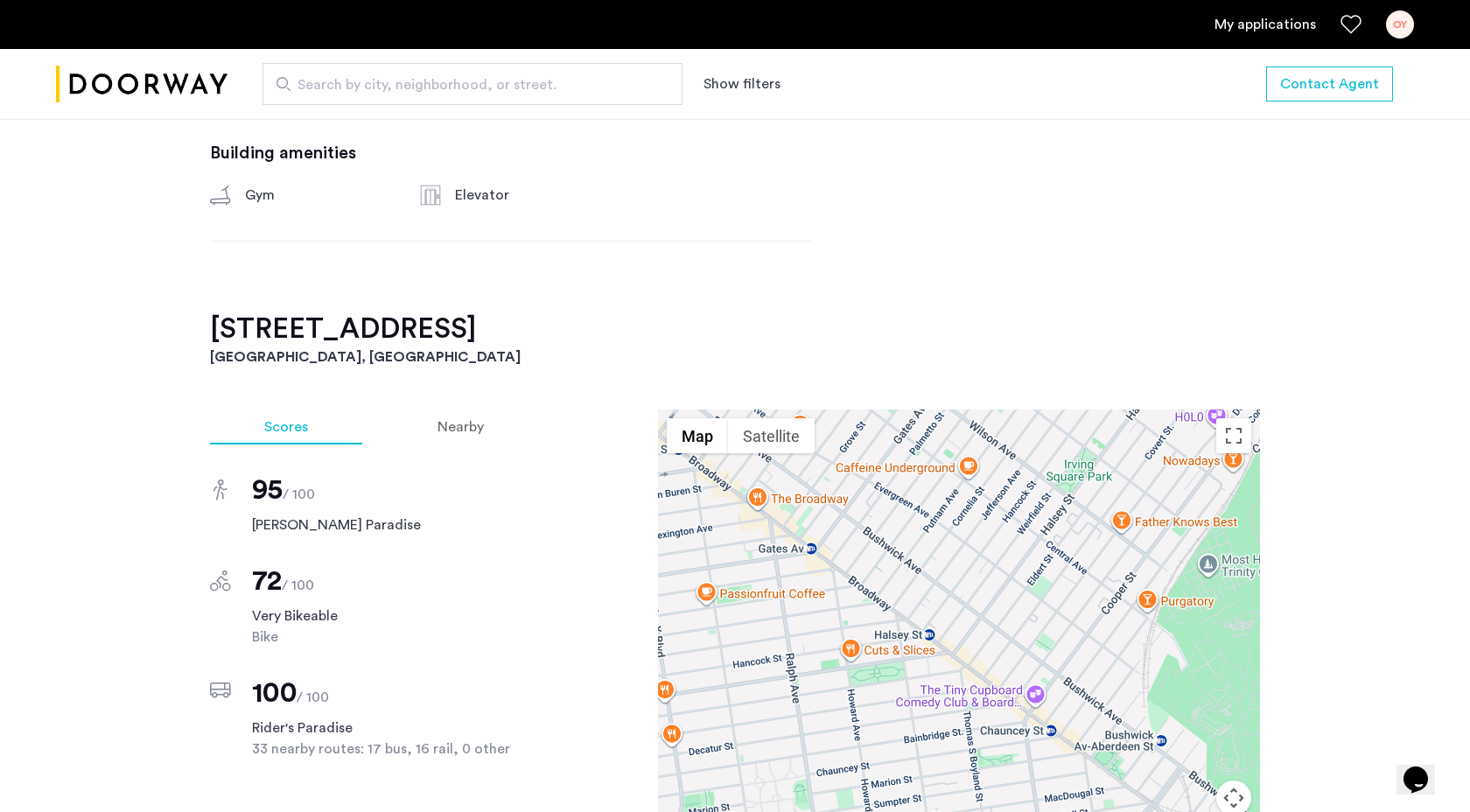
scroll to position [1866, 0]
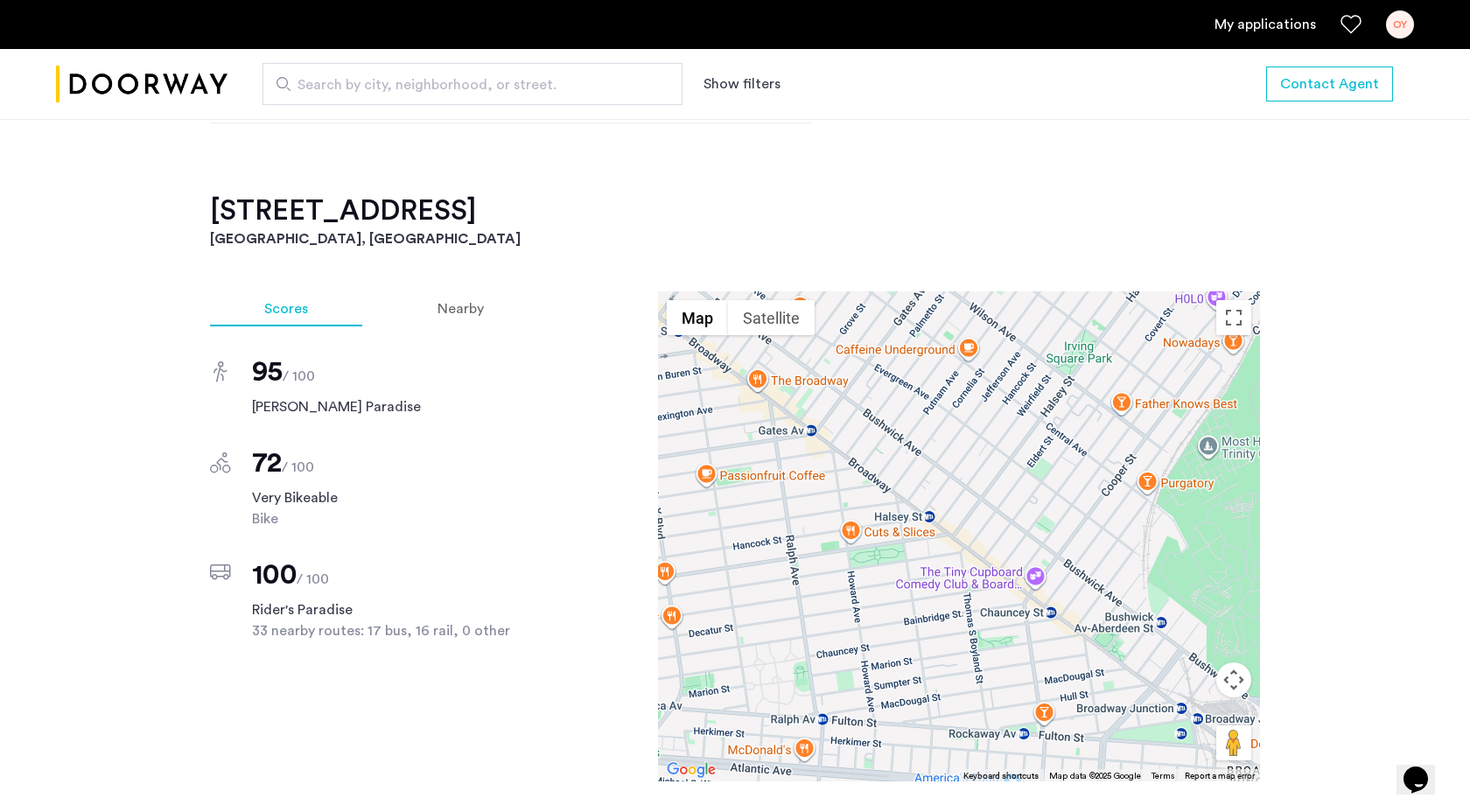
click at [811, 436] on div at bounding box center [958, 537] width 602 height 490
